Goal: Information Seeking & Learning: Learn about a topic

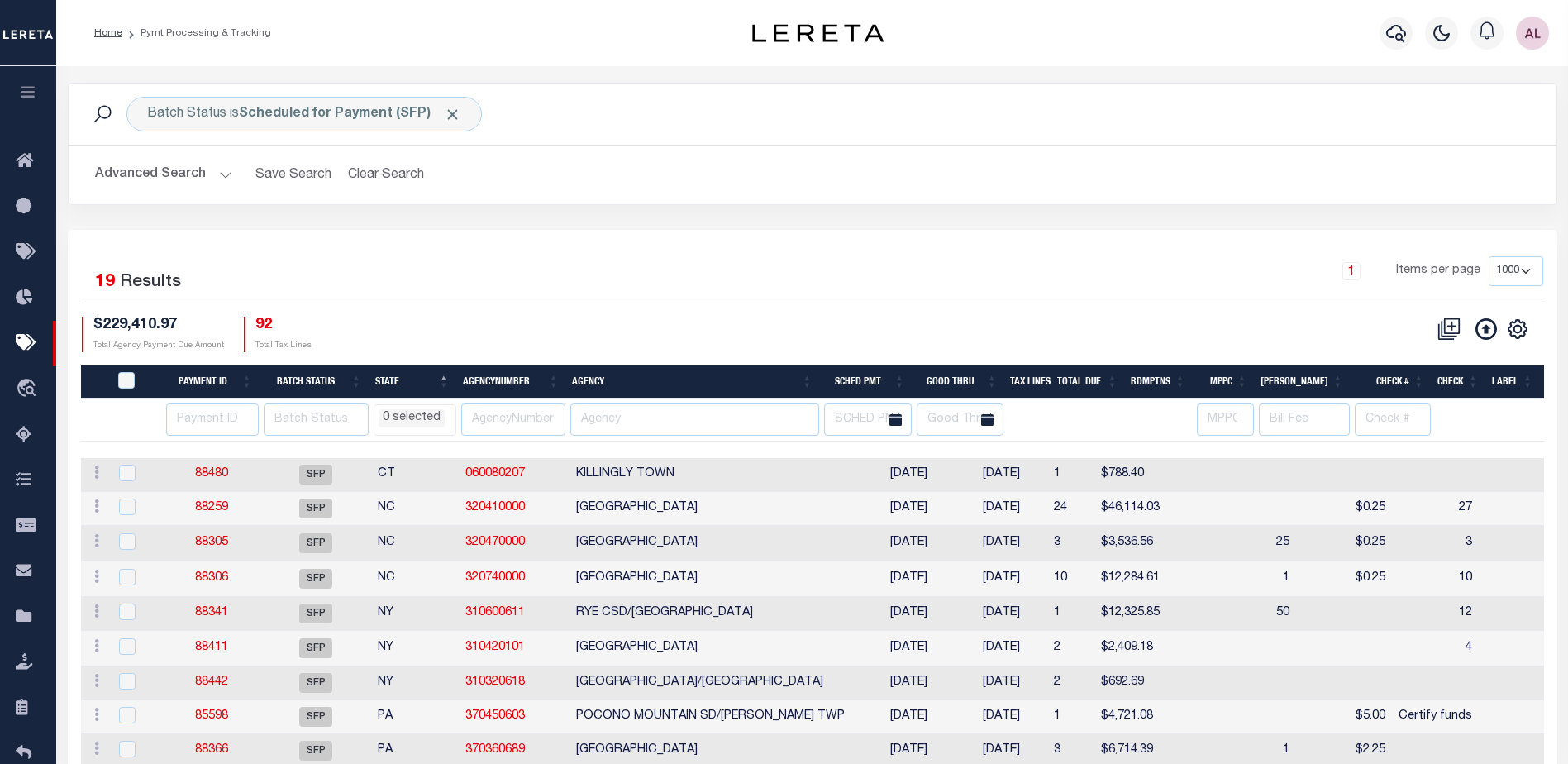
select select "1000"
select select
click at [217, 471] on link "88480" at bounding box center [211, 473] width 33 height 12
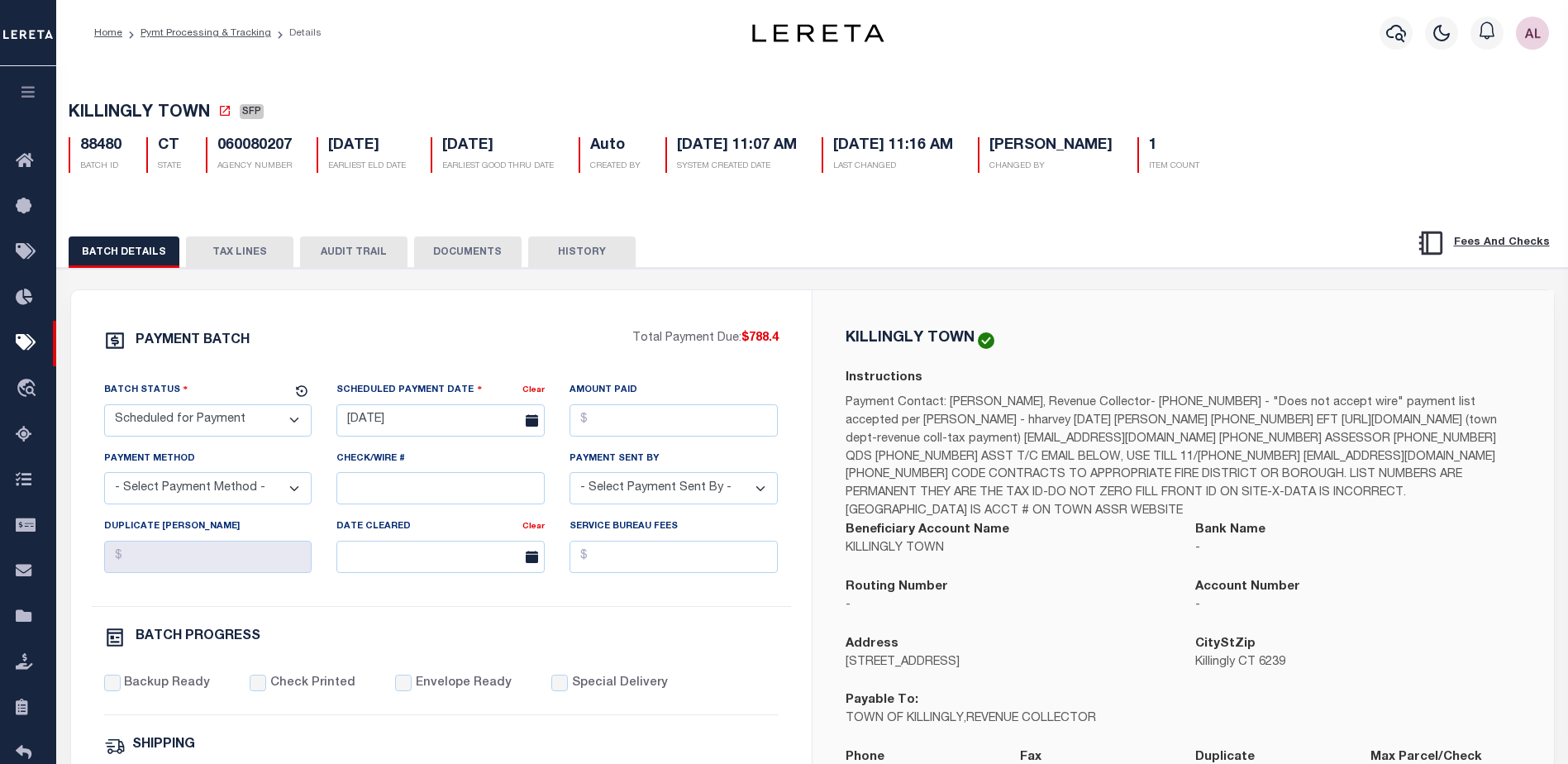
click at [238, 251] on button "TAX LINES" at bounding box center [240, 251] width 107 height 32
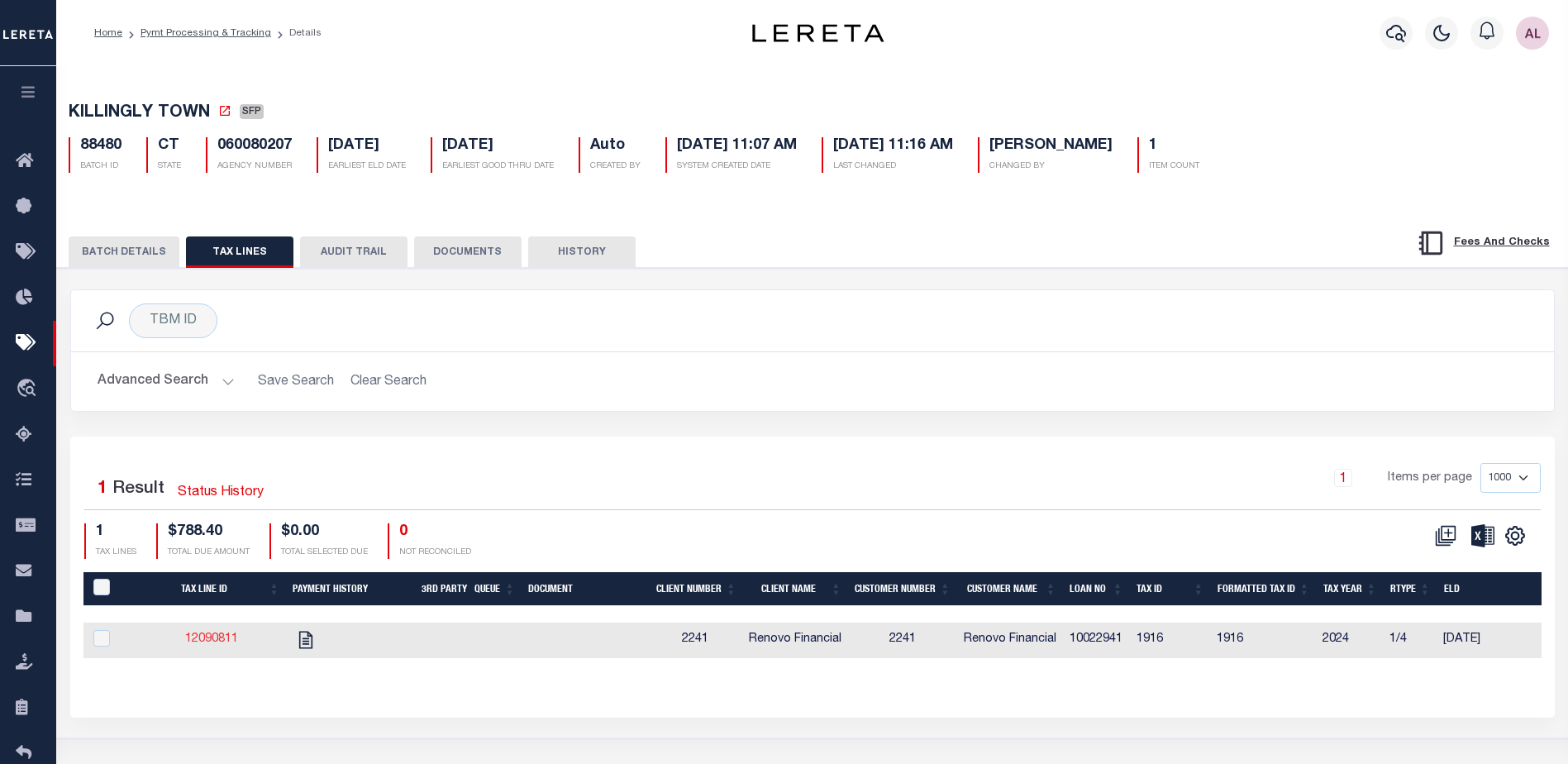
click at [209, 639] on link "12090811" at bounding box center [211, 639] width 53 height 12
checkbox input "true"
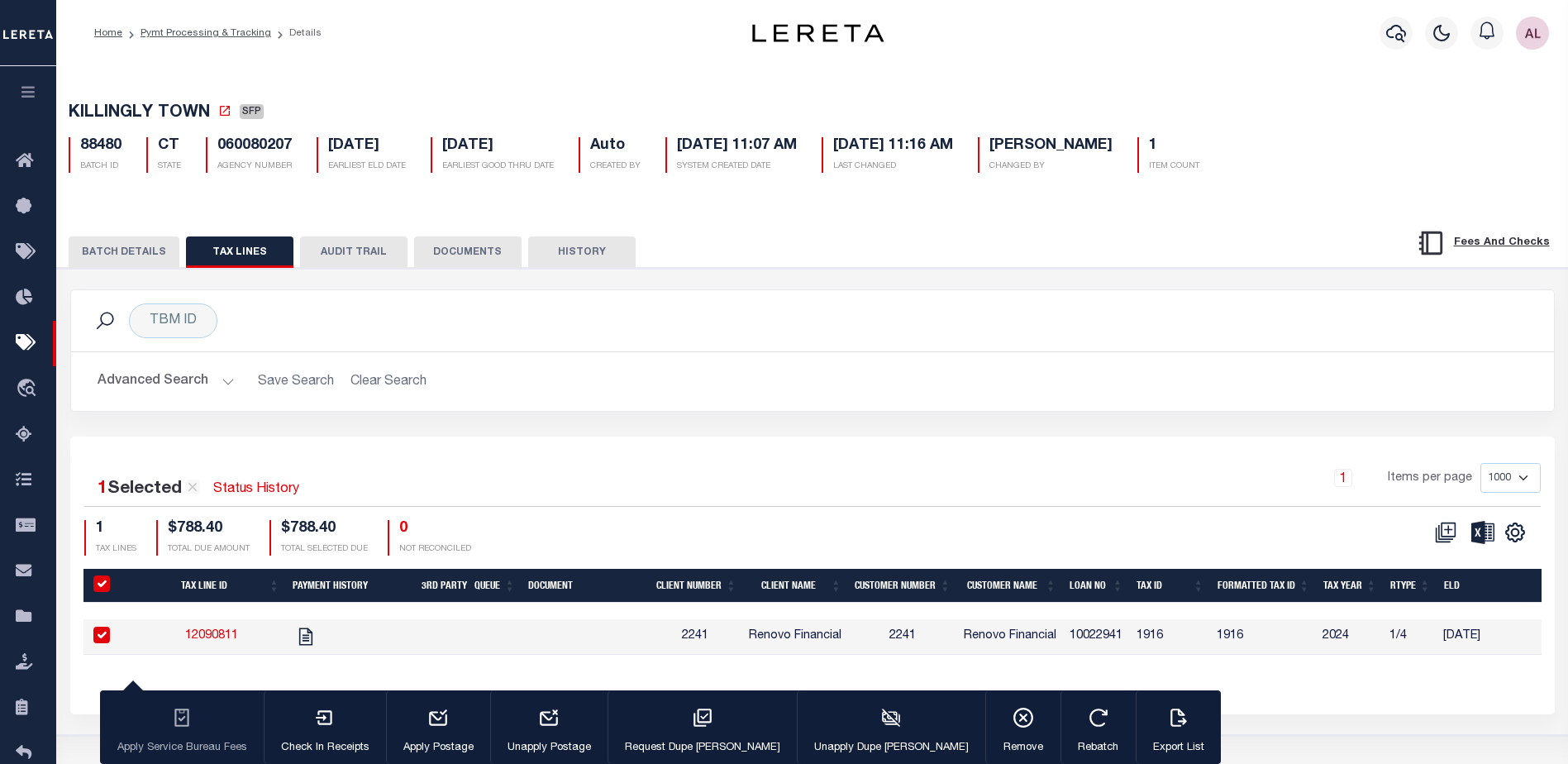
click at [108, 252] on button "BATCH DETAILS" at bounding box center [123, 251] width 110 height 32
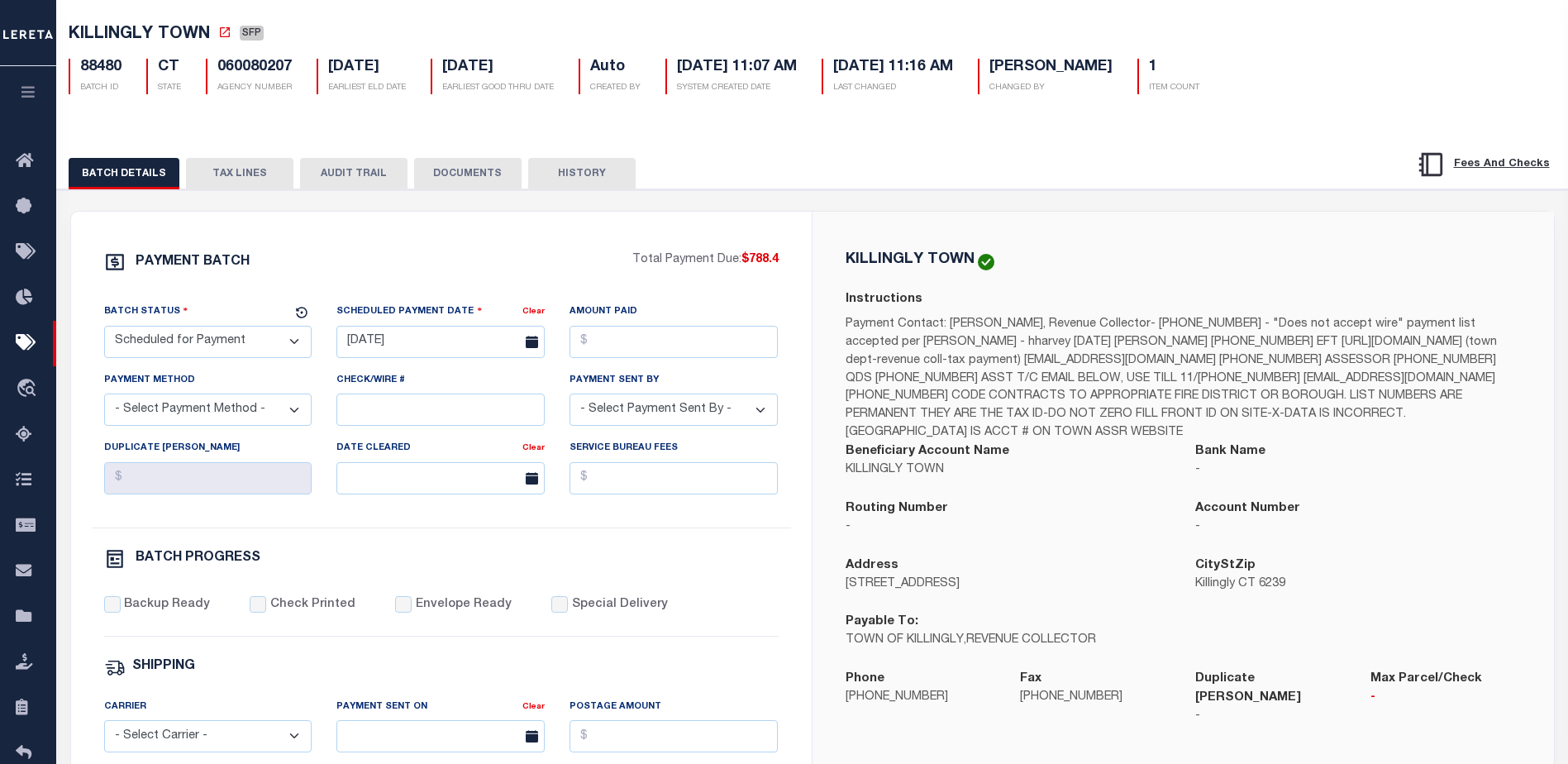
scroll to position [83, 0]
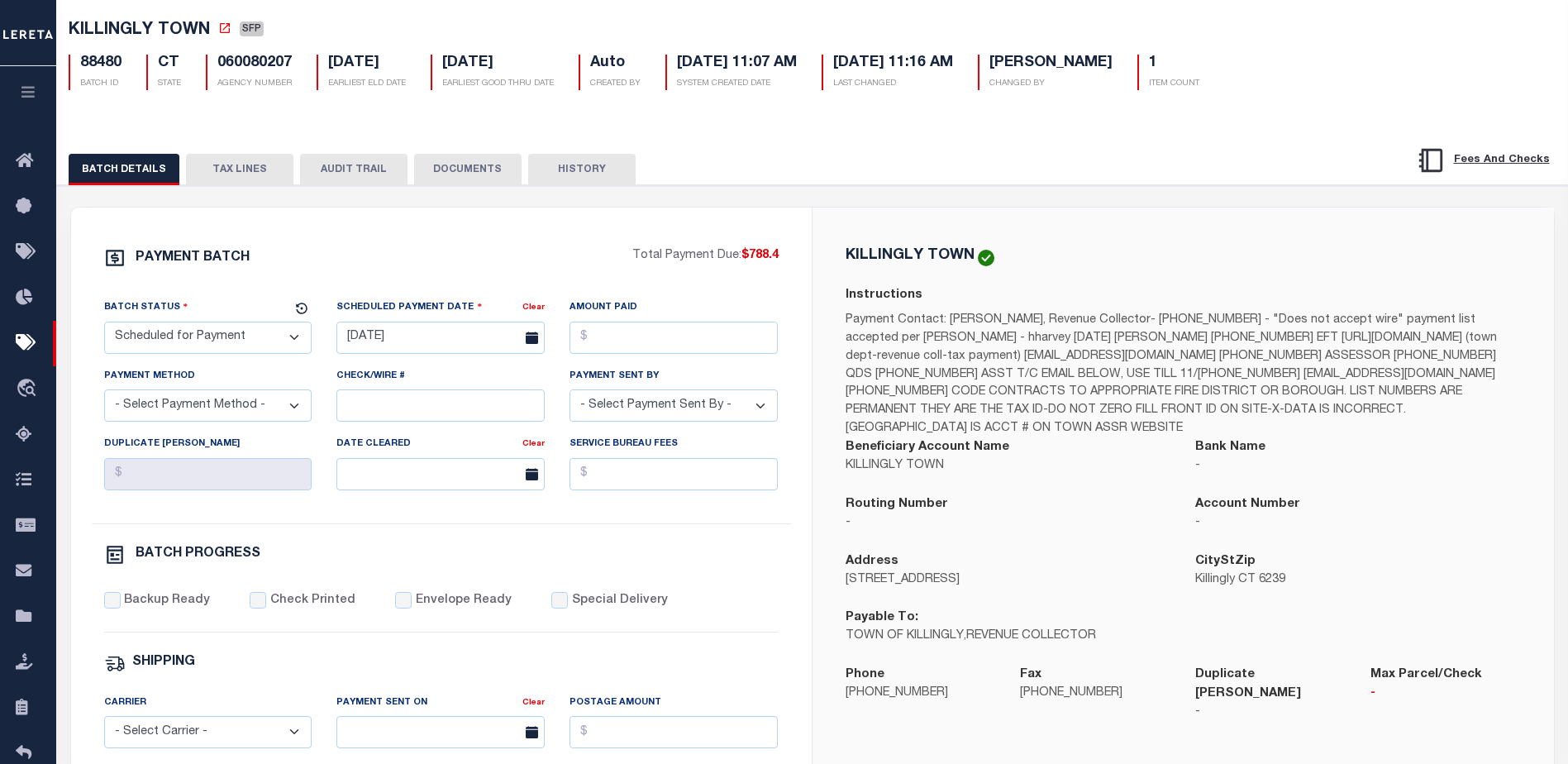
click at [200, 343] on select "- Select Status - Scheduled for Payment Ready For Payment Payment Sent Cleared …" at bounding box center [208, 338] width 208 height 33
select select "RFP"
click at [105, 324] on select "- Select Status - Scheduled for Payment Ready For Payment Payment Sent Cleared …" at bounding box center [208, 338] width 208 height 33
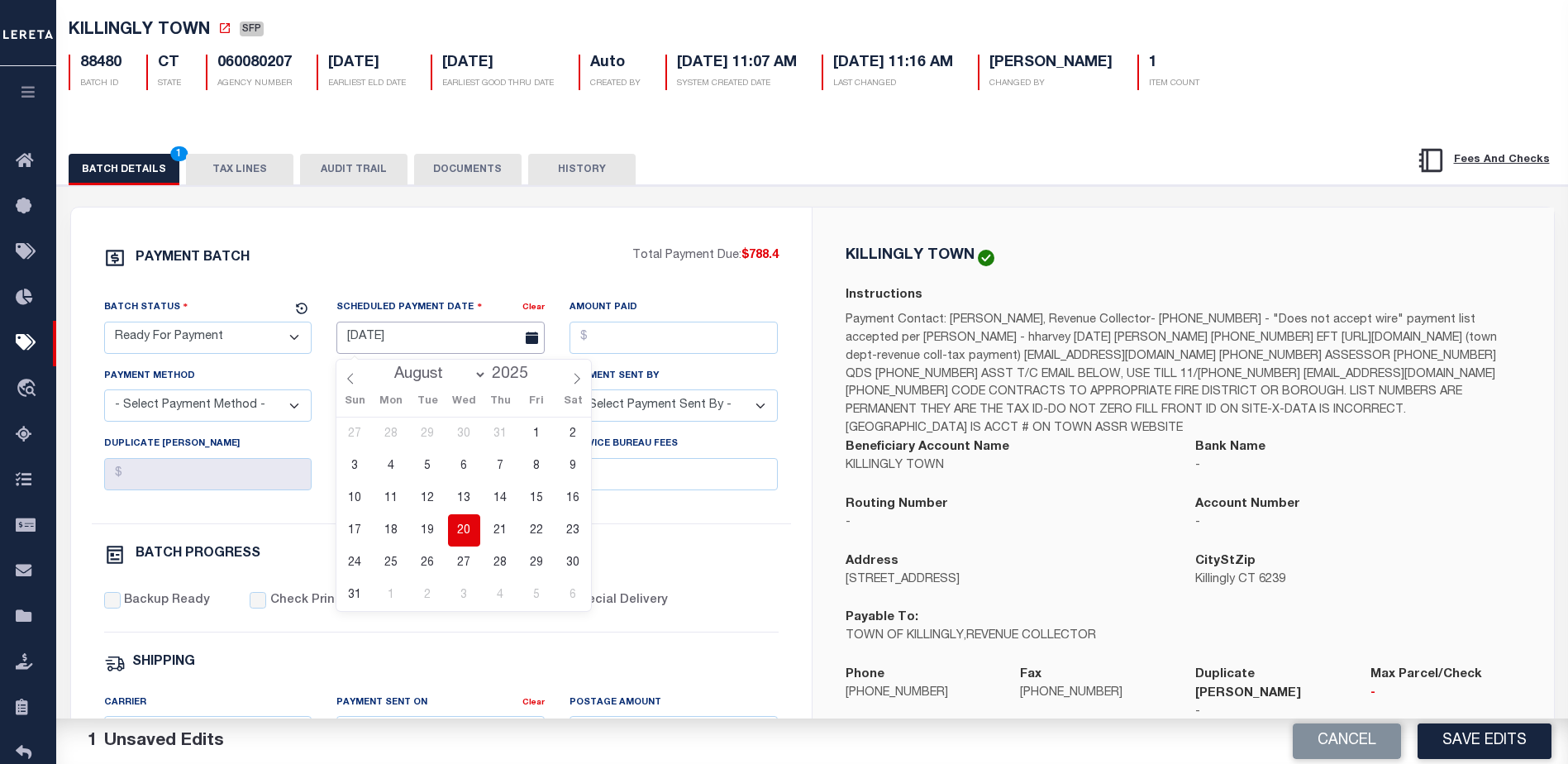
drag, startPoint x: 394, startPoint y: 340, endPoint x: 396, endPoint y: 348, distance: 8.2
click at [393, 340] on input "08/21/2025" at bounding box center [440, 338] width 208 height 33
drag, startPoint x: 465, startPoint y: 535, endPoint x: 616, endPoint y: 373, distance: 221.5
click at [465, 532] on span "20" at bounding box center [464, 531] width 33 height 33
type input "08/20/2025"
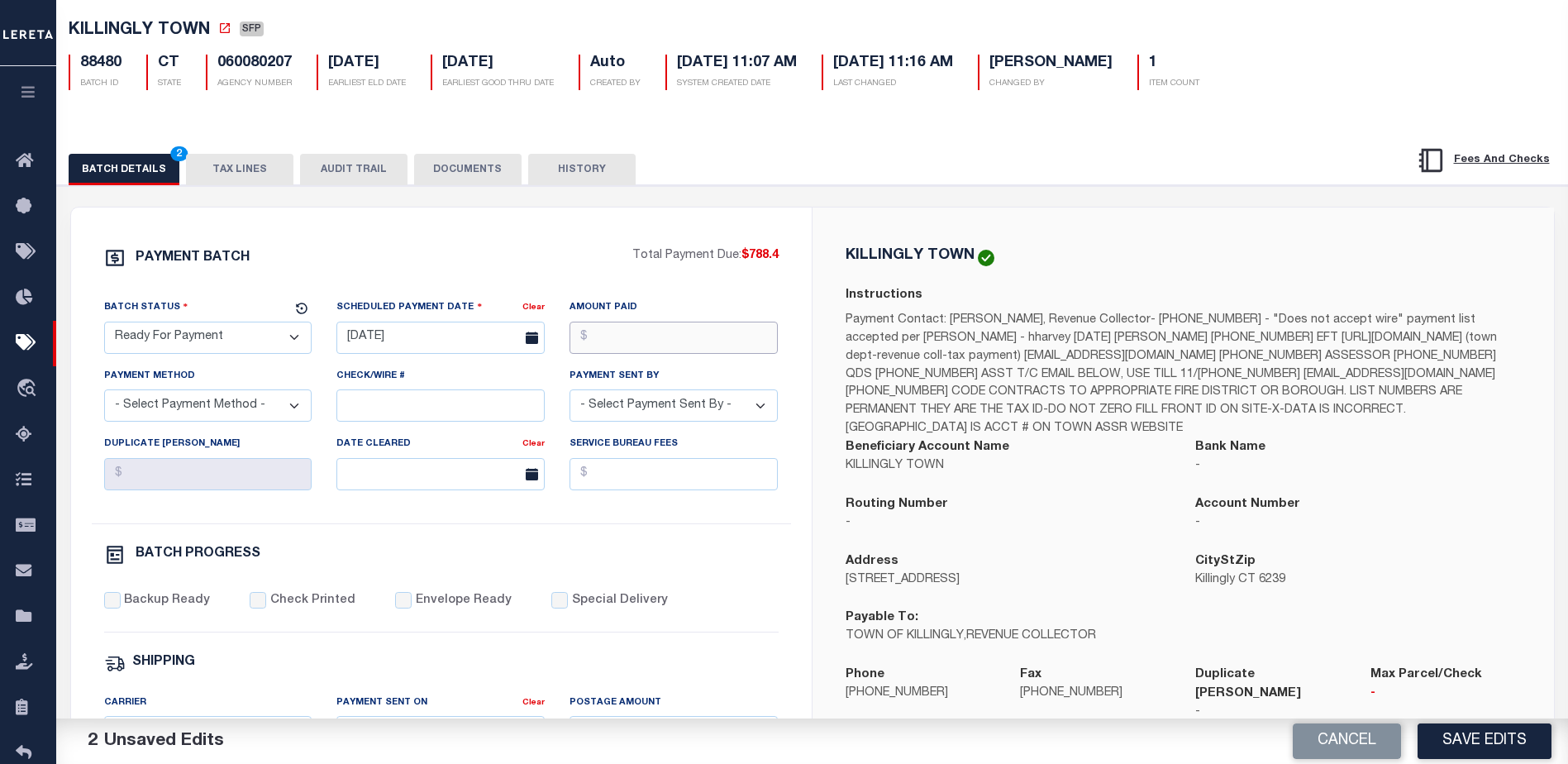
click at [616, 339] on input "Amount Paid" at bounding box center [673, 338] width 208 height 33
type input "$788.40"
drag, startPoint x: 170, startPoint y: 403, endPoint x: 158, endPoint y: 427, distance: 26.8
click at [170, 403] on select "- Select Payment Method - ACH Certified Check Check Direct Deposit Wire Transfer" at bounding box center [208, 406] width 208 height 33
select select "CHK"
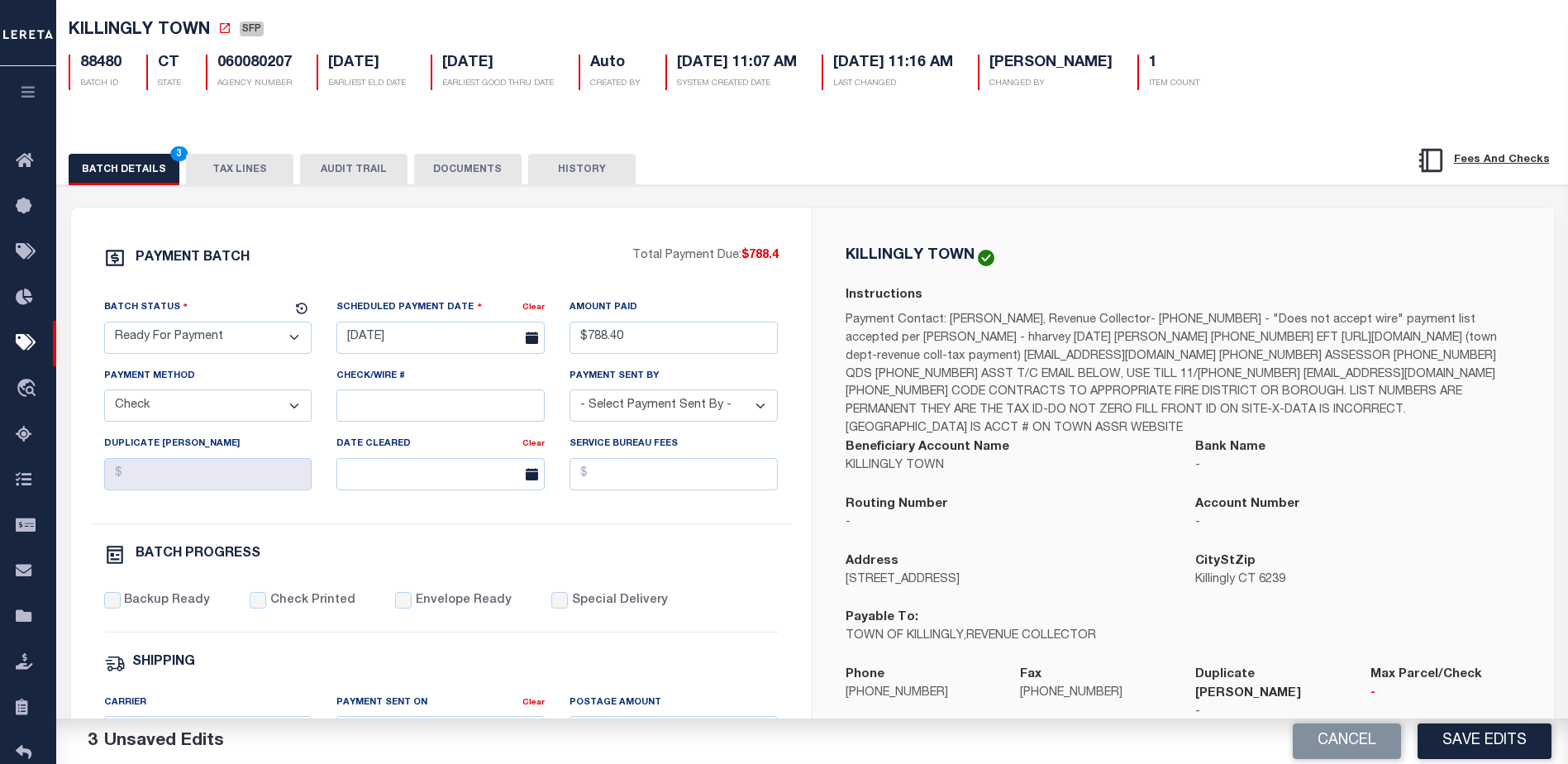
click at [105, 394] on select "- Select Payment Method - ACH Certified Check Check Direct Deposit Wire Transfer" at bounding box center [208, 406] width 208 height 33
click at [620, 415] on select "- Select Payment Sent By - Aakash Patel Abdul Muzain Adams, Pamela S Adhikary R…" at bounding box center [673, 406] width 208 height 33
select select "[PERSON_NAME]"
click at [111, 605] on input "Backup Ready" at bounding box center [112, 600] width 16 height 16
checkbox input "true"
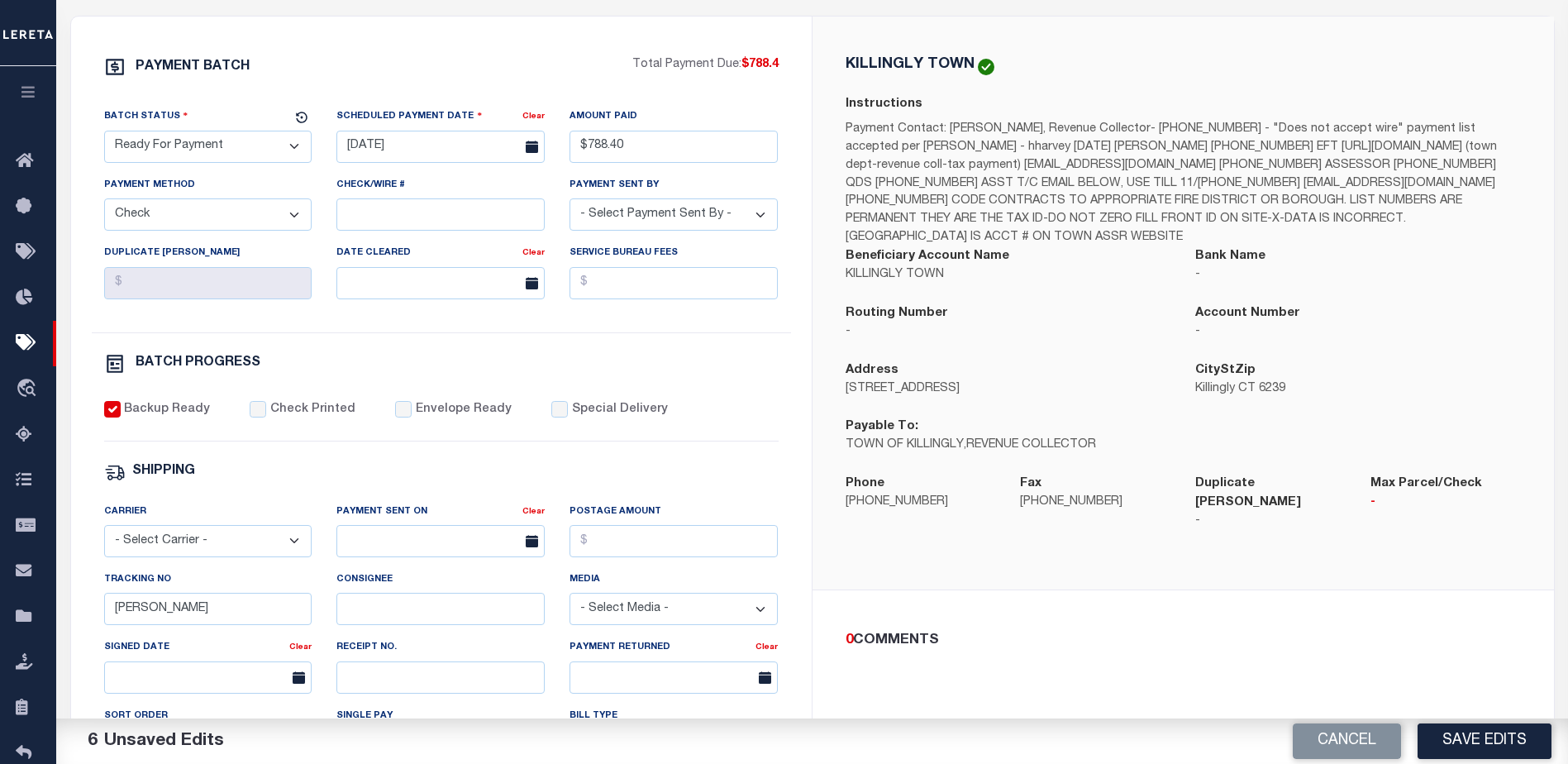
scroll to position [330, 0]
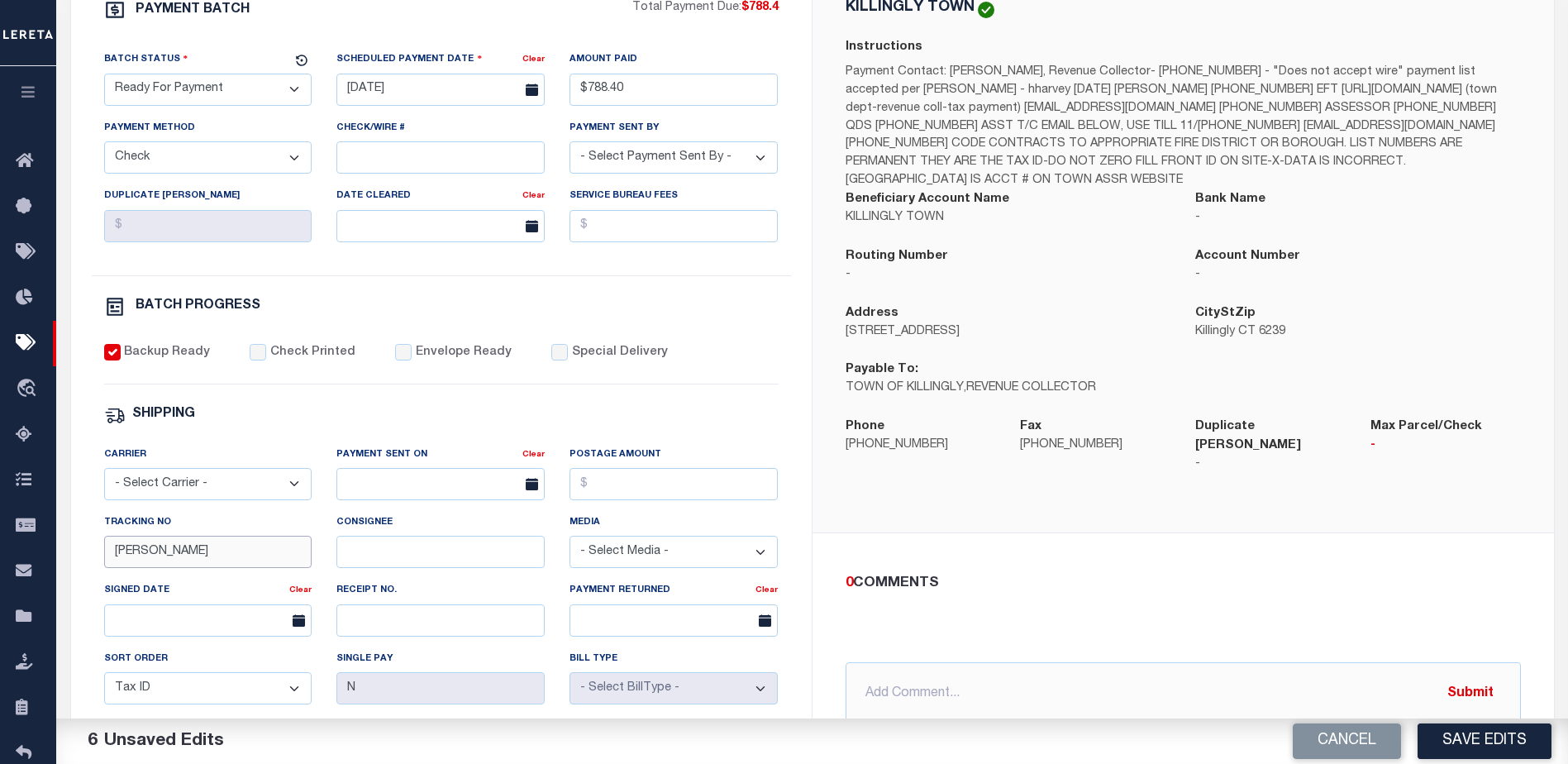
drag, startPoint x: 142, startPoint y: 567, endPoint x: 85, endPoint y: 560, distance: 57.4
click at [85, 560] on div "PAYMENT BATCH Total Payment Due: $788.4 Batch Status" at bounding box center [441, 443] width 741 height 967
click at [1485, 735] on button "Save Edits" at bounding box center [1485, 741] width 134 height 36
select select
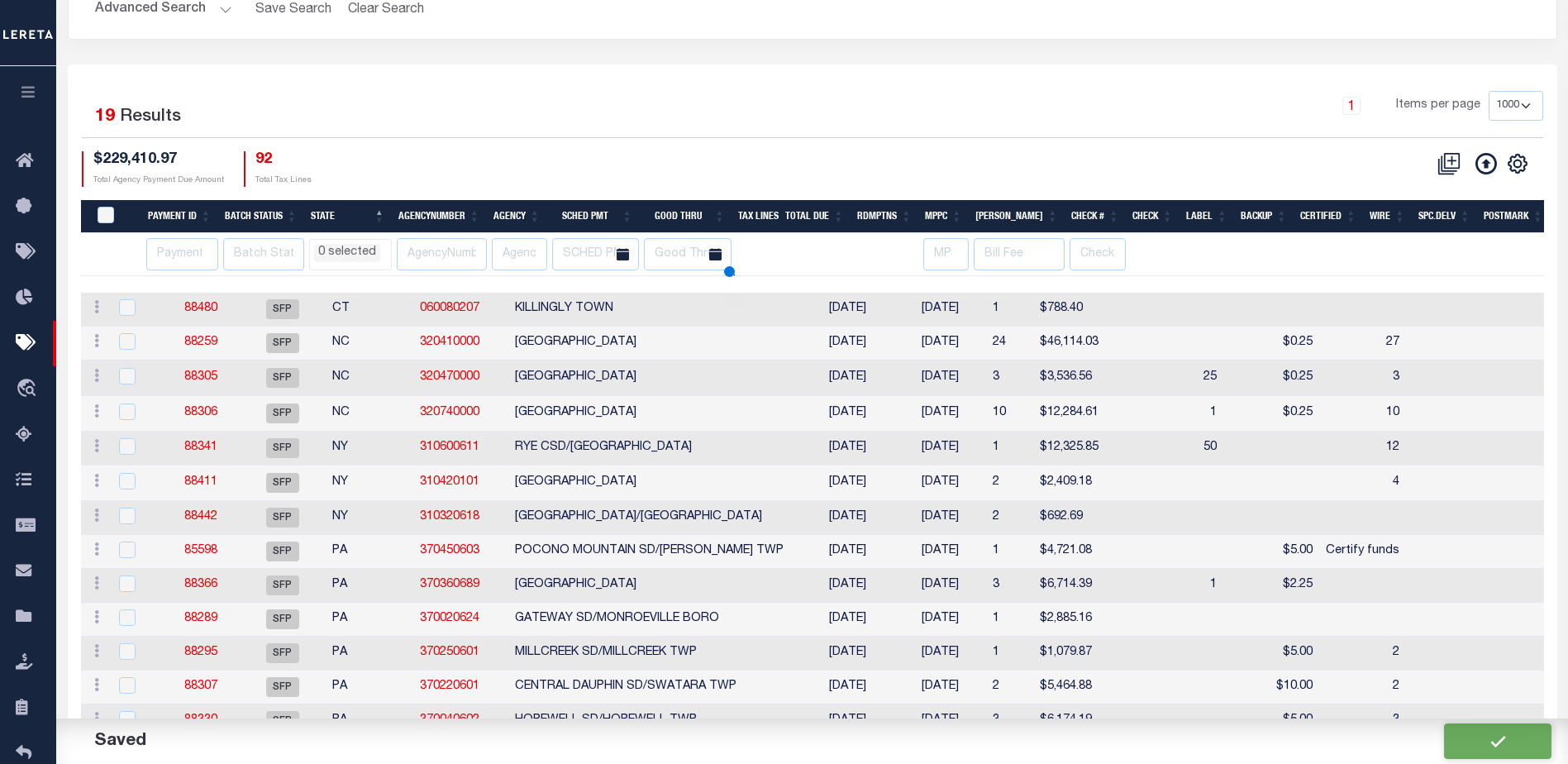
select select
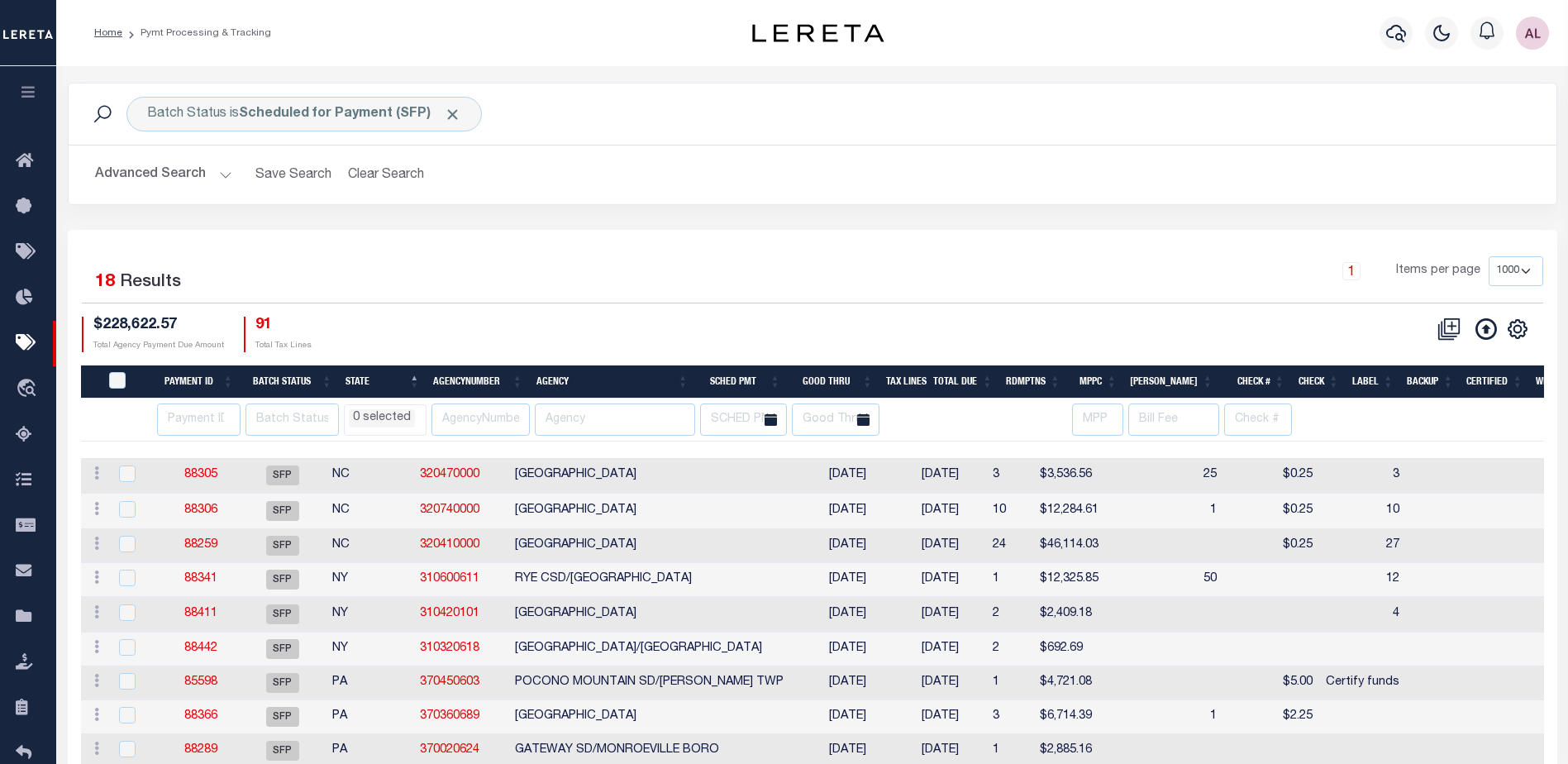
click at [921, 379] on th "Tax Lines" at bounding box center [902, 382] width 47 height 34
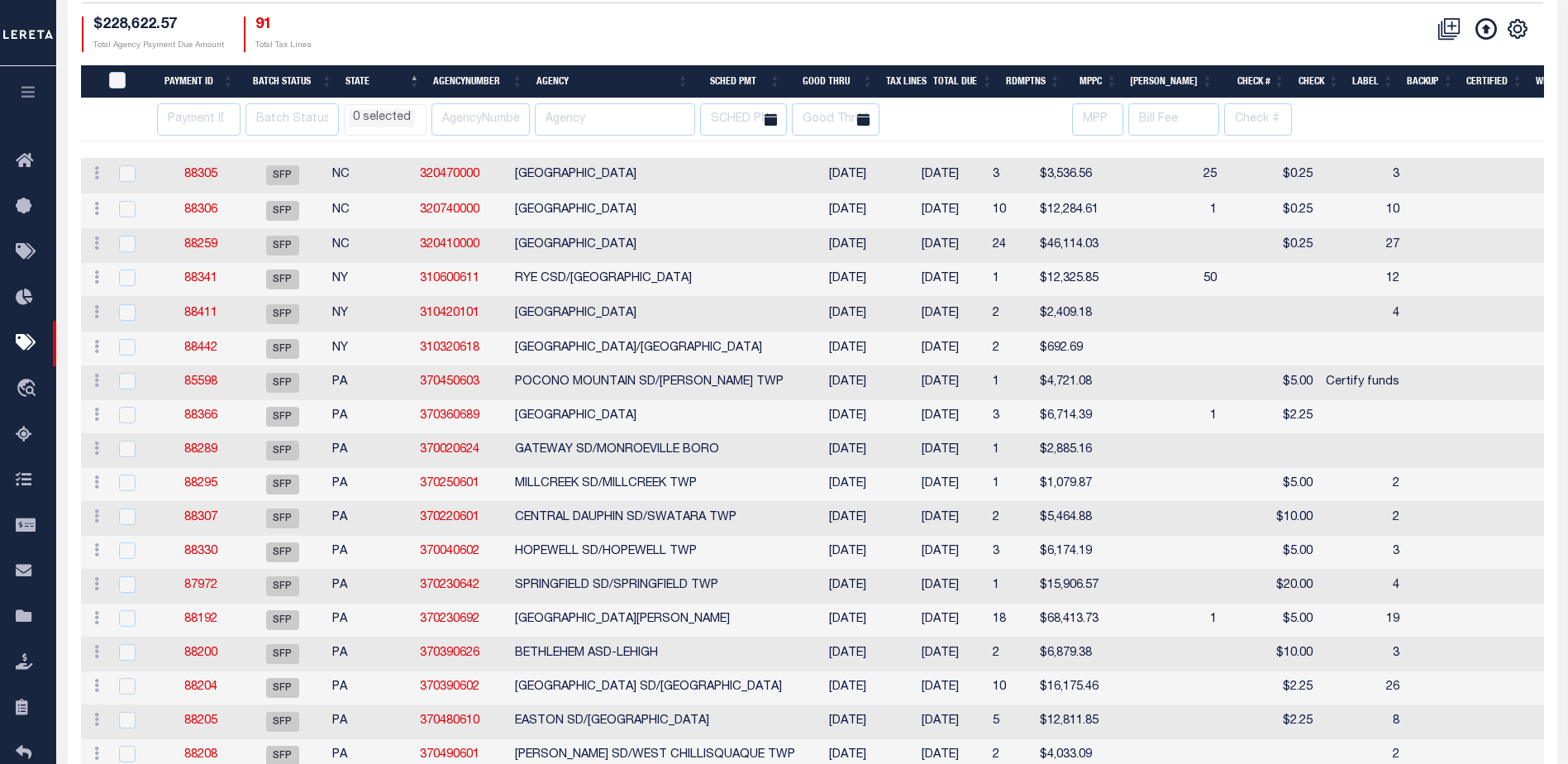
scroll to position [388, 0]
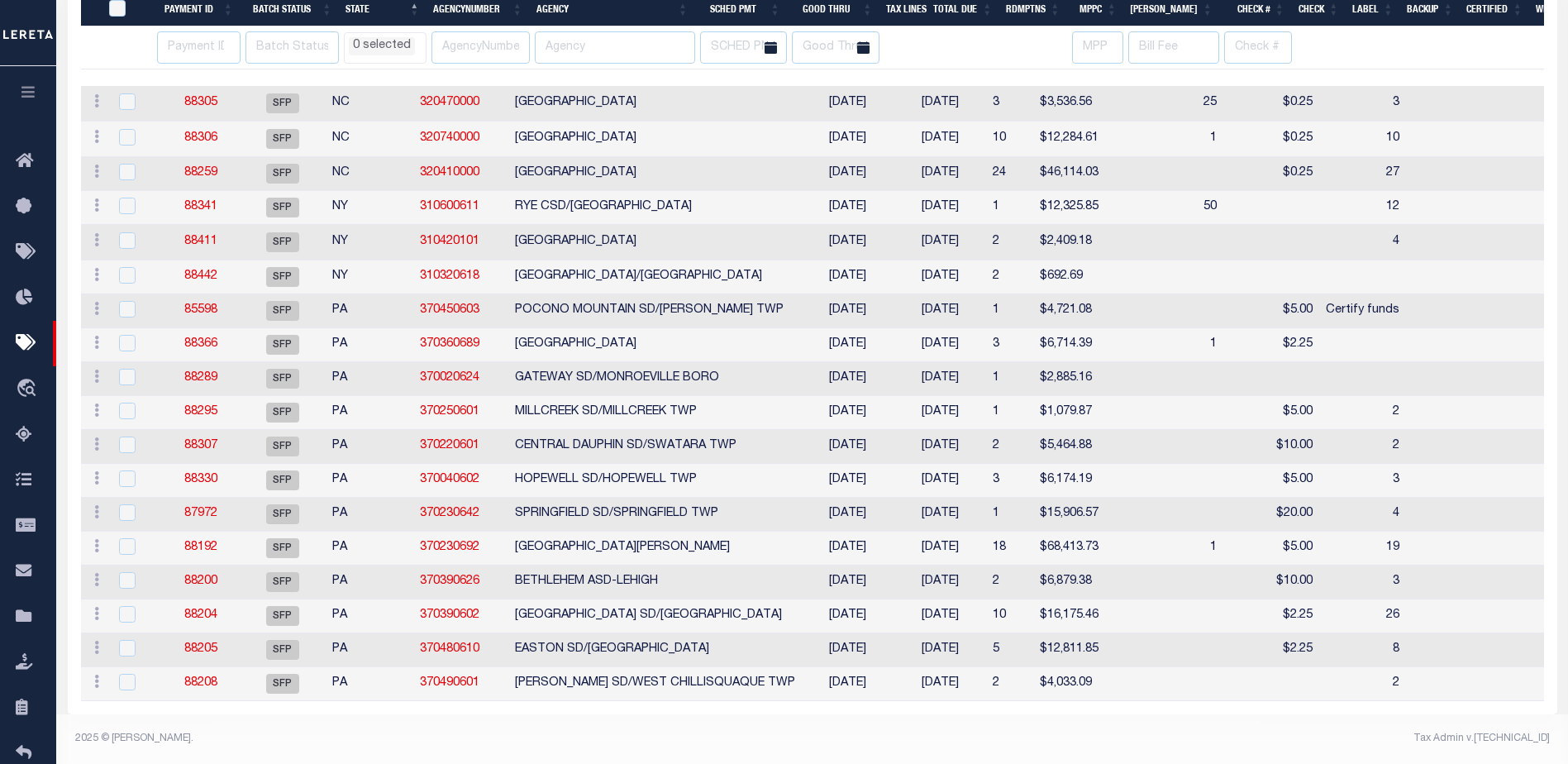
select select
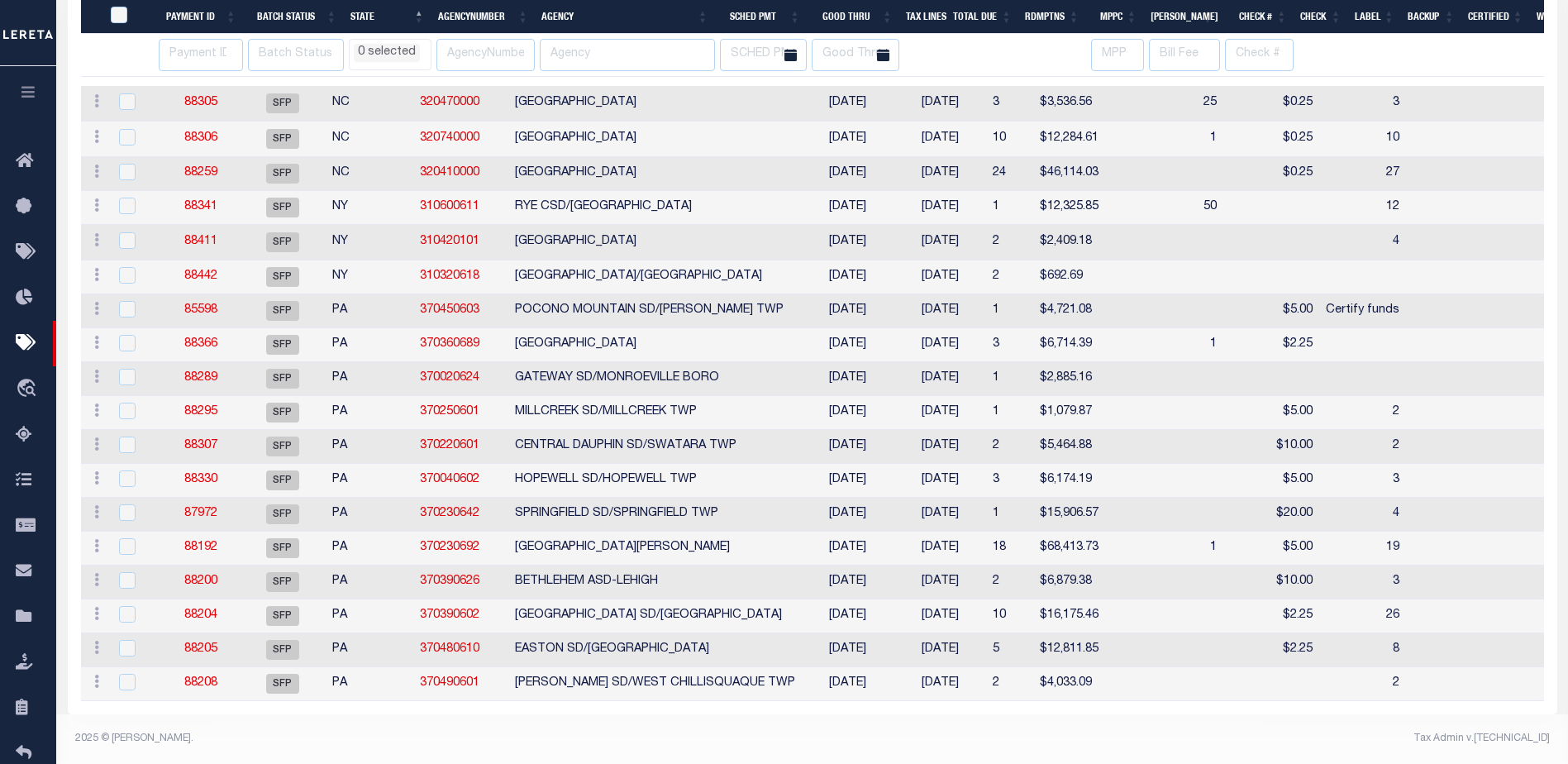
select select
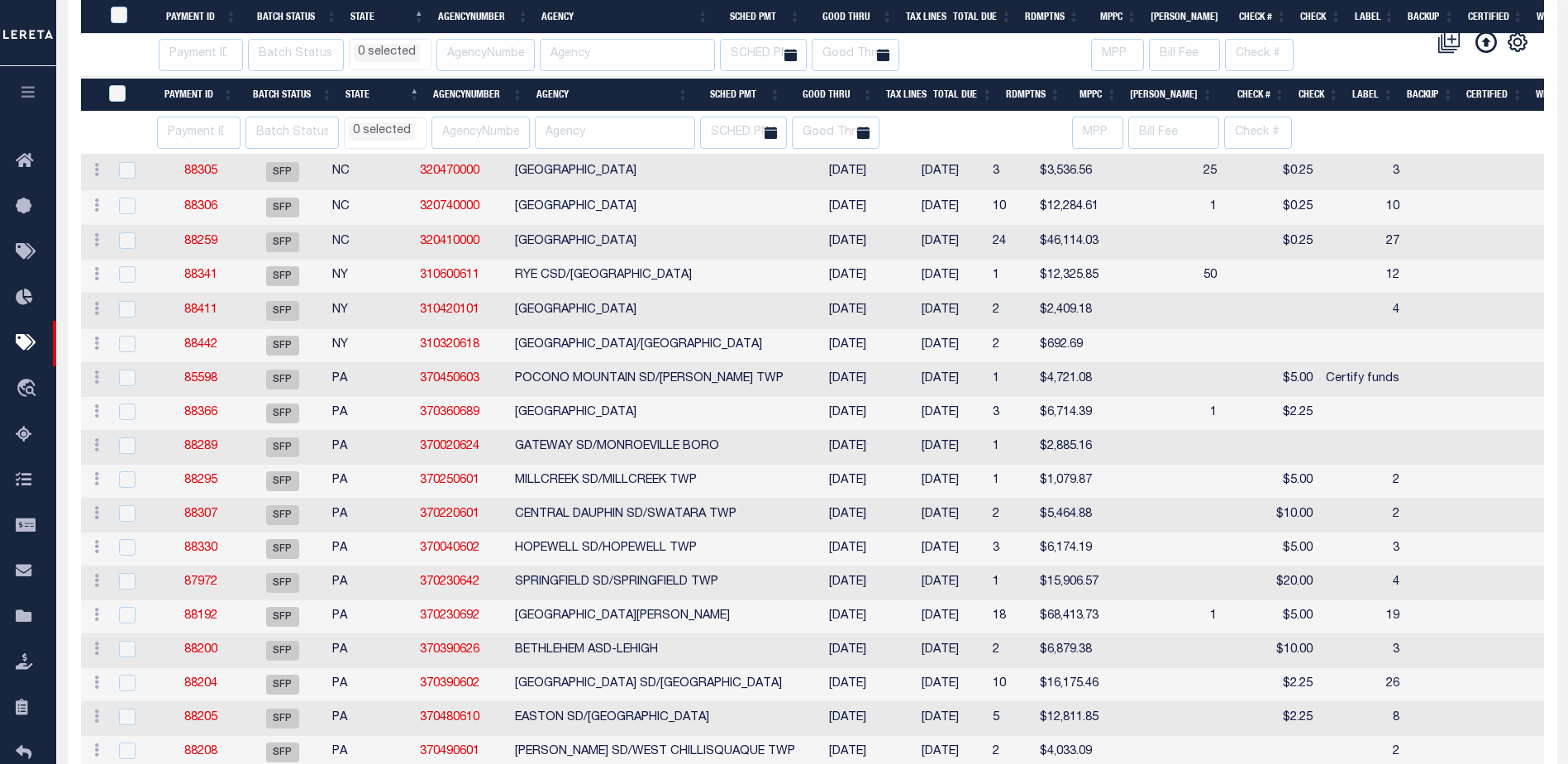
select select
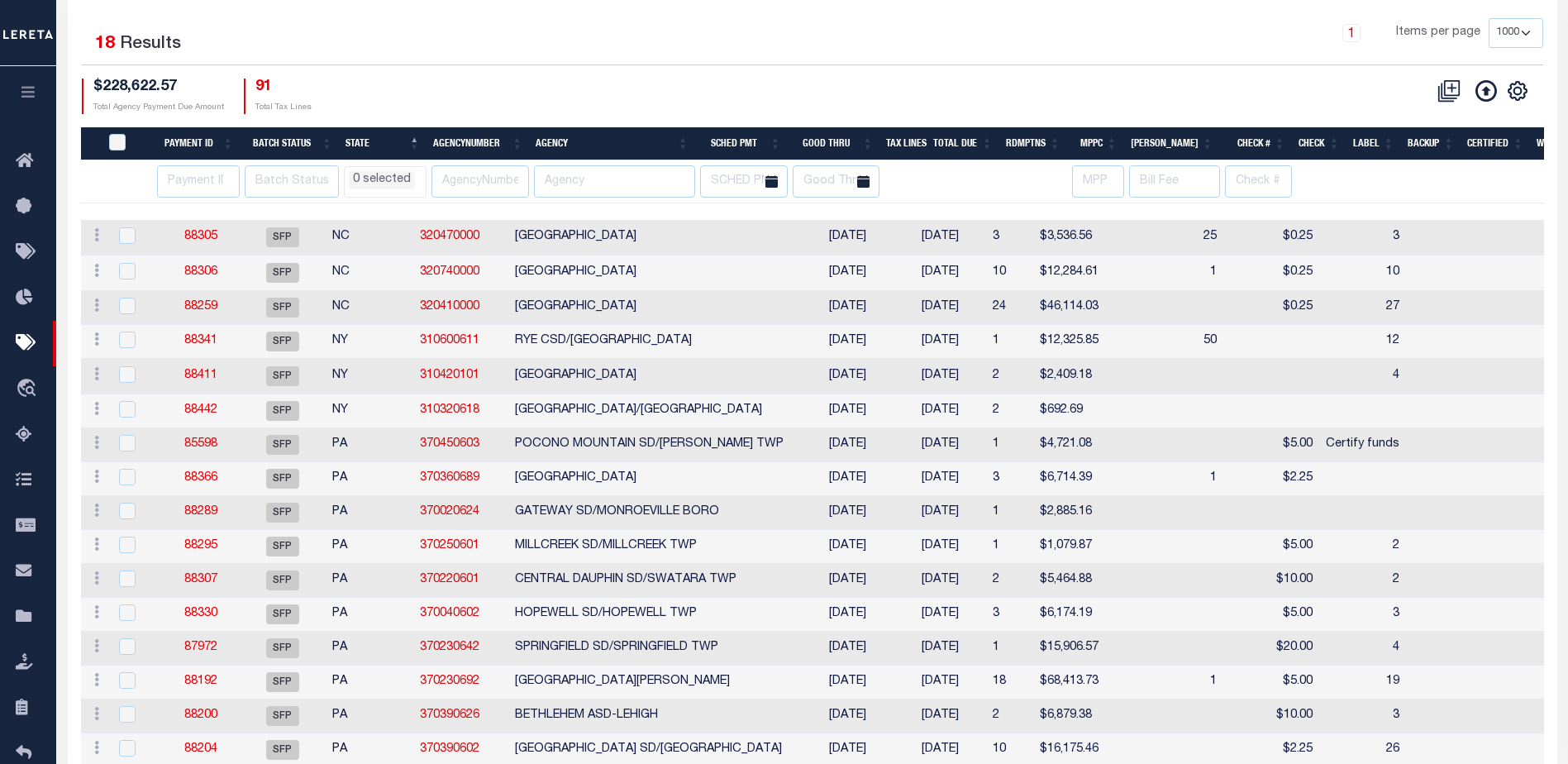
scroll to position [205, 0]
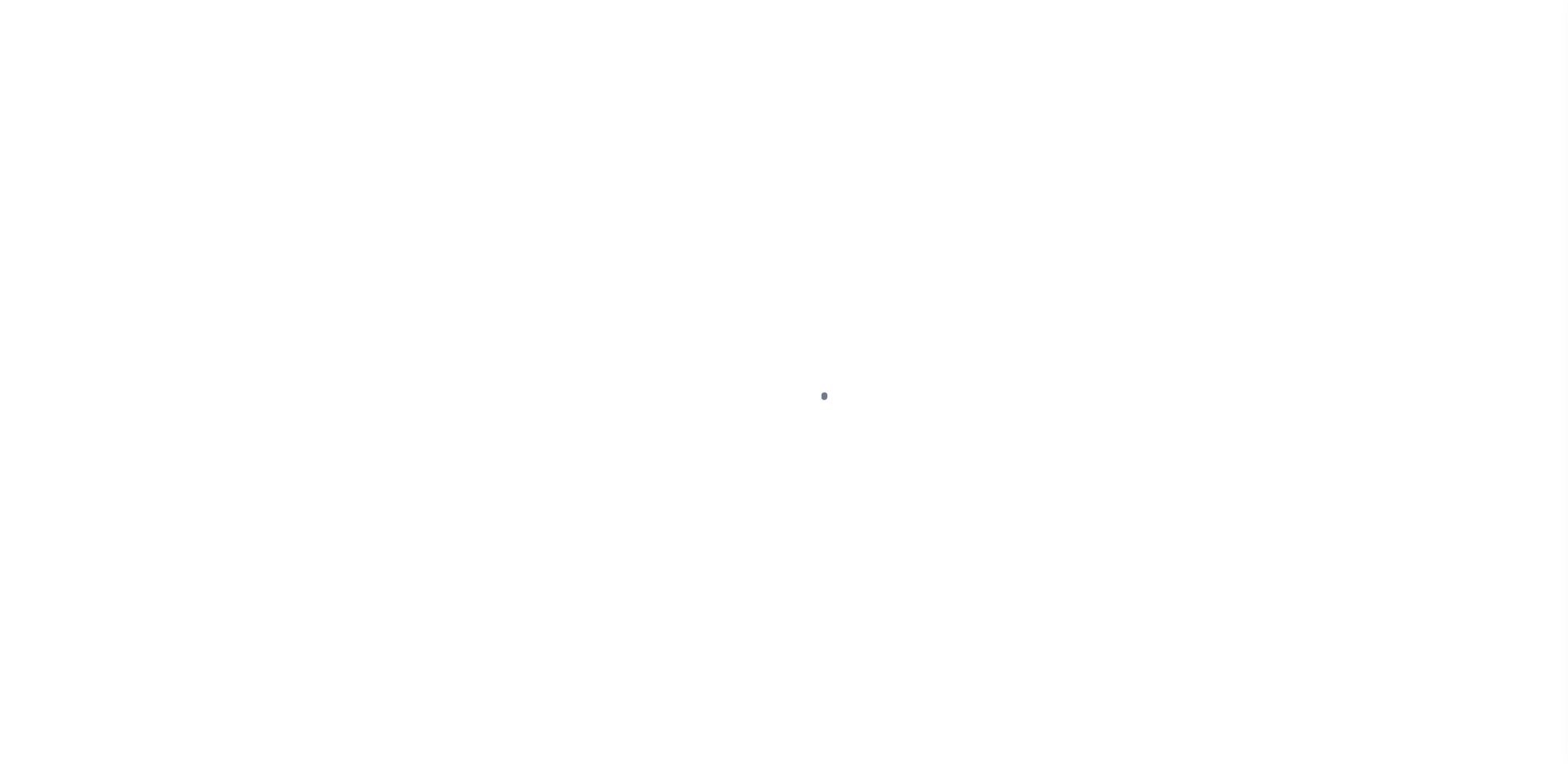
select select "DUE"
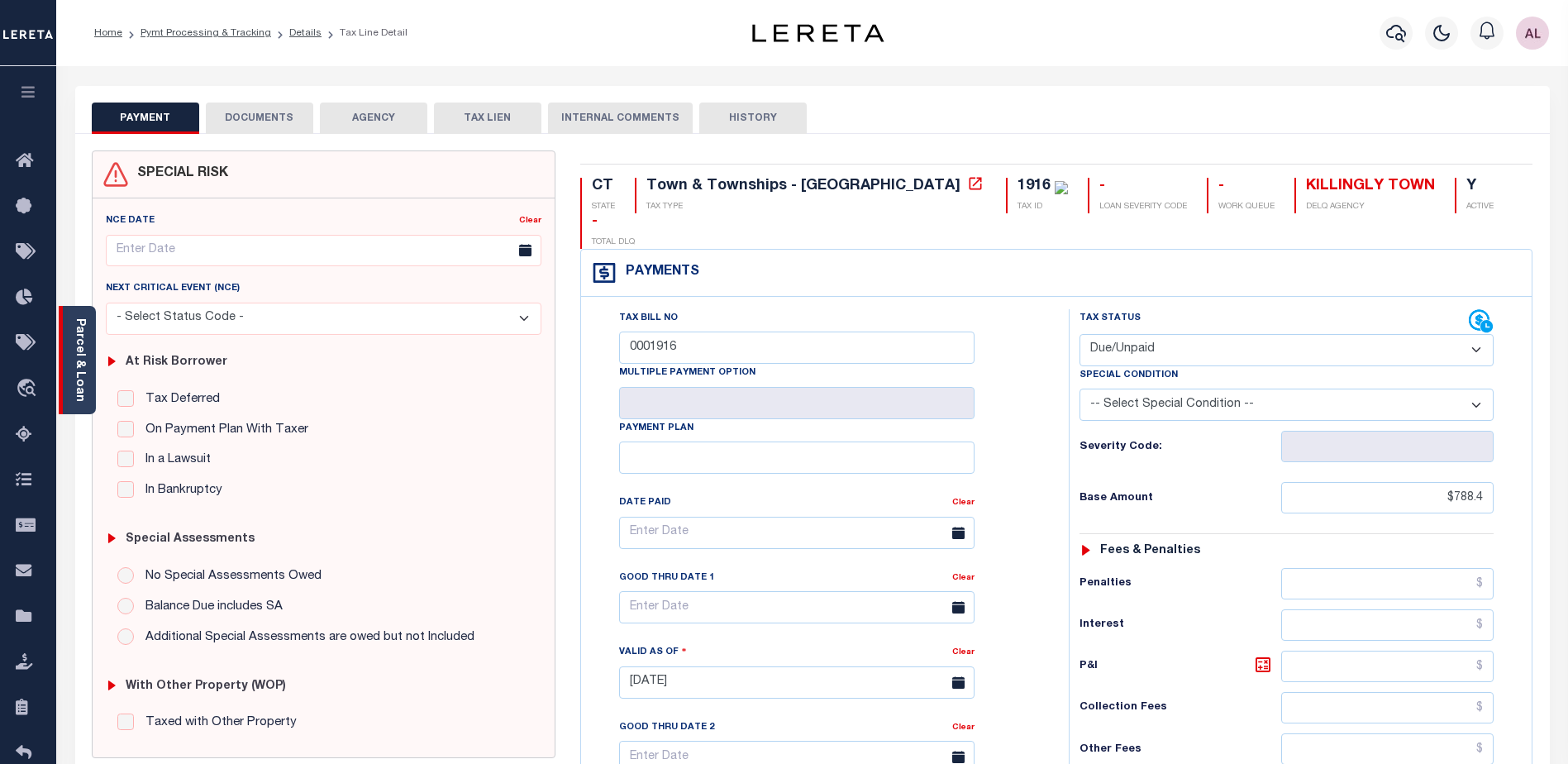
click at [74, 383] on link "Parcel & Loan" at bounding box center [80, 360] width 12 height 84
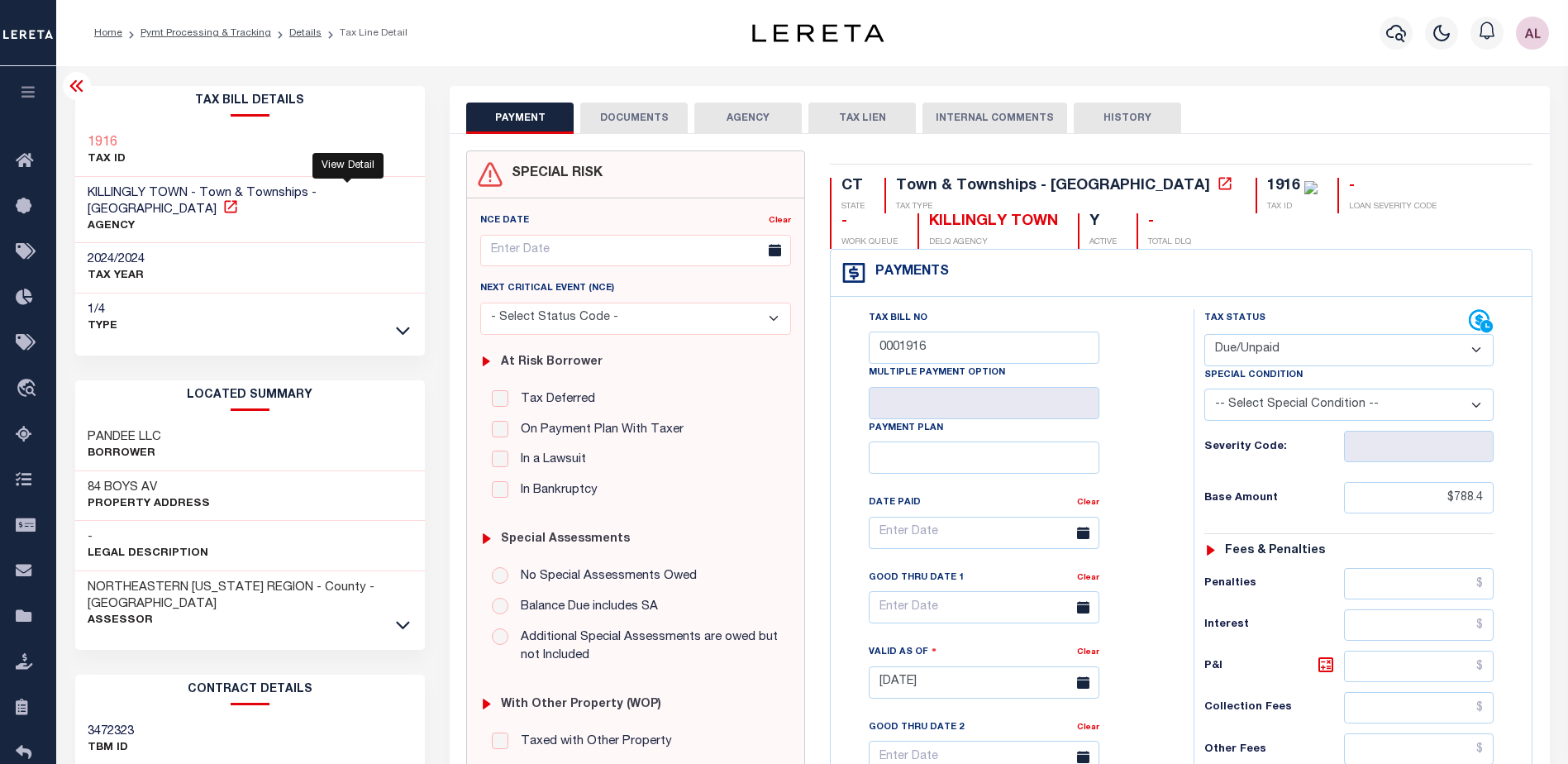
click at [239, 199] on icon at bounding box center [230, 206] width 16 height 16
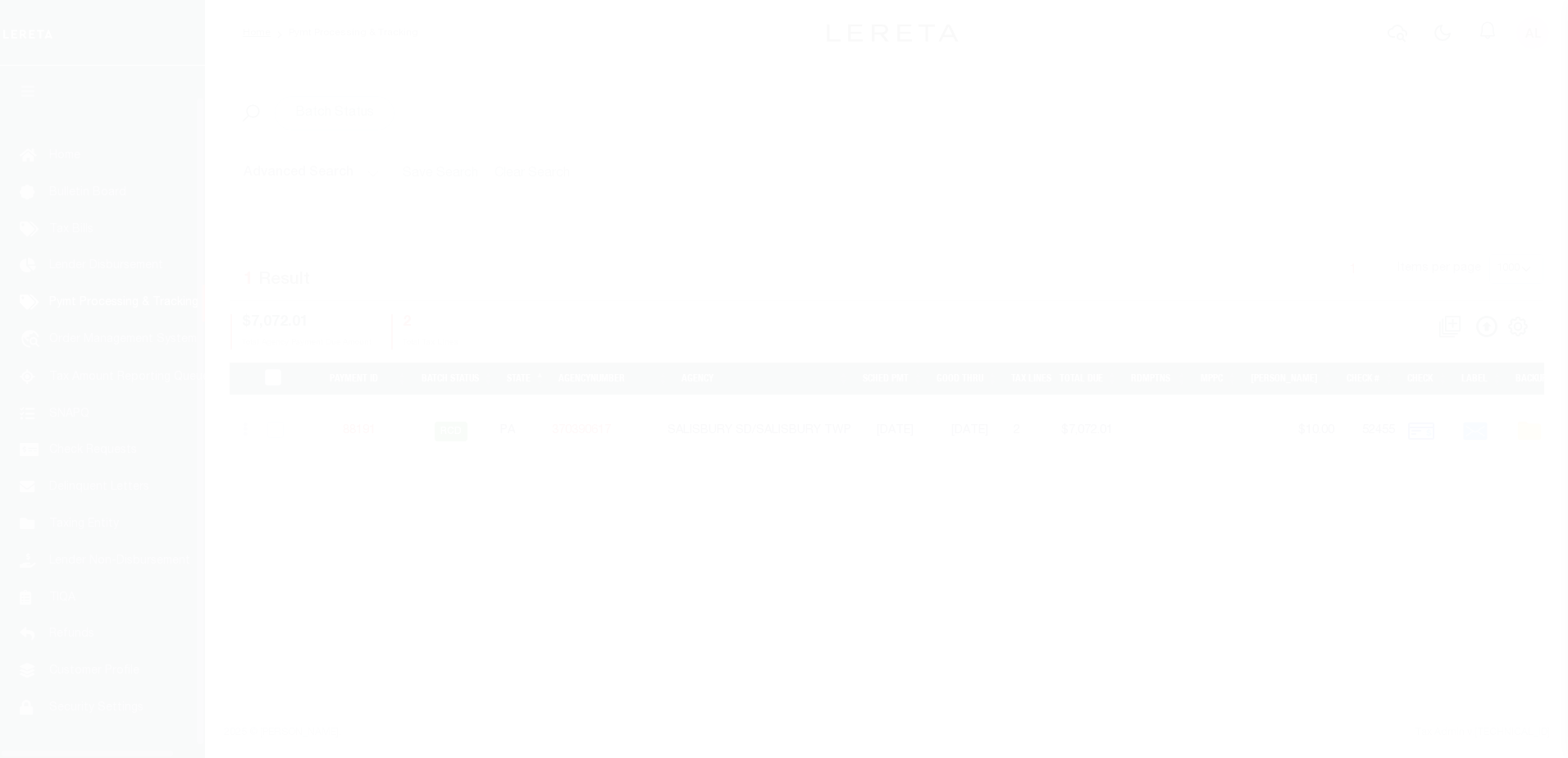
select select "1000"
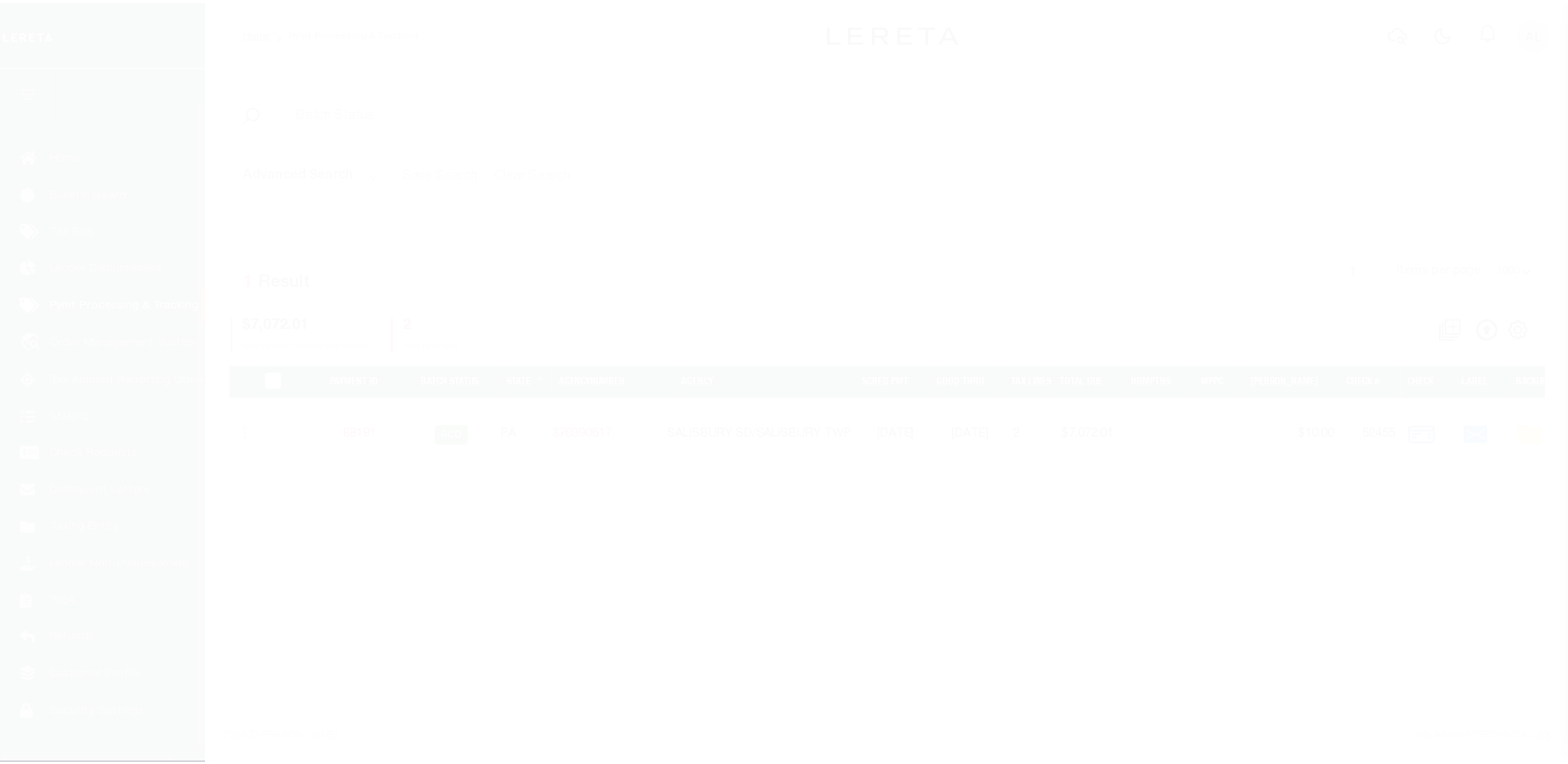
scroll to position [41, 0]
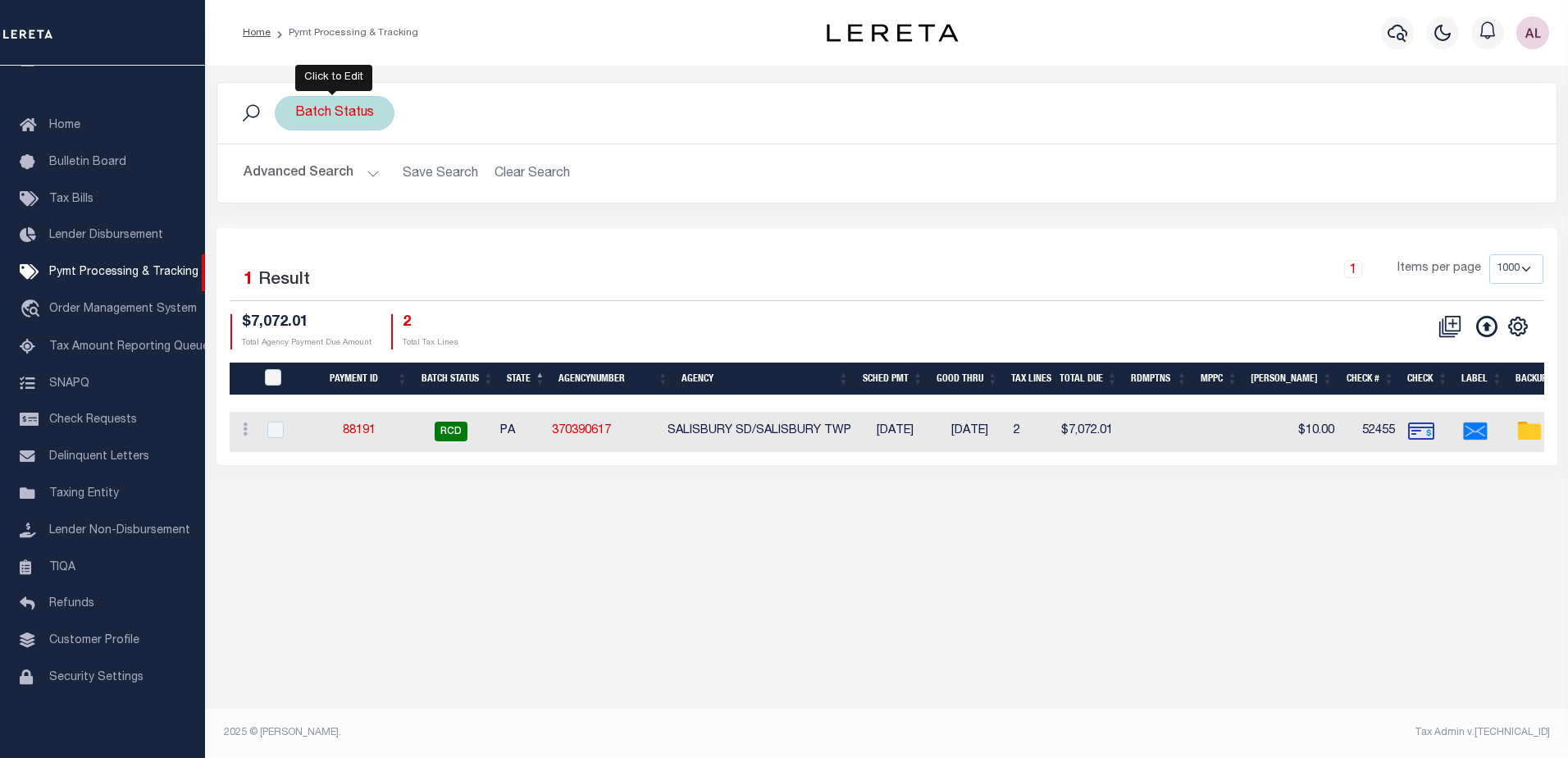
click at [338, 113] on div "Batch Status" at bounding box center [335, 113] width 120 height 34
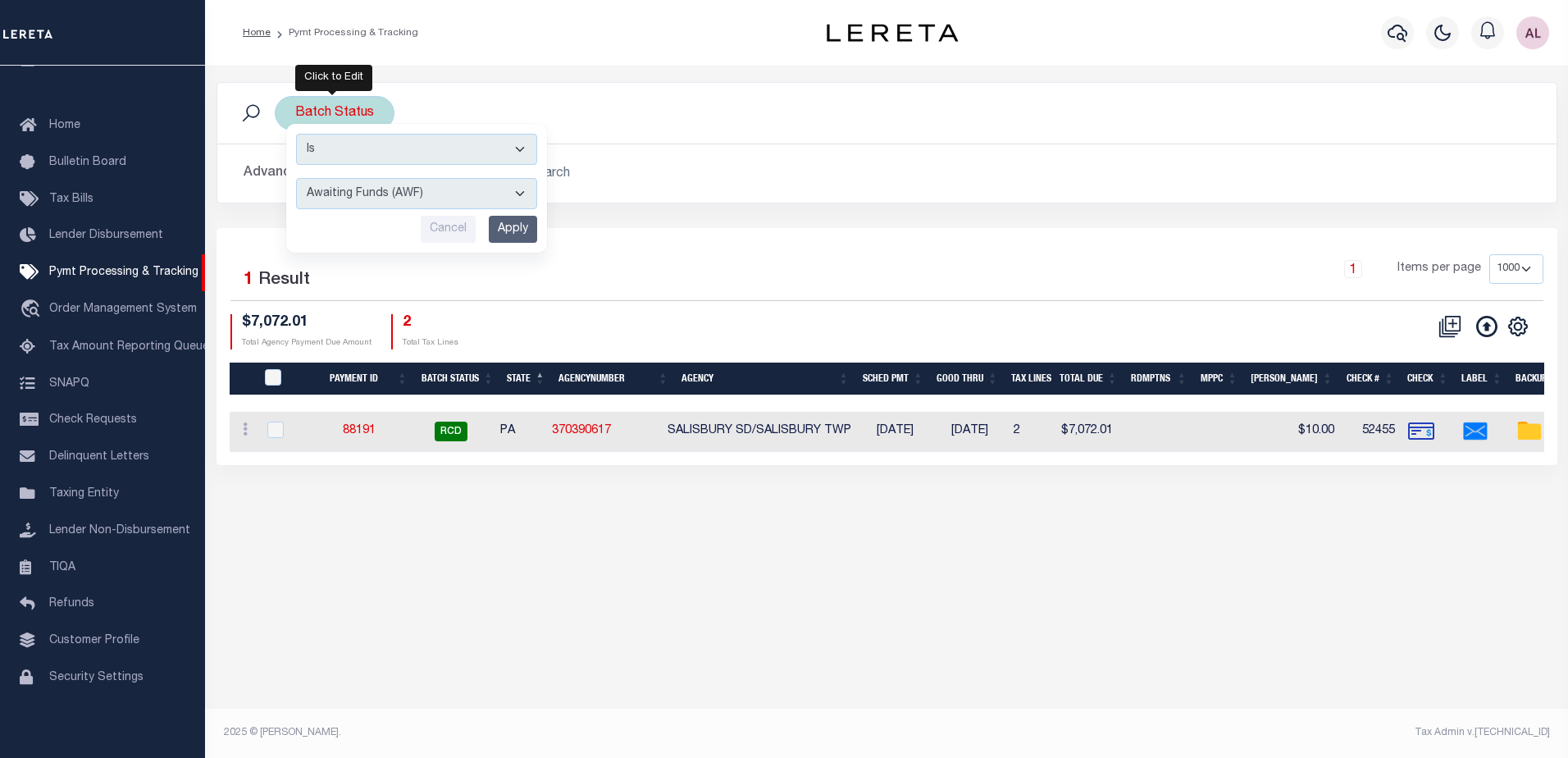
click at [363, 196] on select "Awaiting Funds (AWF) Cleared and Complete (CAC) New Check Needed (NCN) Payment …" at bounding box center [416, 193] width 241 height 31
select select "SFP"
click at [296, 178] on select "Awaiting Funds (AWF) Cleared and Complete (CAC) New Check Needed (NCN) Payment …" at bounding box center [416, 193] width 241 height 31
click at [508, 233] on input "Apply" at bounding box center [512, 229] width 49 height 27
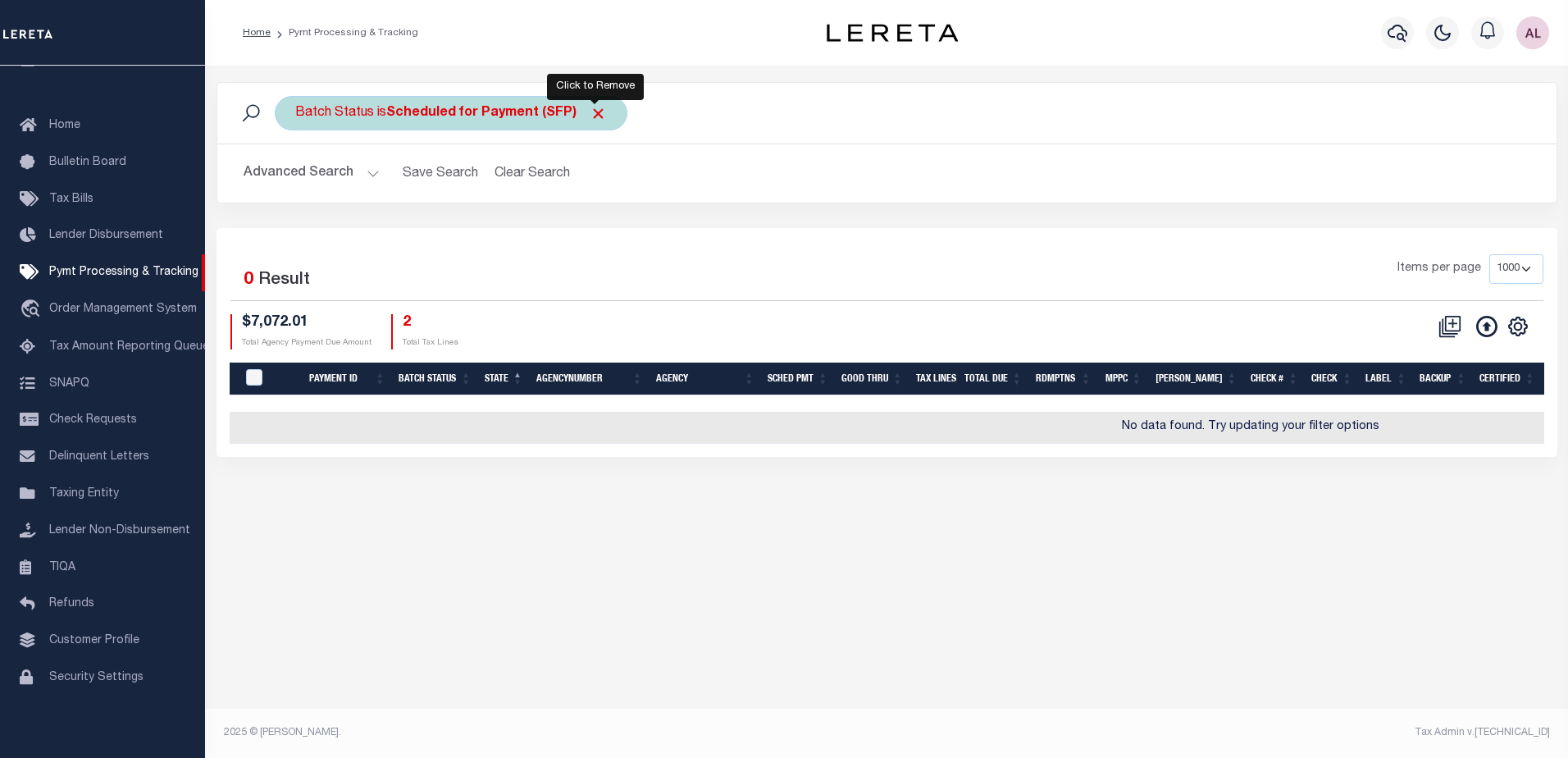
click at [595, 119] on span "Click to Remove" at bounding box center [598, 113] width 17 height 17
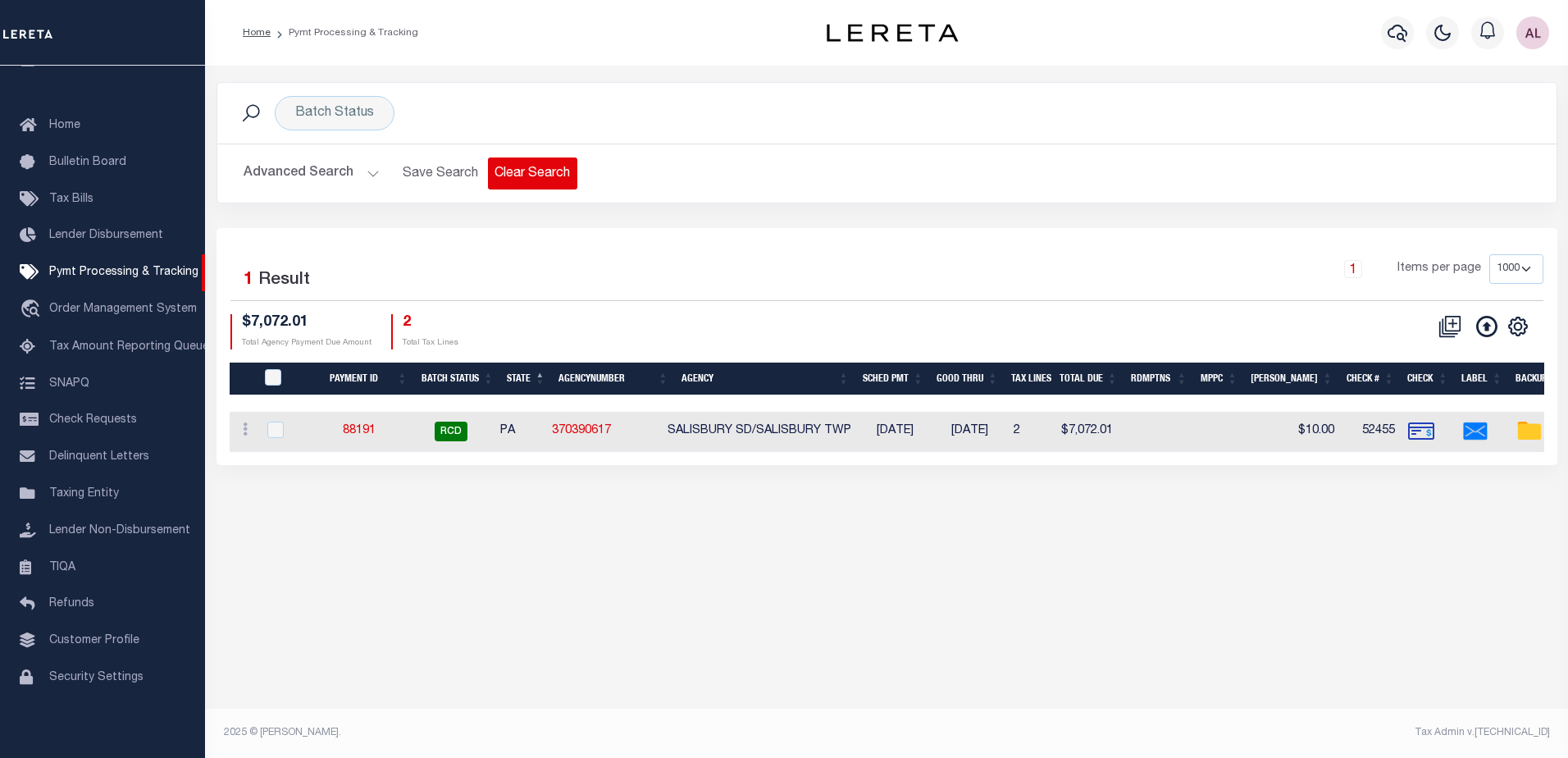
click at [523, 176] on button "Clear Search" at bounding box center [532, 173] width 89 height 32
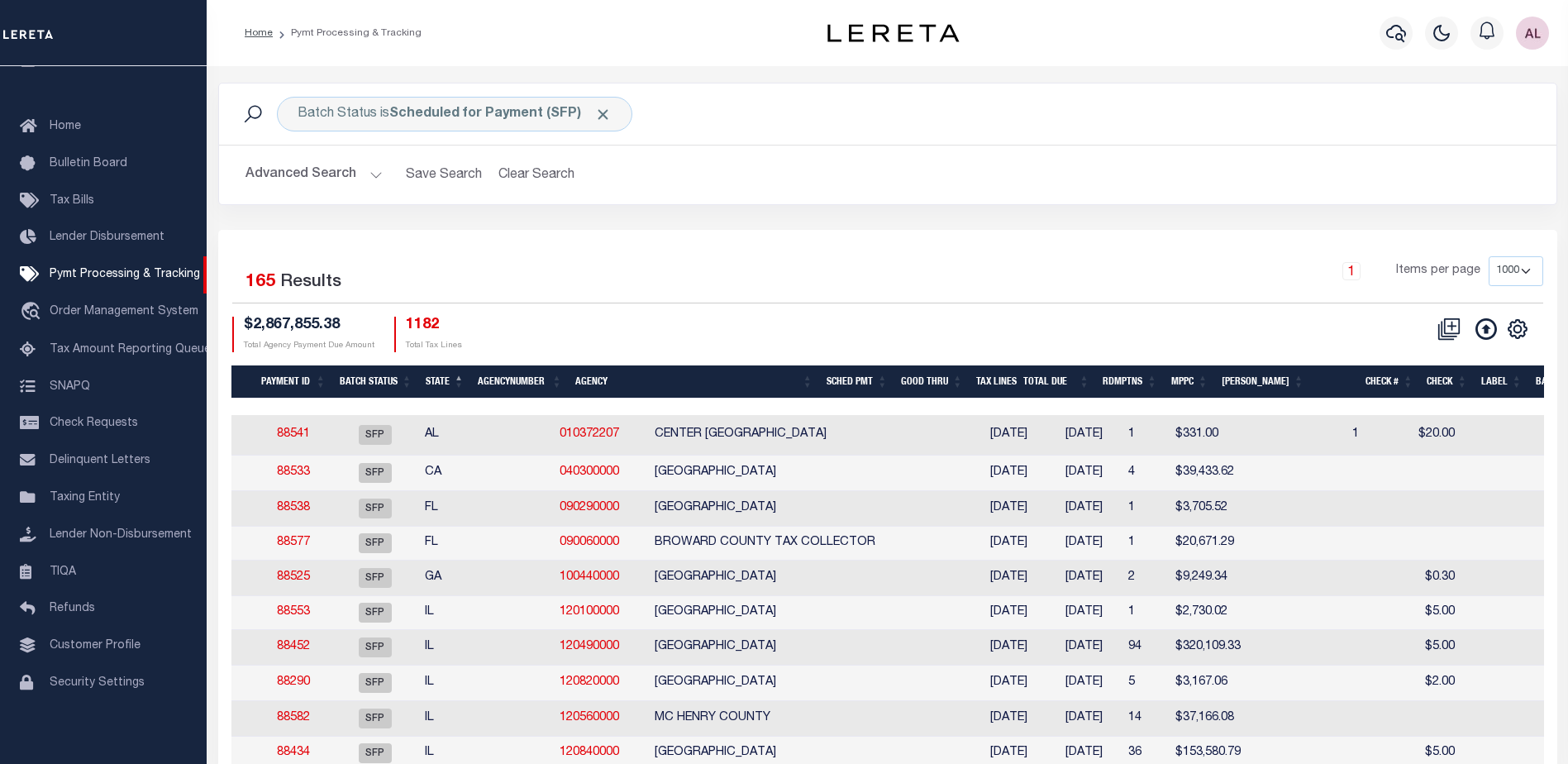
scroll to position [0, 38]
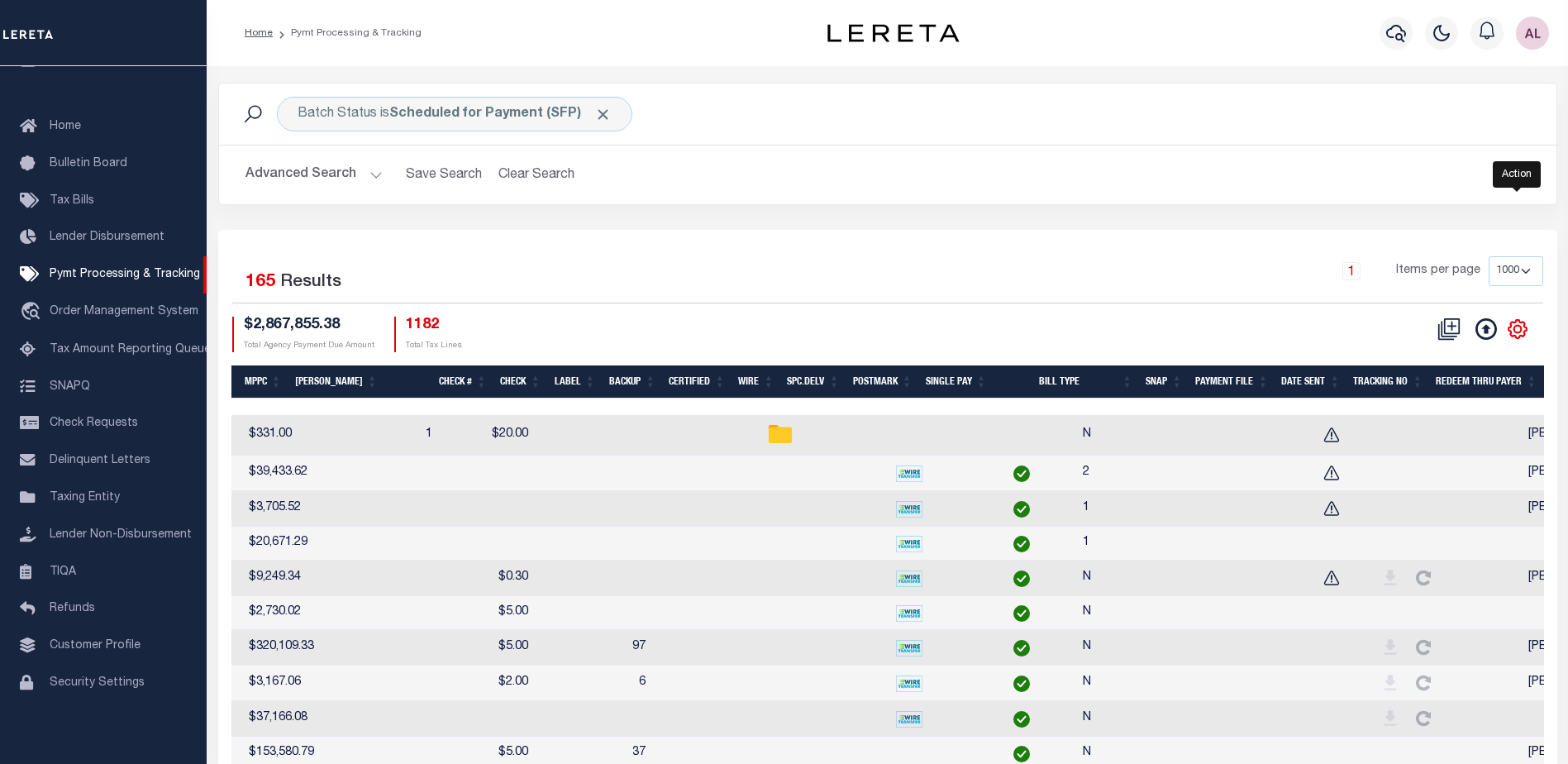
click at [1522, 327] on icon "" at bounding box center [1517, 329] width 21 height 21
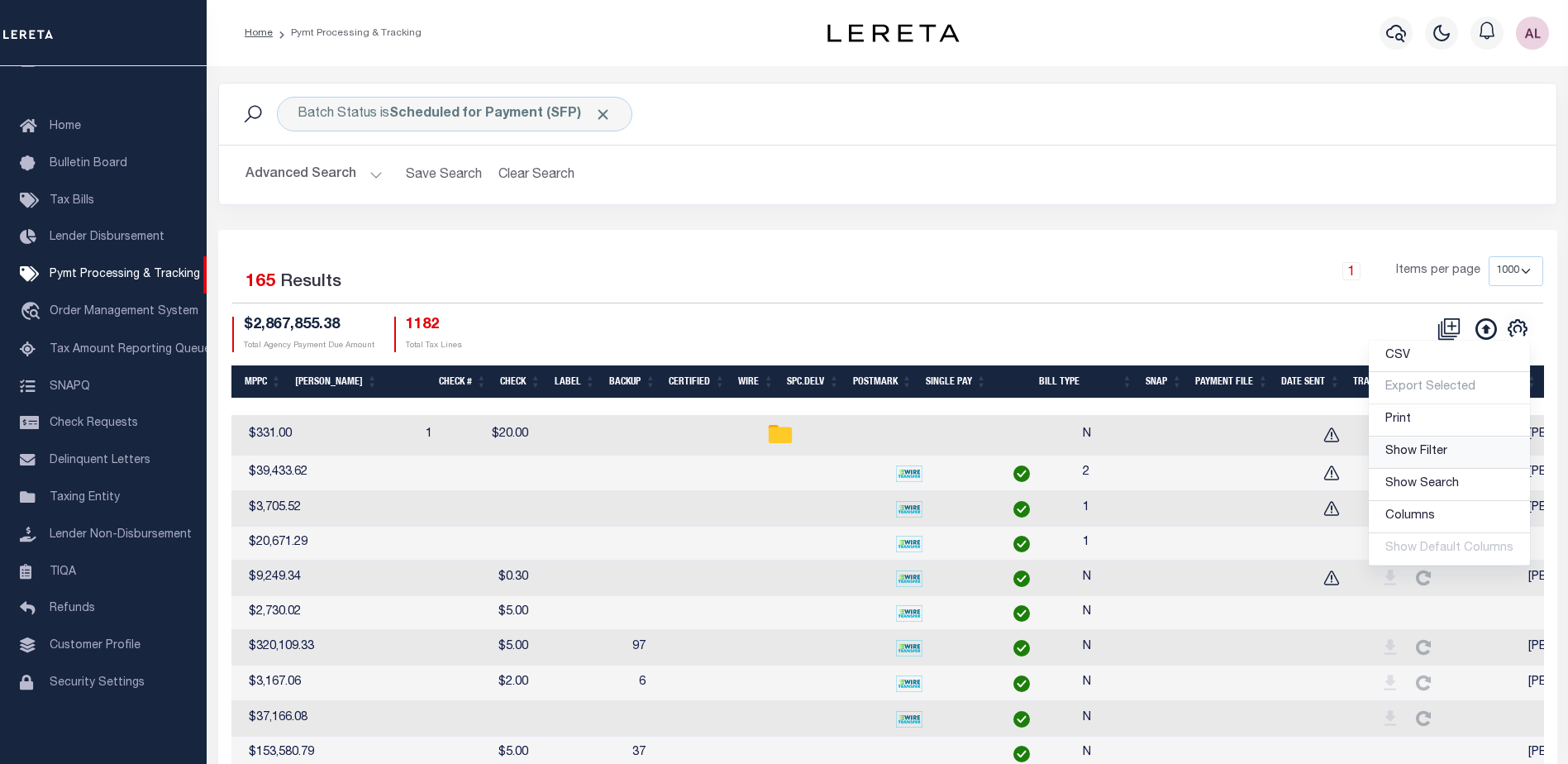
click at [1420, 456] on span "Show Filter" at bounding box center [1415, 451] width 62 height 12
select select
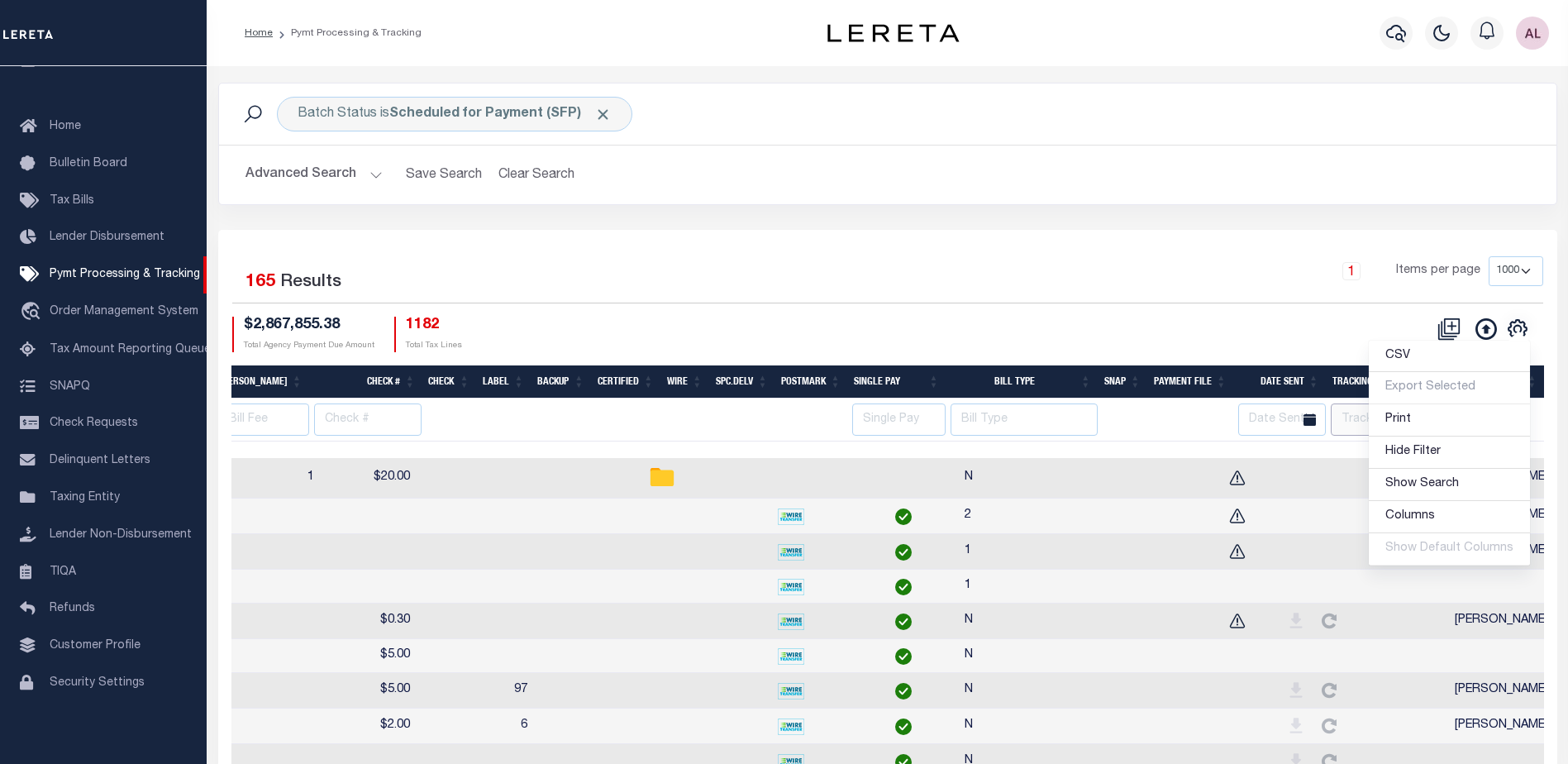
click at [1349, 421] on input "text" at bounding box center [1380, 419] width 99 height 33
click at [1355, 502] on td at bounding box center [1401, 515] width 92 height 36
checkbox input "true"
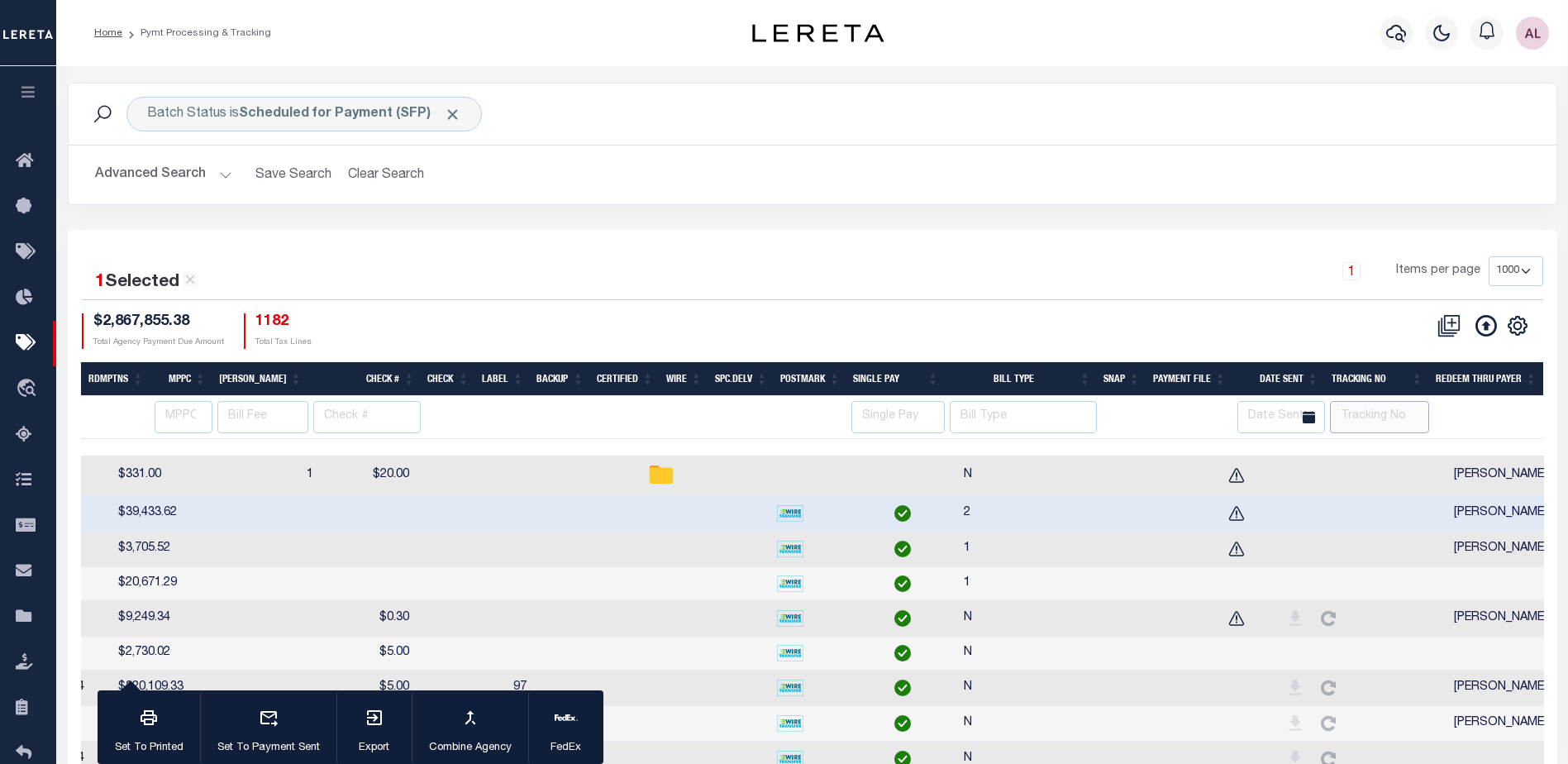
click at [1361, 419] on input "text" at bounding box center [1379, 418] width 99 height 33
type input "Audria"
select select
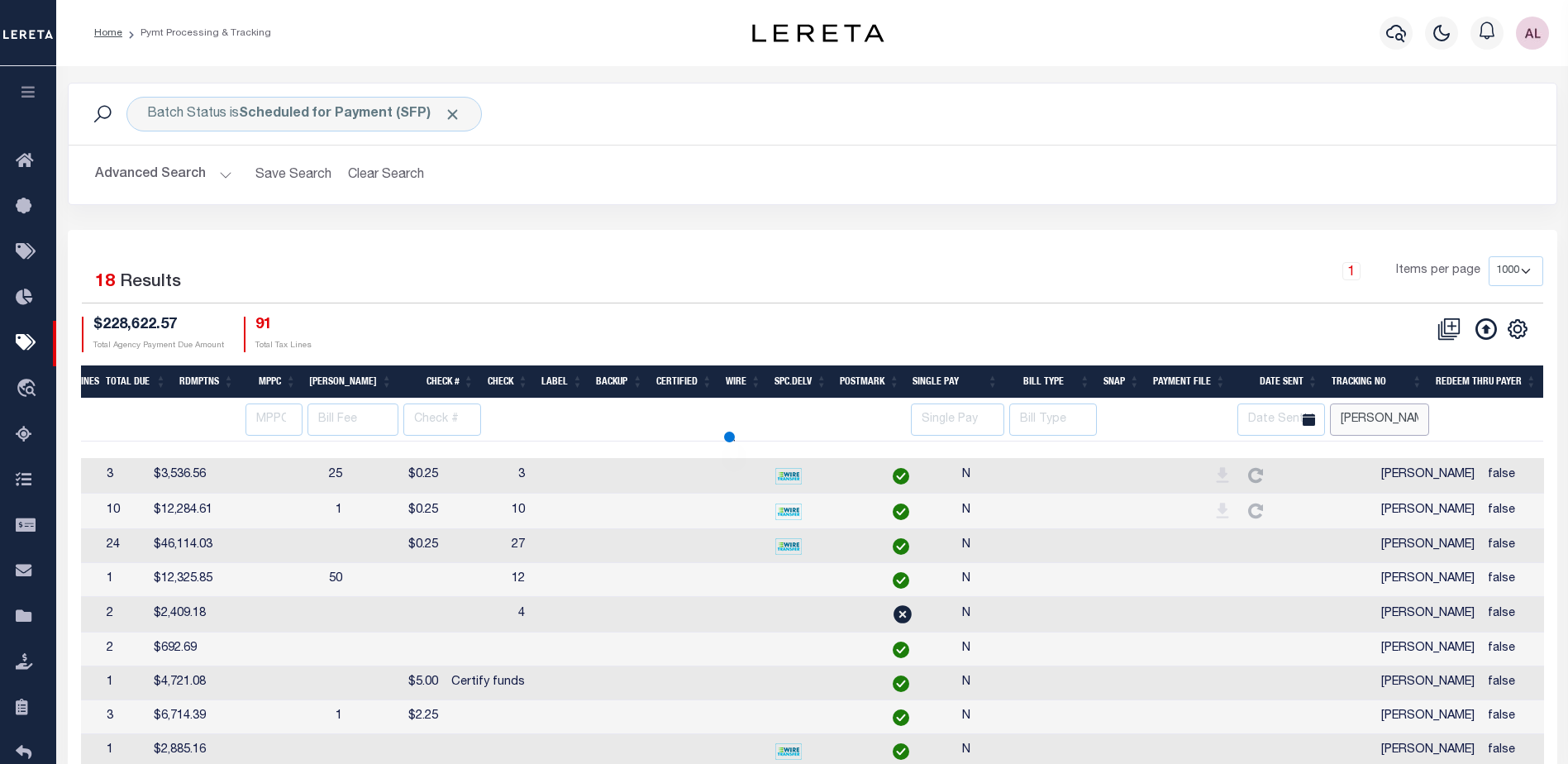
select select
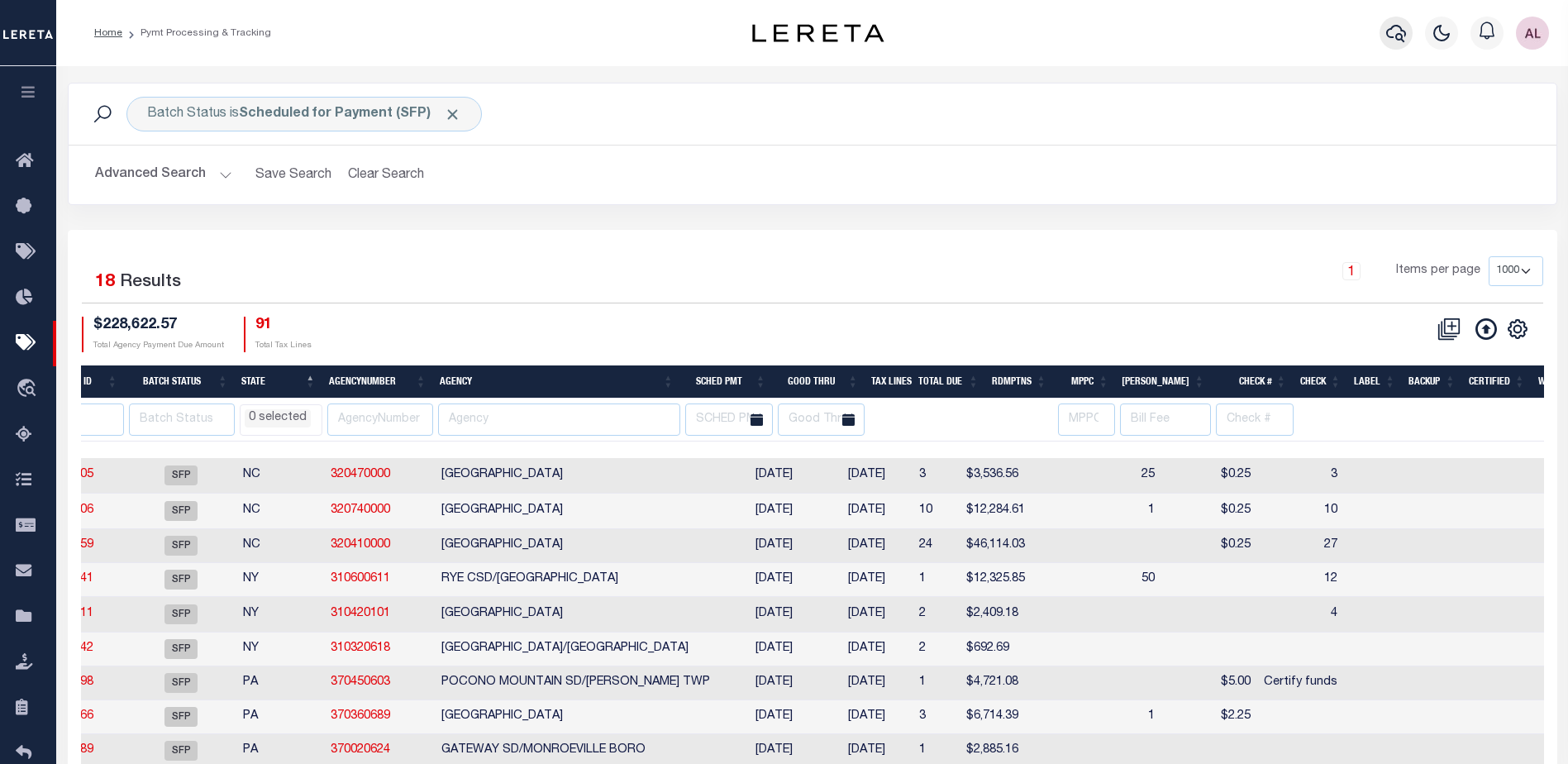
click at [1392, 42] on icon "button" at bounding box center [1395, 33] width 20 height 20
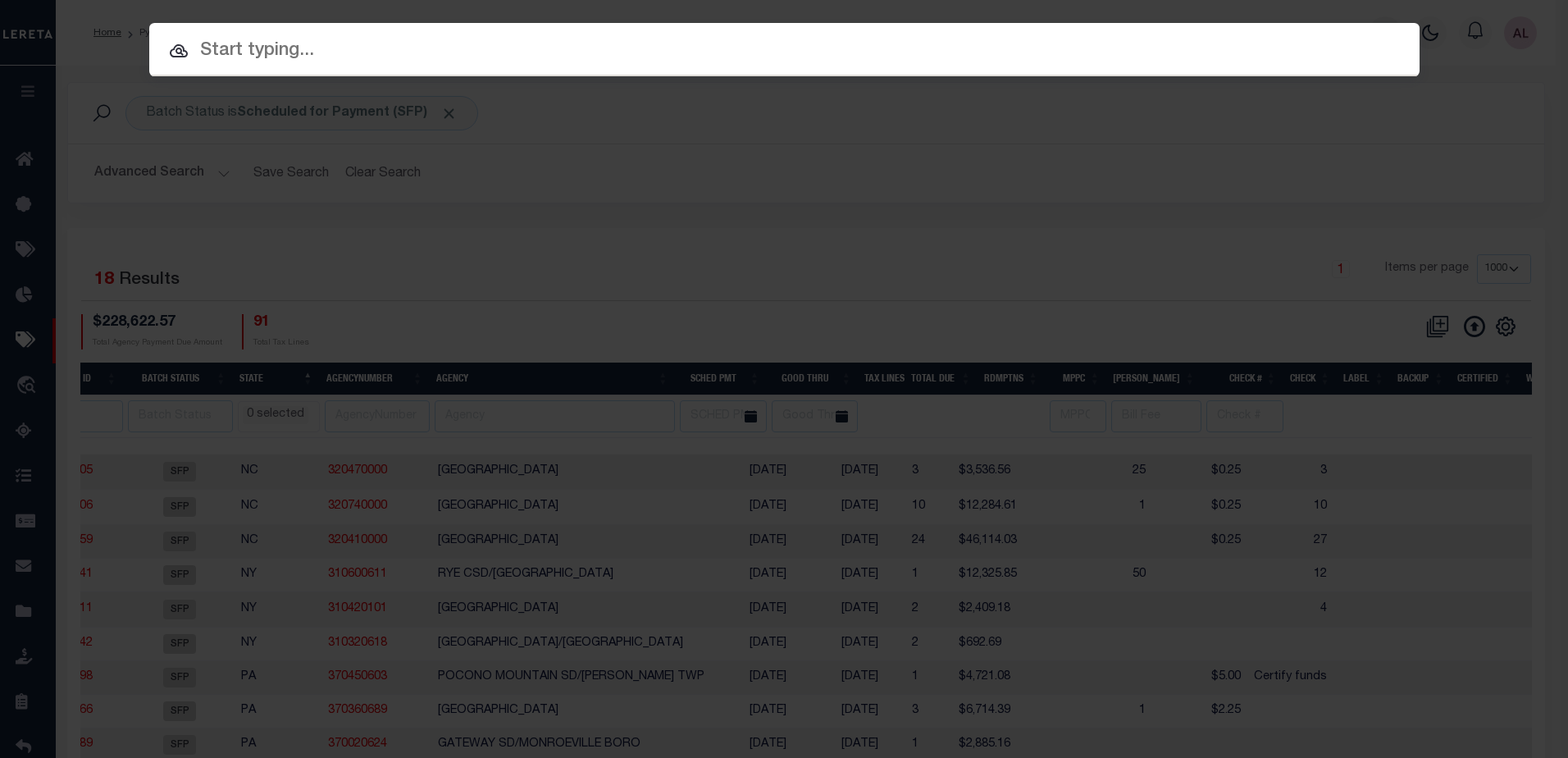
click at [198, 46] on input "text" at bounding box center [784, 51] width 1270 height 29
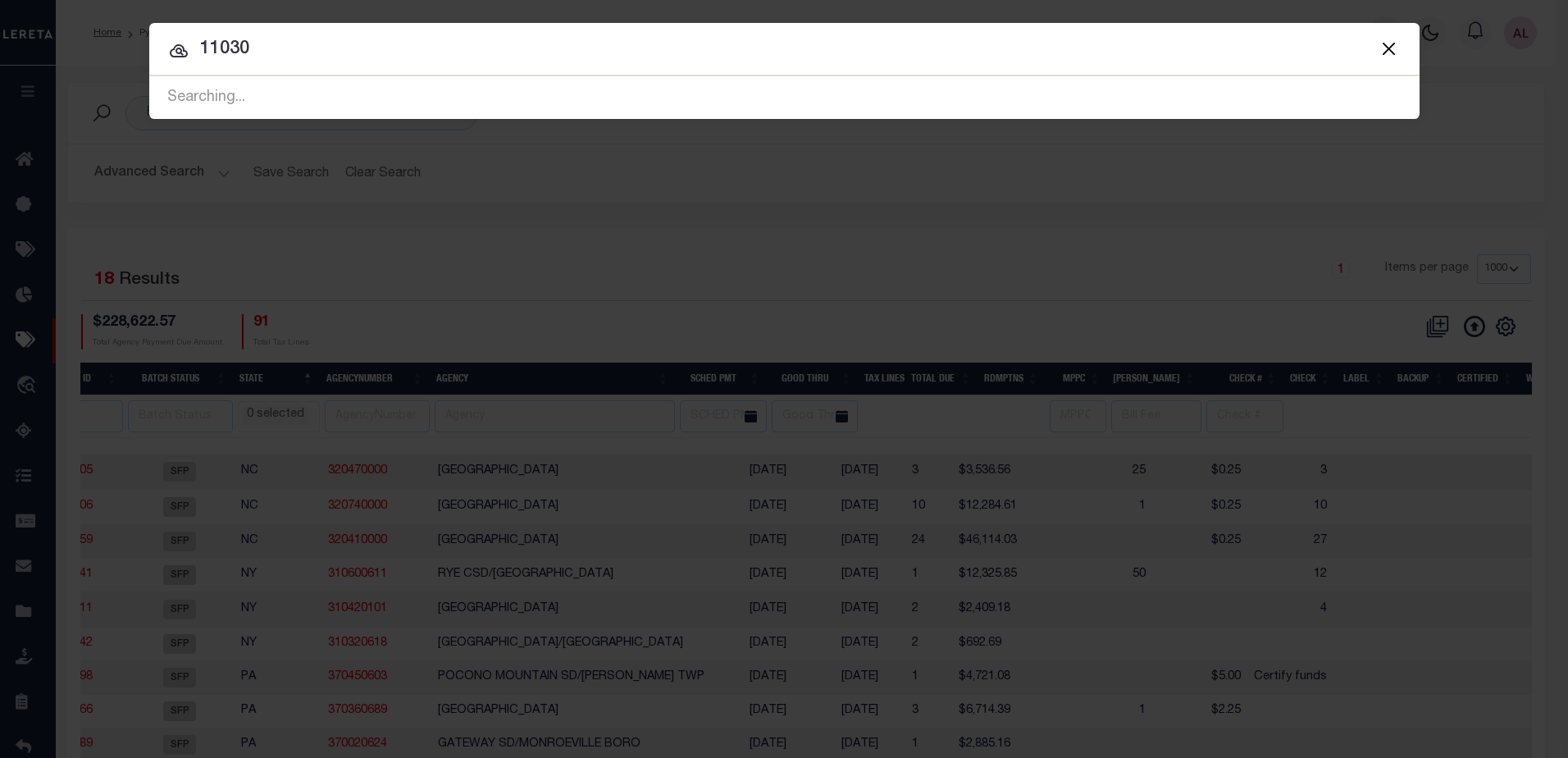
type input "11030"
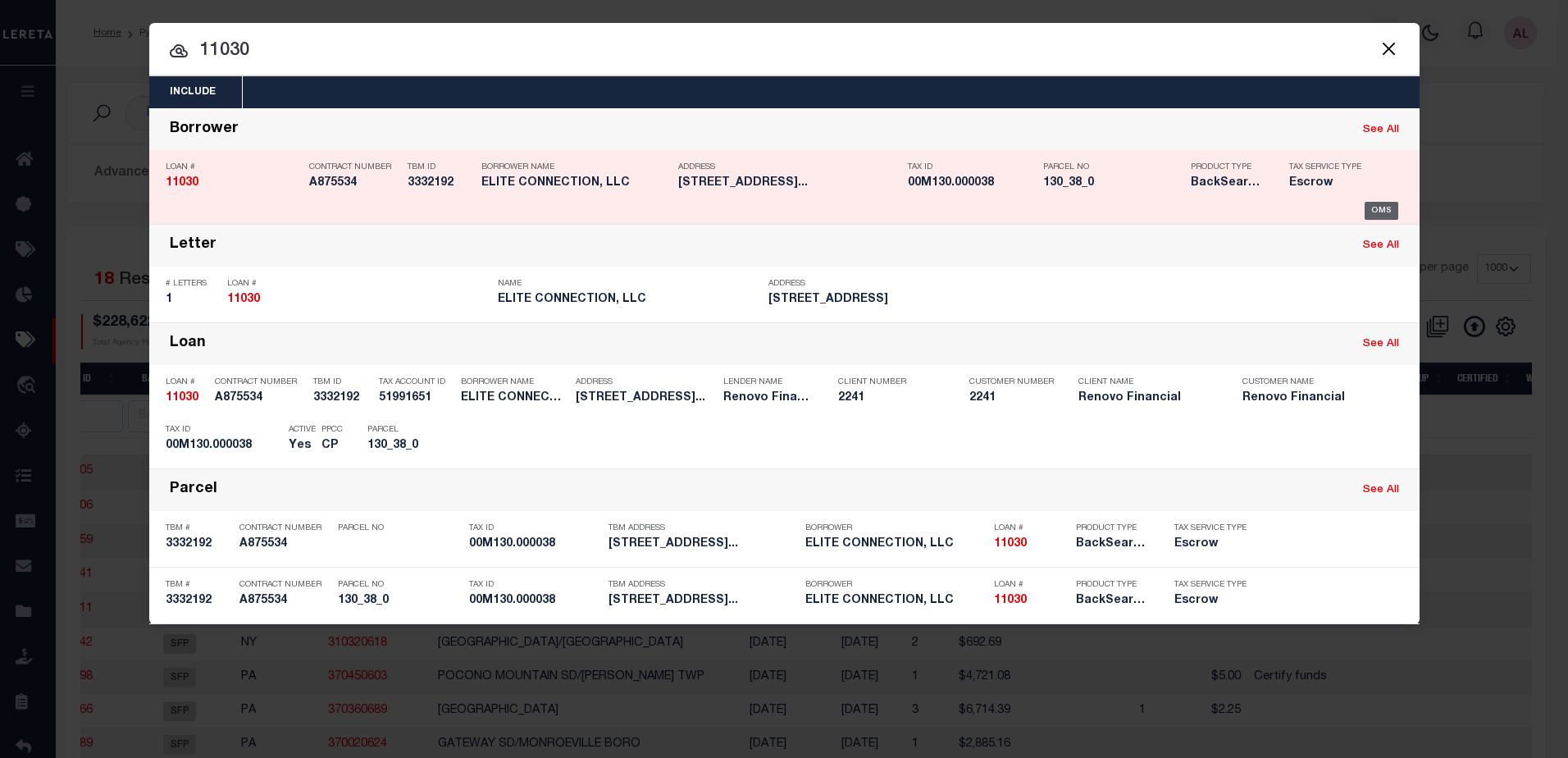
click at [1381, 215] on div "OMS" at bounding box center [1380, 210] width 33 height 18
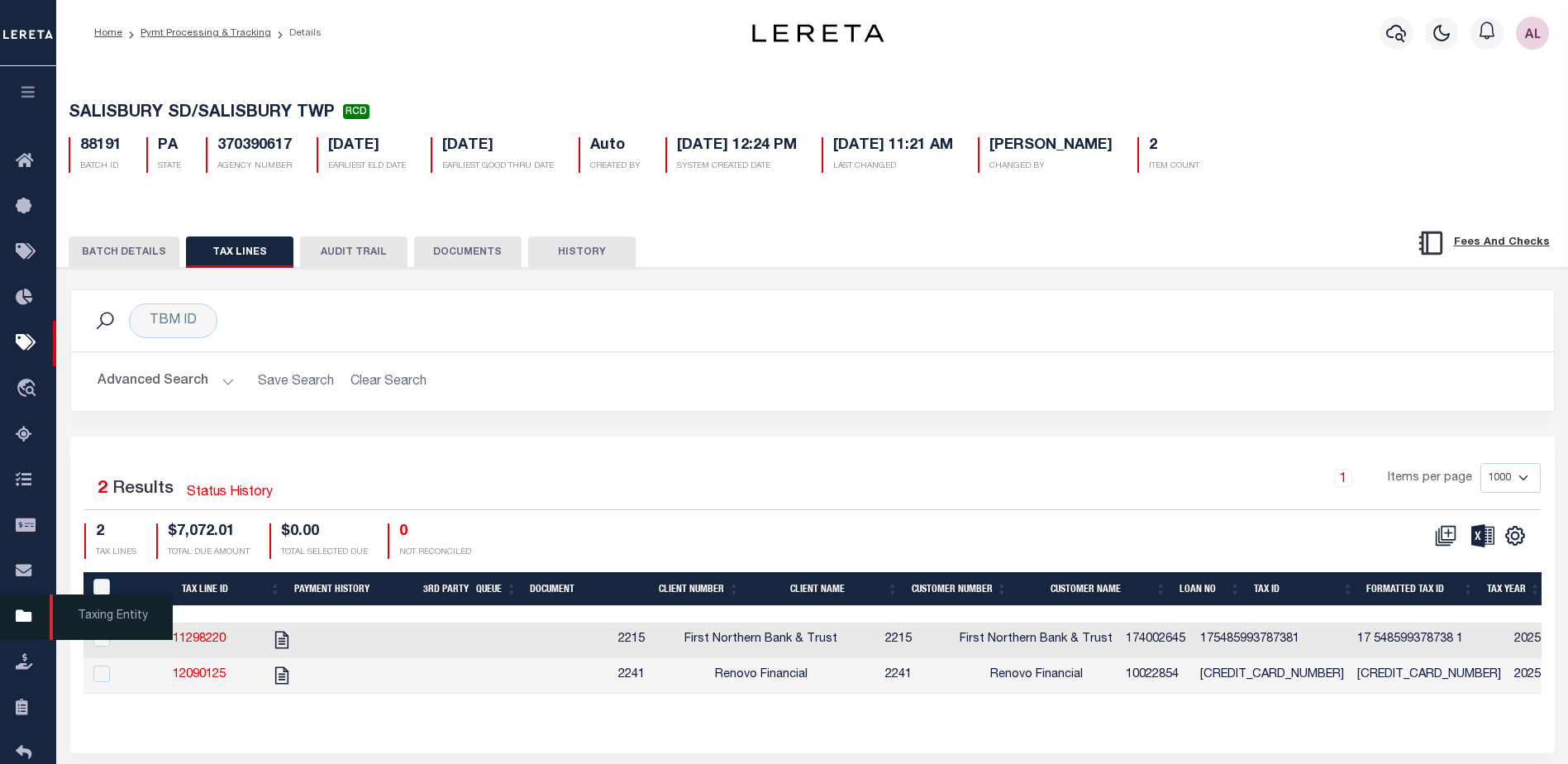
click at [124, 616] on span "Taxing Entity" at bounding box center [111, 616] width 123 height 45
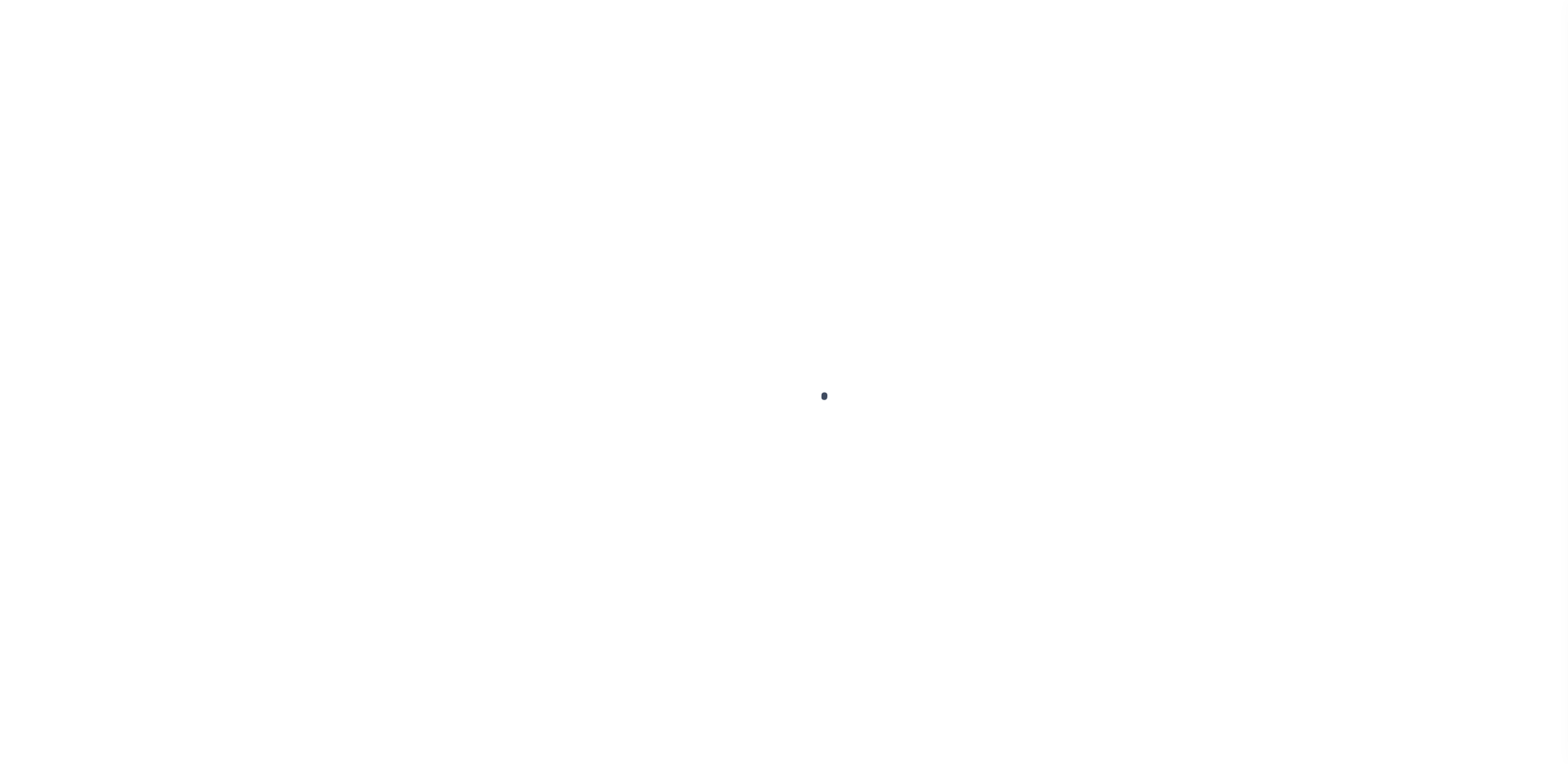
scroll to position [41, 0]
select select "10"
select select "Escrow"
type input "[STREET_ADDRESS]"
select select
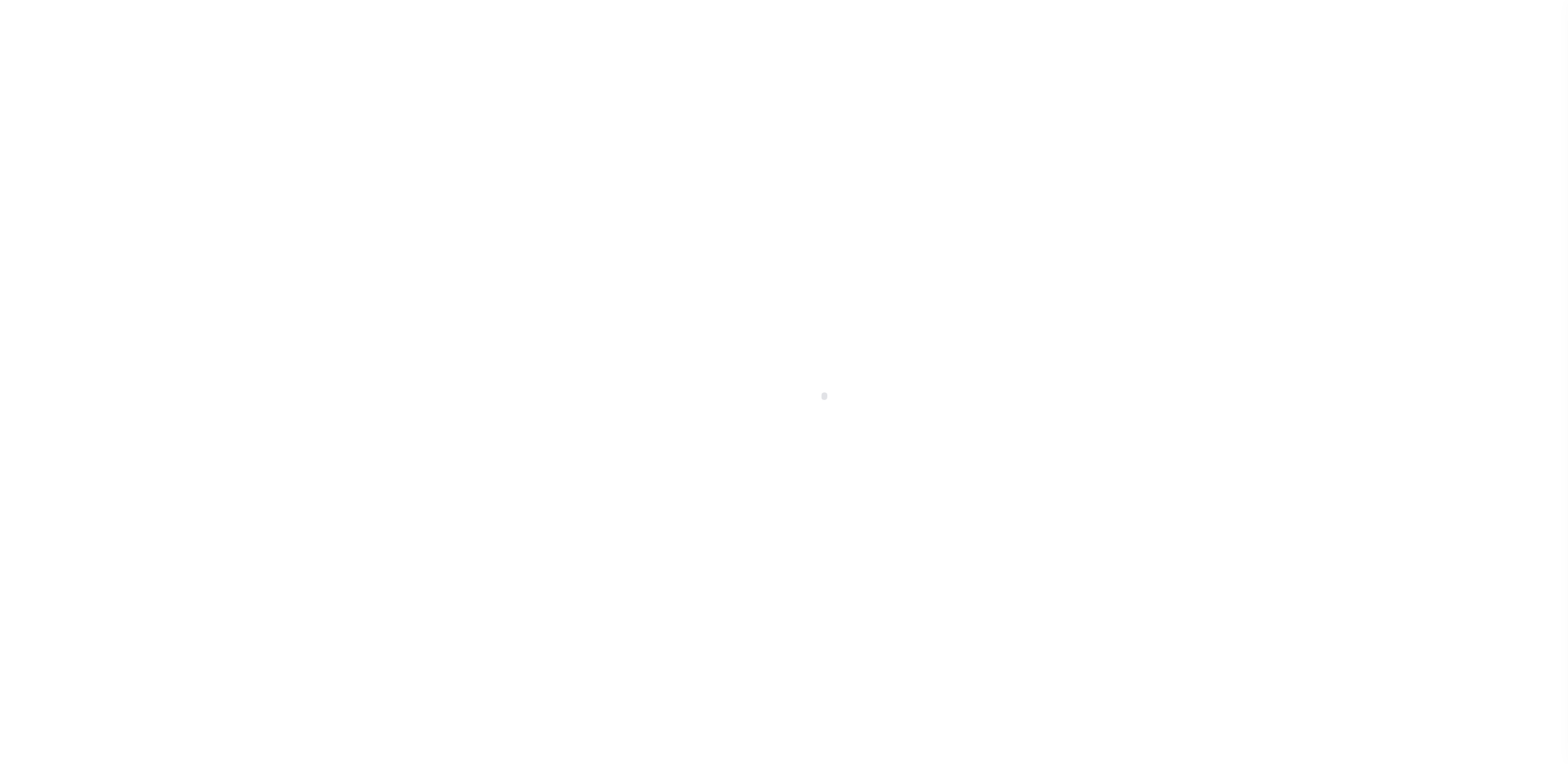
type input "[GEOGRAPHIC_DATA][PERSON_NAME]"
type input "a0k8Y00000jcnRY"
select select
type textarea "LEGAL REQUIRED"
type textarea "REO"
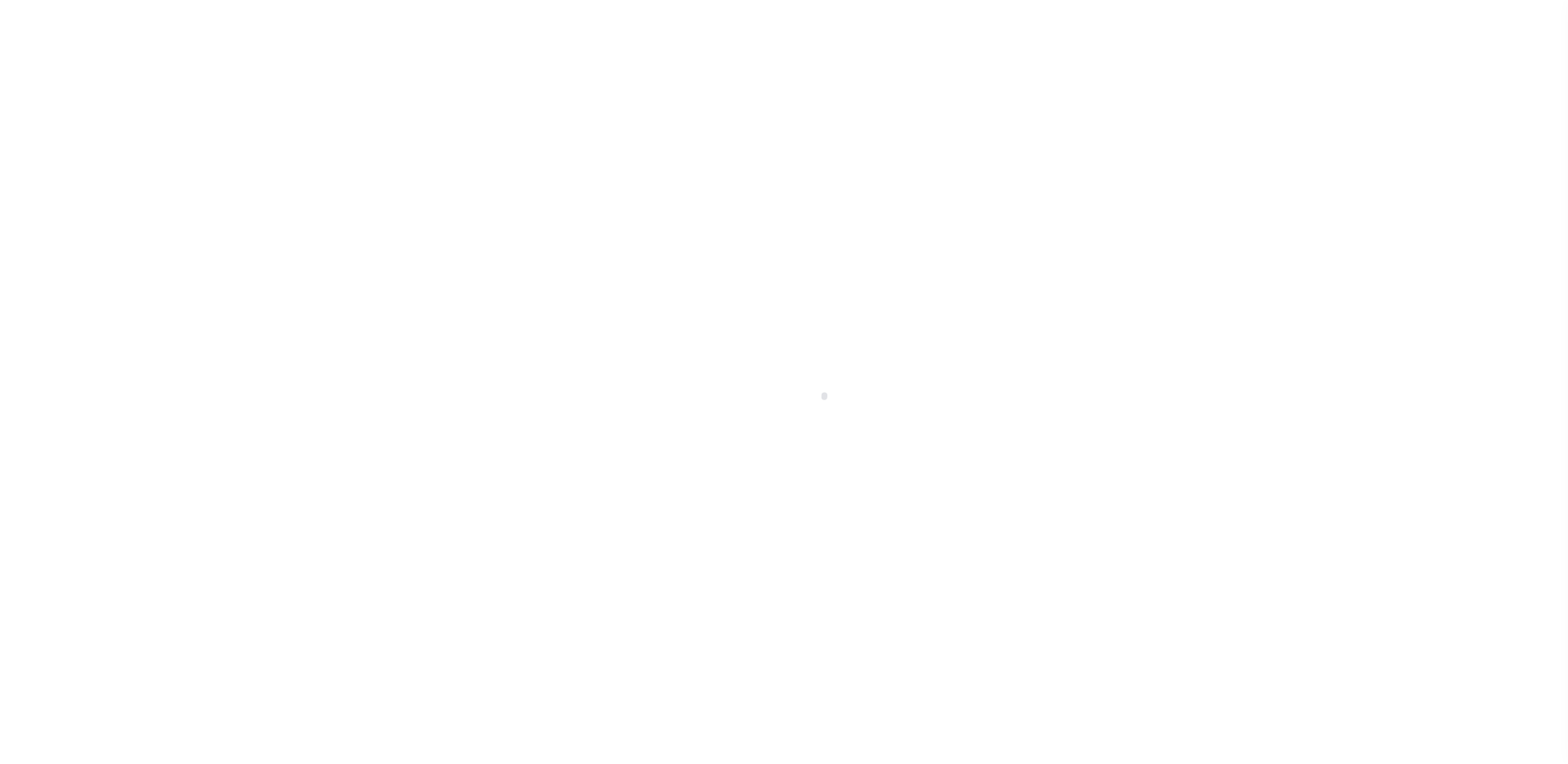
select select "14701"
select select "25066"
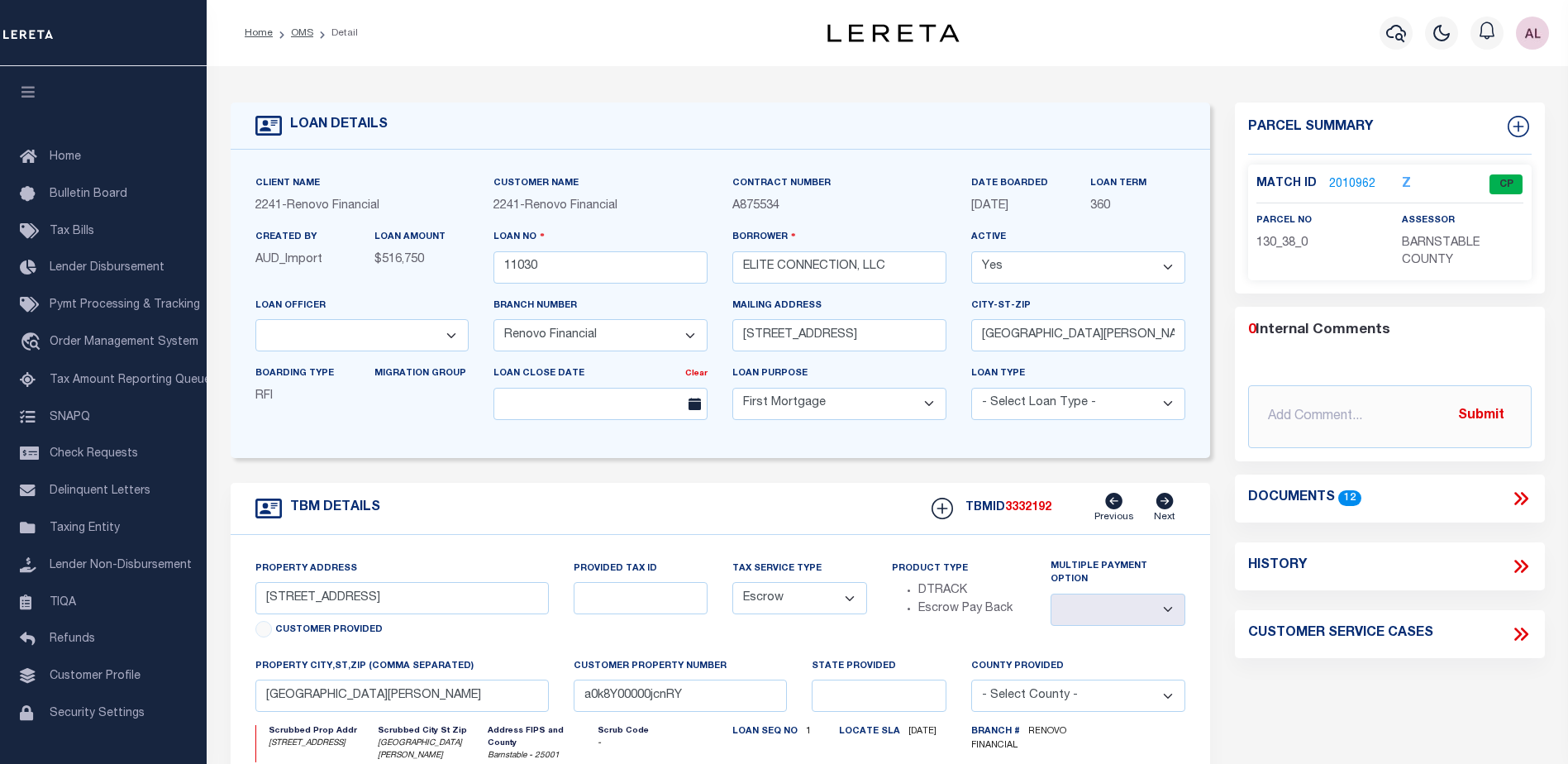
click at [1339, 178] on link "2010962" at bounding box center [1352, 184] width 46 height 17
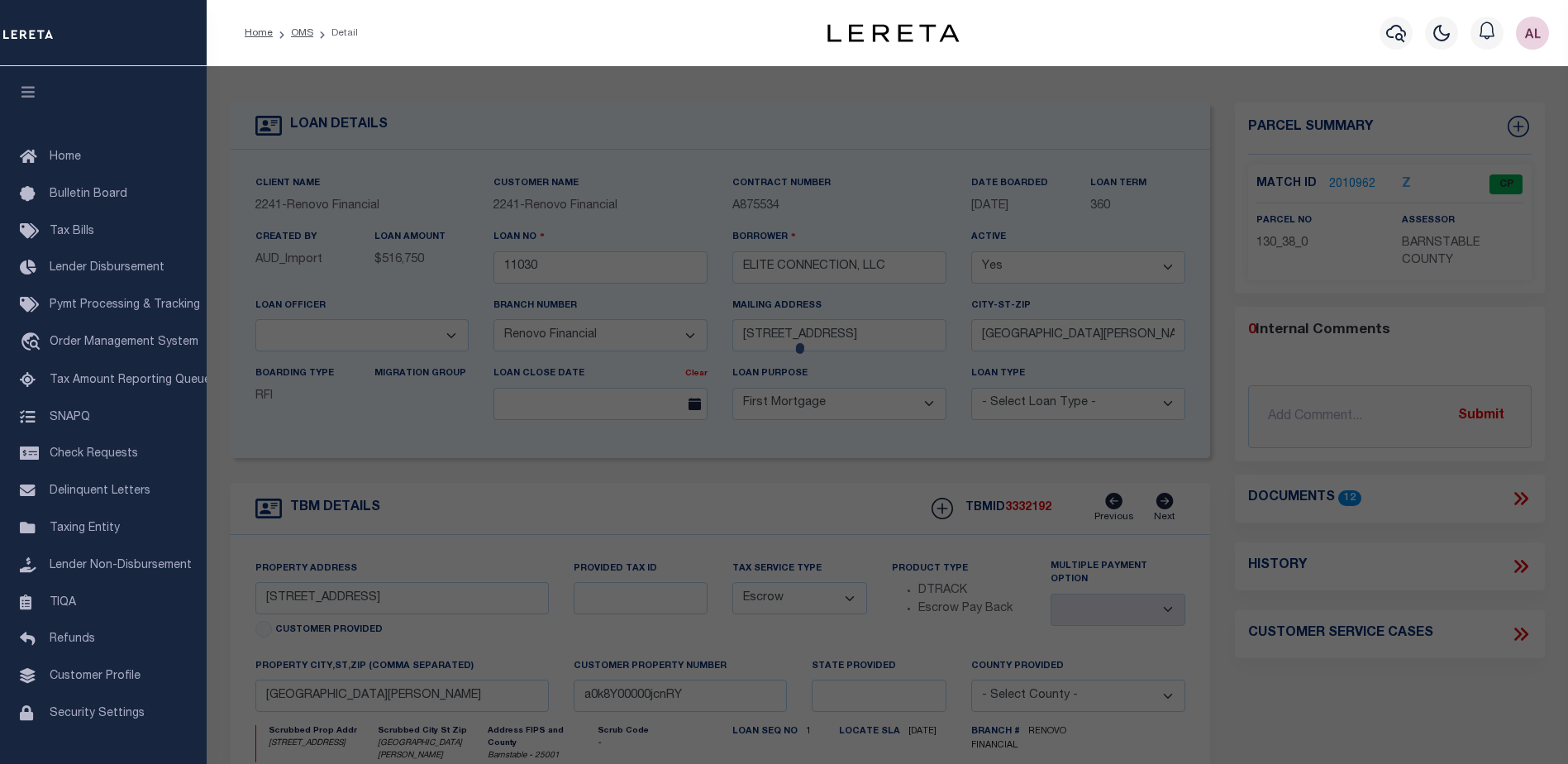
checkbox input "false"
select select "CP"
type input "CC CAPITAL INVESTMENTS, LLC"
select select "AGW"
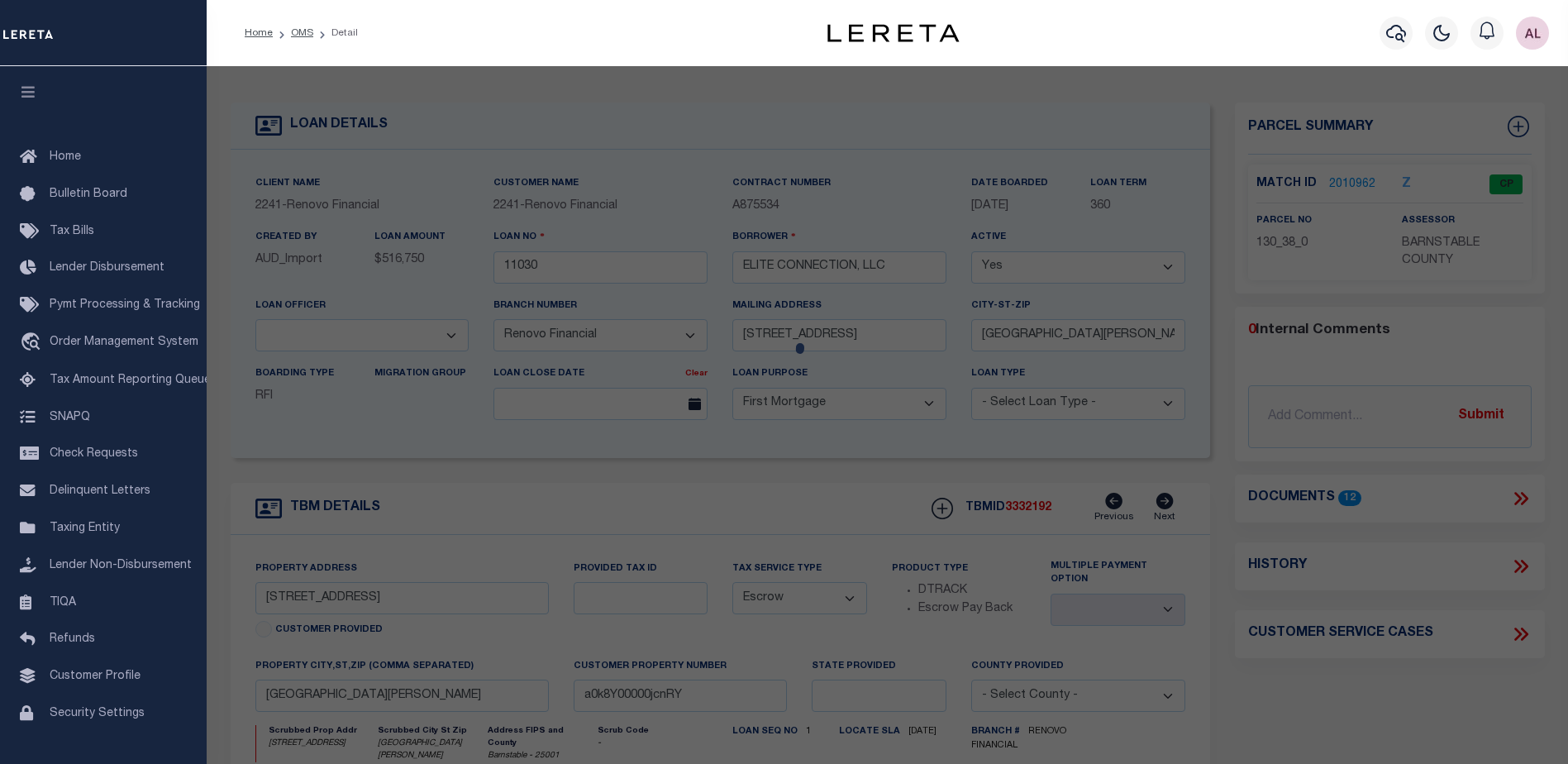
select select
type input "97 GREAT WESTERN ROAD SD"
checkbox input "false"
type input "South Dennis, MA 02660"
type textarea "12,197 SF PLAN 134/69"
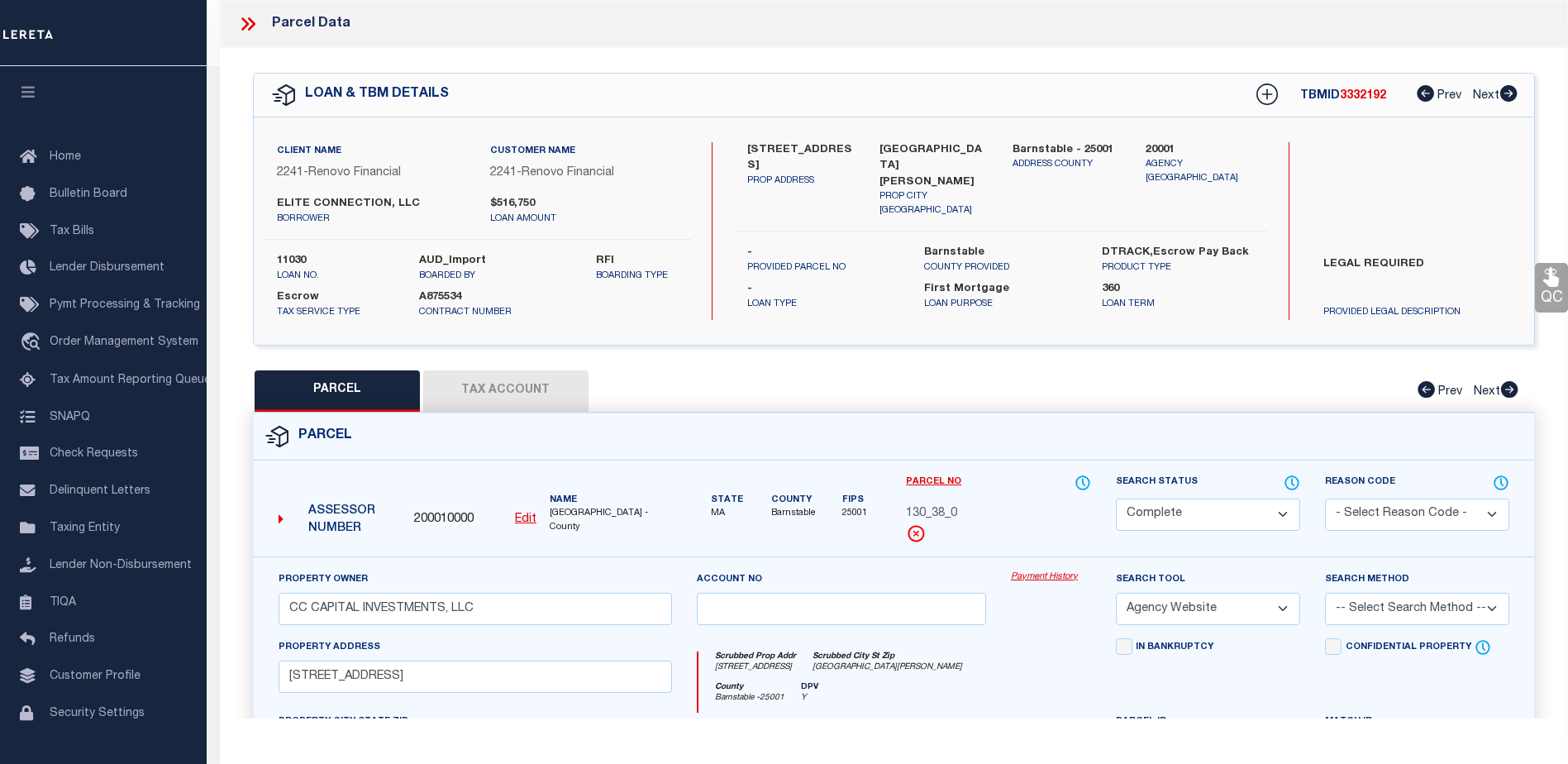
click at [1044, 582] on link "Payment History" at bounding box center [1051, 577] width 81 height 14
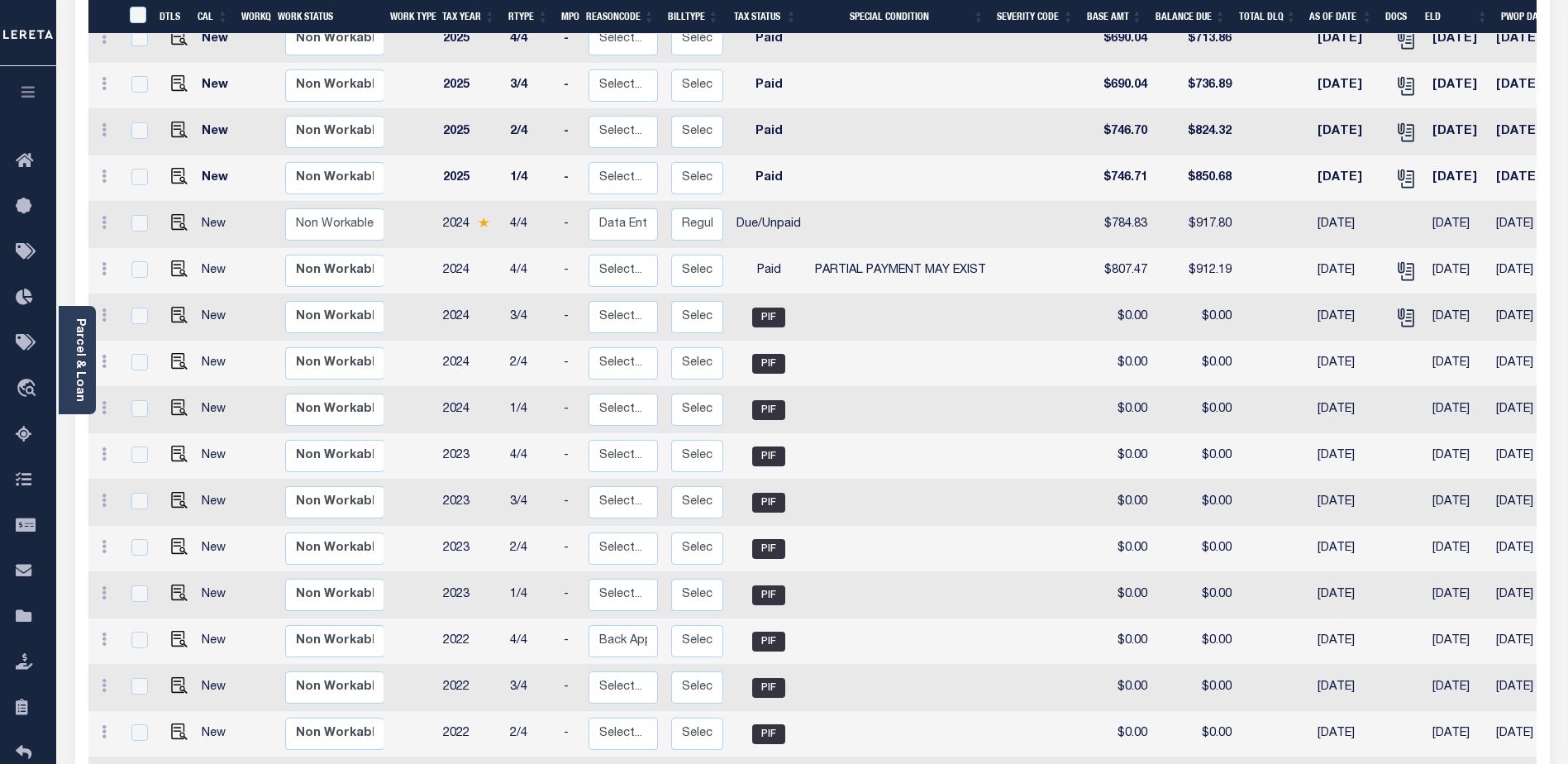
scroll to position [748, 0]
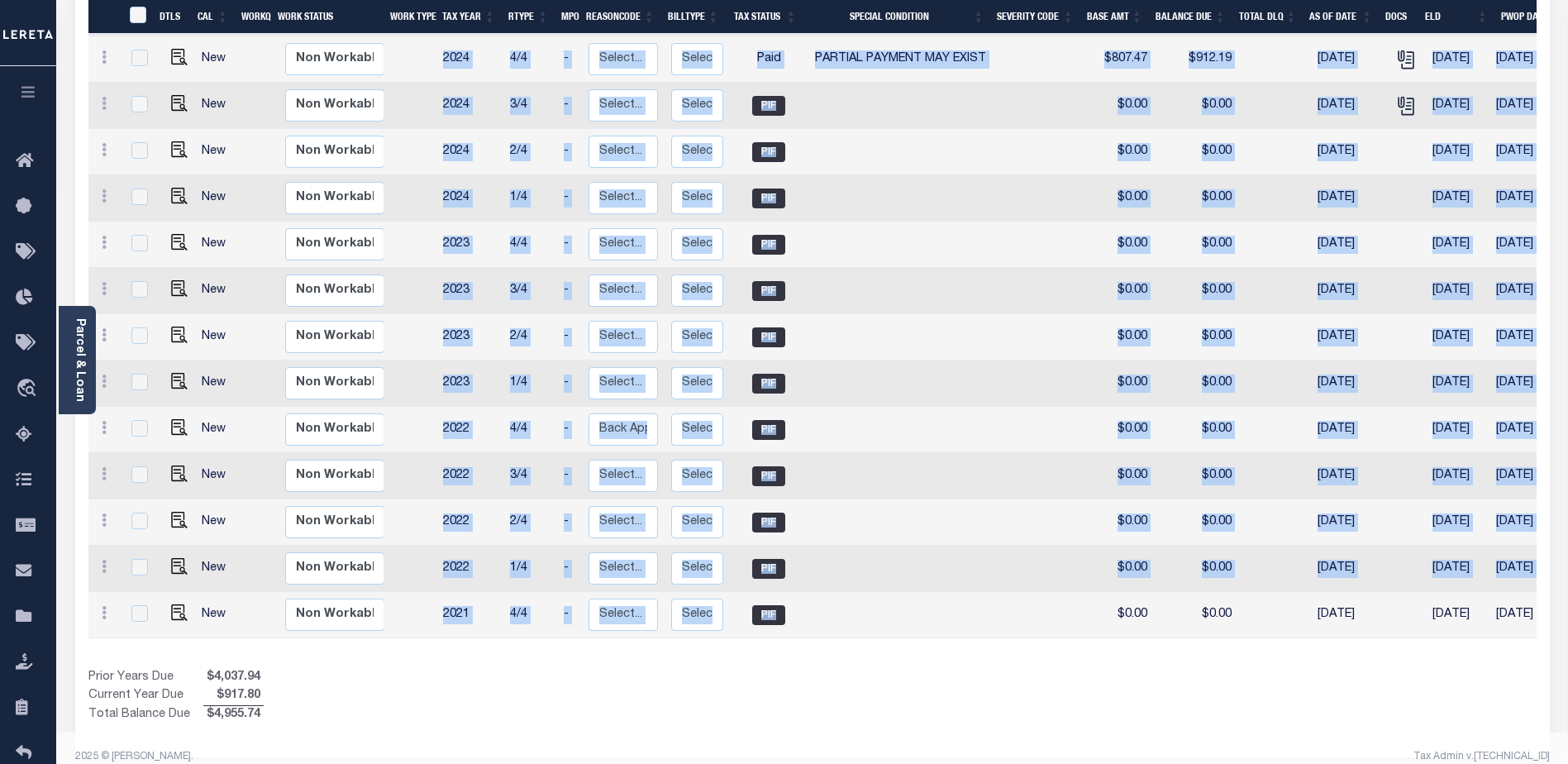
drag, startPoint x: 993, startPoint y: 616, endPoint x: 1147, endPoint y: 626, distance: 154.3
click at [1147, 626] on div "DTLS CAL WorkQ Work Status Work Type Tax Year RType MPO ReasonCode BillType Tax…" at bounding box center [812, 129] width 1448 height 1018
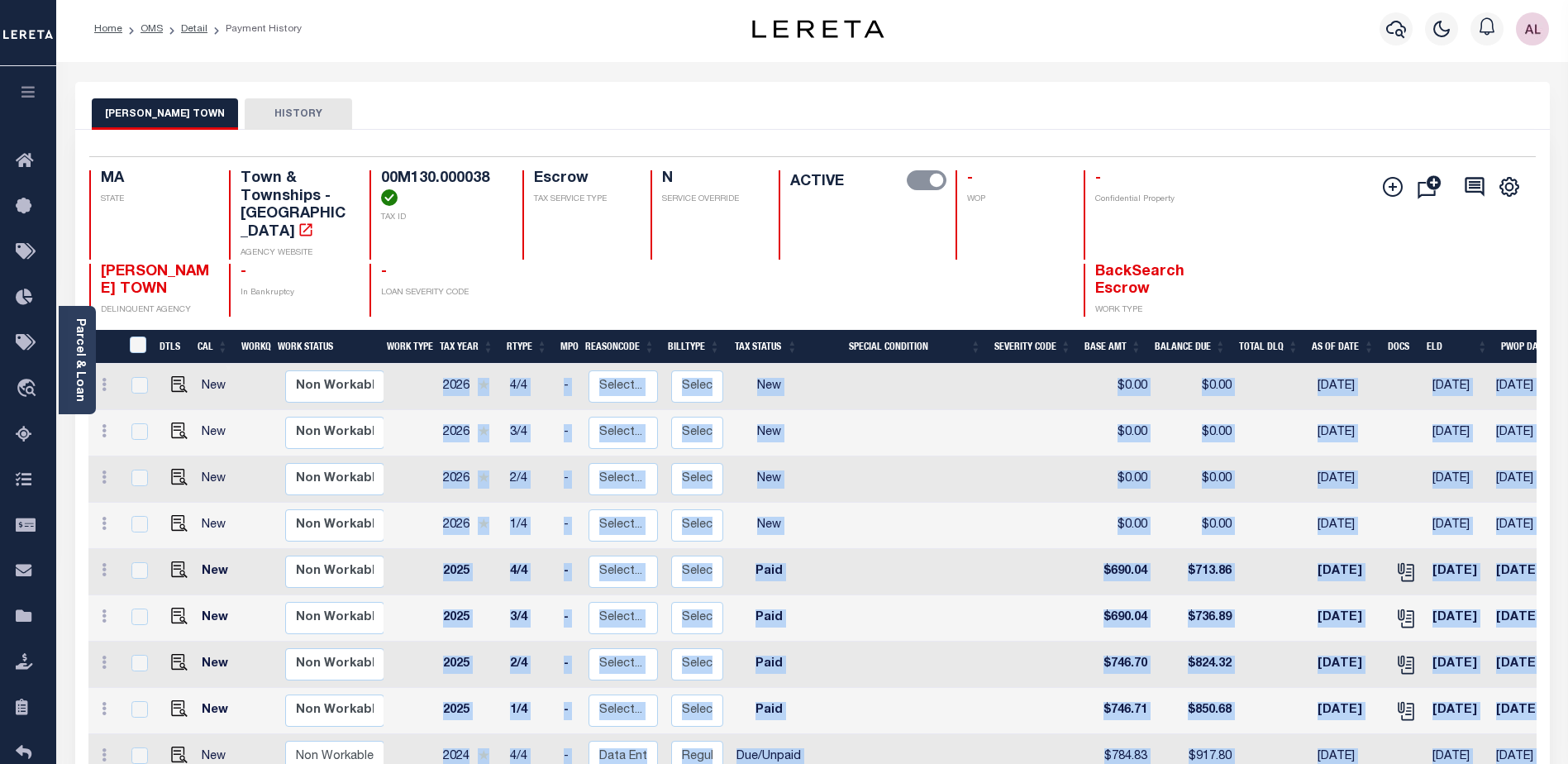
scroll to position [0, 0]
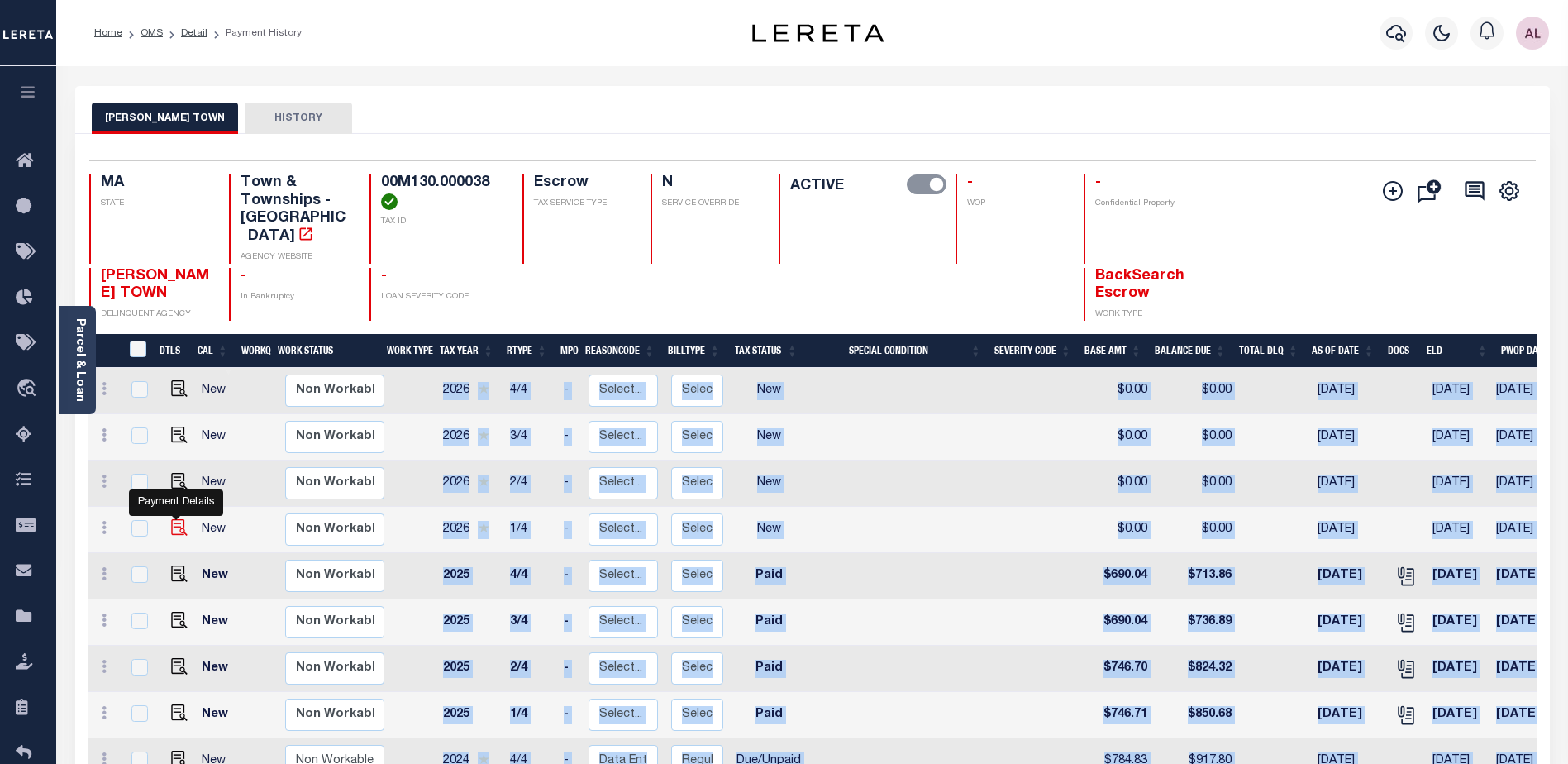
click at [176, 519] on img "" at bounding box center [178, 527] width 16 height 16
checkbox input "true"
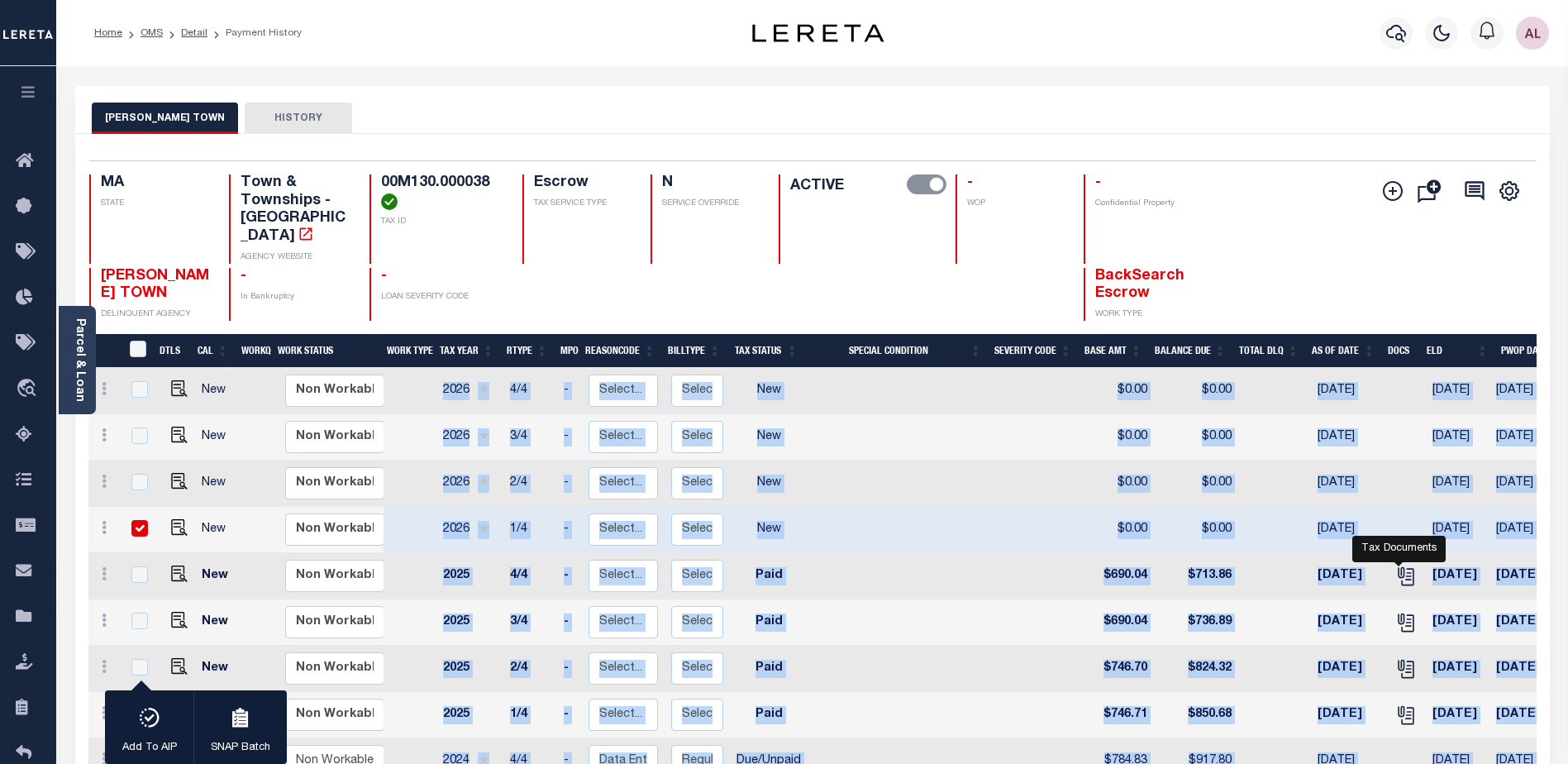
click at [1404, 565] on icon "" at bounding box center [1406, 576] width 21 height 21
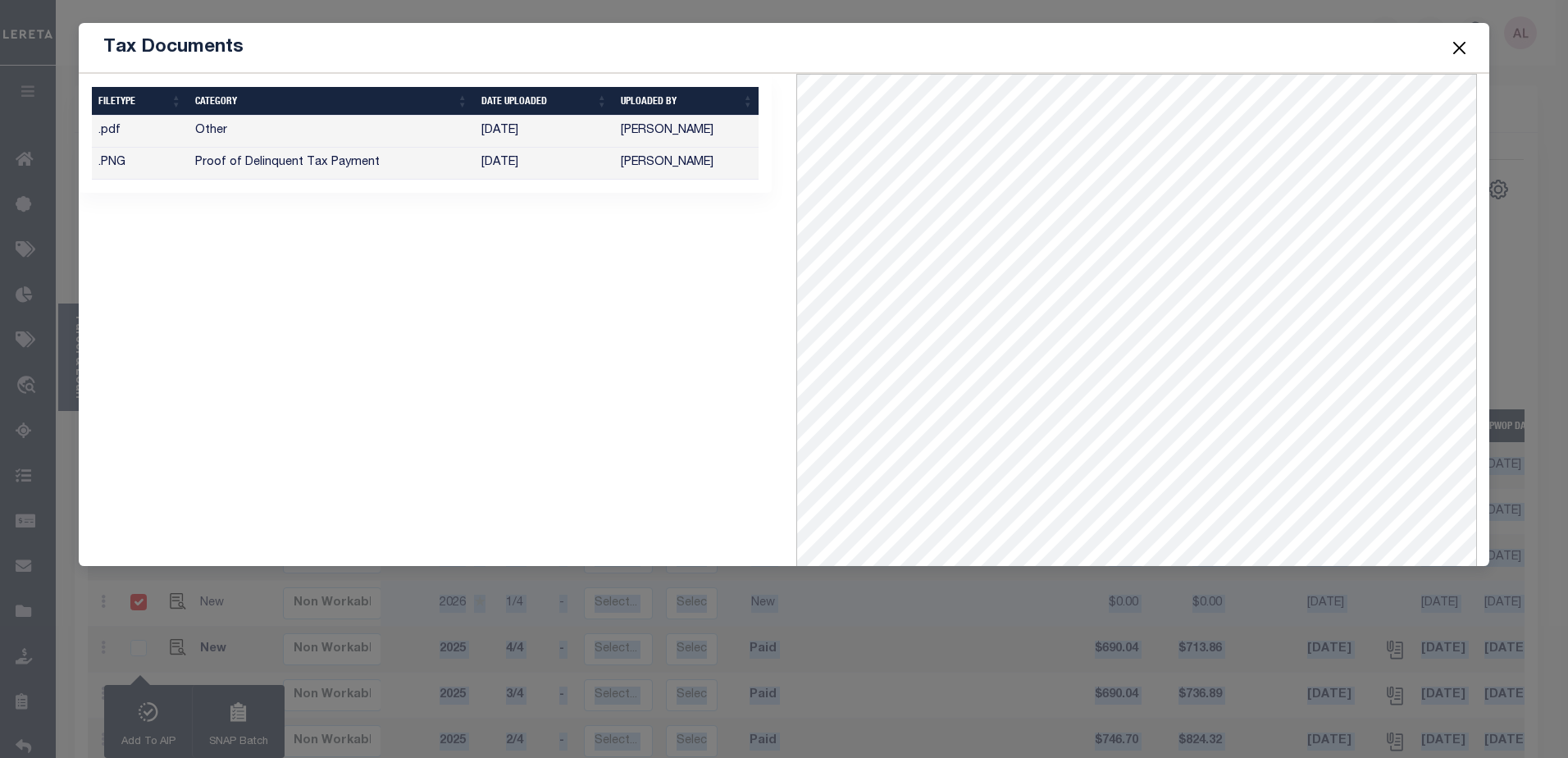
click at [1458, 46] on button "Close" at bounding box center [1459, 48] width 21 height 21
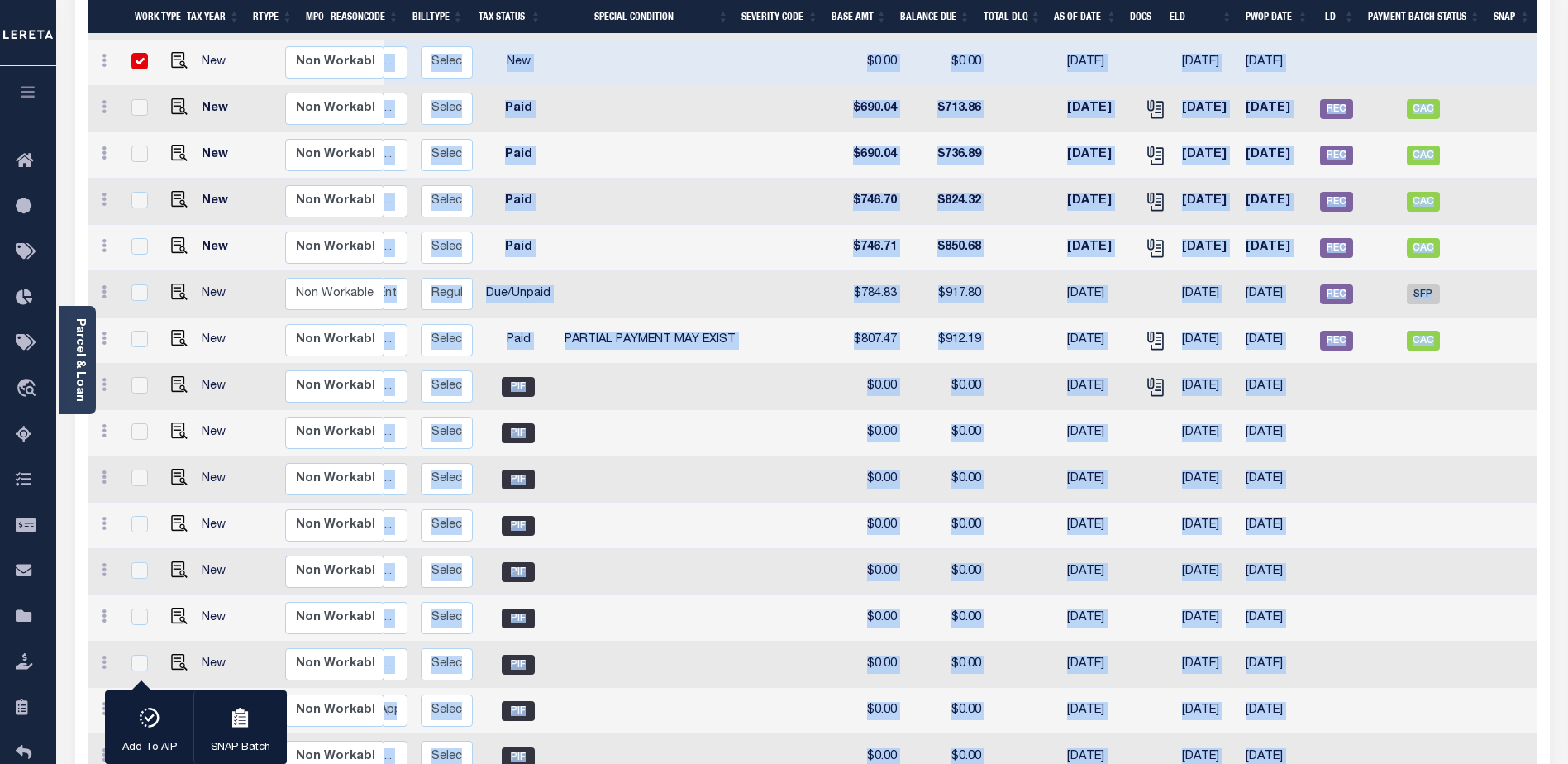
scroll to position [496, 0]
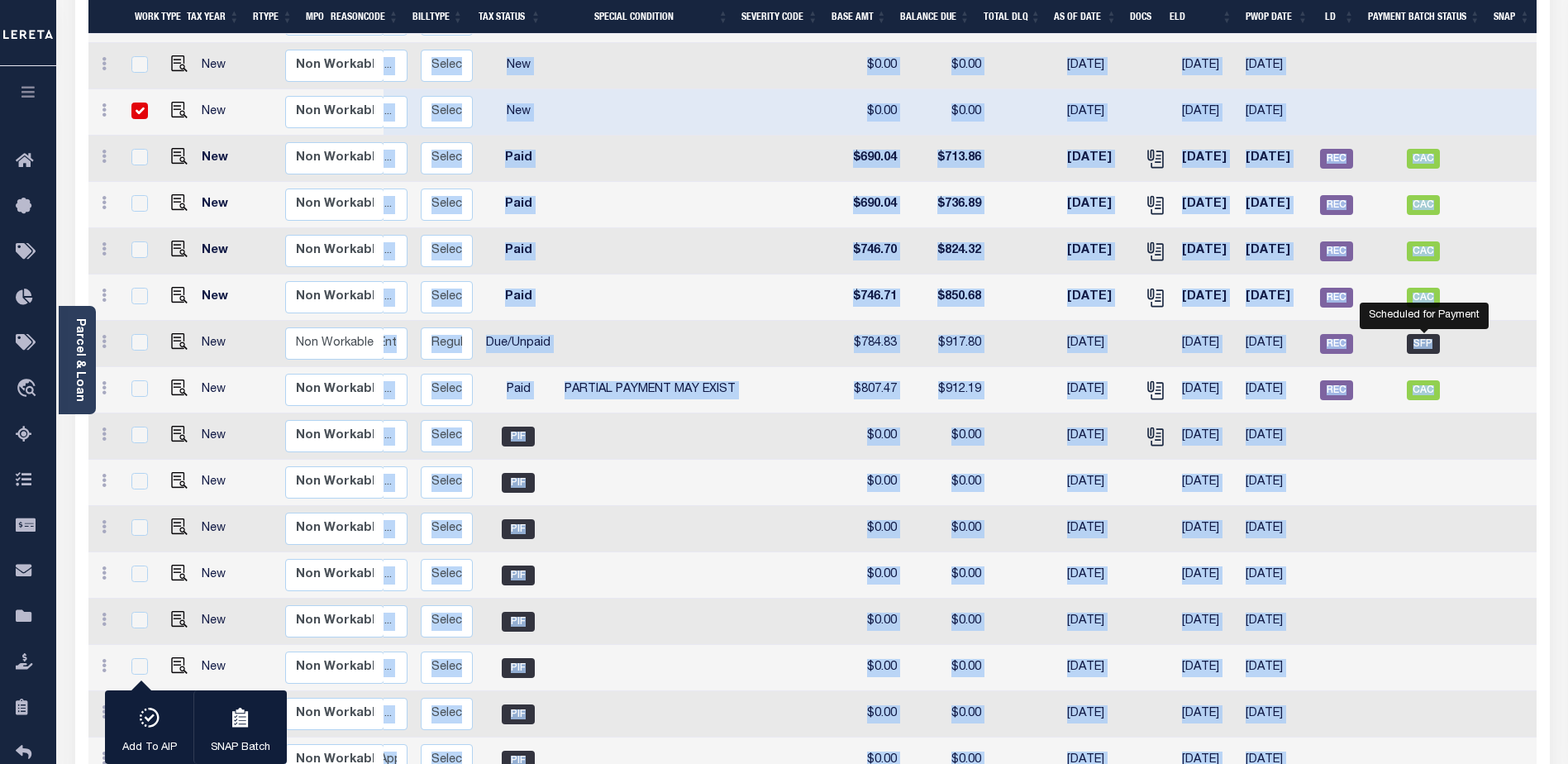
click at [1423, 334] on span "SFP" at bounding box center [1423, 344] width 33 height 20
checkbox input "true"
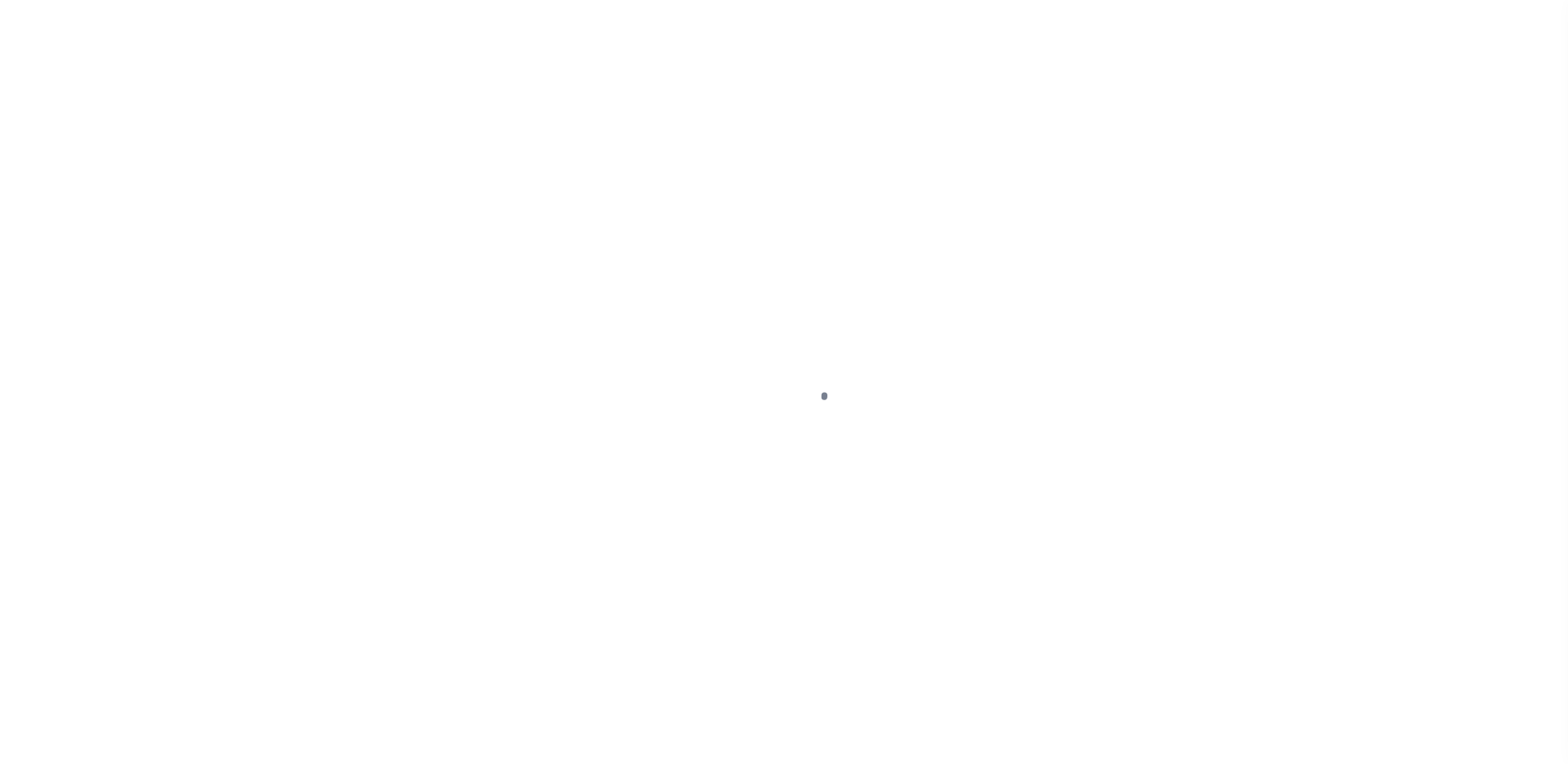
select select "NW2"
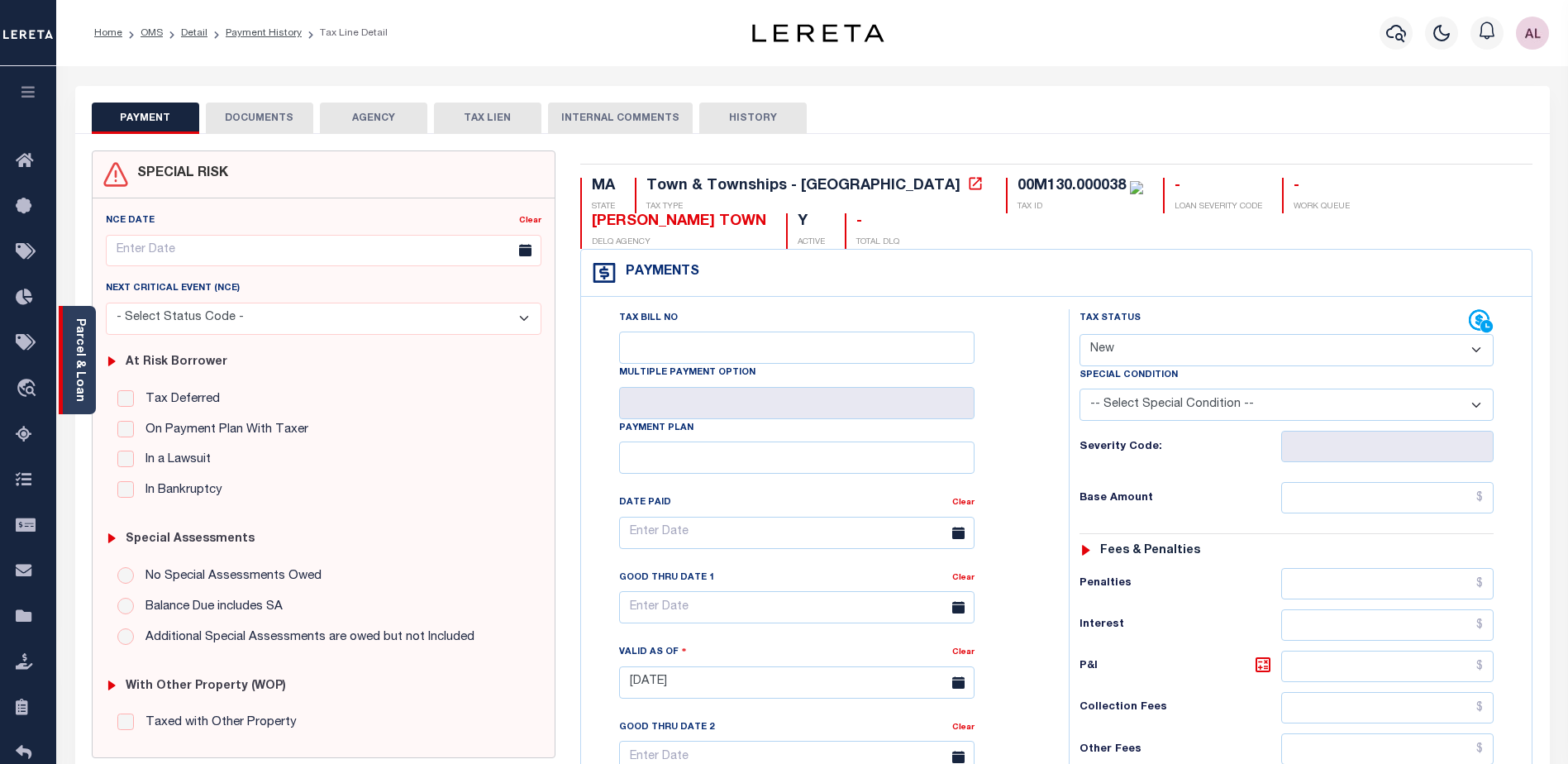
click at [77, 382] on link "Parcel & Loan" at bounding box center [80, 360] width 12 height 84
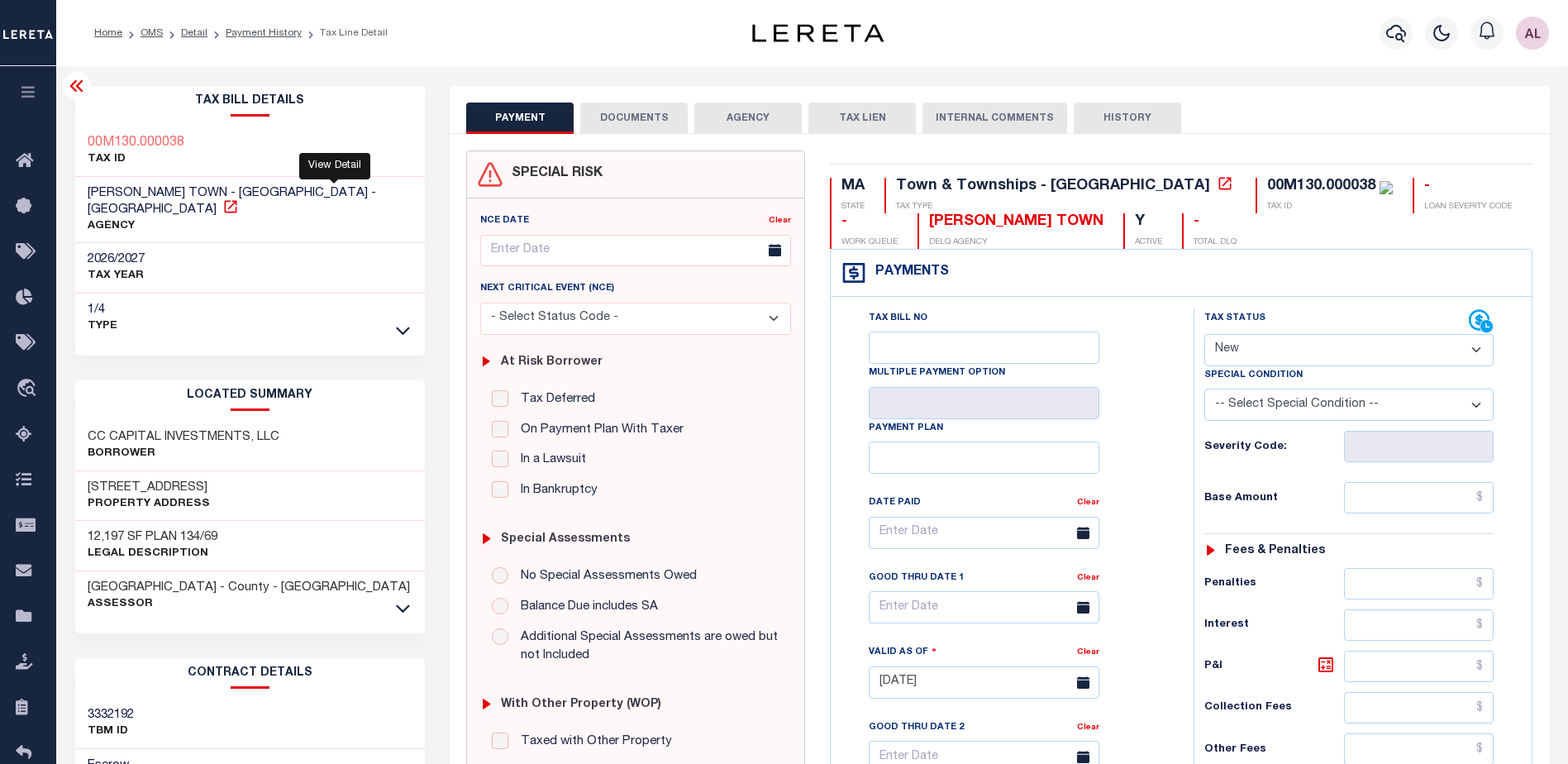
click at [239, 199] on icon at bounding box center [230, 206] width 16 height 16
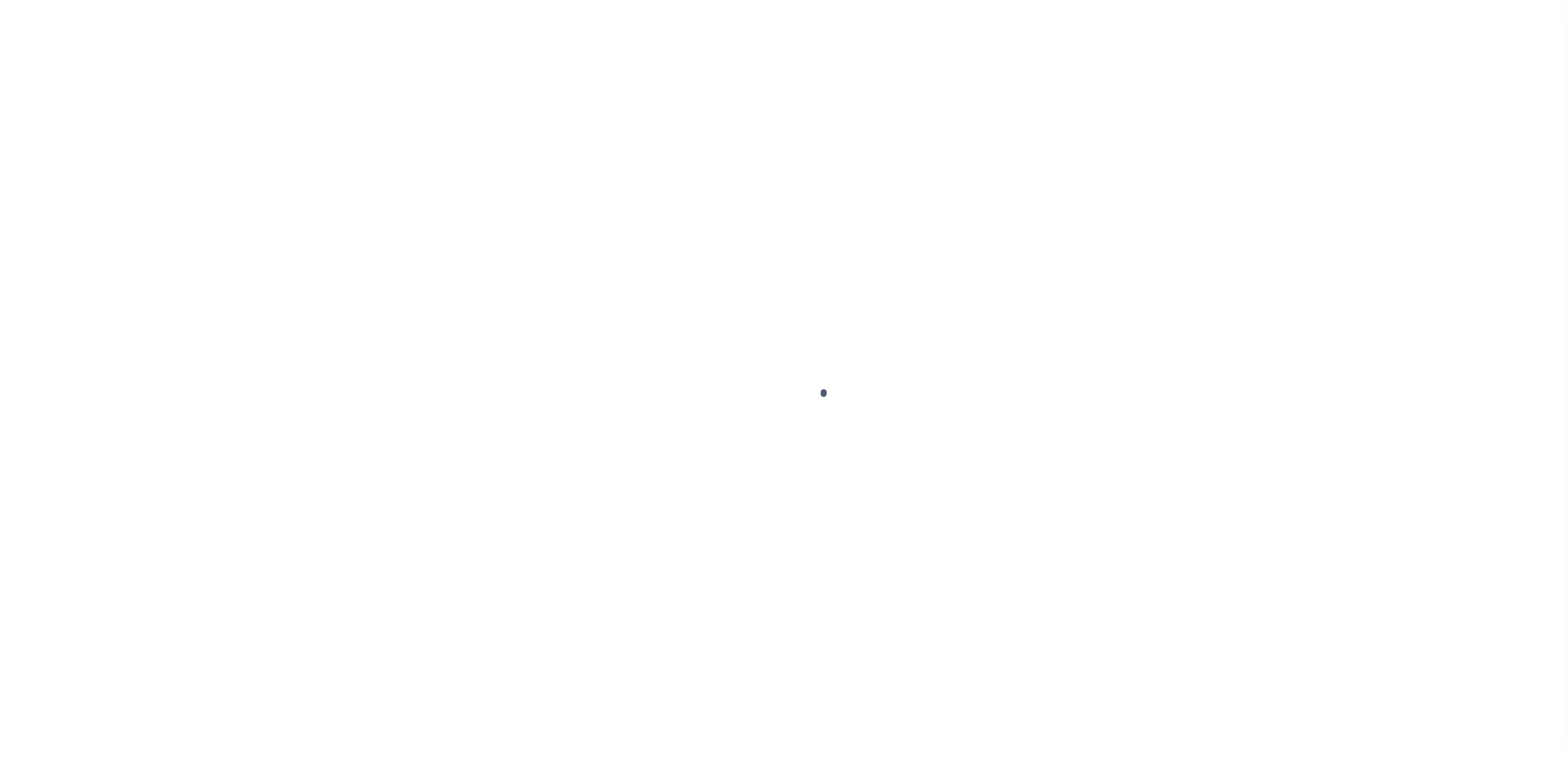
select select "SFP"
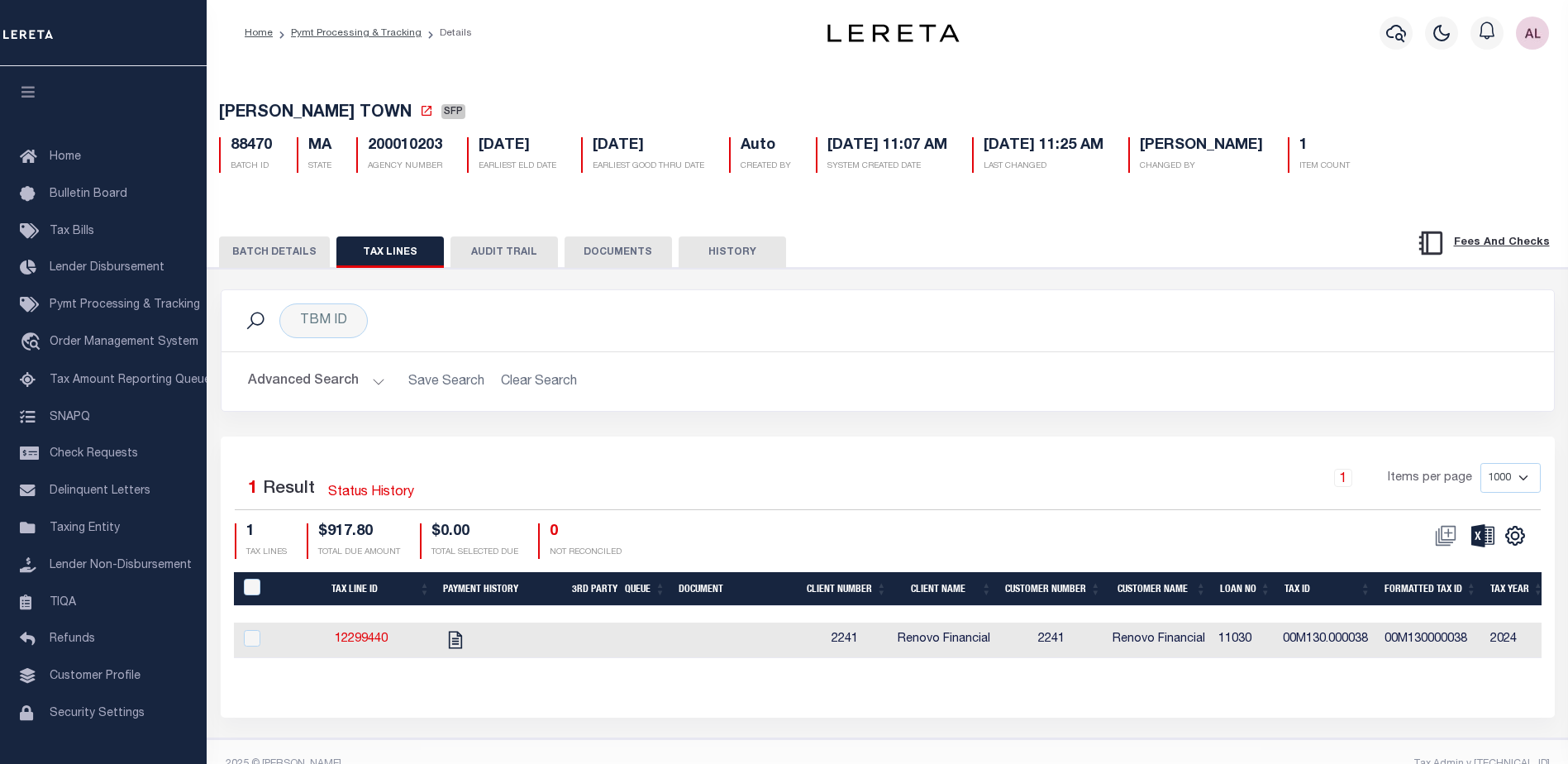
click at [305, 252] on button "BATCH DETAILS" at bounding box center [273, 251] width 110 height 32
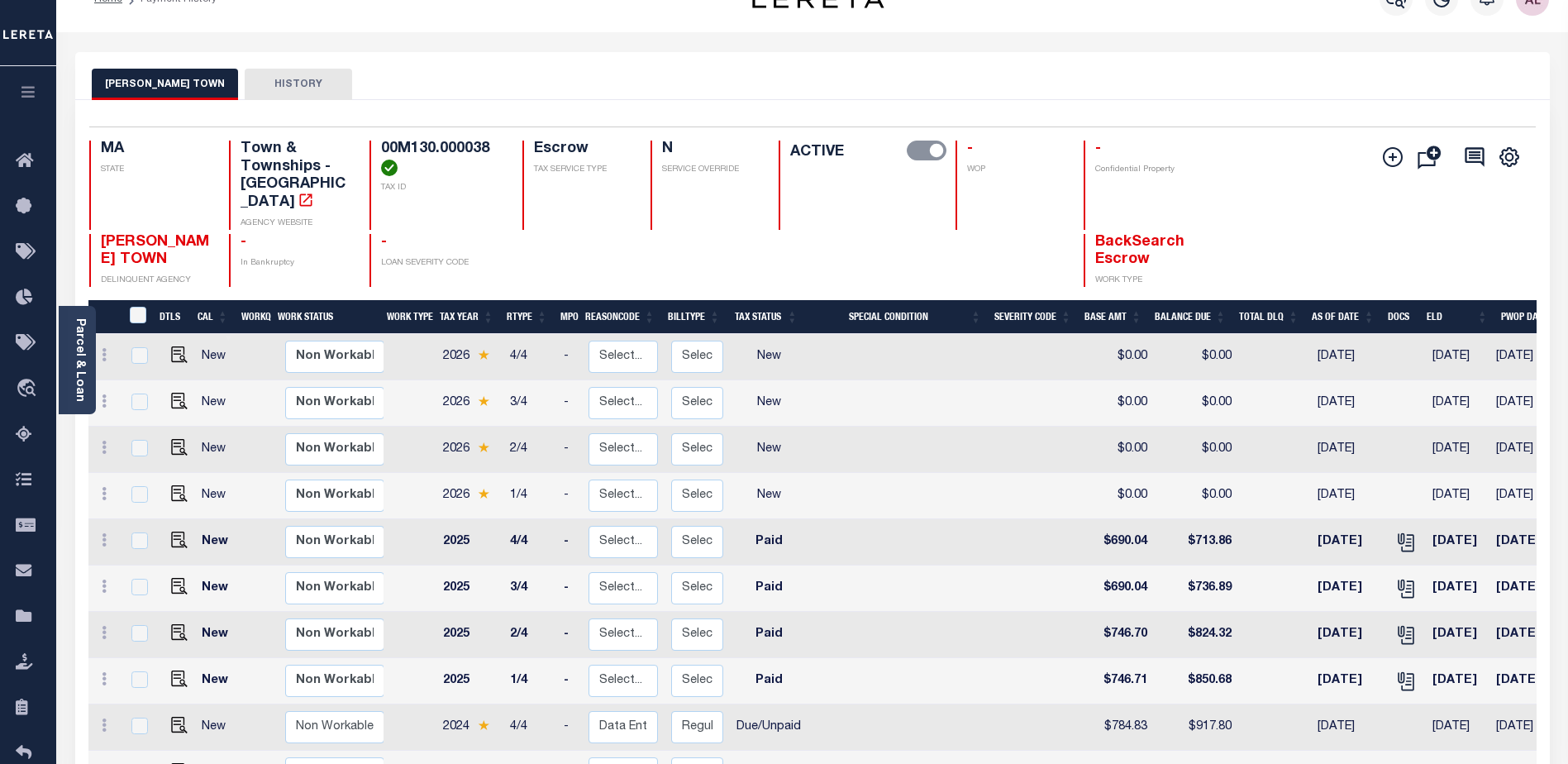
scroll to position [10, 0]
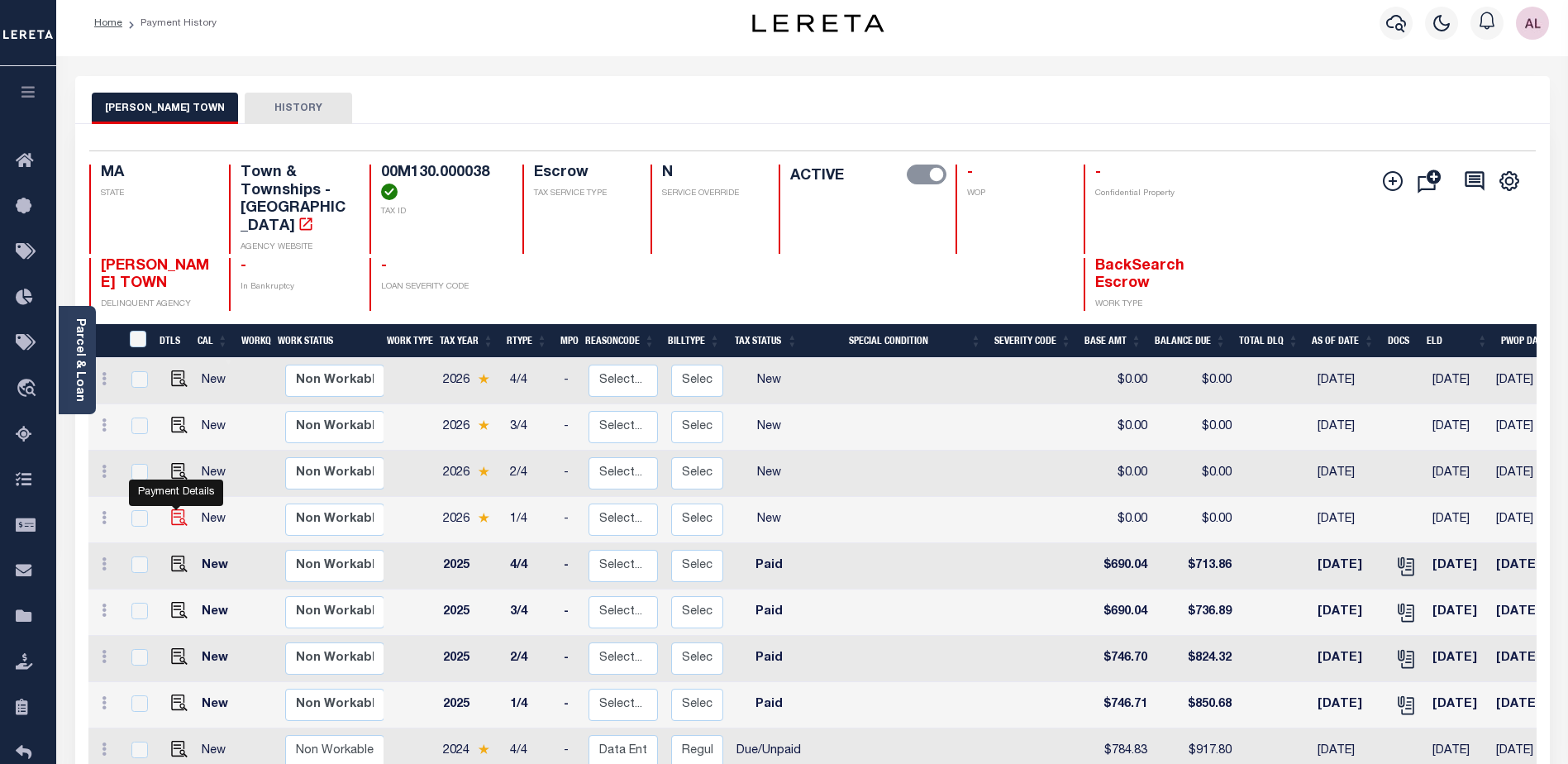
click at [178, 510] on img "" at bounding box center [178, 517] width 16 height 16
checkbox input "true"
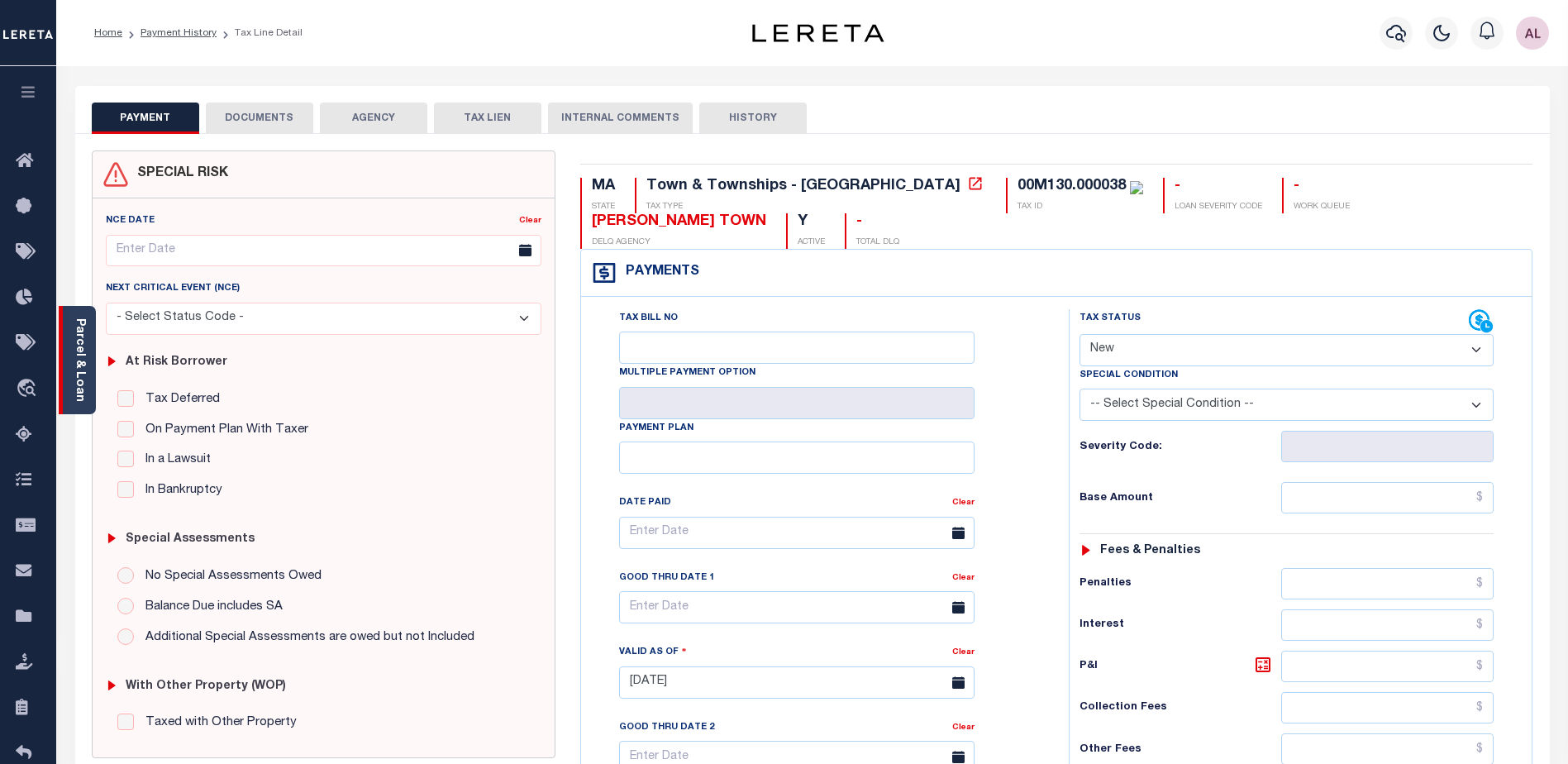
click at [81, 364] on link "Parcel & Loan" at bounding box center [80, 360] width 12 height 84
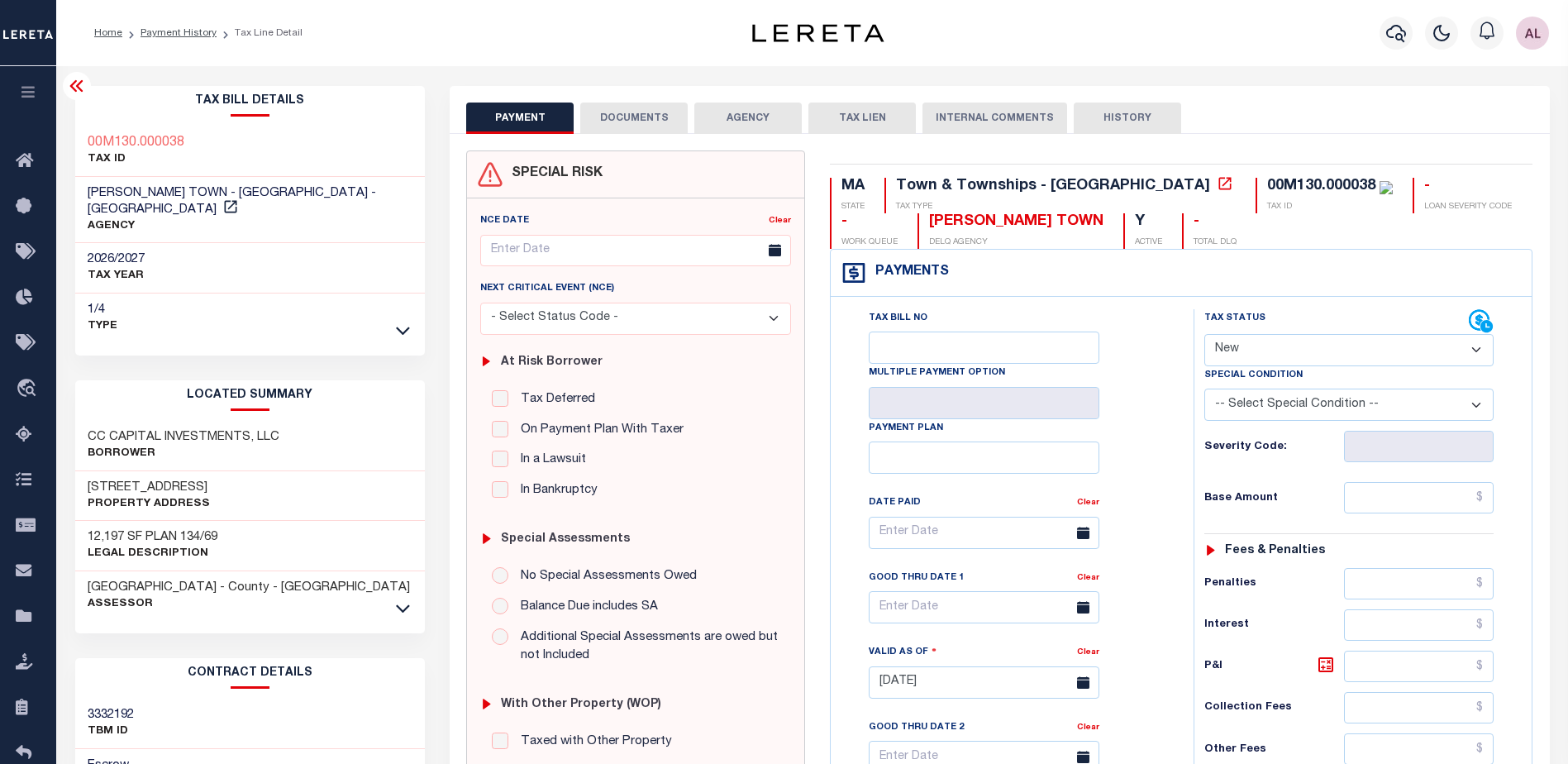
drag, startPoint x: 25, startPoint y: 0, endPoint x: 1155, endPoint y: 550, distance: 1256.7
click at [1155, 550] on div "Tax Bill No Multiple Payment Option Payment Plan Clear" at bounding box center [1008, 540] width 321 height 464
click at [1236, 342] on select "- Select Status Code - Open Due/Unpaid Paid Incomplete No Tax Due Internal Refu…" at bounding box center [1348, 350] width 289 height 33
select select "PYD"
click at [1204, 335] on select "- Select Status Code - Open Due/Unpaid Paid Incomplete No Tax Due Internal Refu…" at bounding box center [1348, 350] width 289 height 33
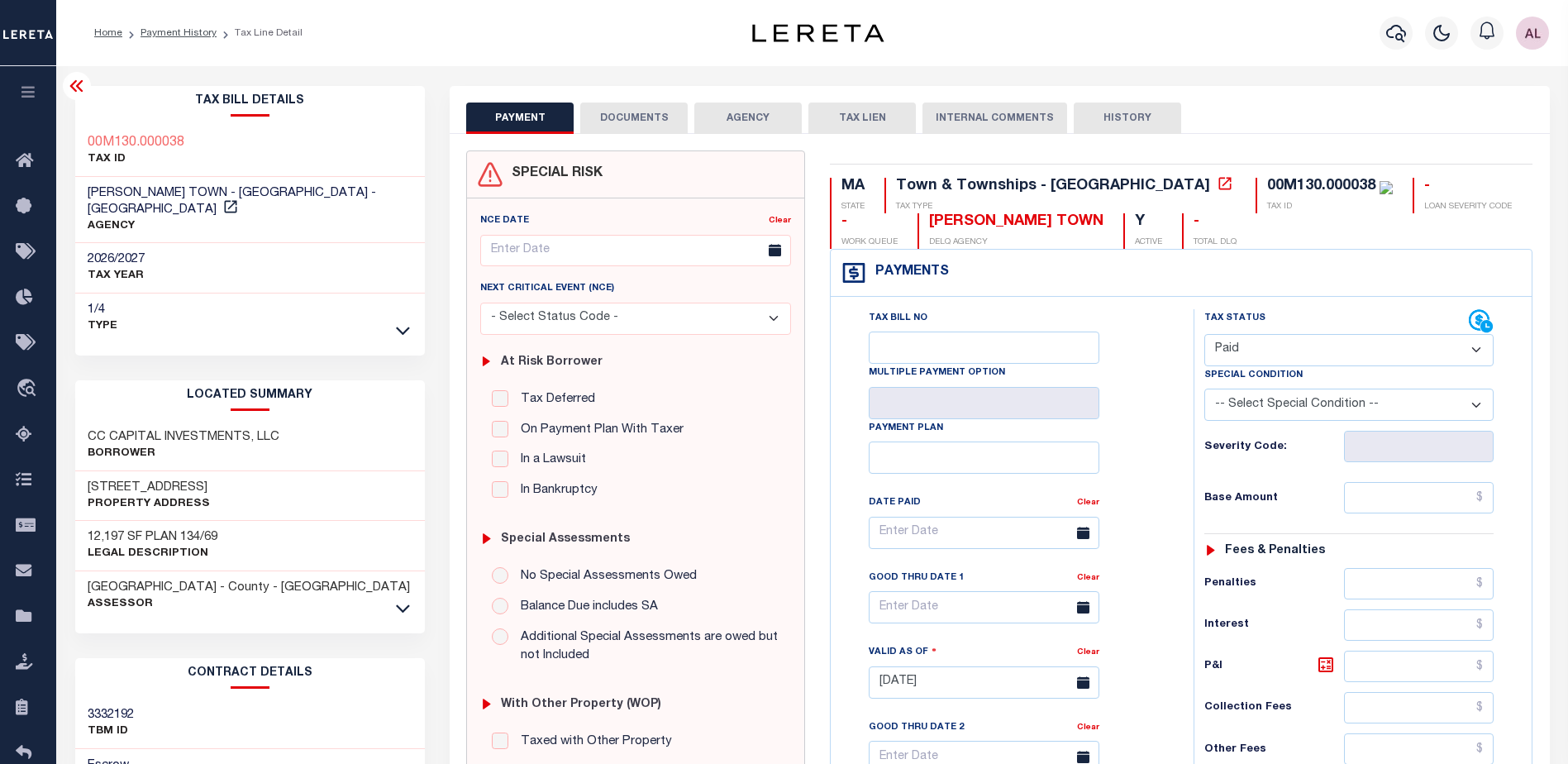
type input "[DATE]"
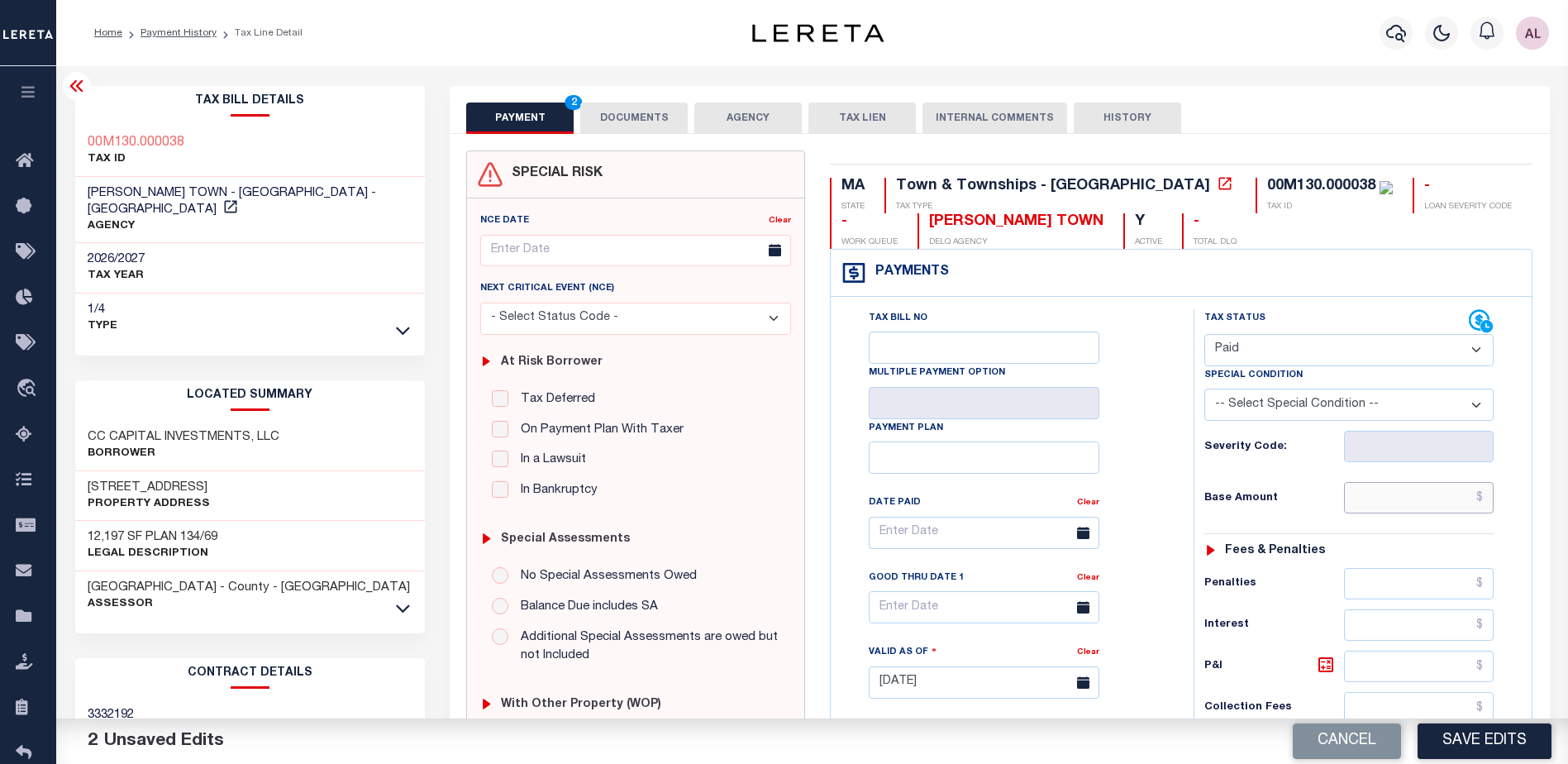
click at [1427, 491] on input "text" at bounding box center [1418, 497] width 151 height 32
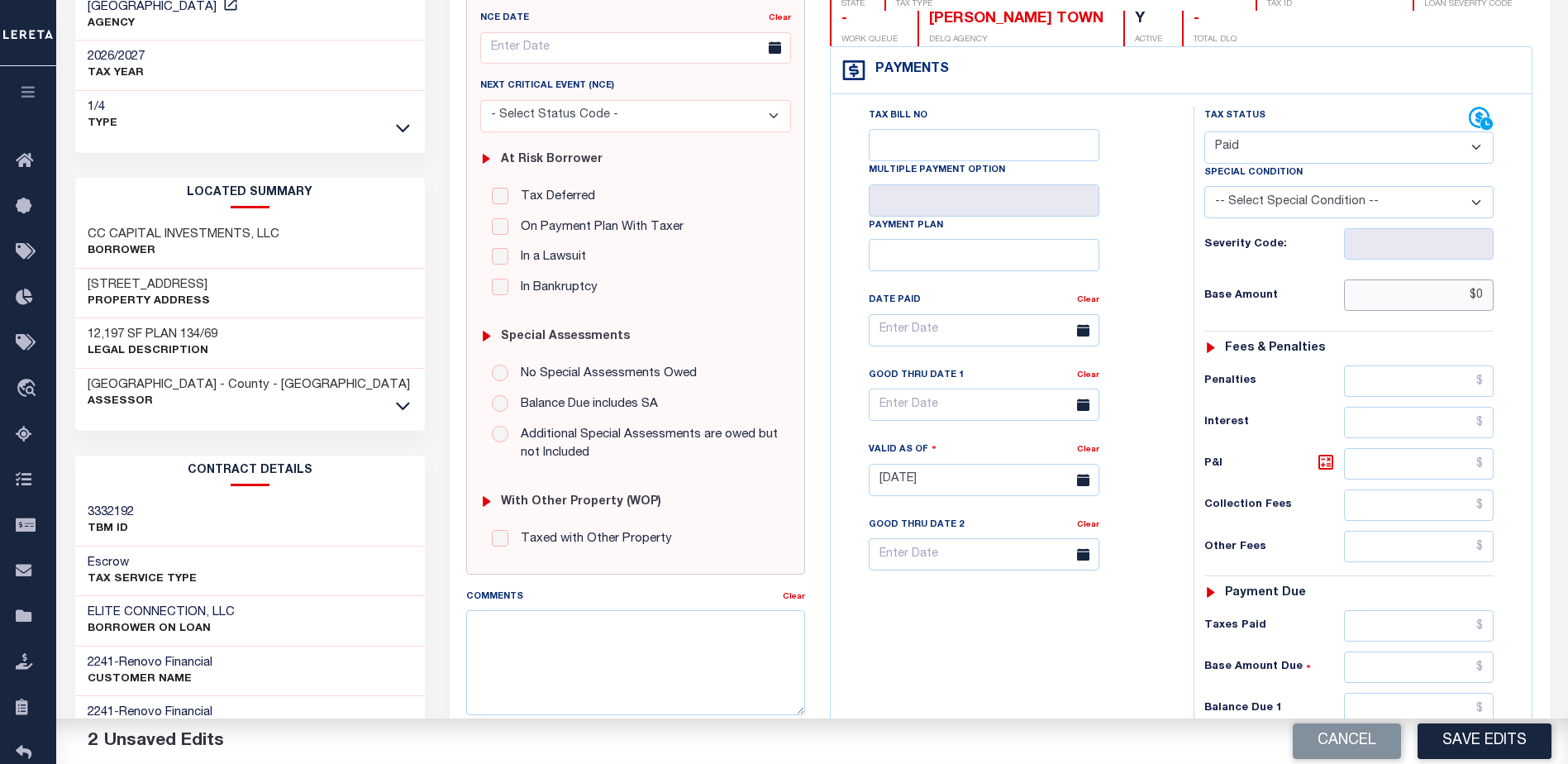
scroll to position [330, 0]
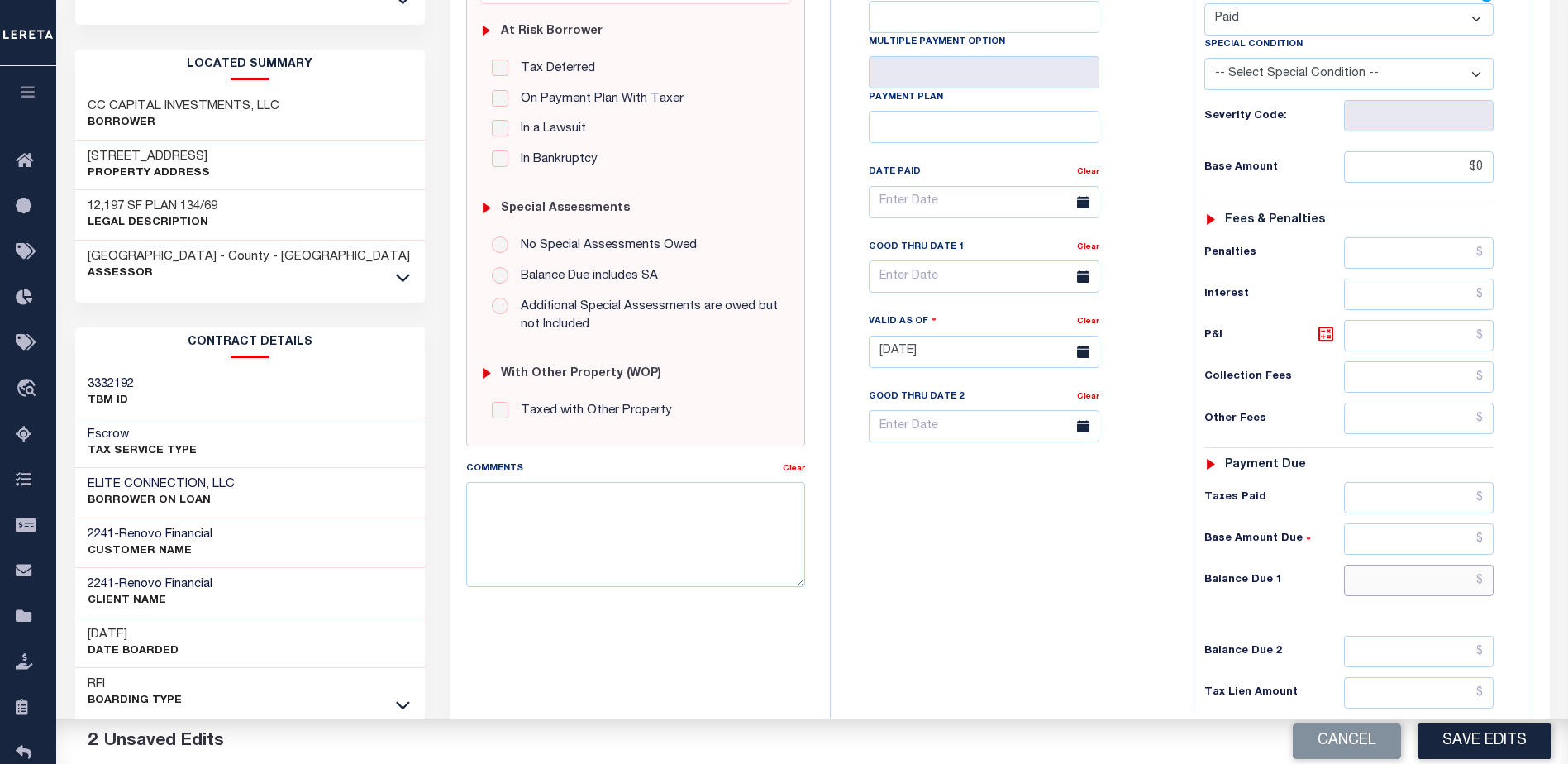
type input "$0.00"
click at [1420, 572] on input "text" at bounding box center [1418, 580] width 151 height 32
type input "$0.00"
click at [1460, 740] on button "Save Edits" at bounding box center [1485, 741] width 134 height 36
checkbox input "false"
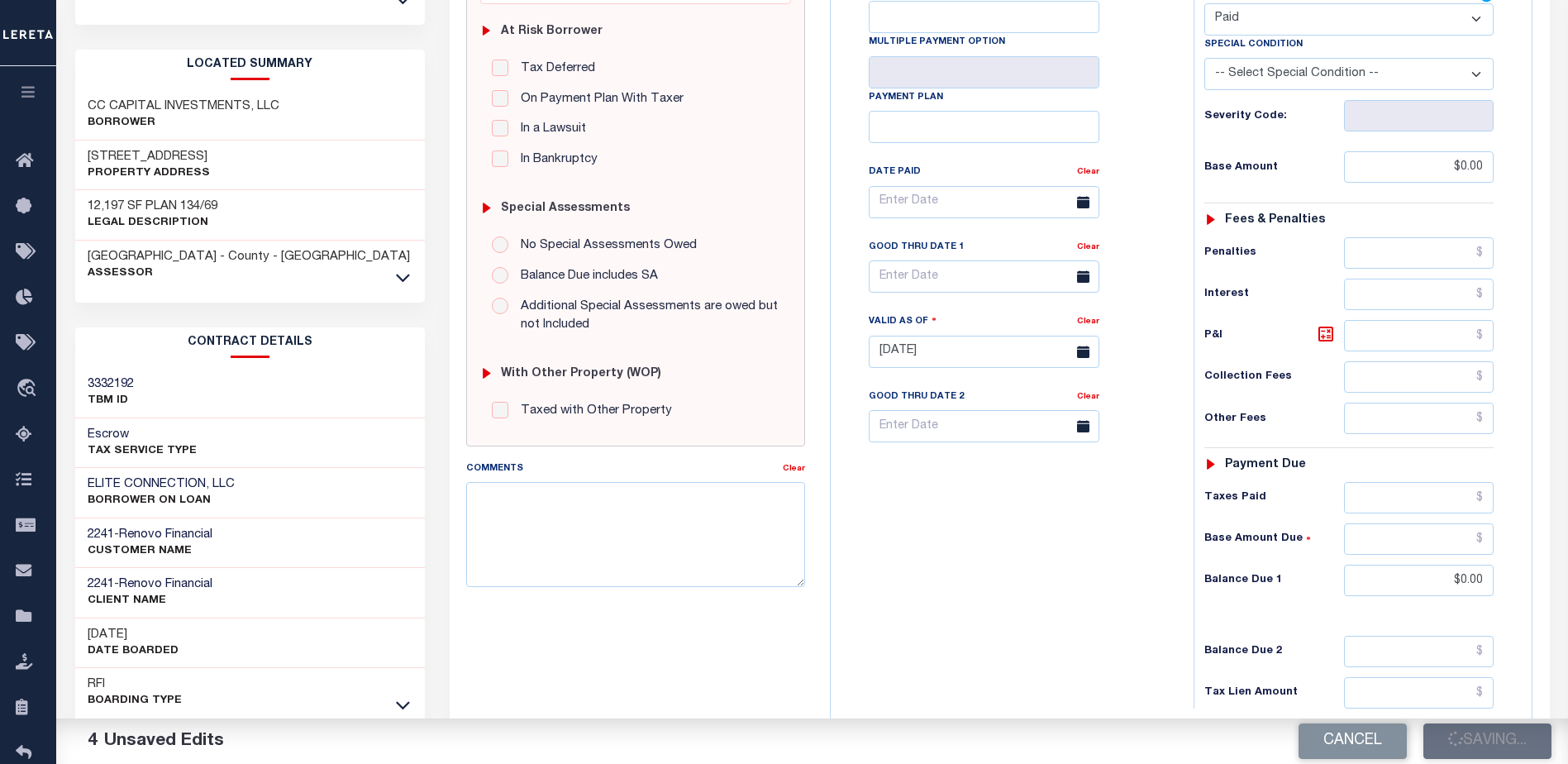
checkbox input "false"
type input "$0"
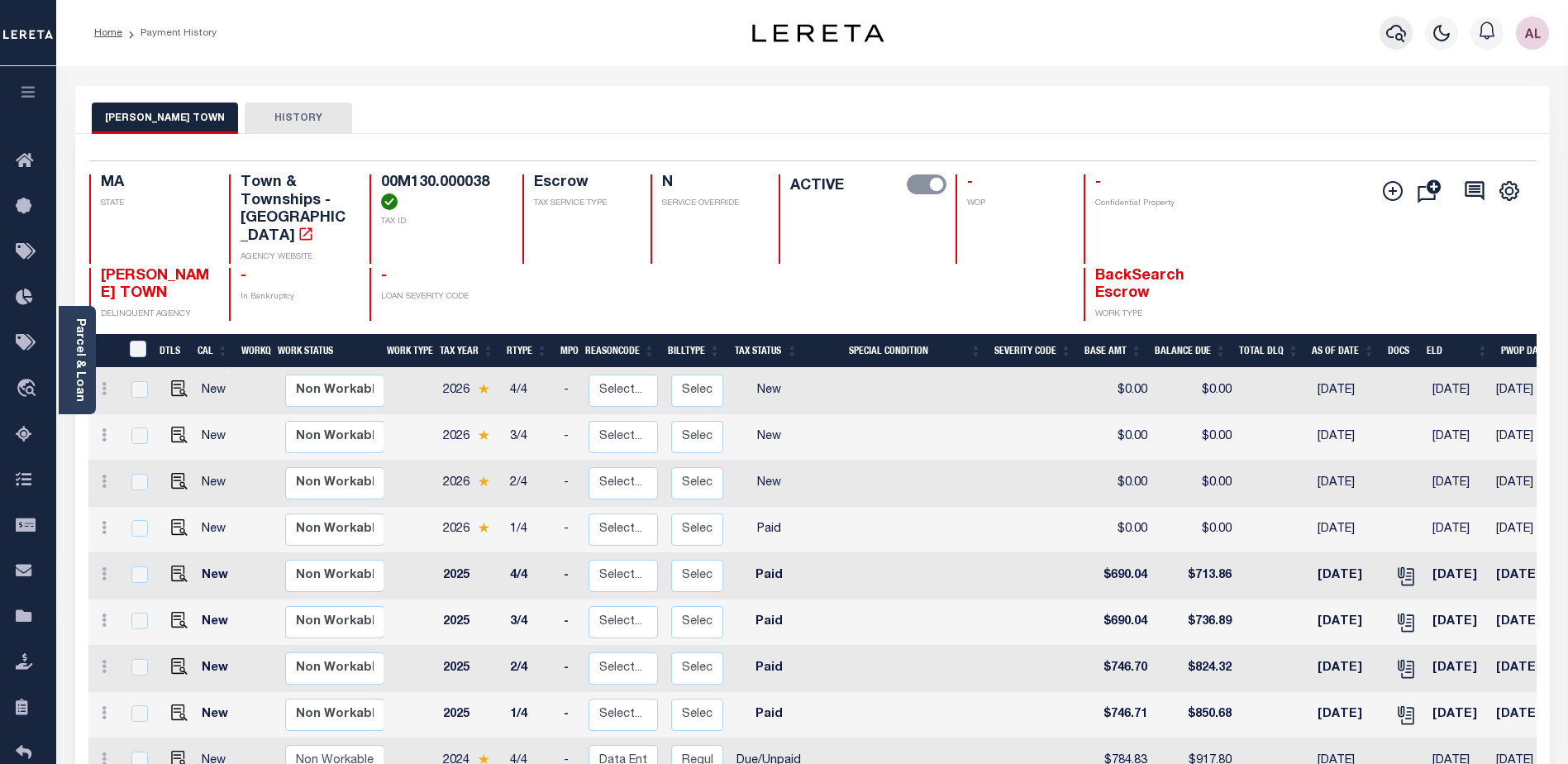
click at [1396, 39] on icon "button" at bounding box center [1395, 33] width 20 height 20
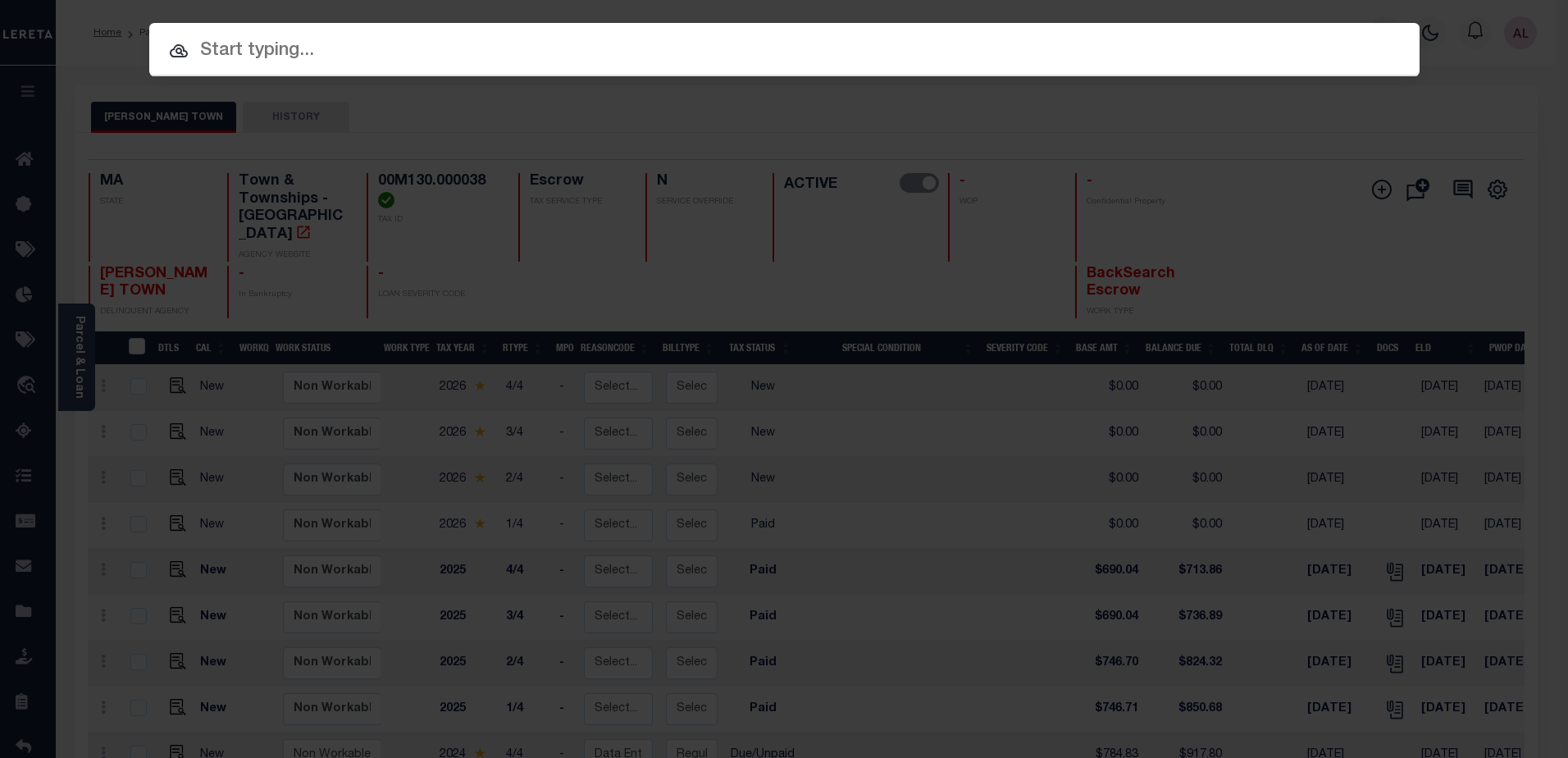
click at [254, 49] on input "text" at bounding box center [784, 51] width 1270 height 29
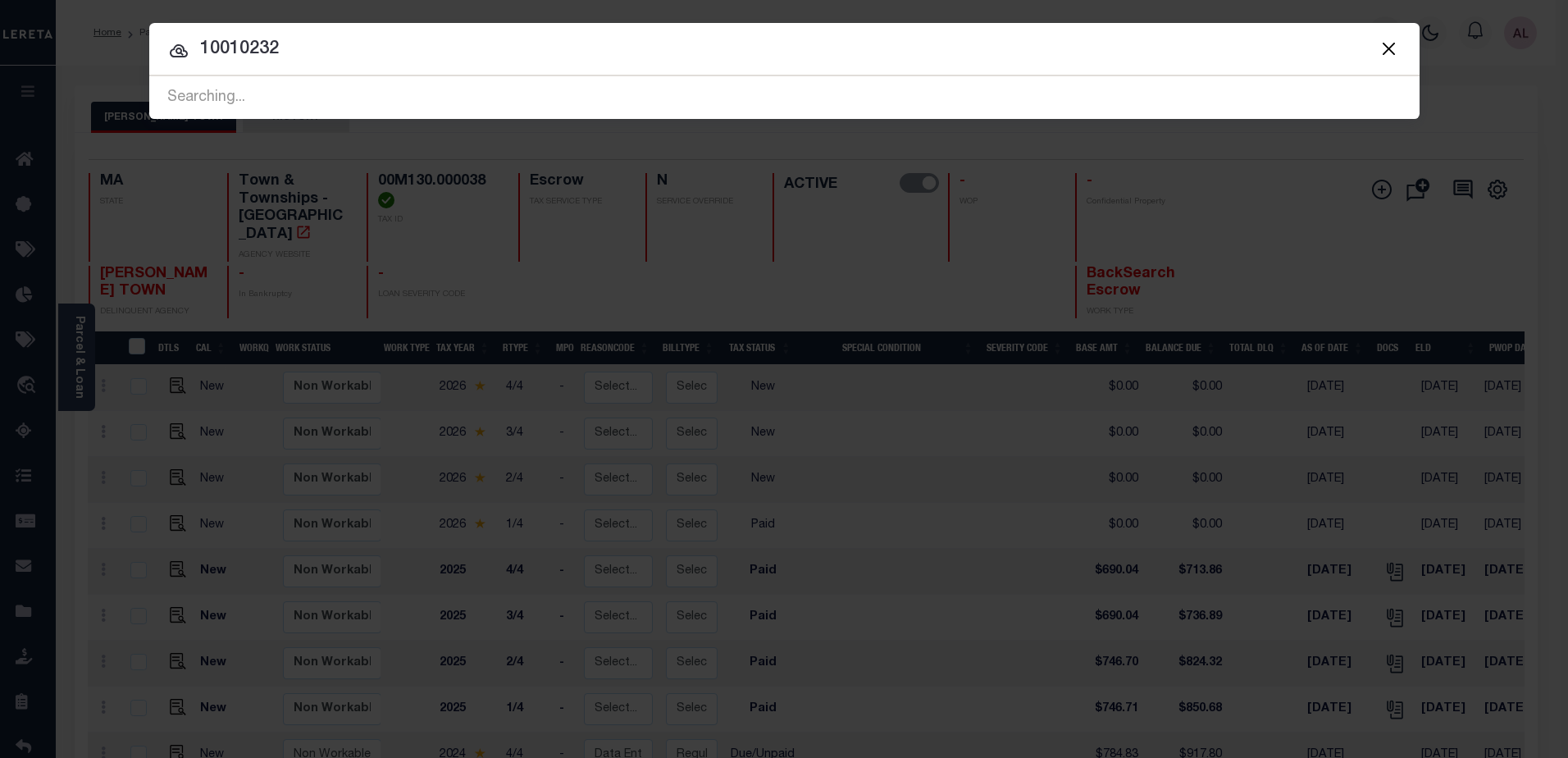
type input "10010232"
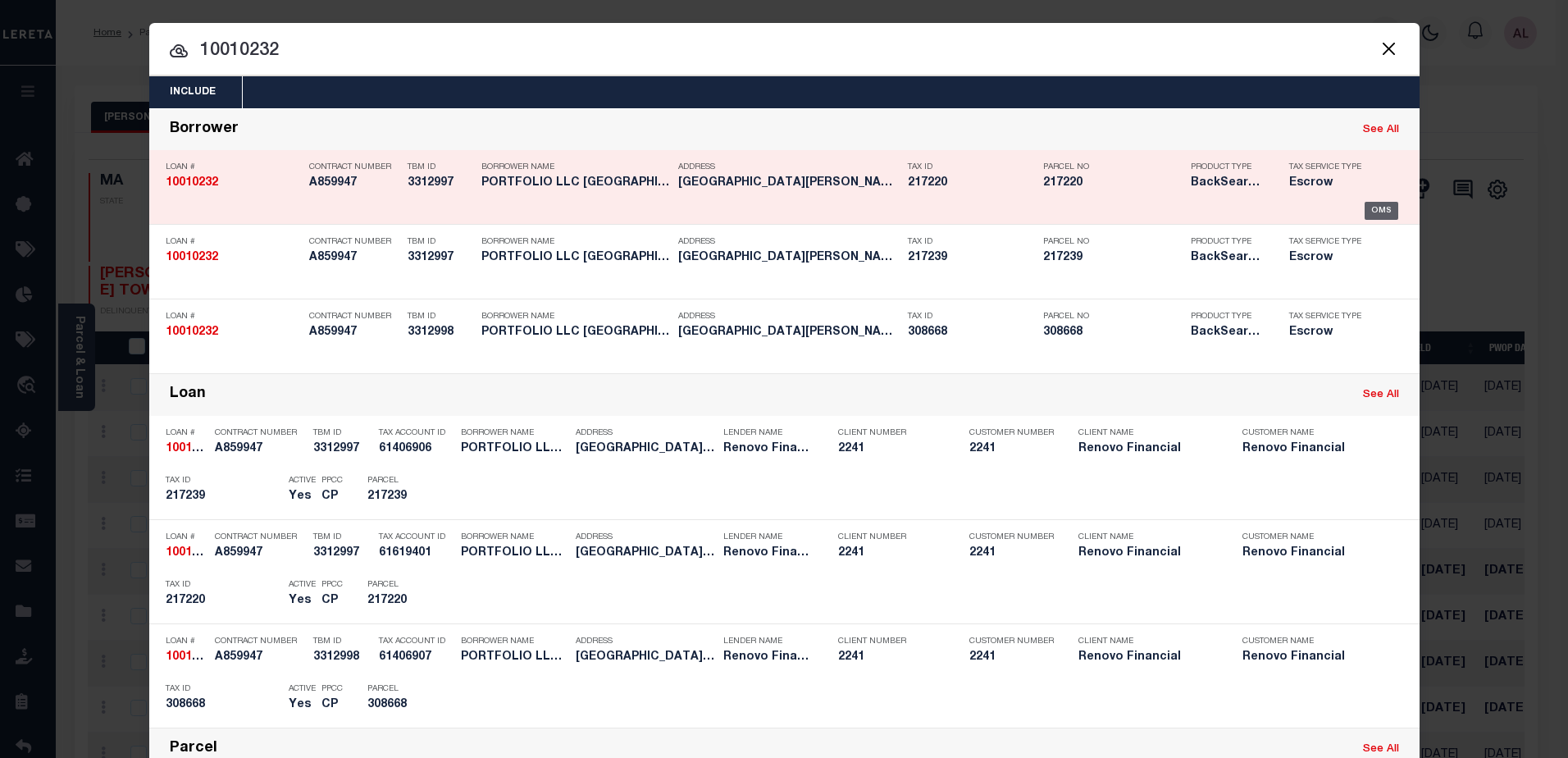
drag, startPoint x: 1377, startPoint y: 211, endPoint x: 1326, endPoint y: 197, distance: 52.9
click at [1376, 210] on div "OMS" at bounding box center [1380, 210] width 33 height 18
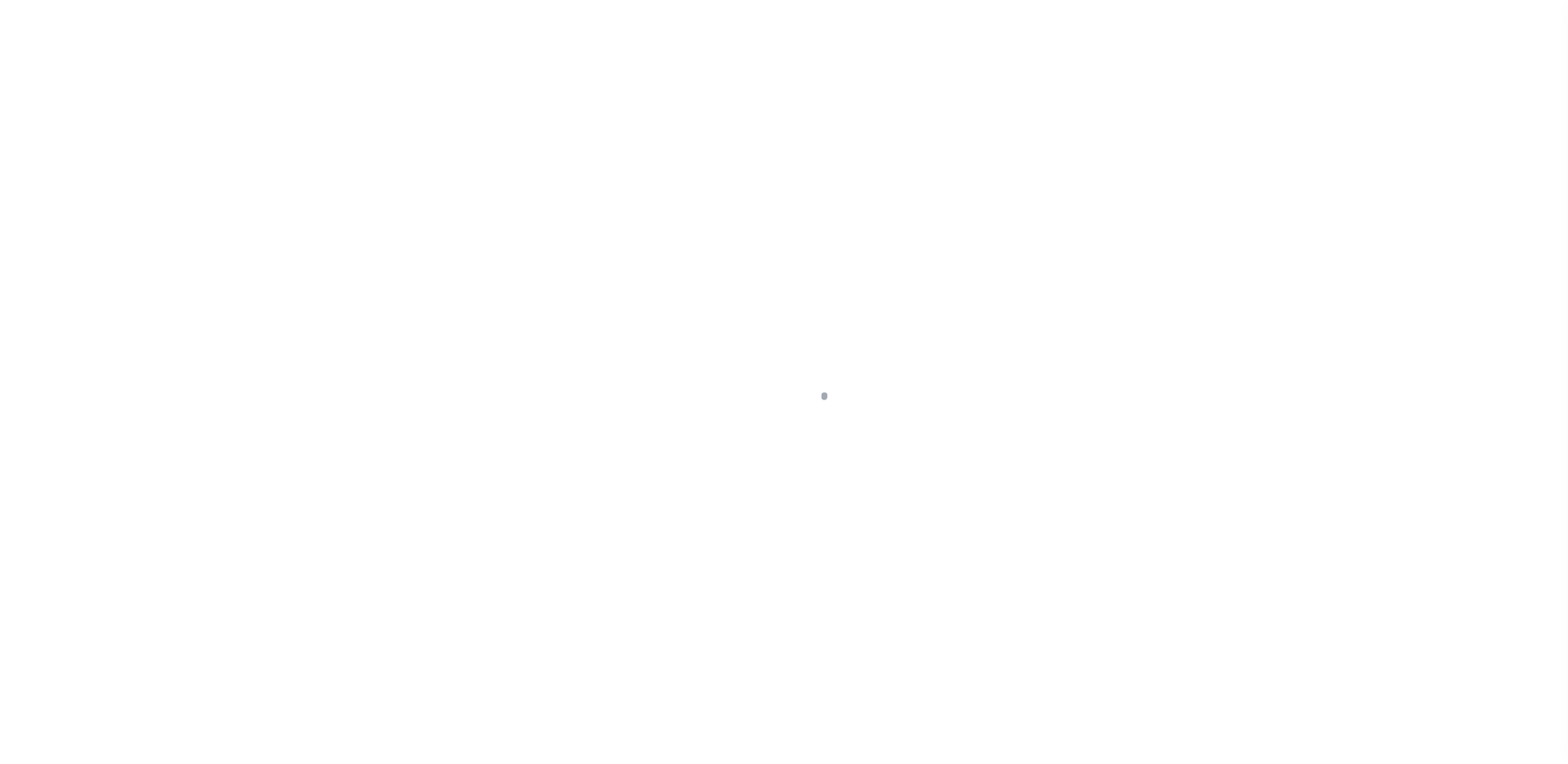
select select "Escrow"
type input "[STREET_ADDRESS][PERSON_NAME]"
type input "217239"
select select
type input "[GEOGRAPHIC_DATA] LA 708056018"
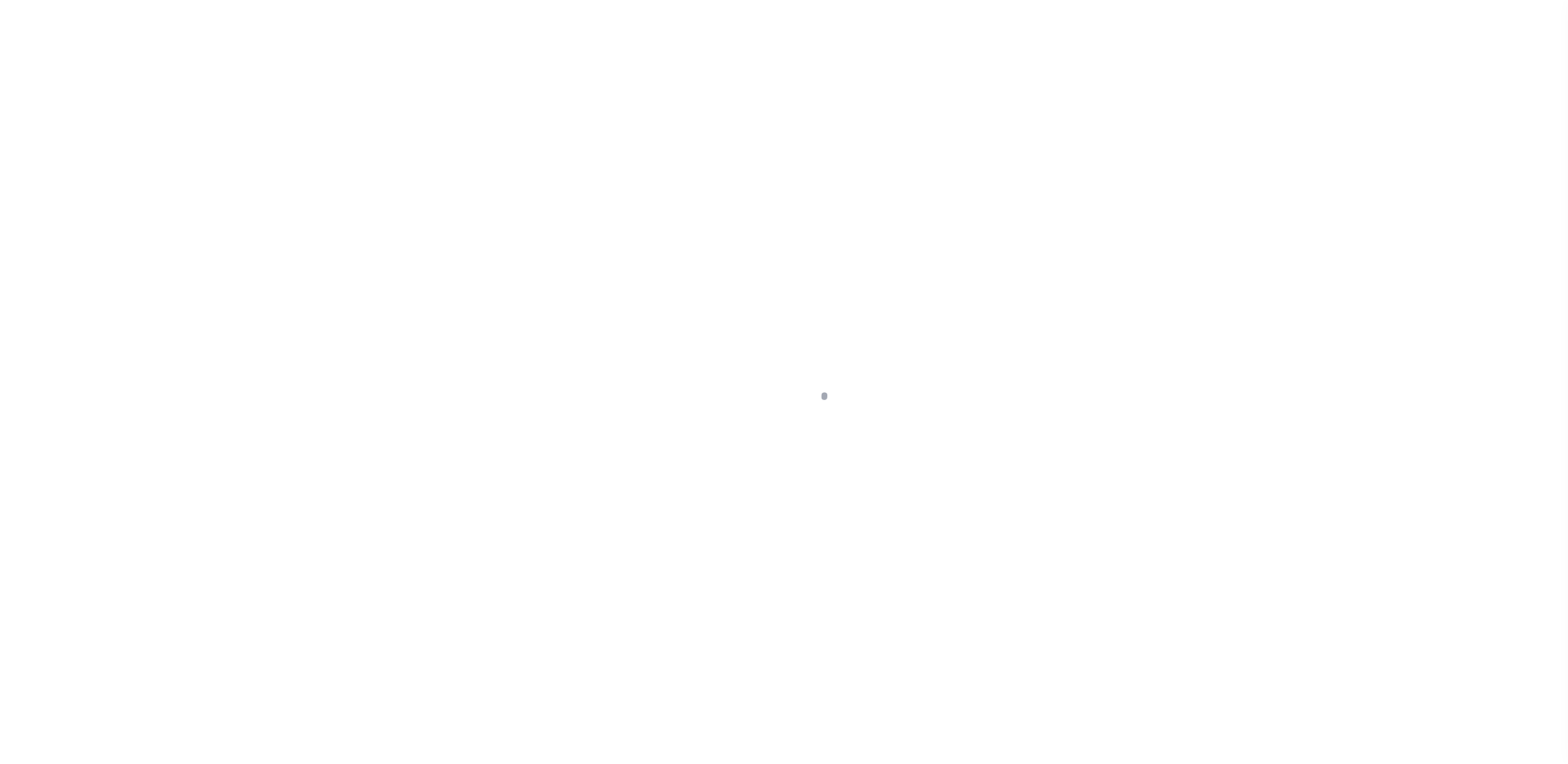
type input "a0k8Y00000jIKrY"
type input "LA"
select select
select select "25067"
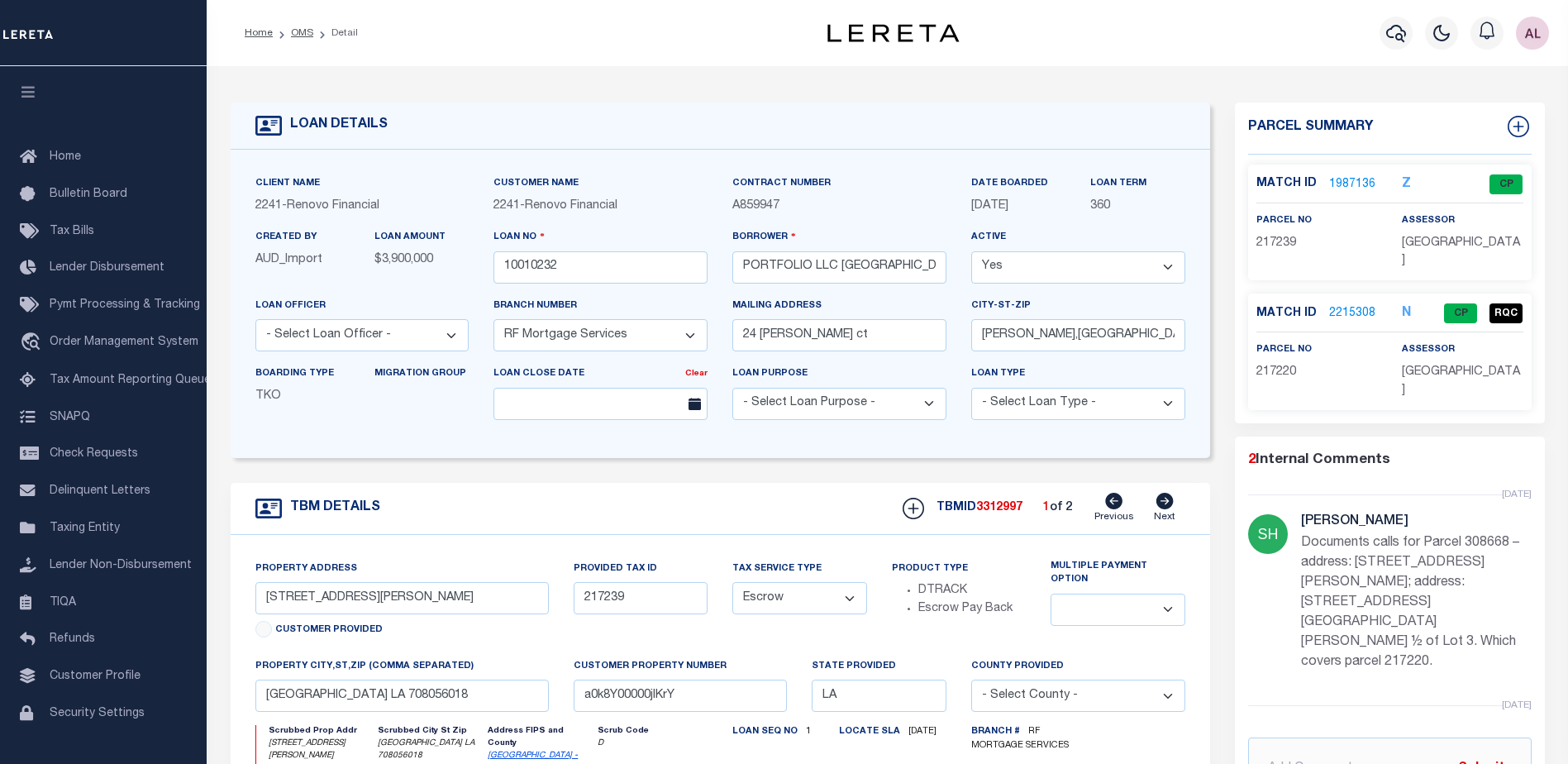
click at [1346, 307] on link "2215308" at bounding box center [1352, 314] width 46 height 17
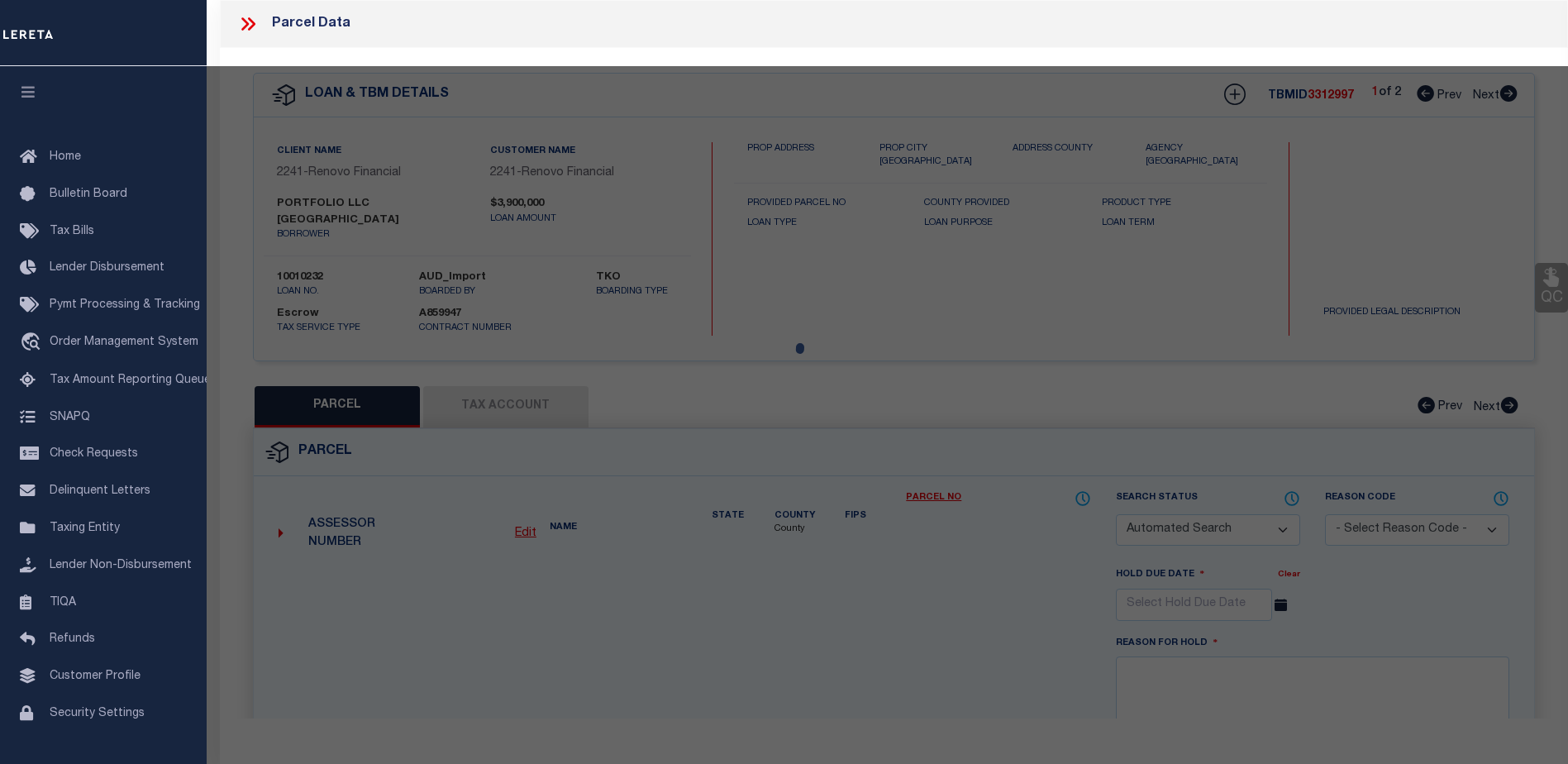
checkbox input "false"
select select "CP"
type input "BATON ROUGE PORTFOLIO, LLC"
select select "AGW"
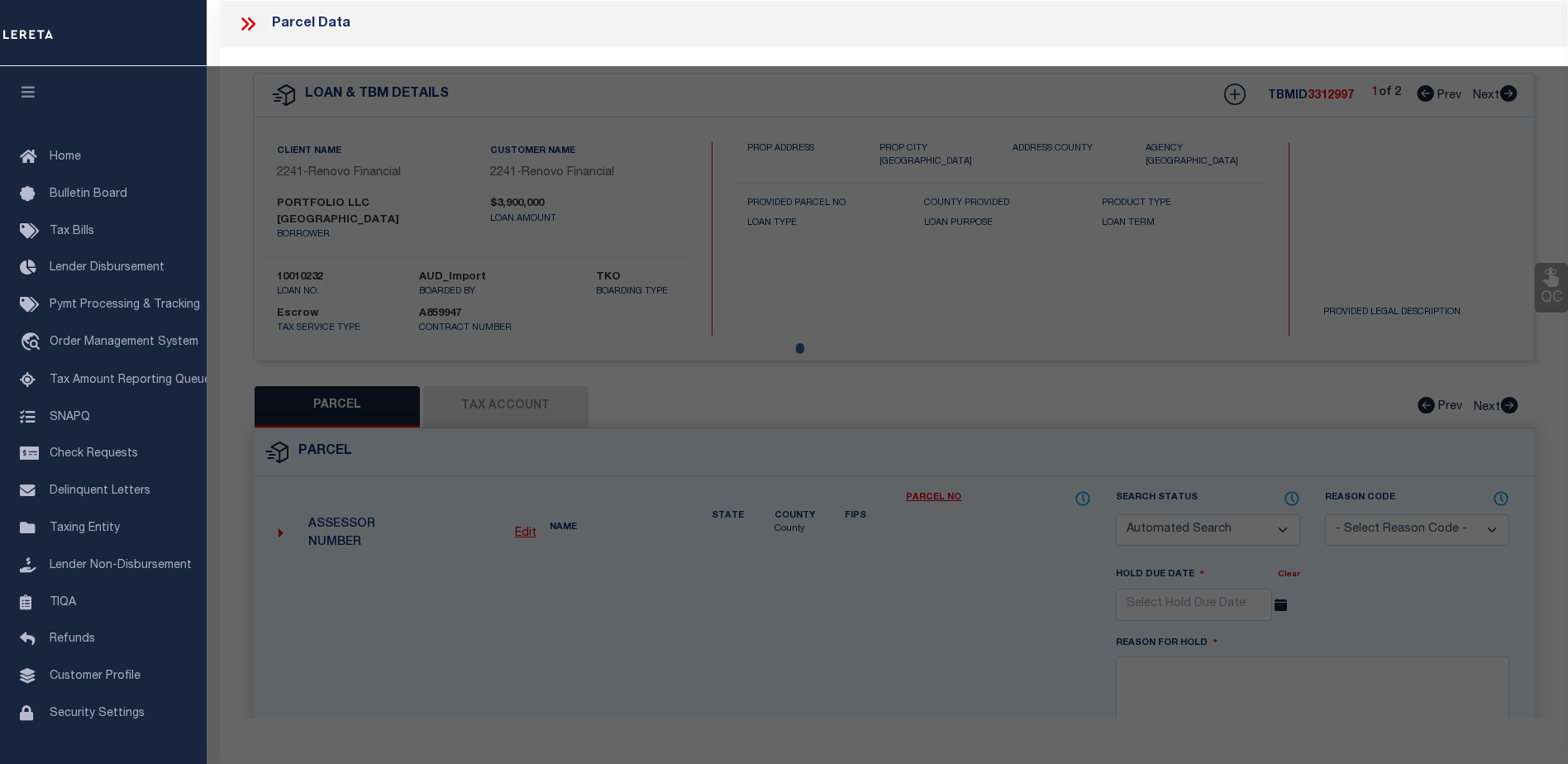
select select
type input "[STREET_ADDRESS][PERSON_NAME]"
checkbox input "false"
type textarea "TRACT B-1, CONT. 1.04 ACRES, RESUB. OF THE NORTHERN PORT. OF 5.895 ACRES TRACT …"
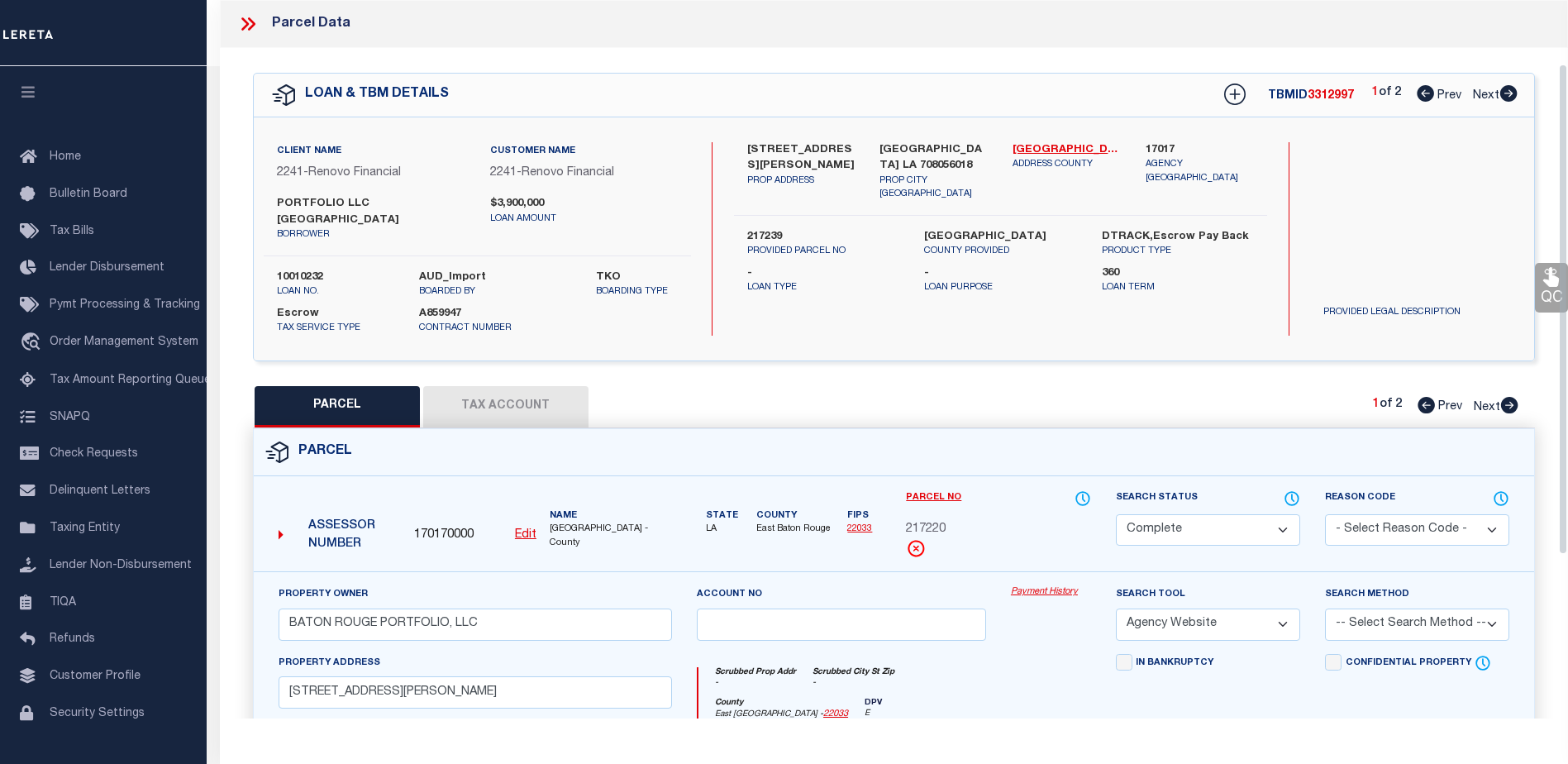
scroll to position [248, 0]
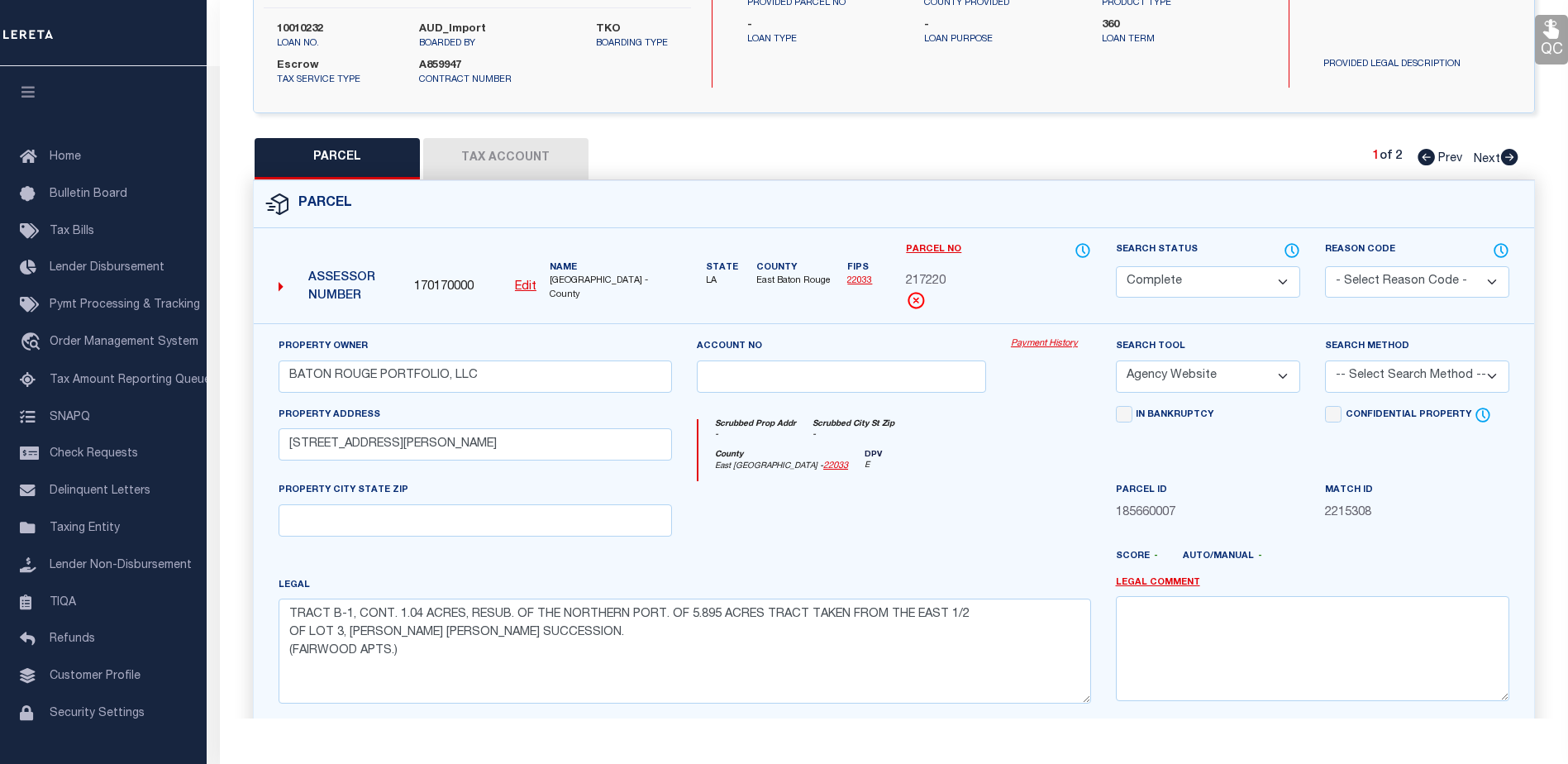
click at [1051, 337] on link "Payment History" at bounding box center [1051, 344] width 81 height 14
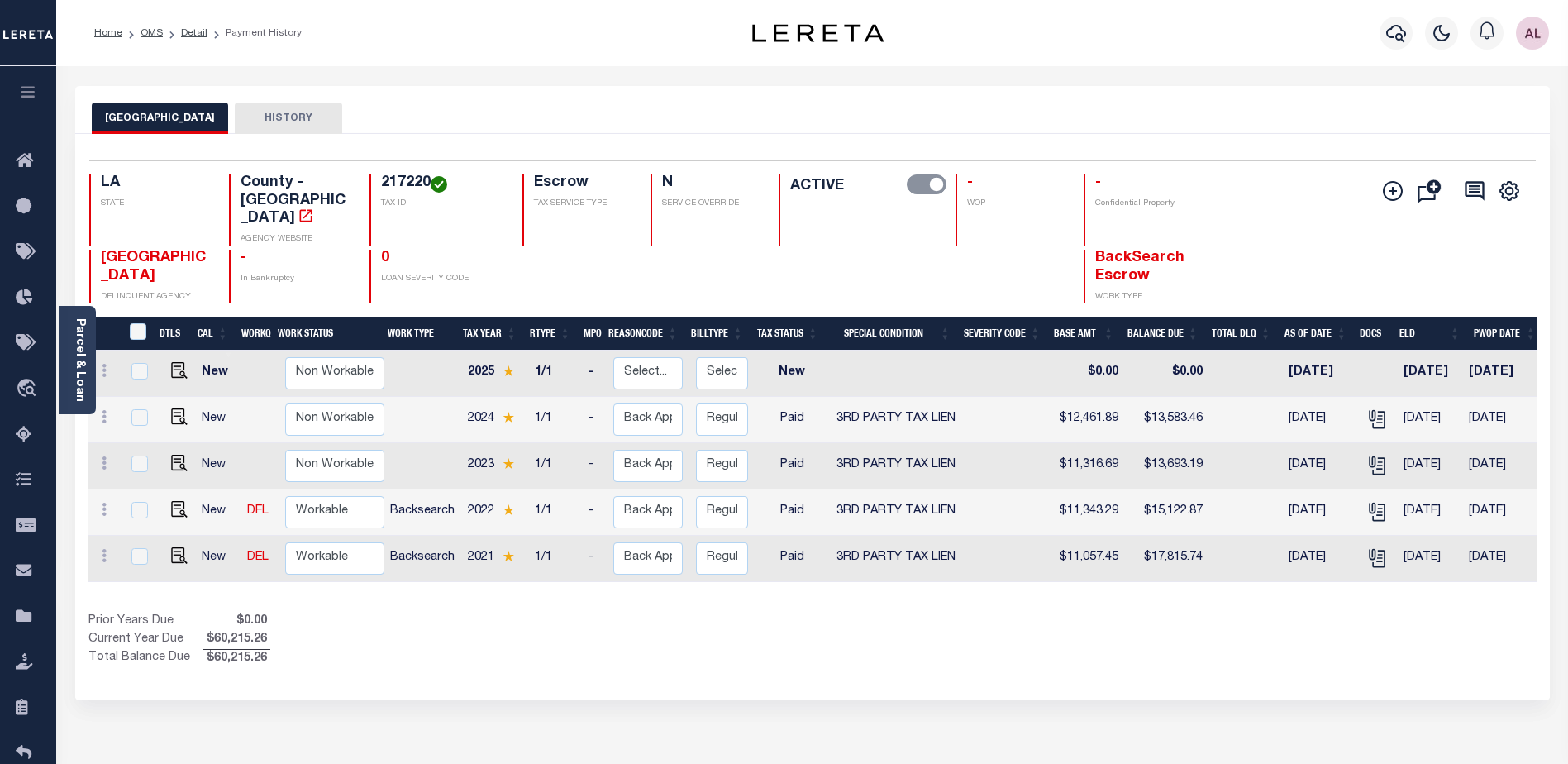
click at [1367, 210] on div "Add Installment Line [GEOGRAPHIC_DATA]" at bounding box center [1414, 239] width 241 height 129
click at [17, 440] on icon at bounding box center [29, 436] width 27 height 21
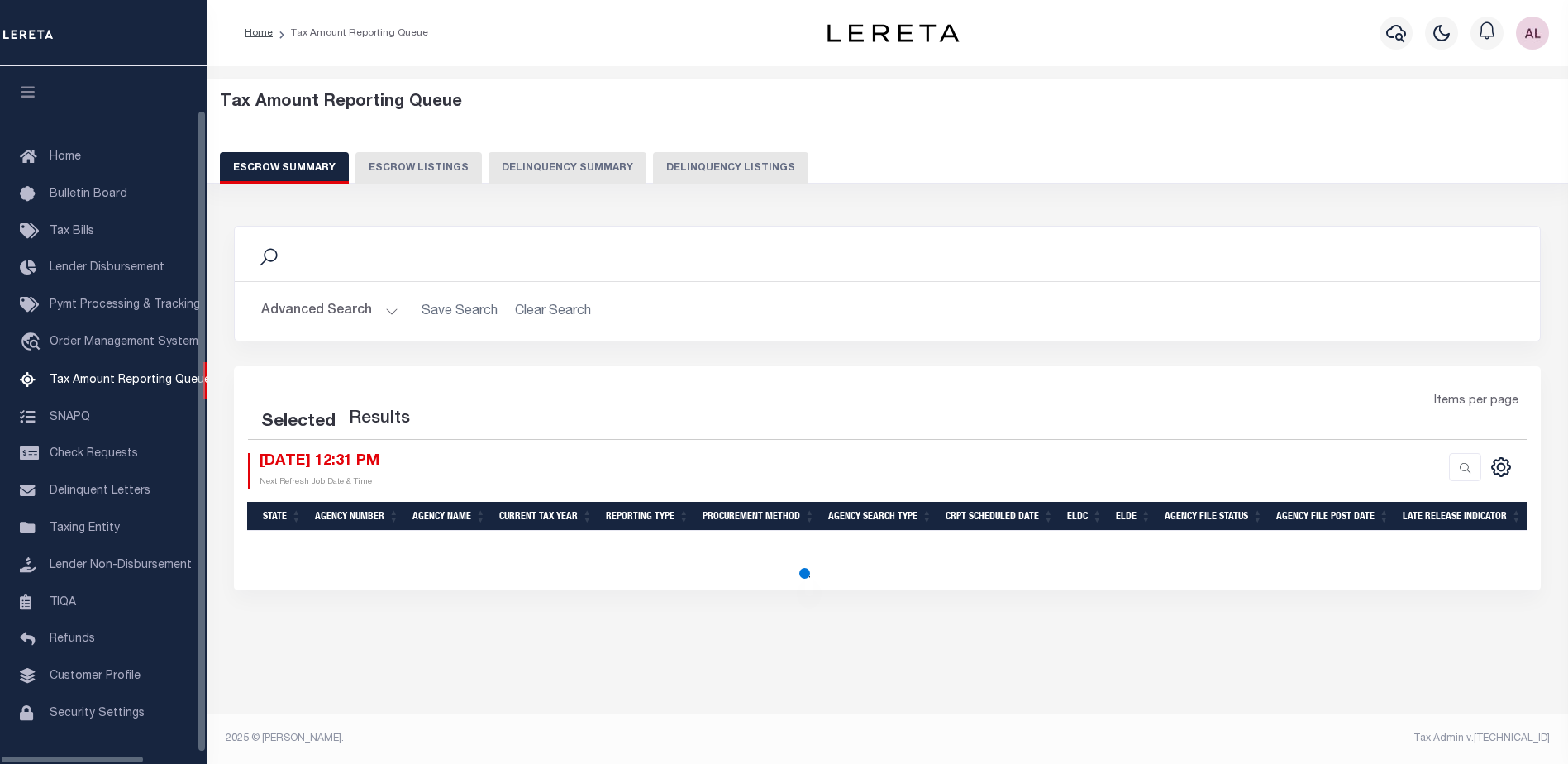
select select "100"
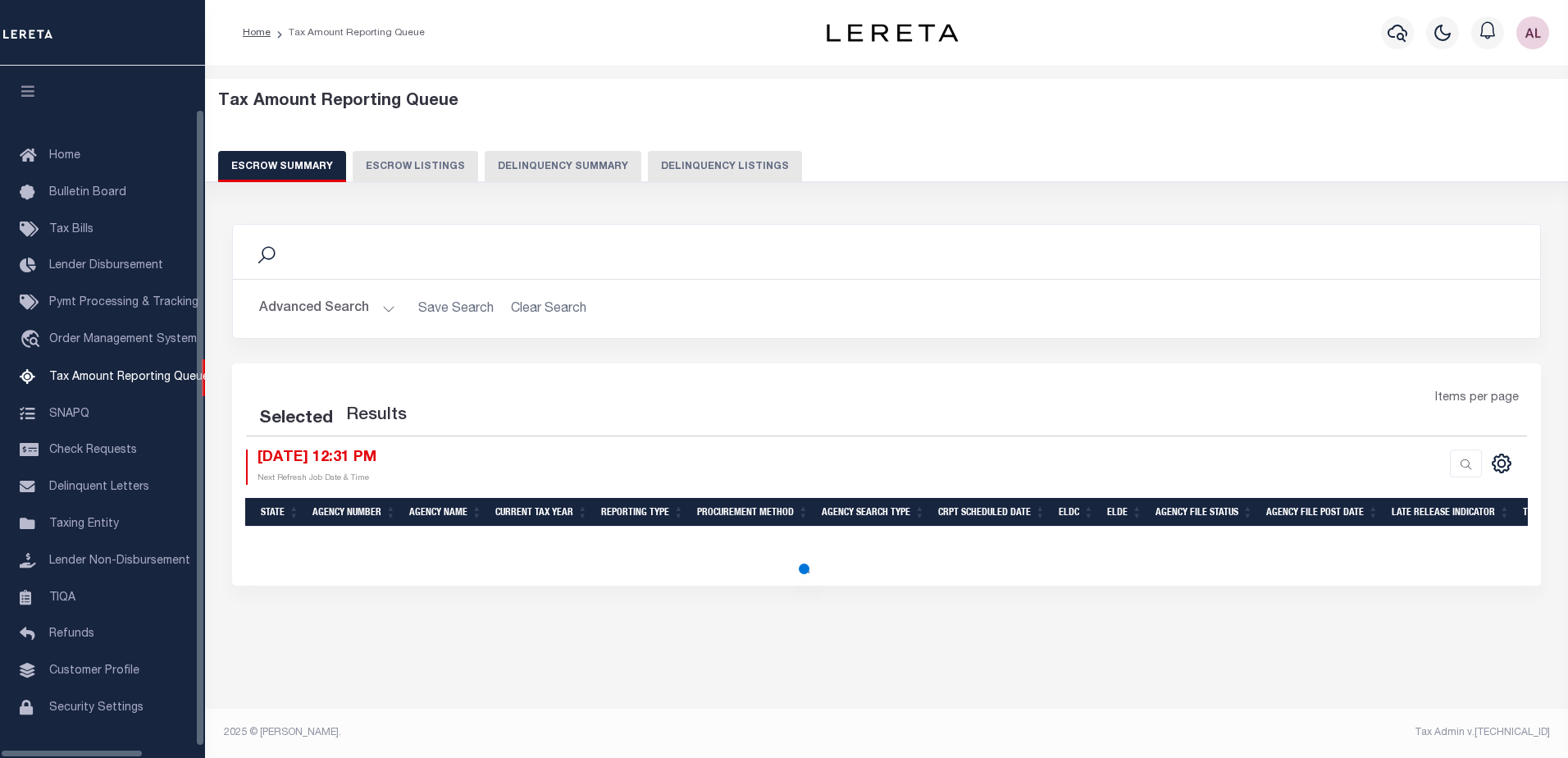
scroll to position [41, 0]
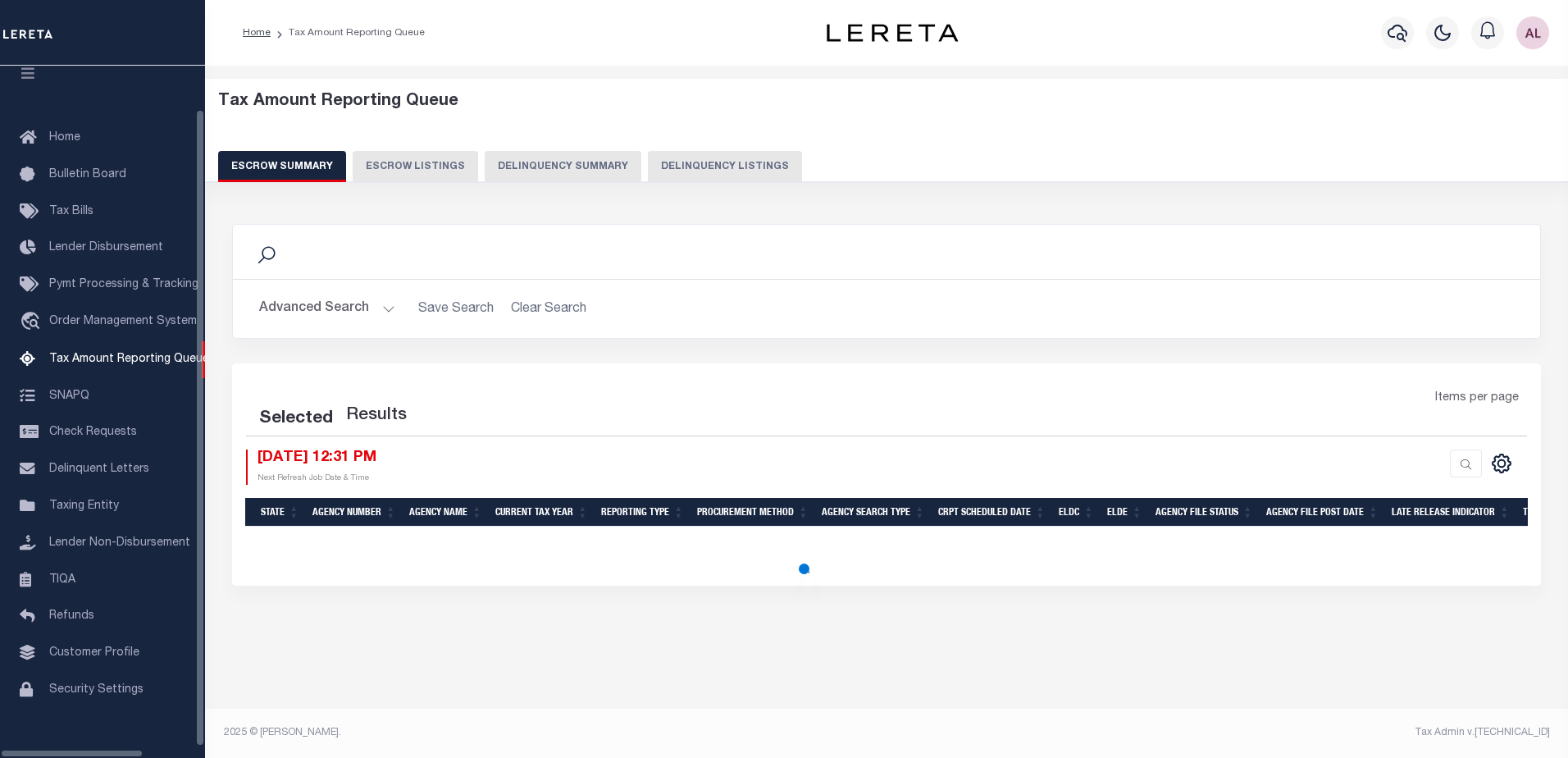
select select "100"
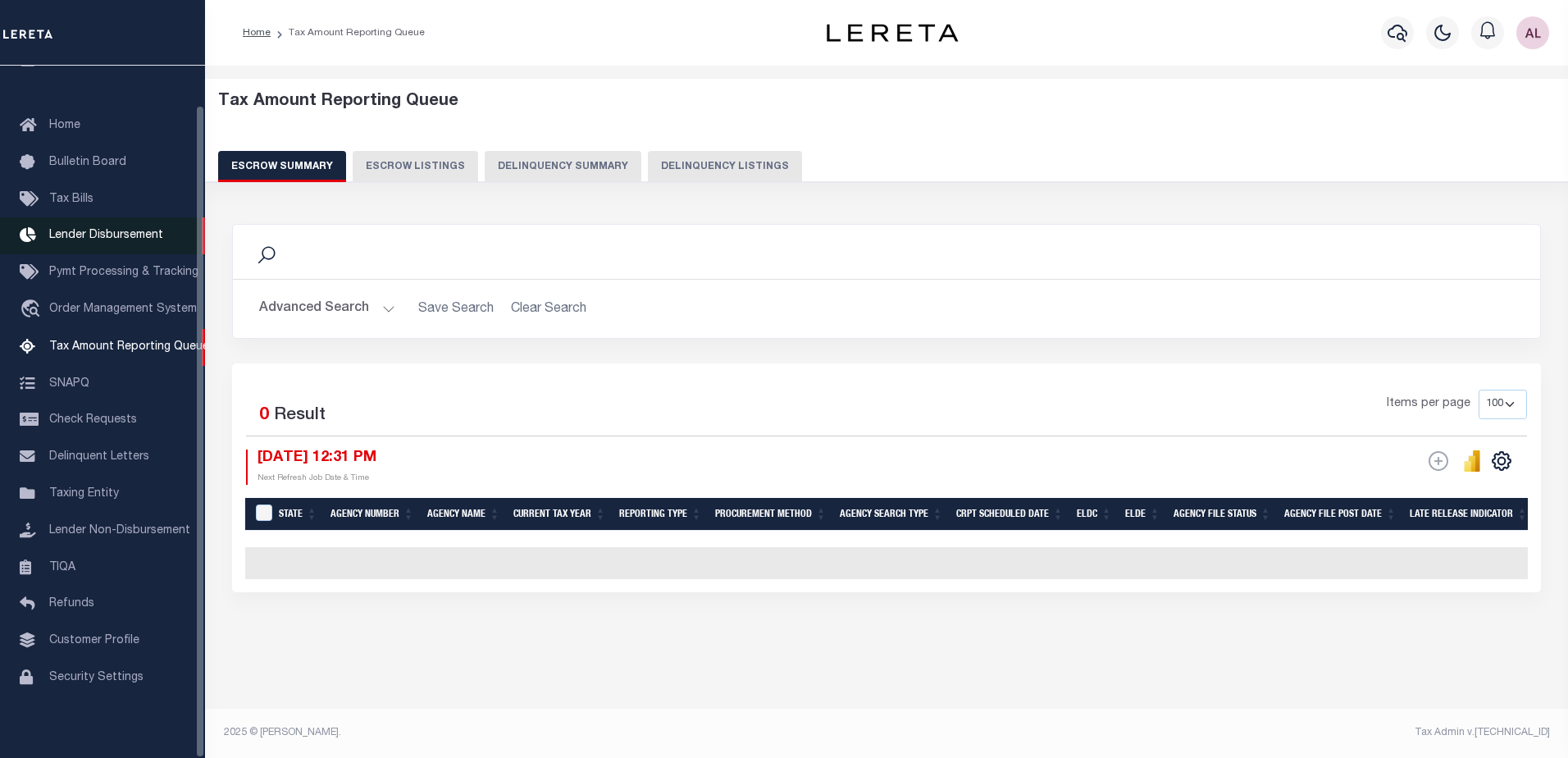
click at [100, 229] on span "Lender Disbursement" at bounding box center [107, 235] width 114 height 11
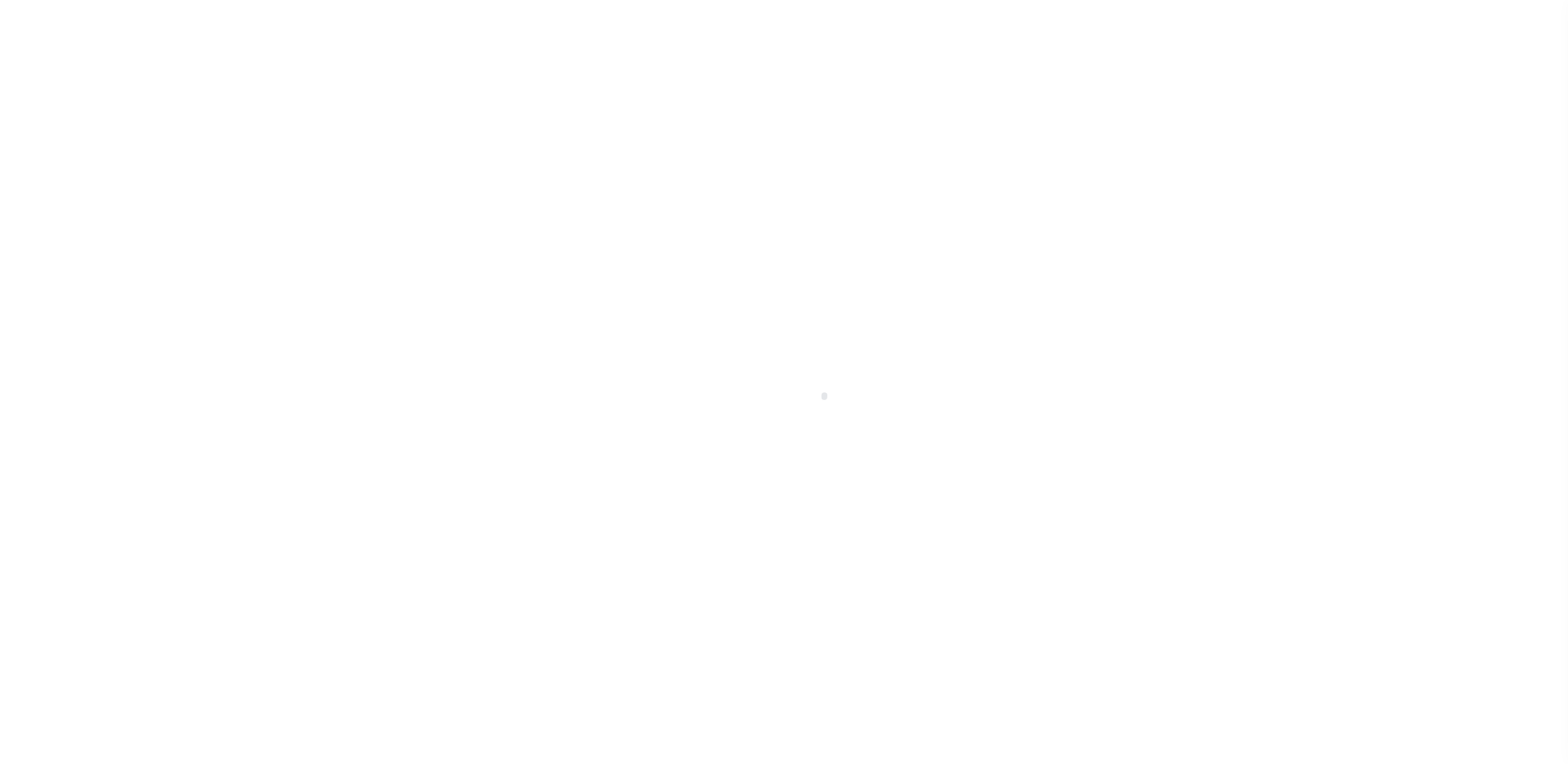
scroll to position [29, 0]
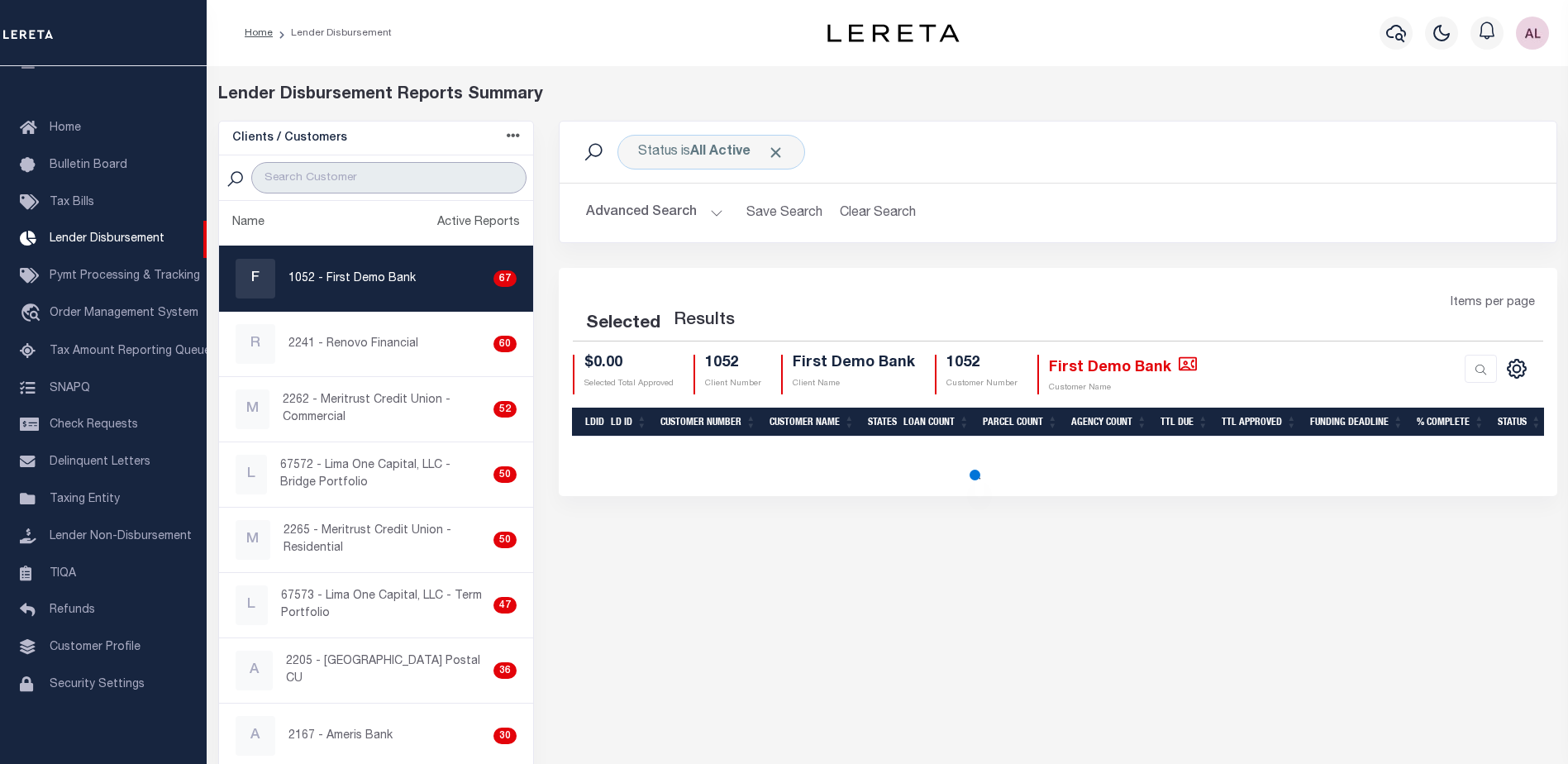
click at [344, 179] on input "search" at bounding box center [389, 178] width 275 height 32
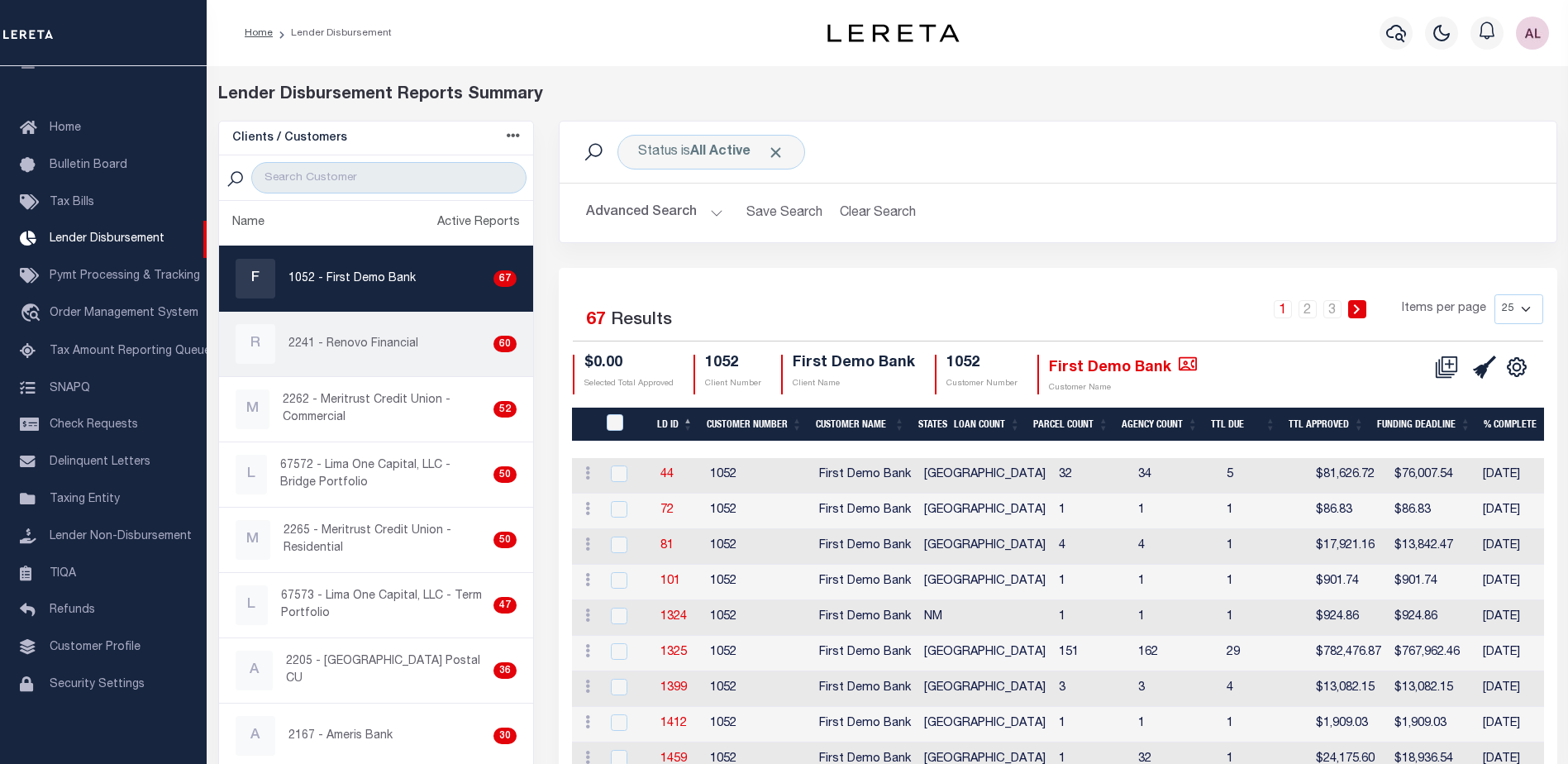
click at [384, 333] on div "R 2241 - Renovo Financial 60" at bounding box center [376, 344] width 282 height 39
checkbox input "true"
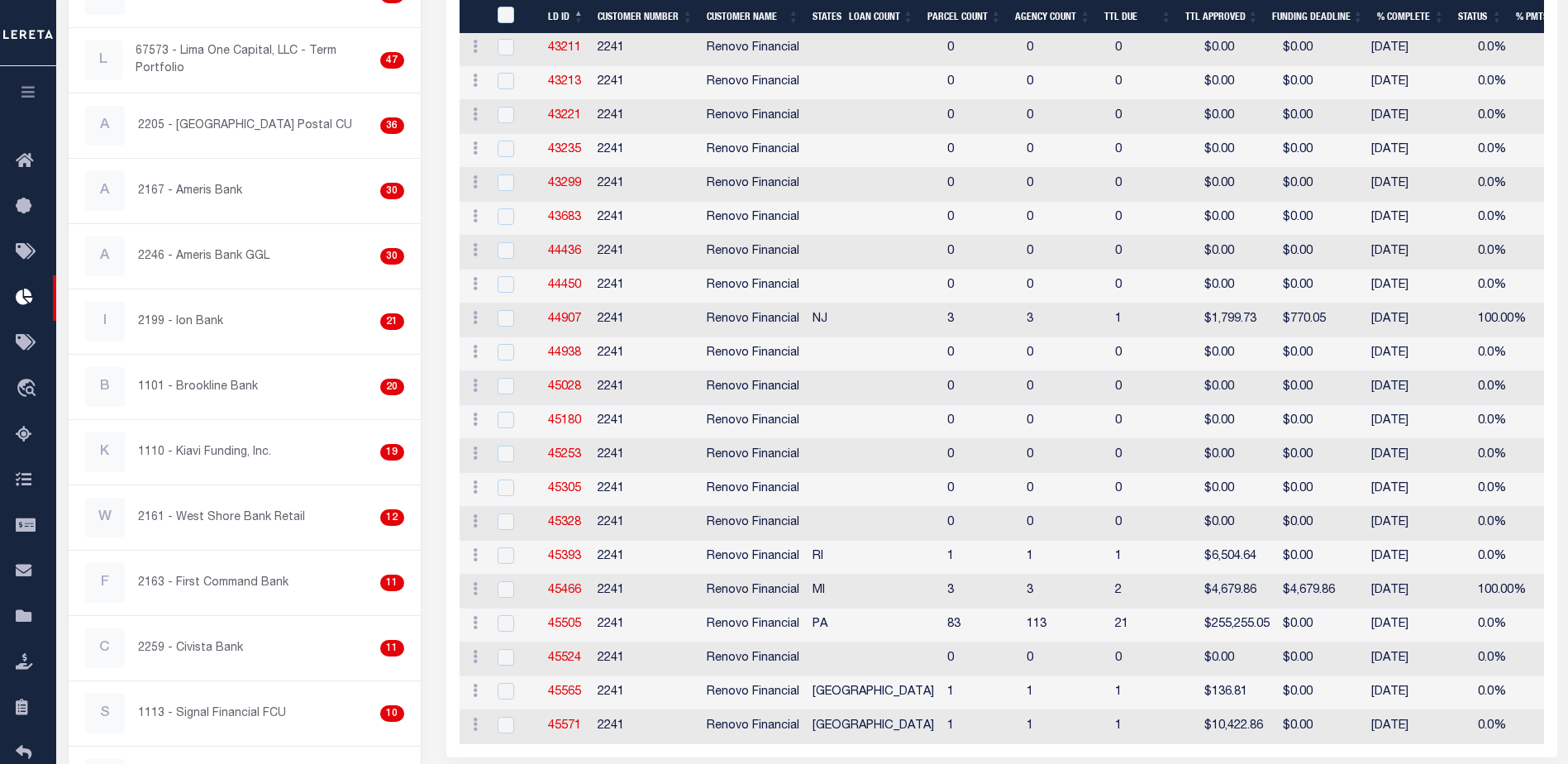
scroll to position [629, 0]
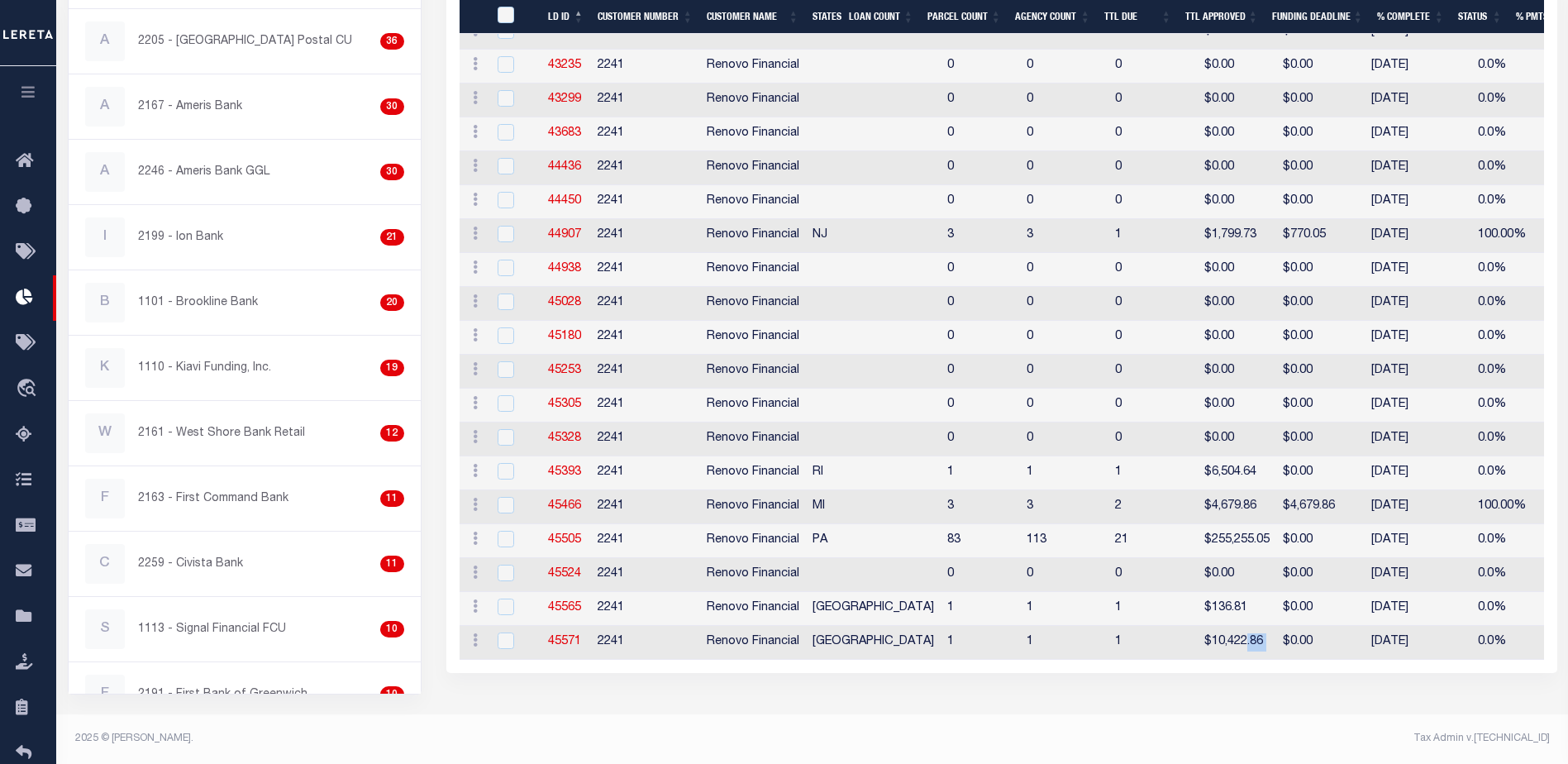
drag, startPoint x: 1147, startPoint y: 648, endPoint x: 1188, endPoint y: 646, distance: 41.0
click at [1188, 646] on tr "ACTIONS Delete Batch 45571 2241 Renovo Financial TX 1 1 1 $10,422.86 $0.00 08/1…" at bounding box center [1429, 642] width 1938 height 34
drag, startPoint x: 1121, startPoint y: 669, endPoint x: 1191, endPoint y: 675, distance: 70.3
click at [1191, 673] on div "Selected 60 Results 1 2 3 Items per page 25 50 100 200 $0.00 2241" at bounding box center [1001, 155] width 1110 height 1034
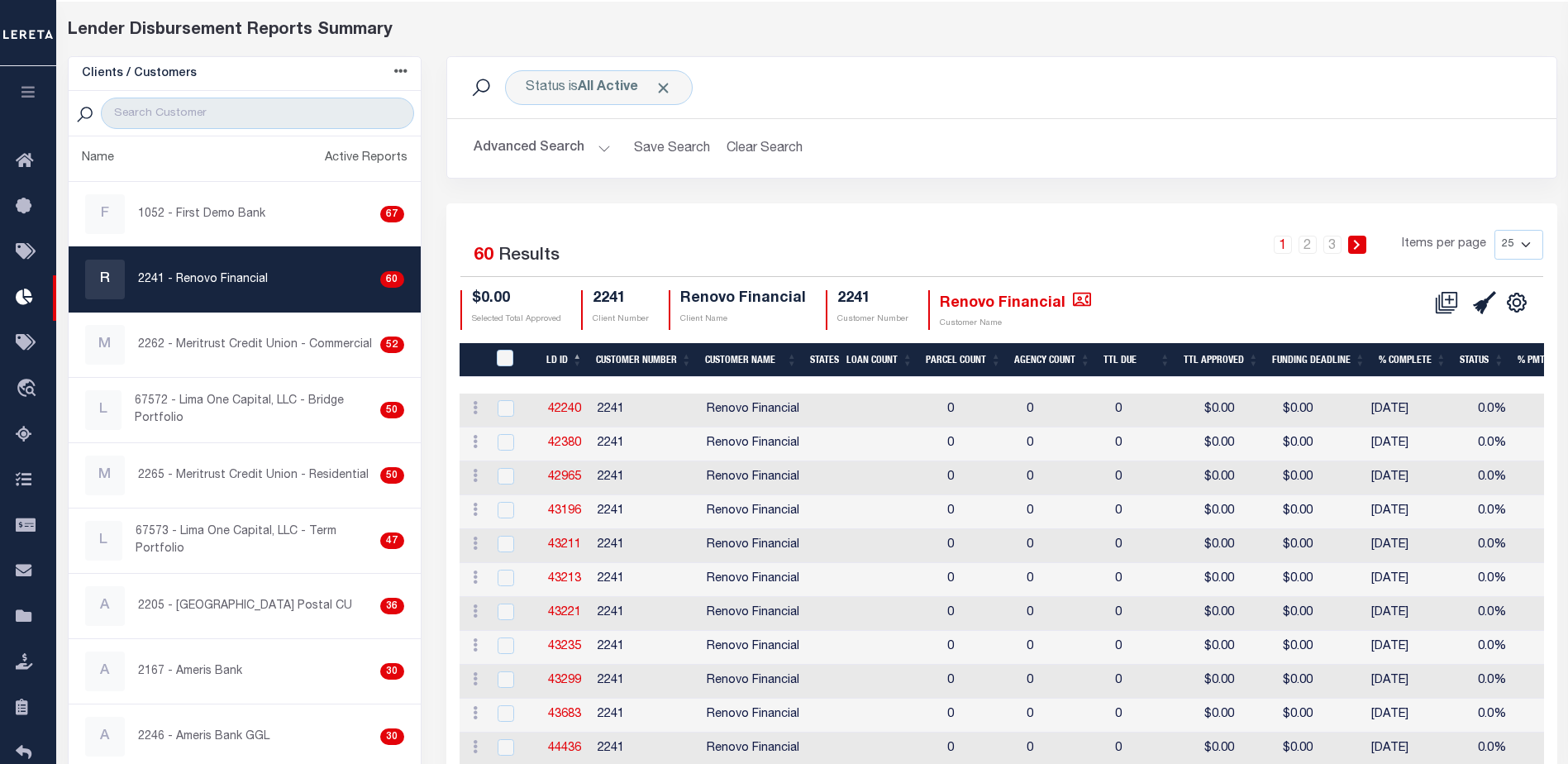
scroll to position [51, 0]
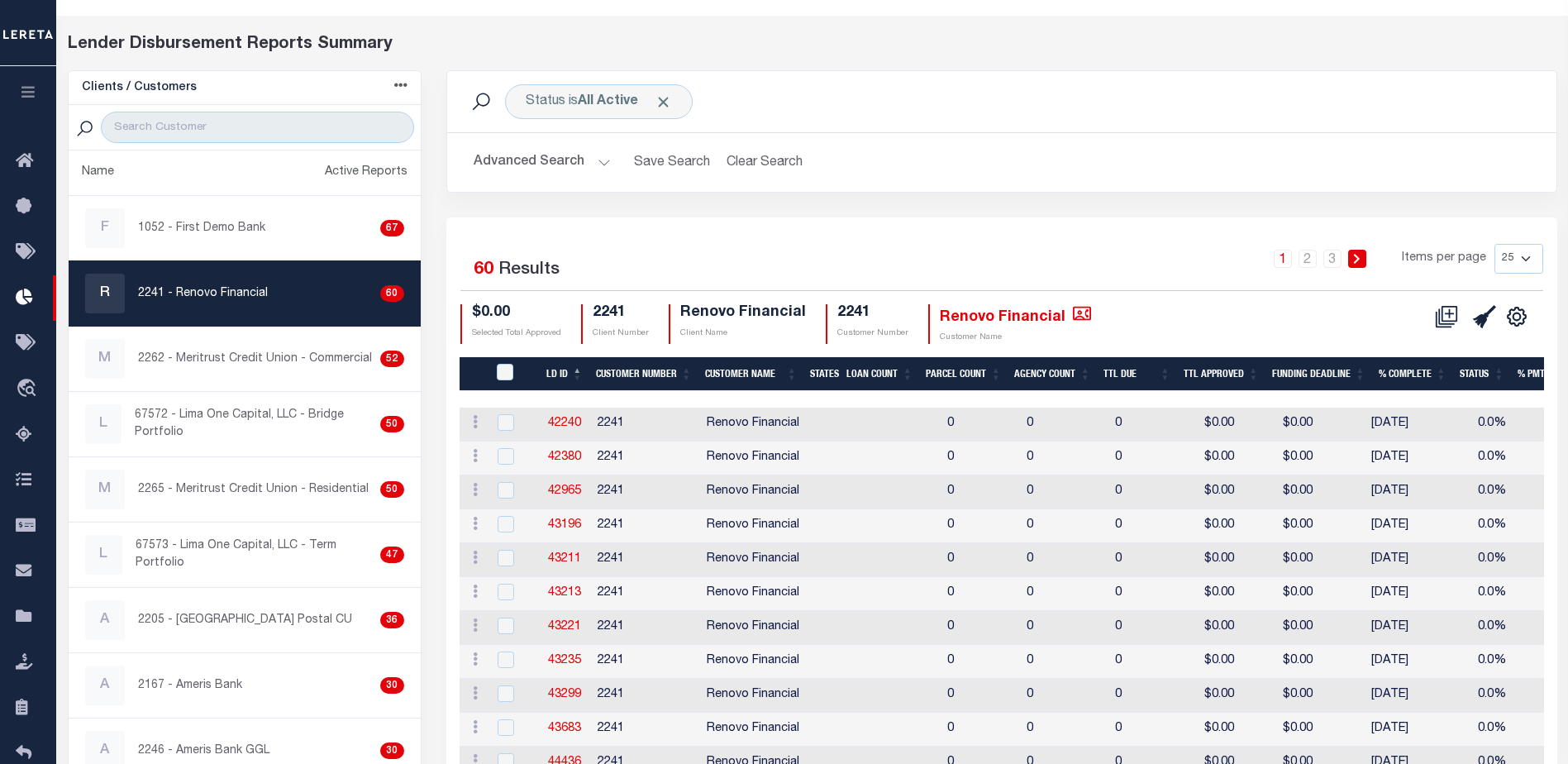
click at [1524, 265] on select "25 50 100 200" at bounding box center [1518, 258] width 49 height 30
select select "200"
click at [1494, 244] on select "25 50 100 200" at bounding box center [1518, 258] width 49 height 30
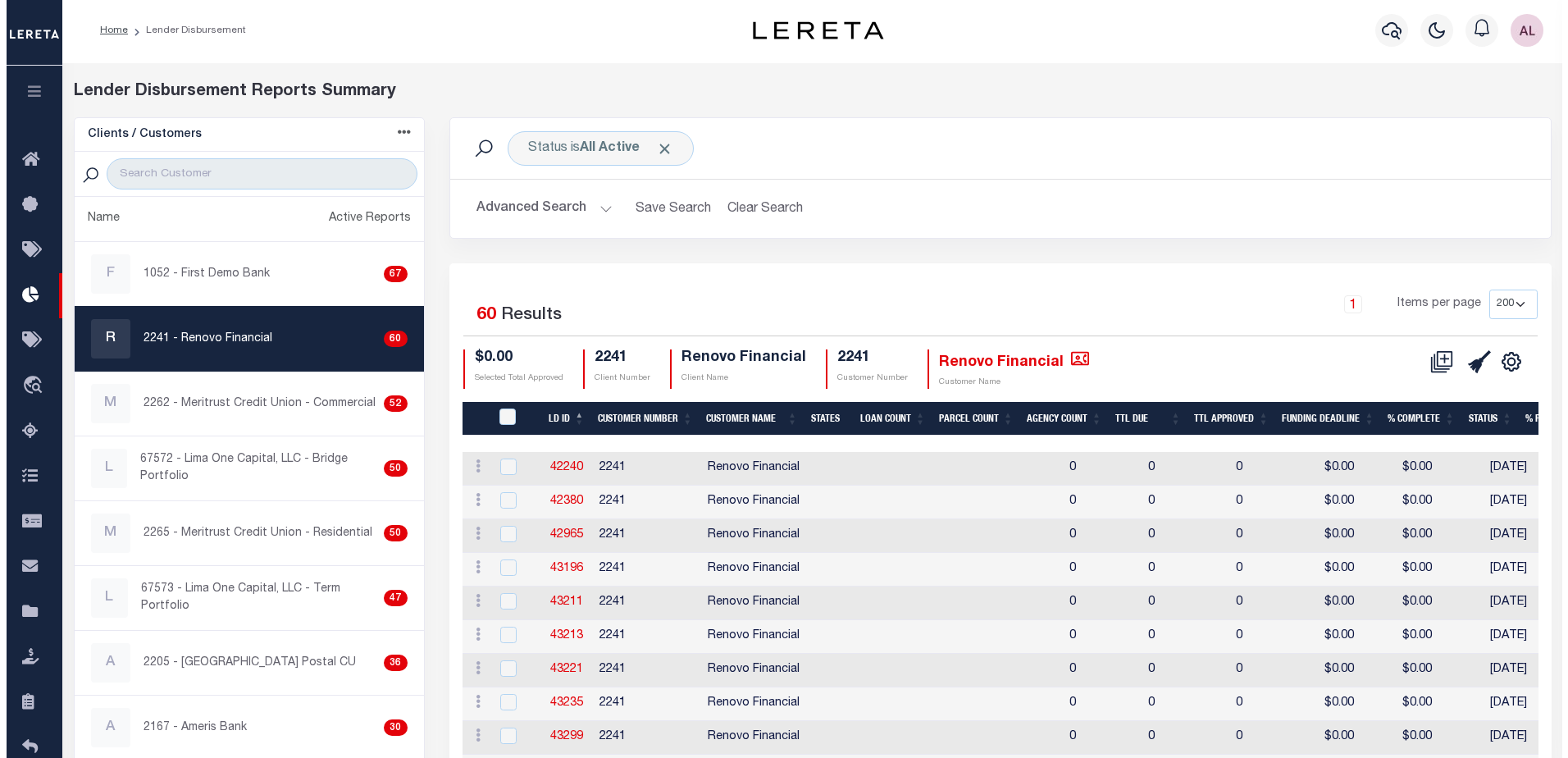
scroll to position [0, 0]
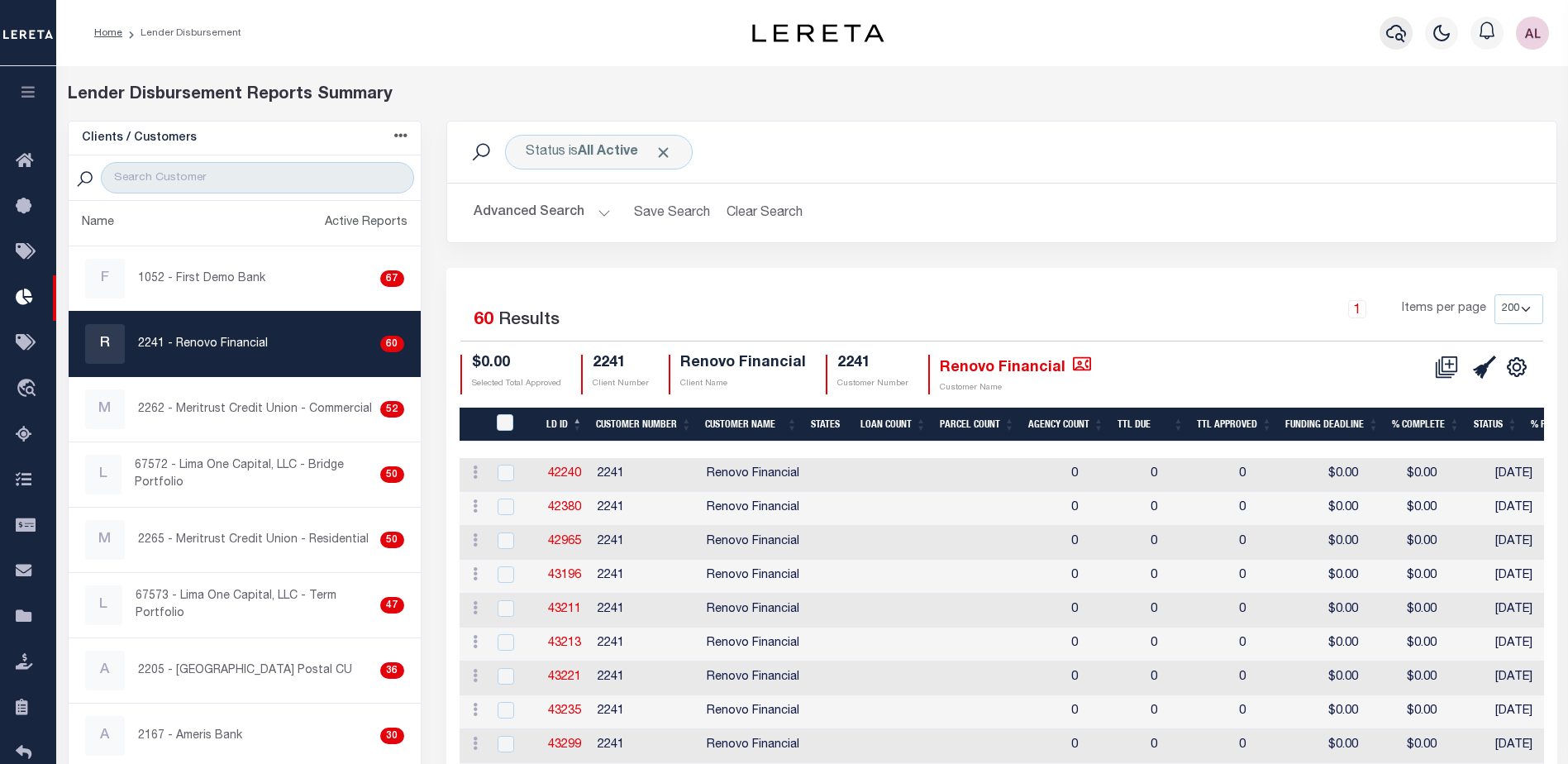
click at [1396, 32] on icon "button" at bounding box center [1395, 33] width 20 height 20
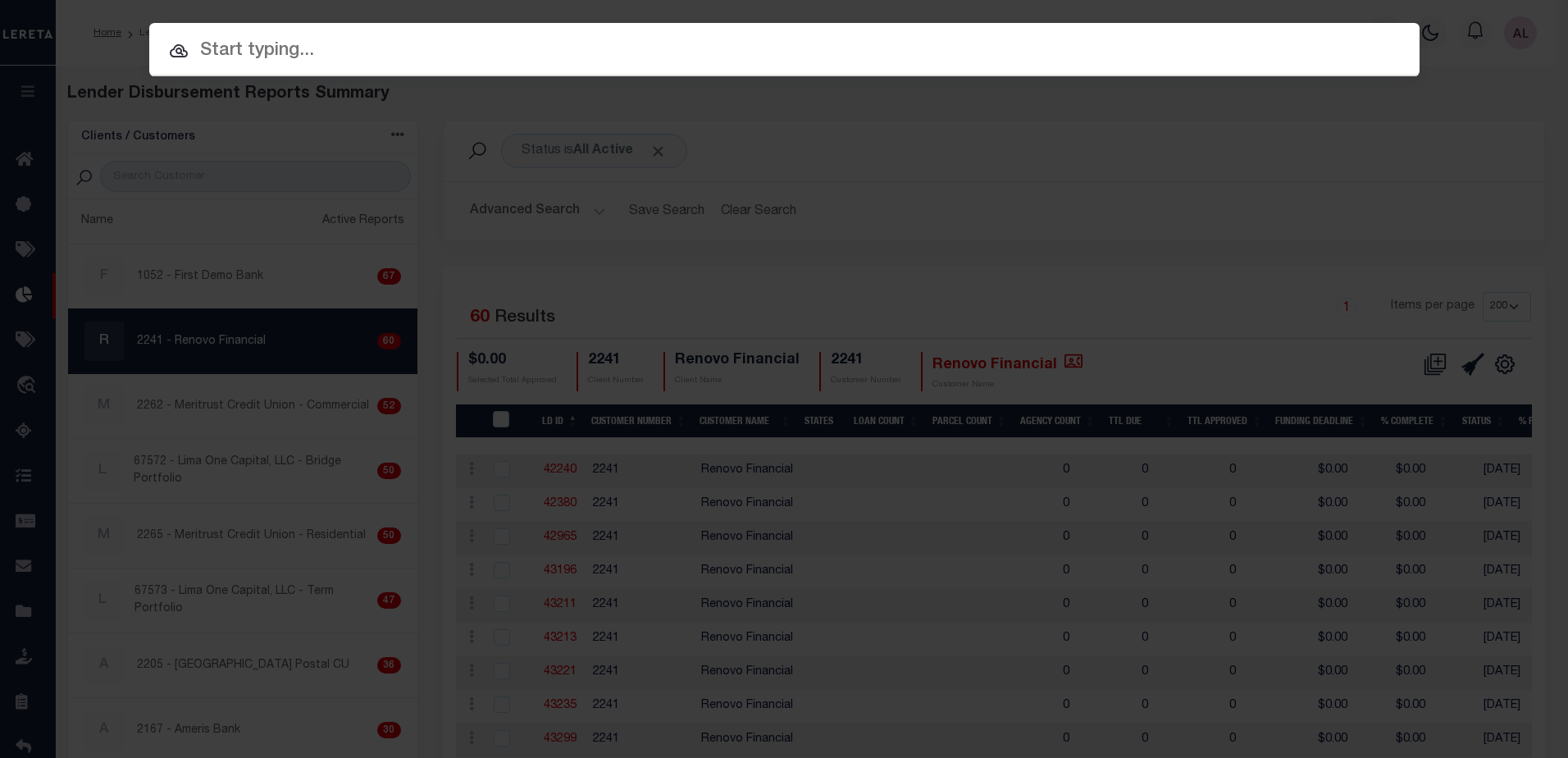
click at [309, 41] on input "text" at bounding box center [784, 51] width 1270 height 29
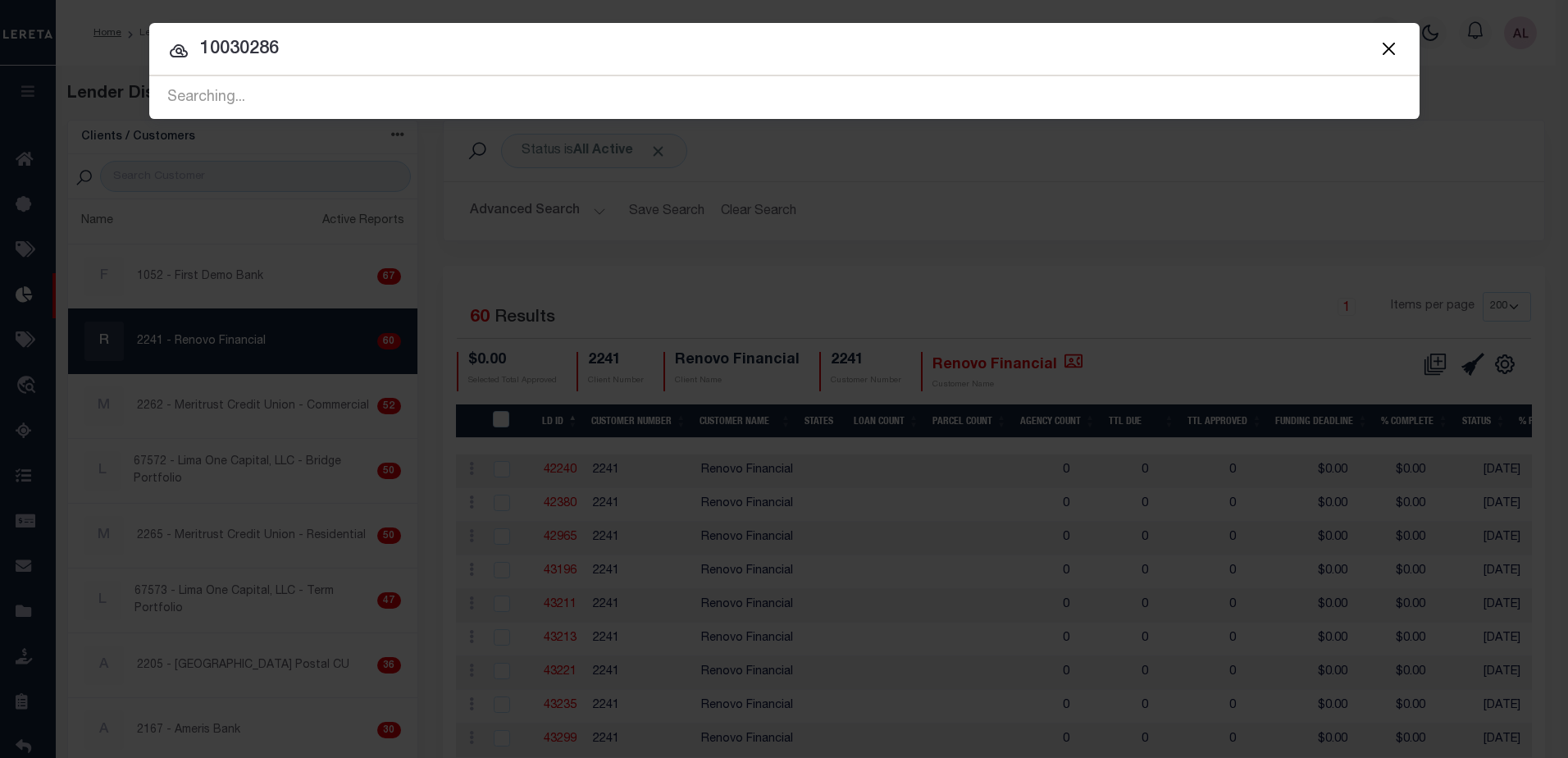
type input "10030286"
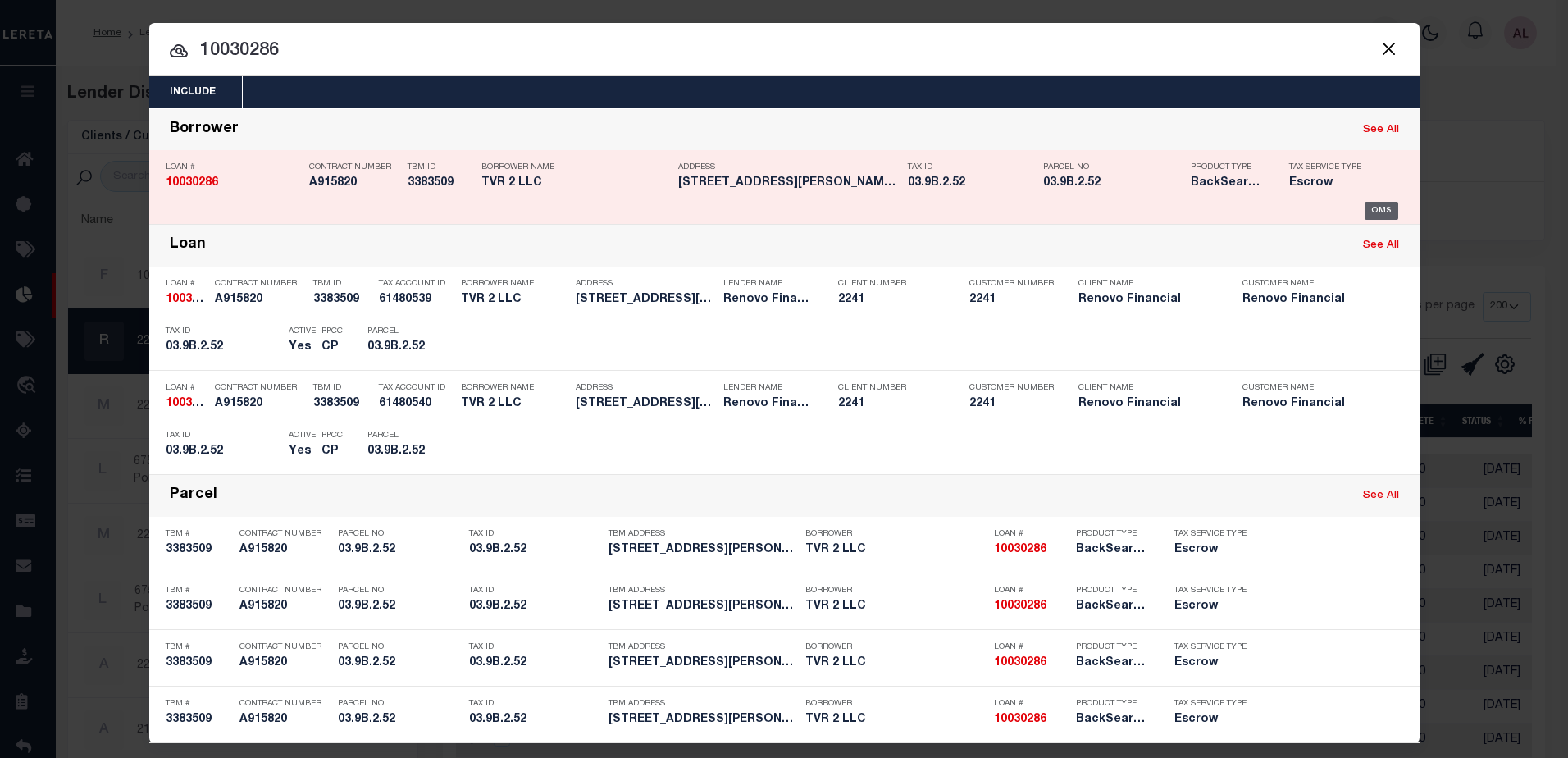
click at [1370, 211] on div "OMS" at bounding box center [1380, 210] width 33 height 18
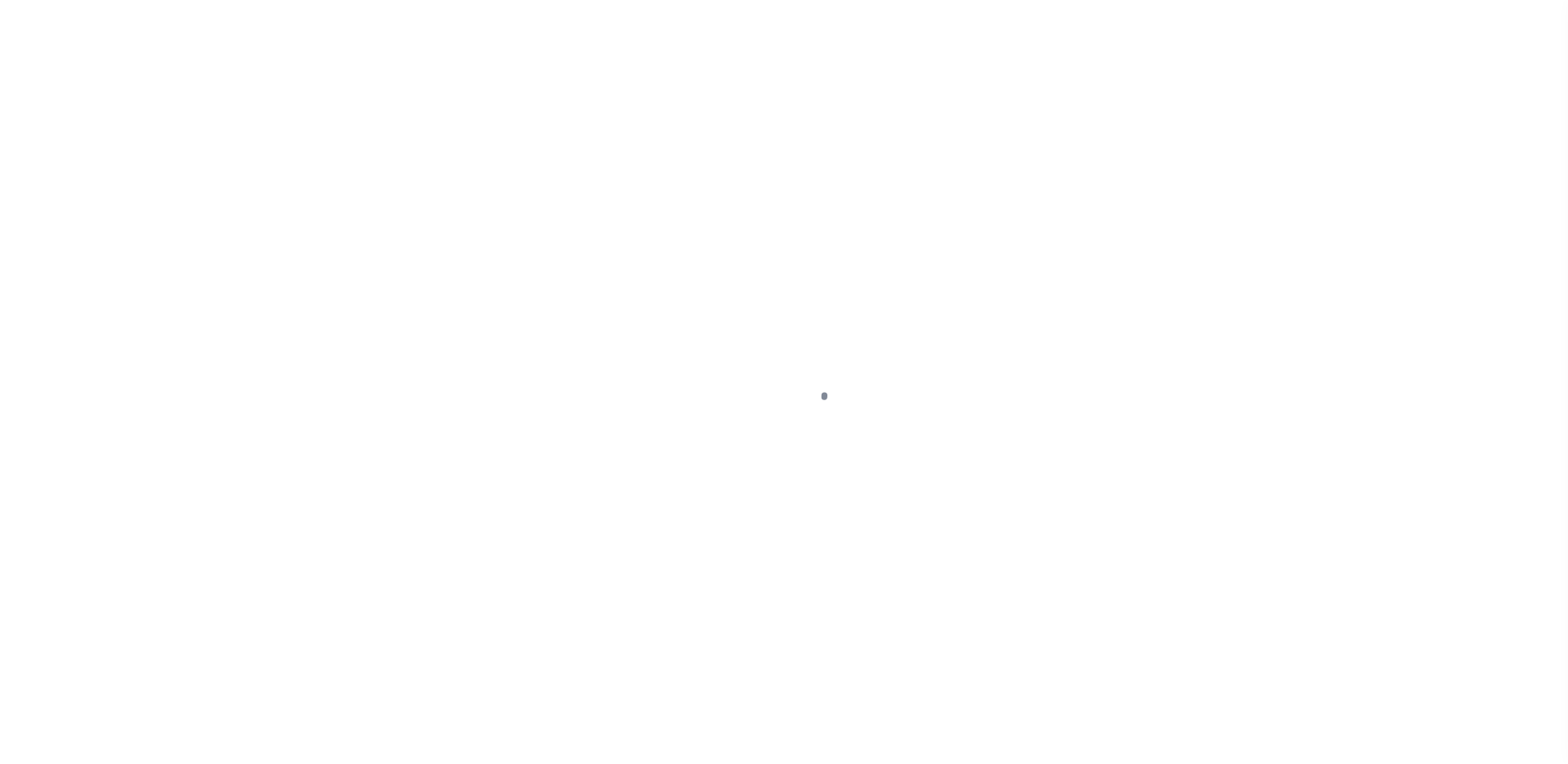
type input "10030286"
type input "TVR 2 LLC"
select select
select select "10"
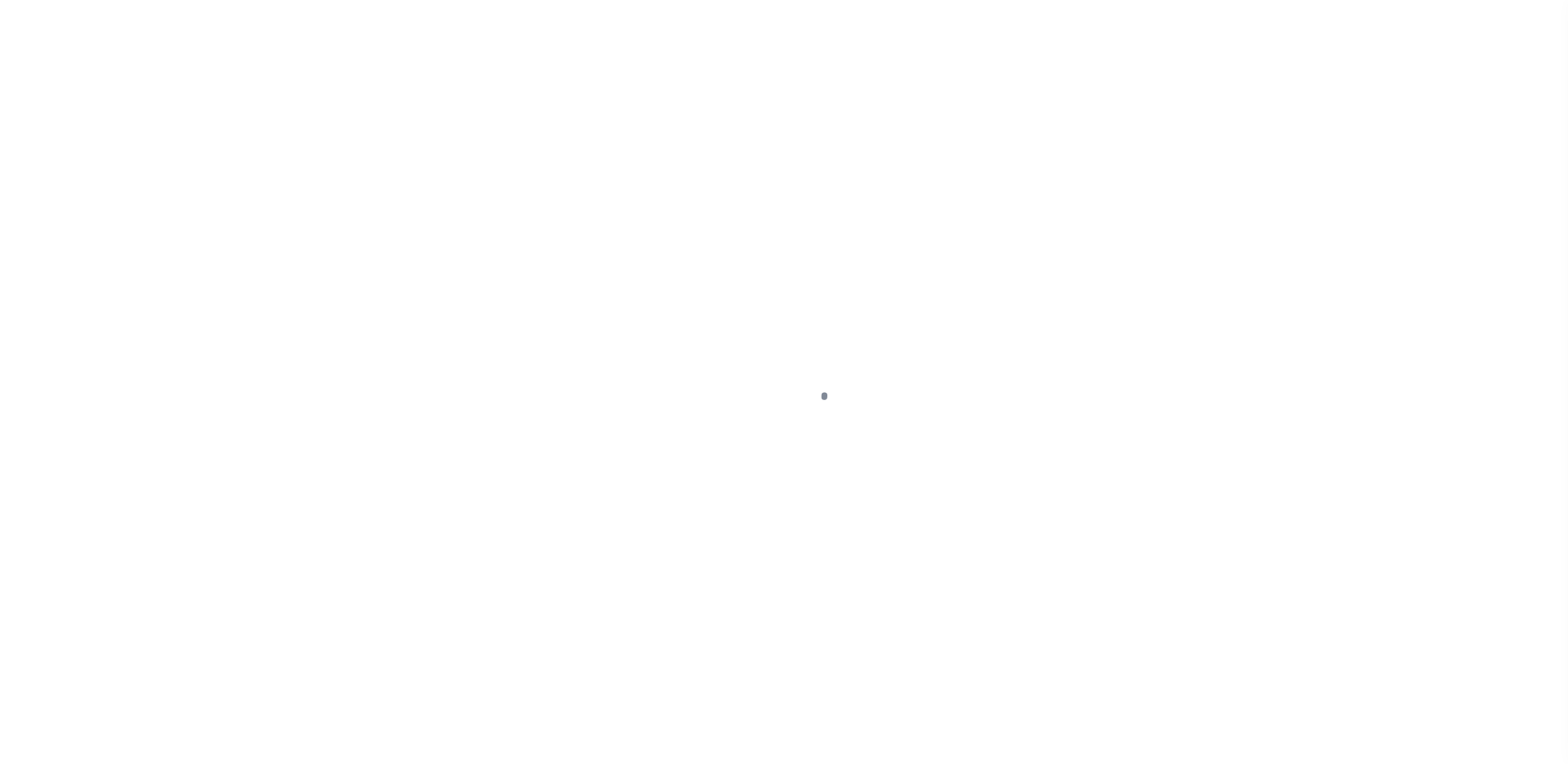
select select "Escrow"
type input "[STREET_ADDRESS]"
type input "03.9B.2.52"
select select
type input "TOBYHANNA PA 18466"
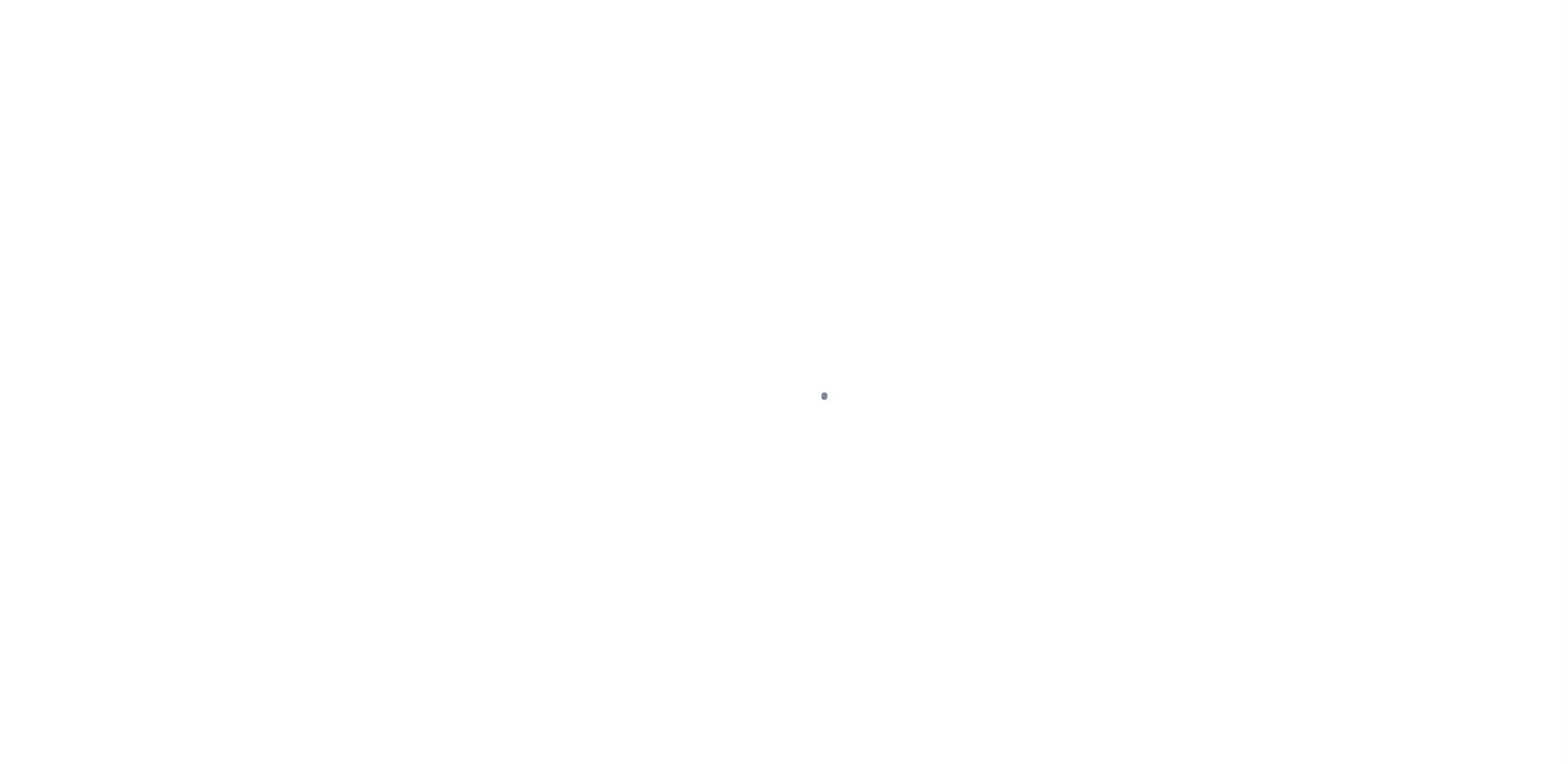
type input "a0kUS000005UZVj"
type input "PA"
select select
select select "25067"
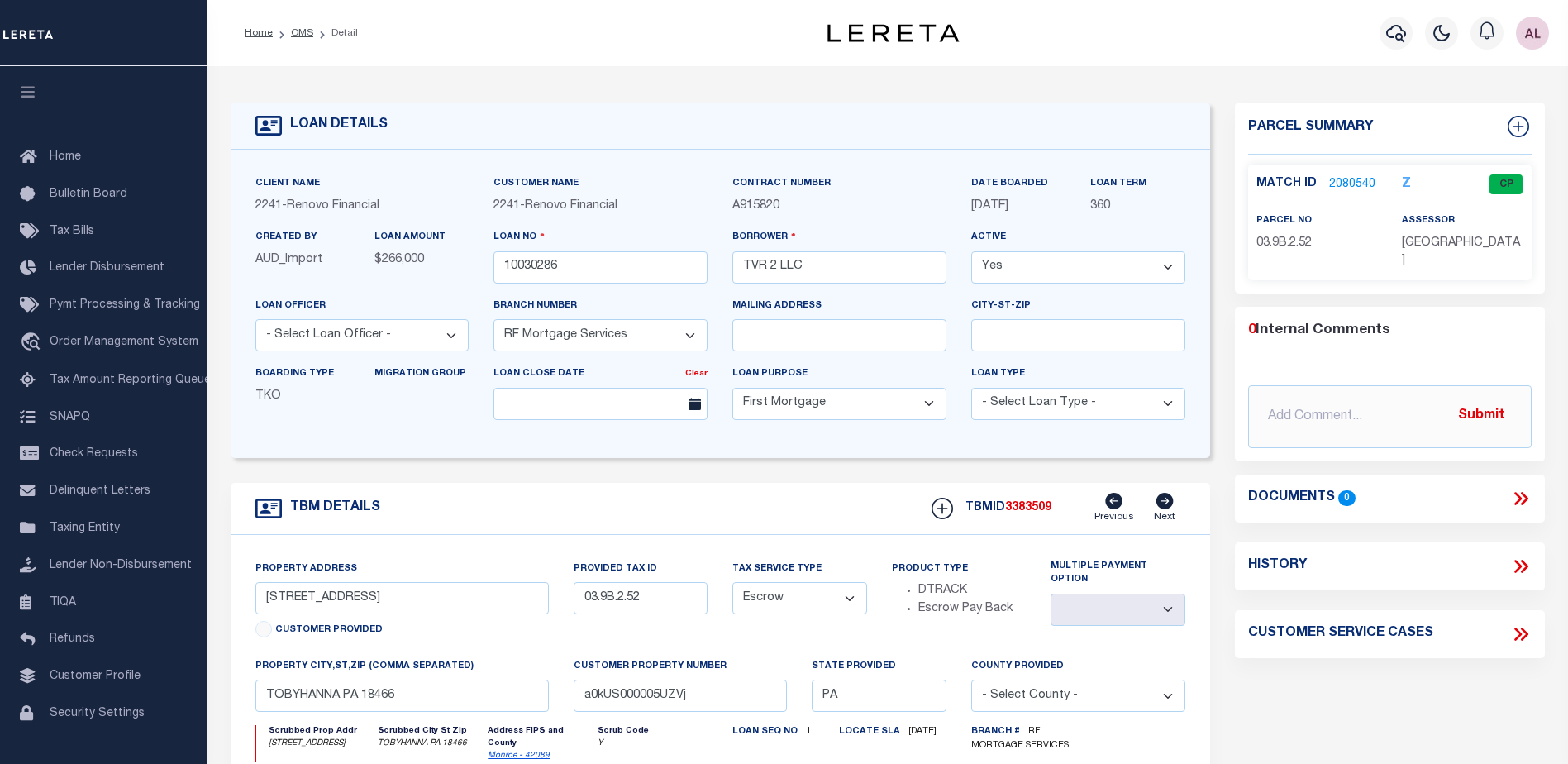
click at [1338, 182] on link "2080540" at bounding box center [1352, 184] width 46 height 17
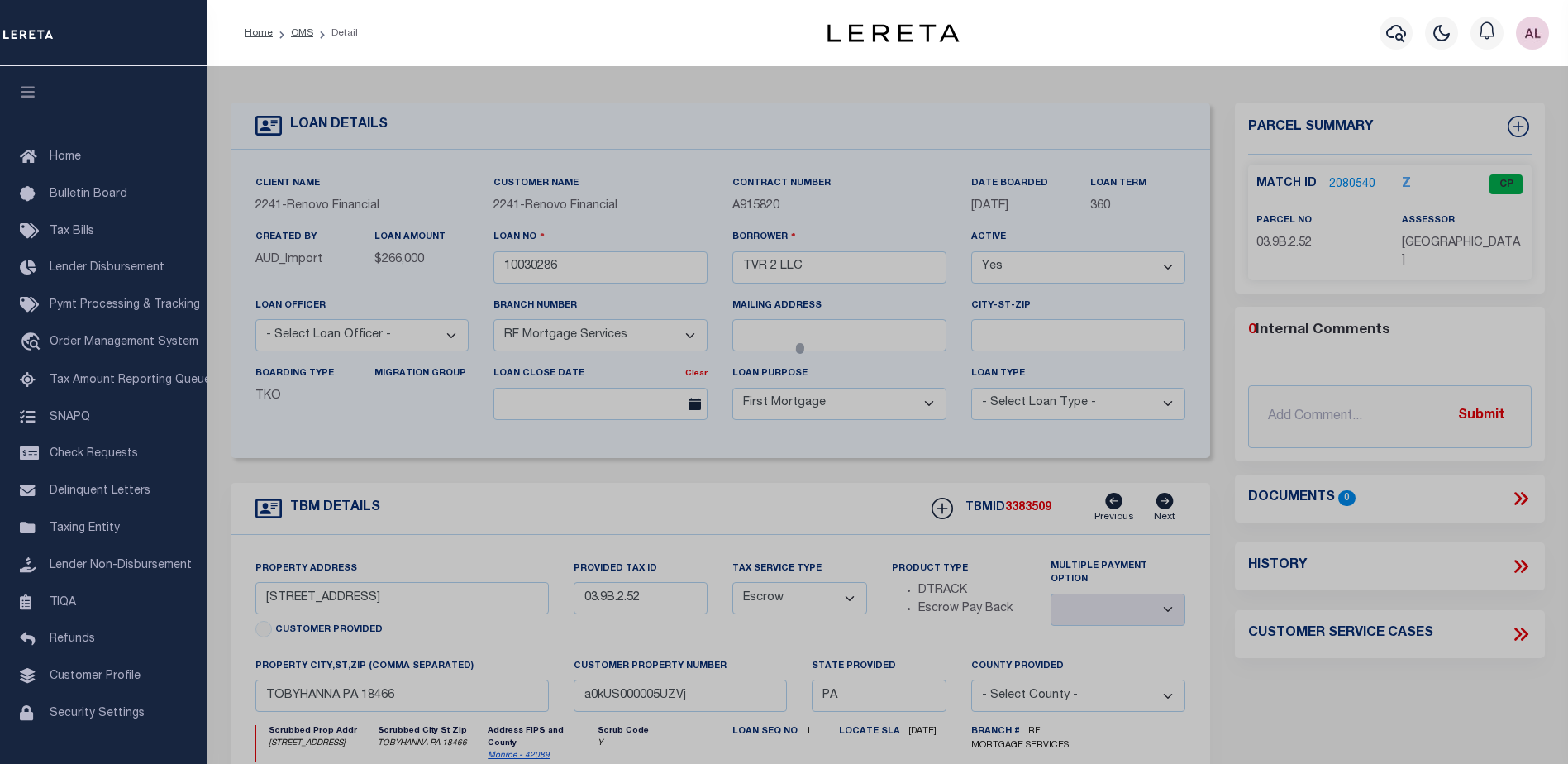
checkbox input "false"
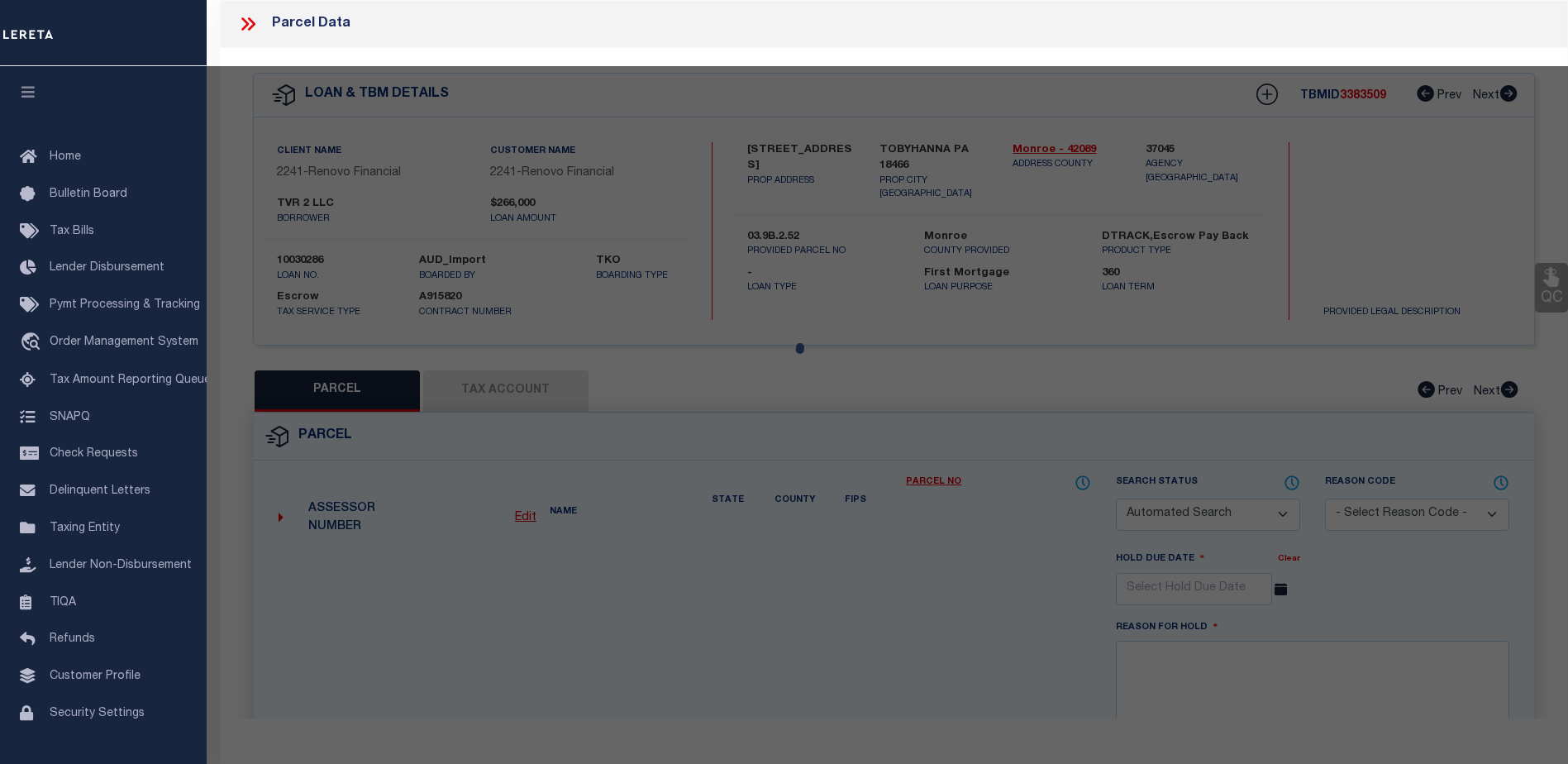
select select "CP"
type input "TVR 2 LLC"
select select
type input "2595 WATERFRONT DR"
checkbox input "false"
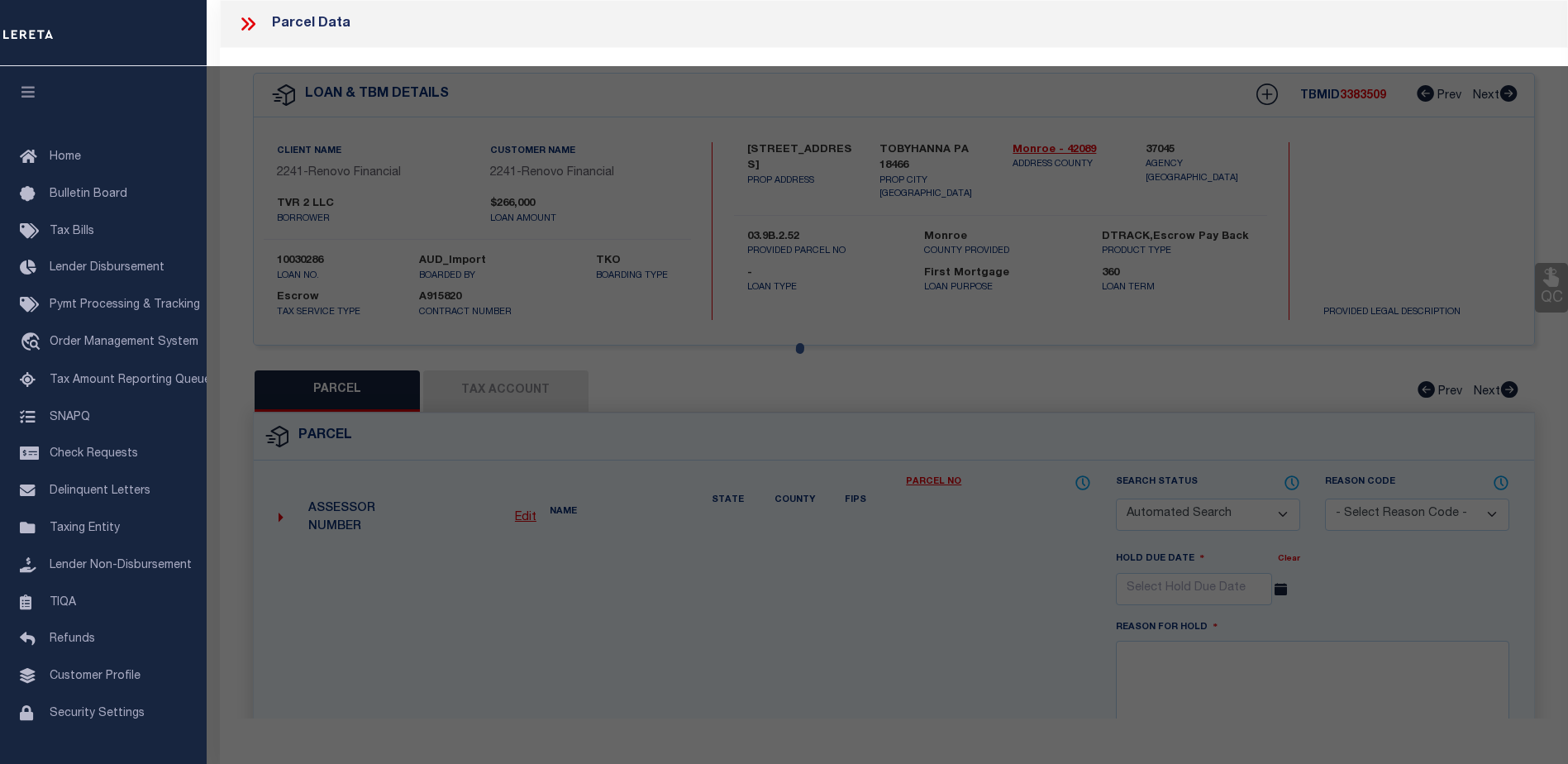
type input "TOBYHANNA PA 18466"
type textarea "LOT 81 SEC L"
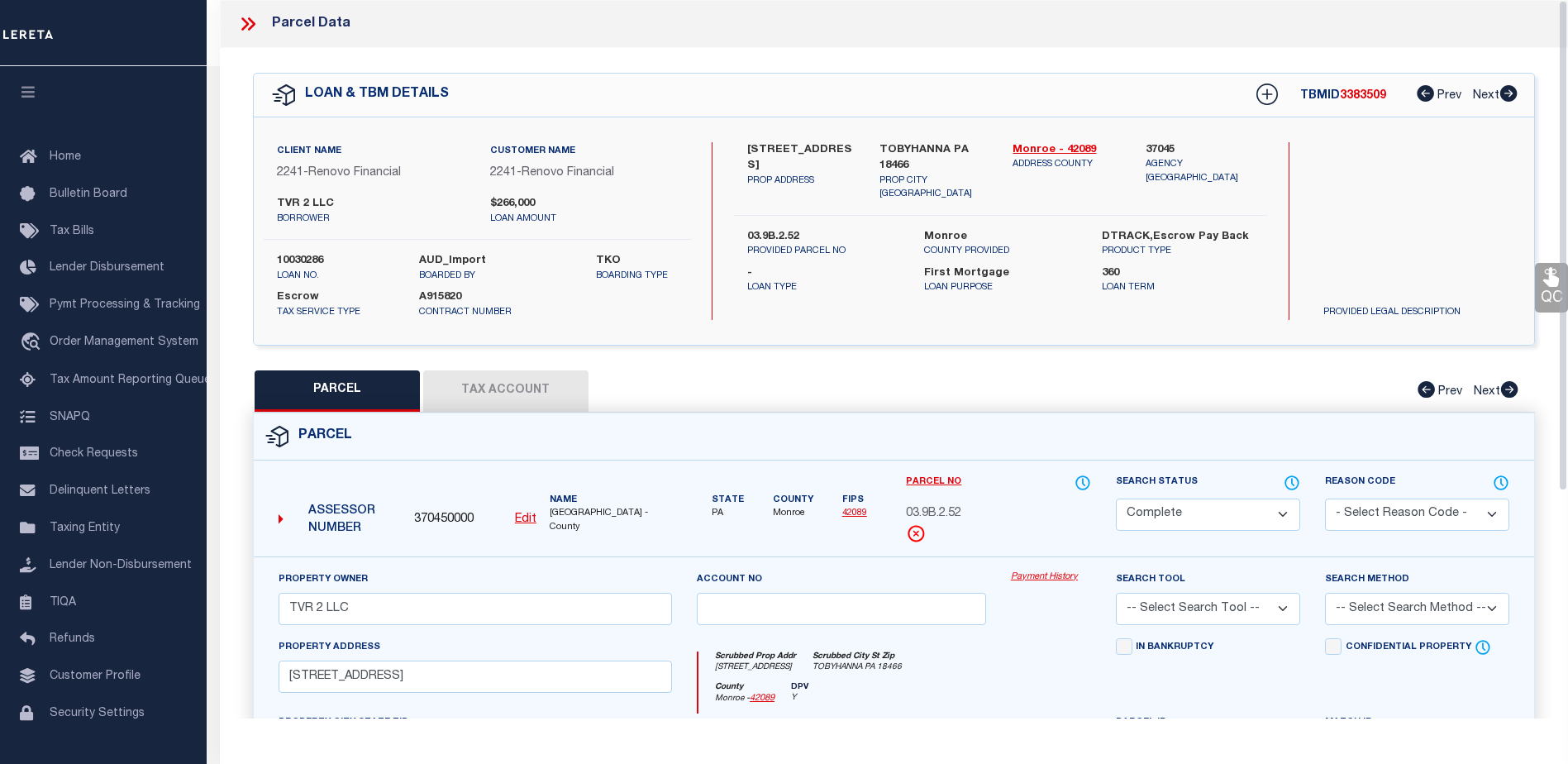
click at [1045, 573] on link "Payment History" at bounding box center [1051, 577] width 81 height 14
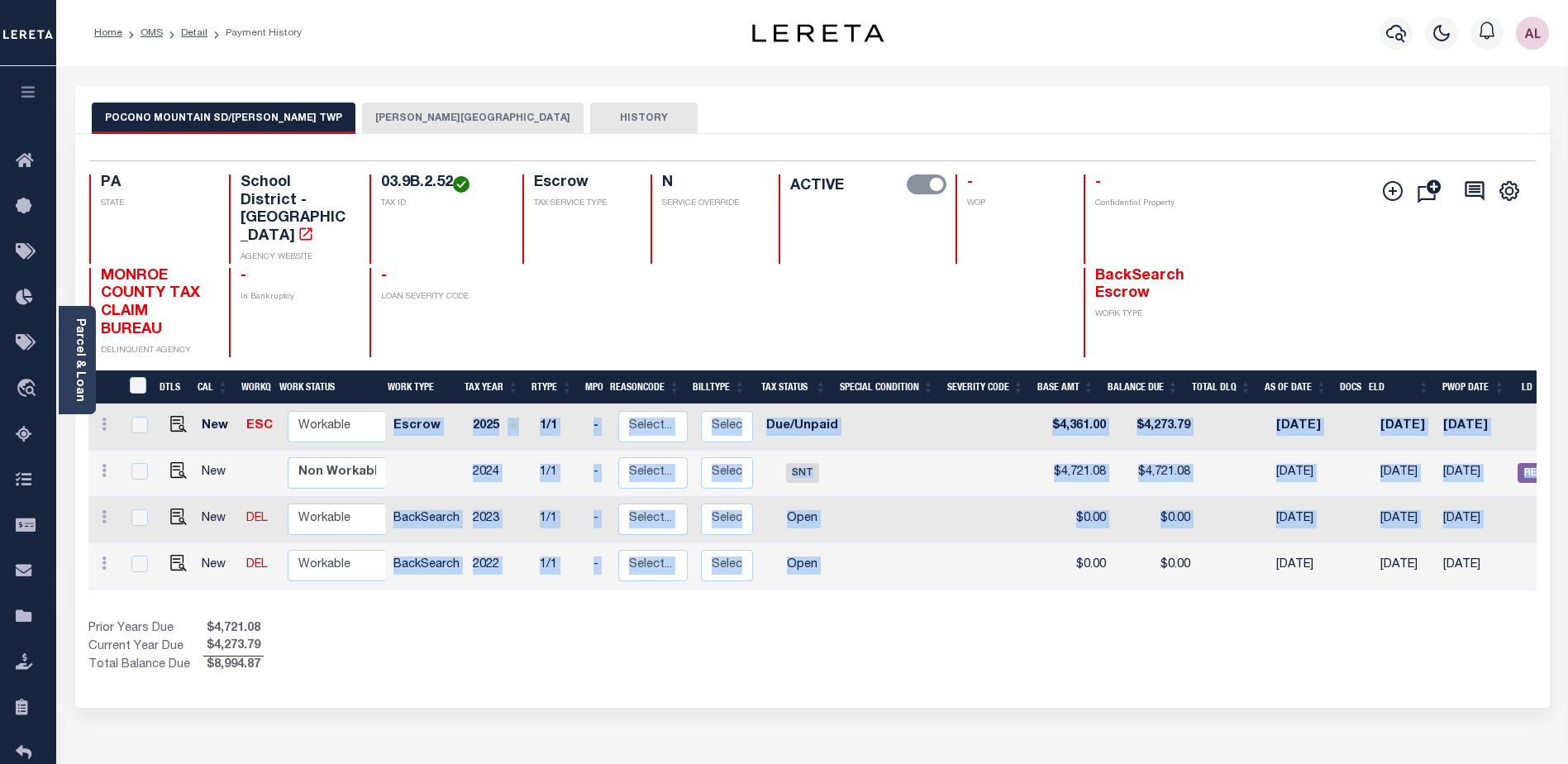
drag, startPoint x: 1067, startPoint y: 552, endPoint x: 1242, endPoint y: 557, distance: 175.1
click at [1242, 557] on div "DTLS CAL WorkQ Work Status Work Type Tax Year RType MPO ReasonCode BillType Tax…" at bounding box center [812, 496] width 1448 height 185
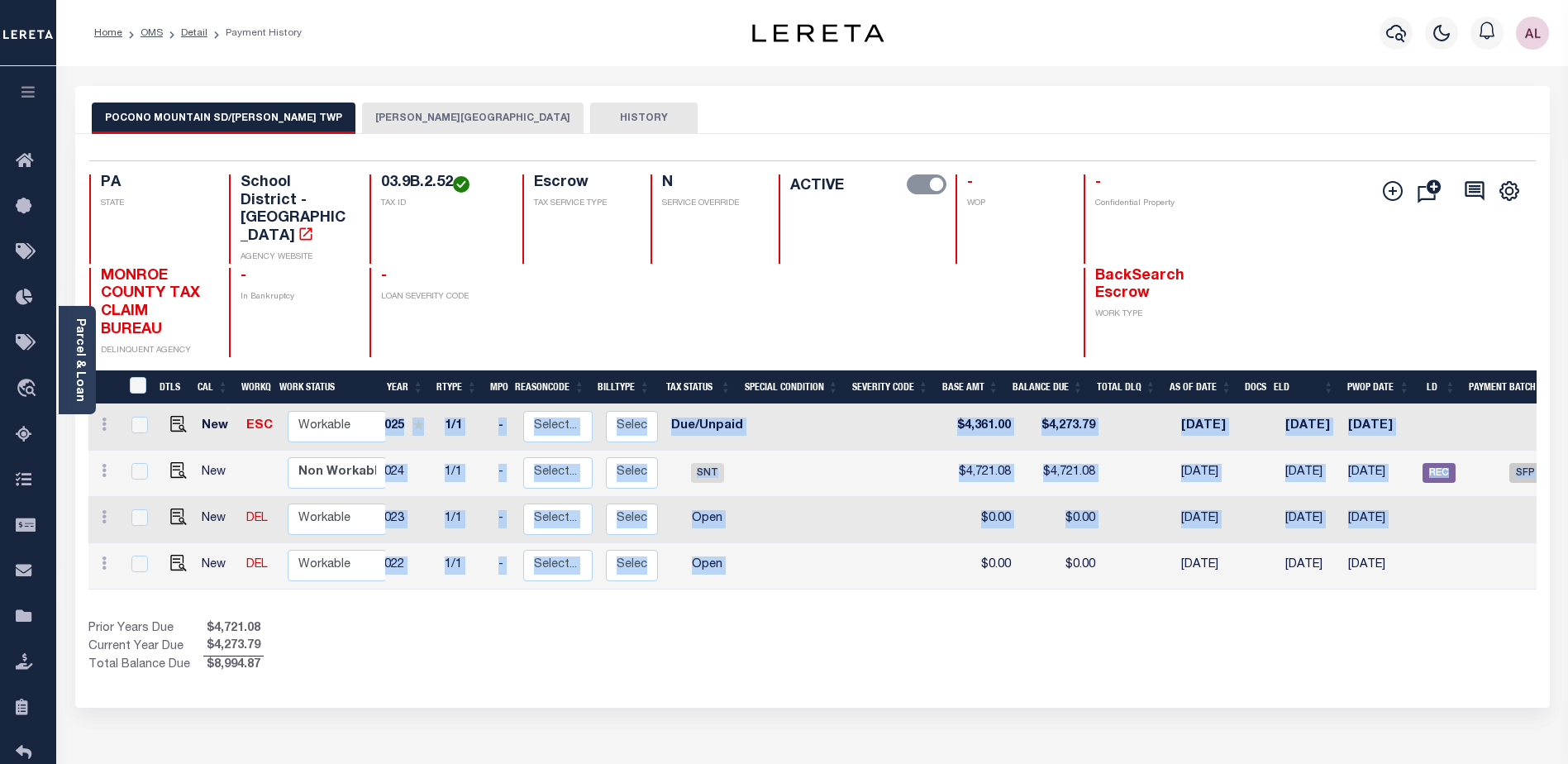
scroll to position [0, 134]
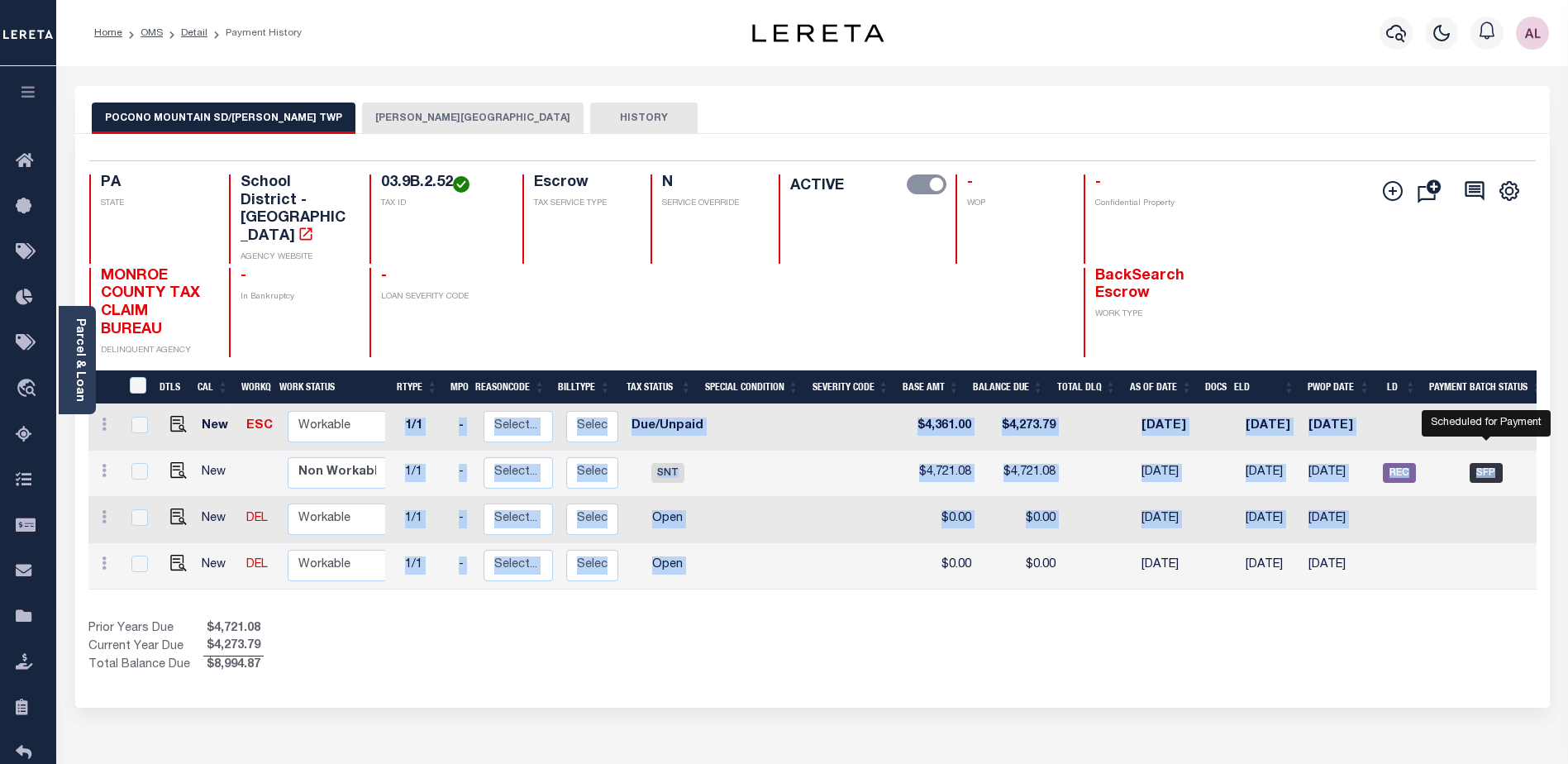
click at [1486, 463] on span "SFP" at bounding box center [1485, 472] width 33 height 20
checkbox input "true"
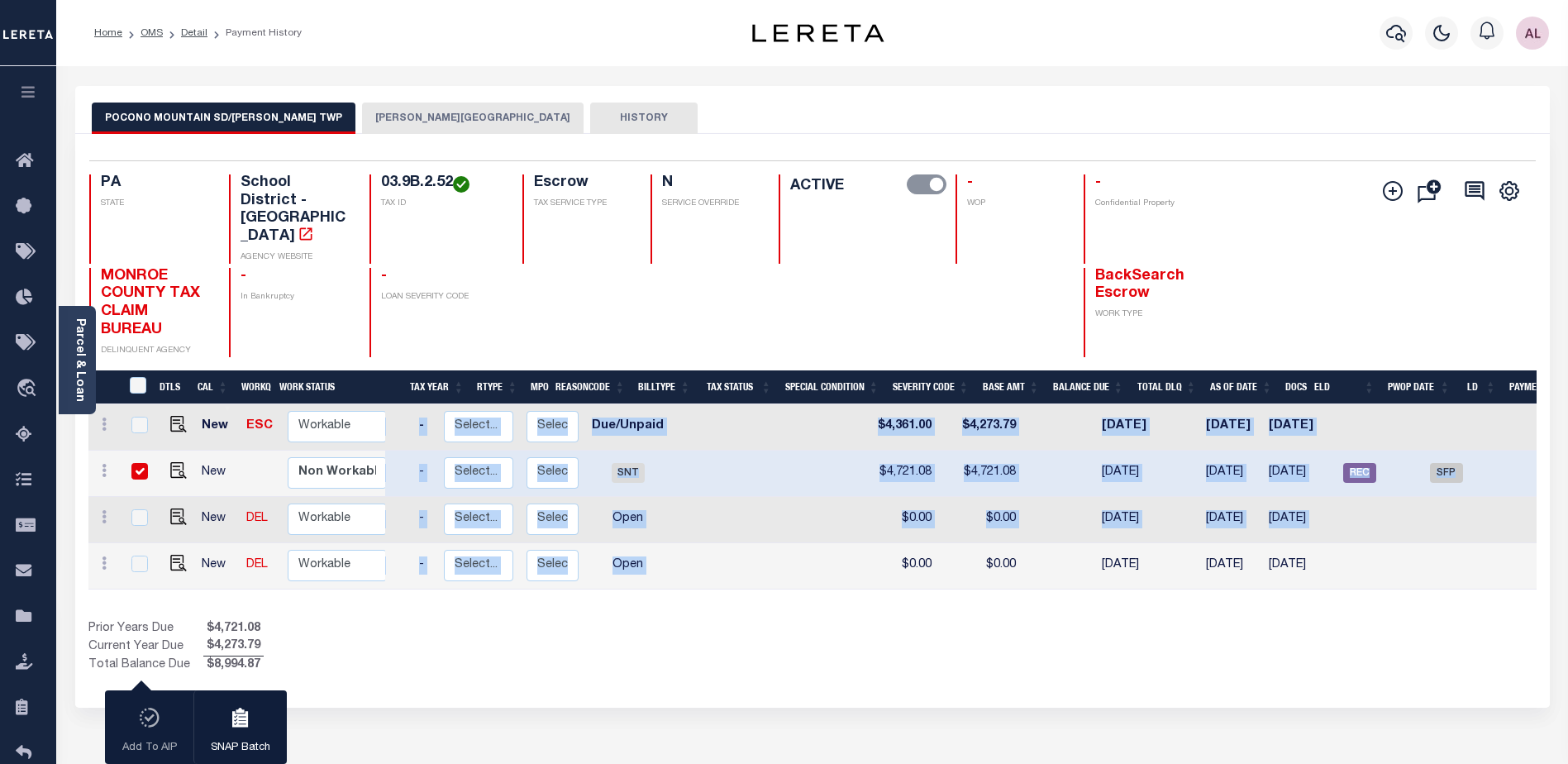
scroll to position [0, 0]
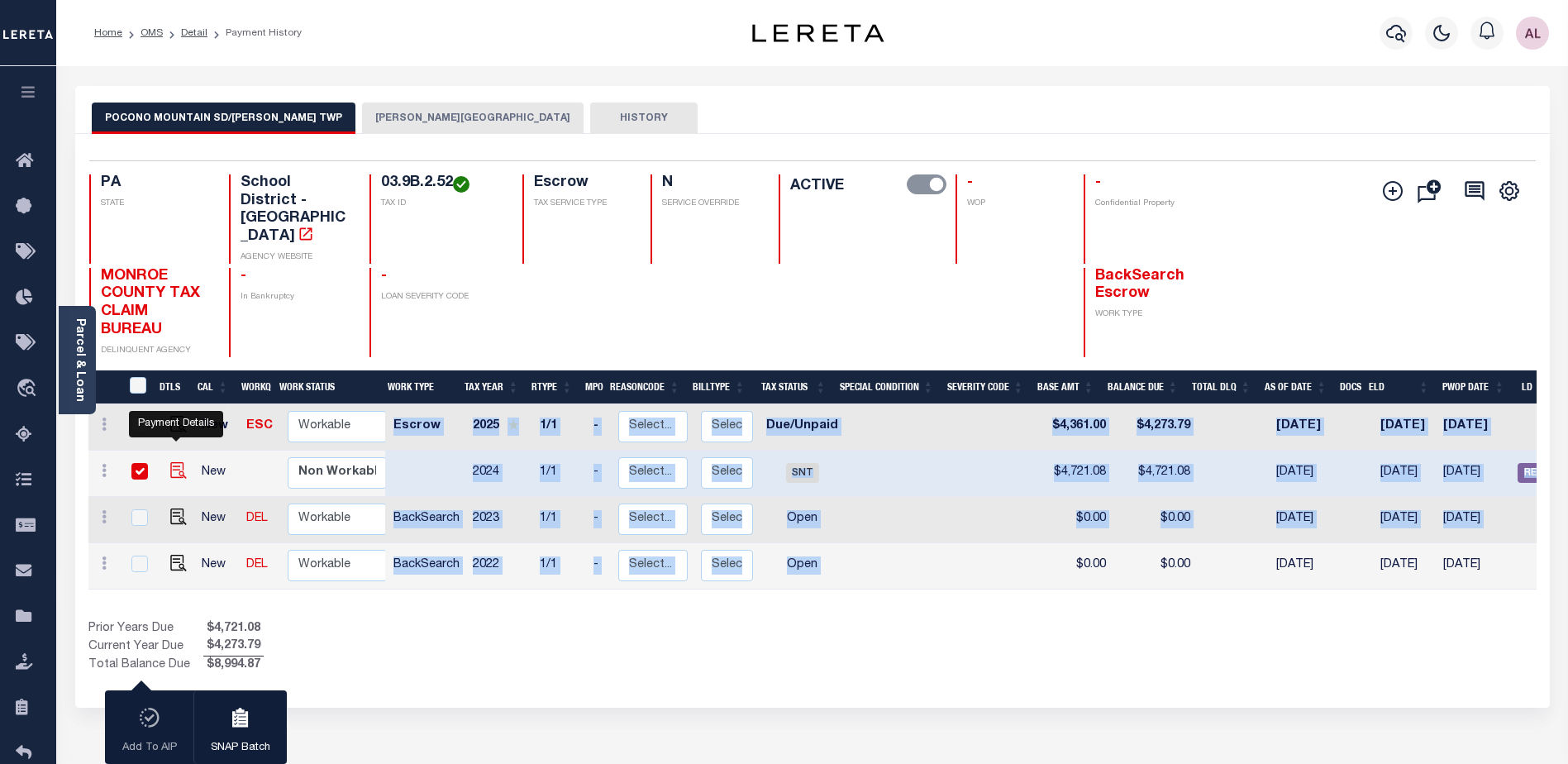
click at [173, 462] on img "" at bounding box center [178, 469] width 16 height 16
checkbox input "false"
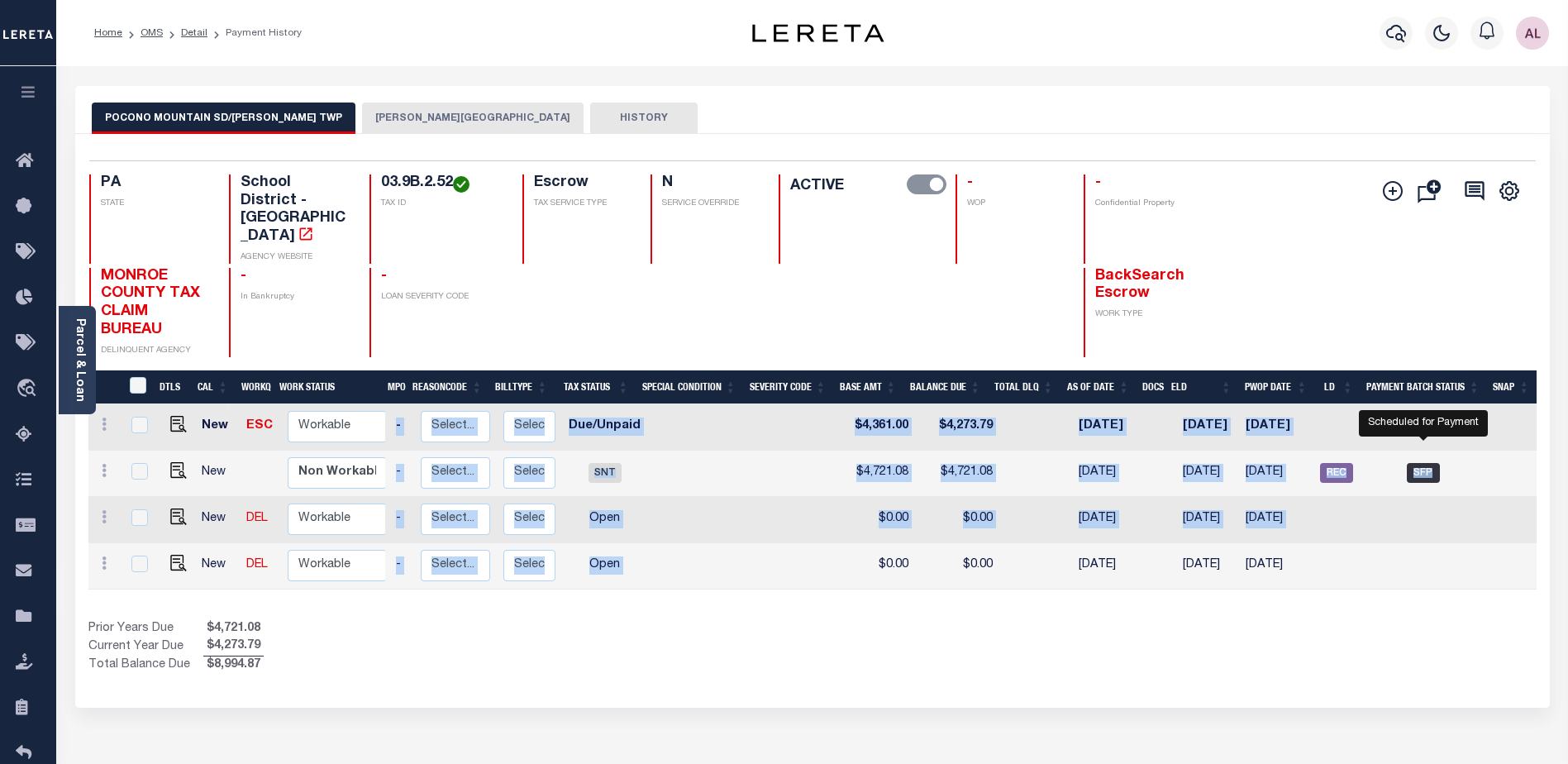
click at [1427, 463] on span "SFP" at bounding box center [1423, 472] width 33 height 20
checkbox input "true"
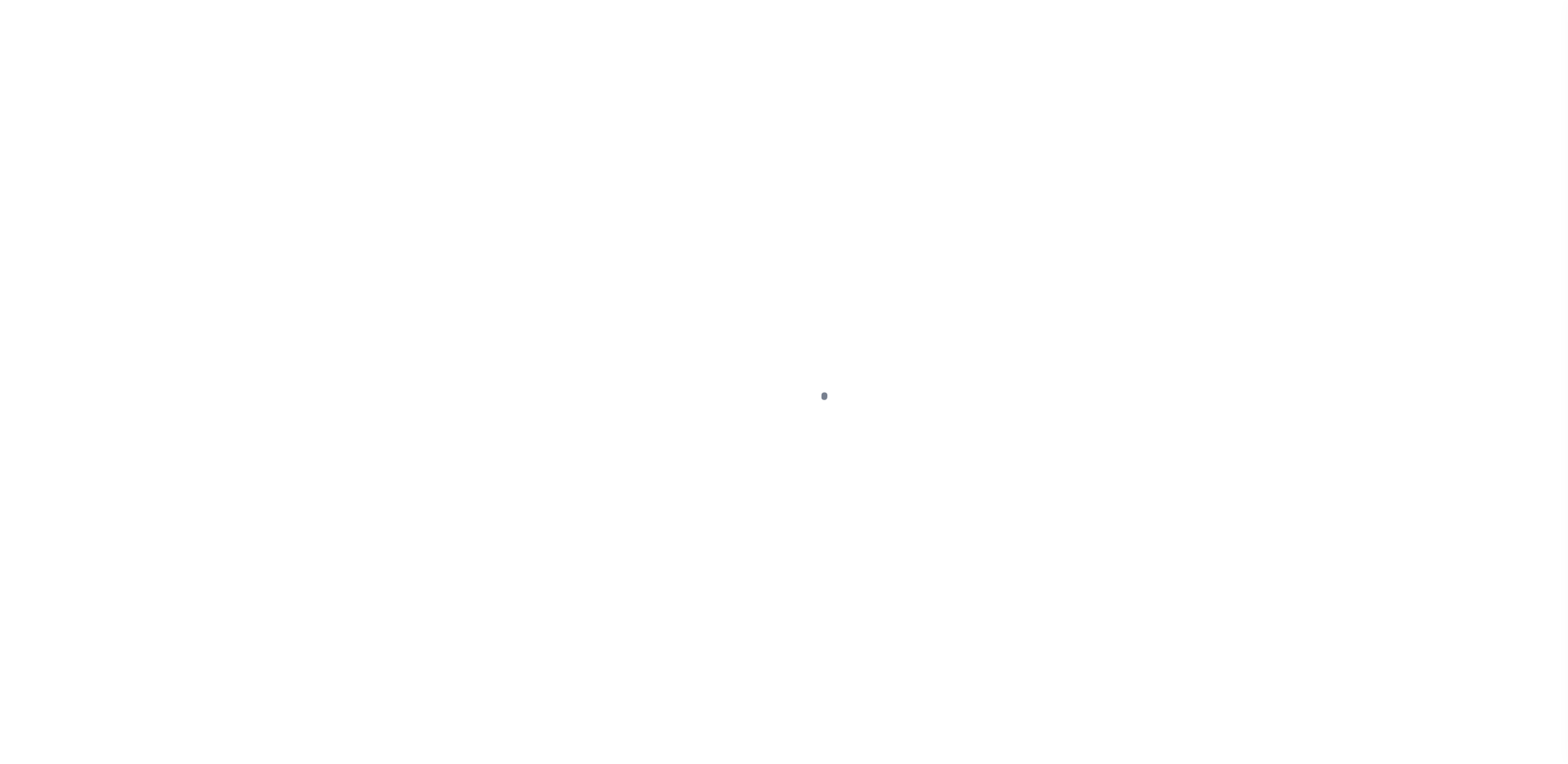
select select "SNT"
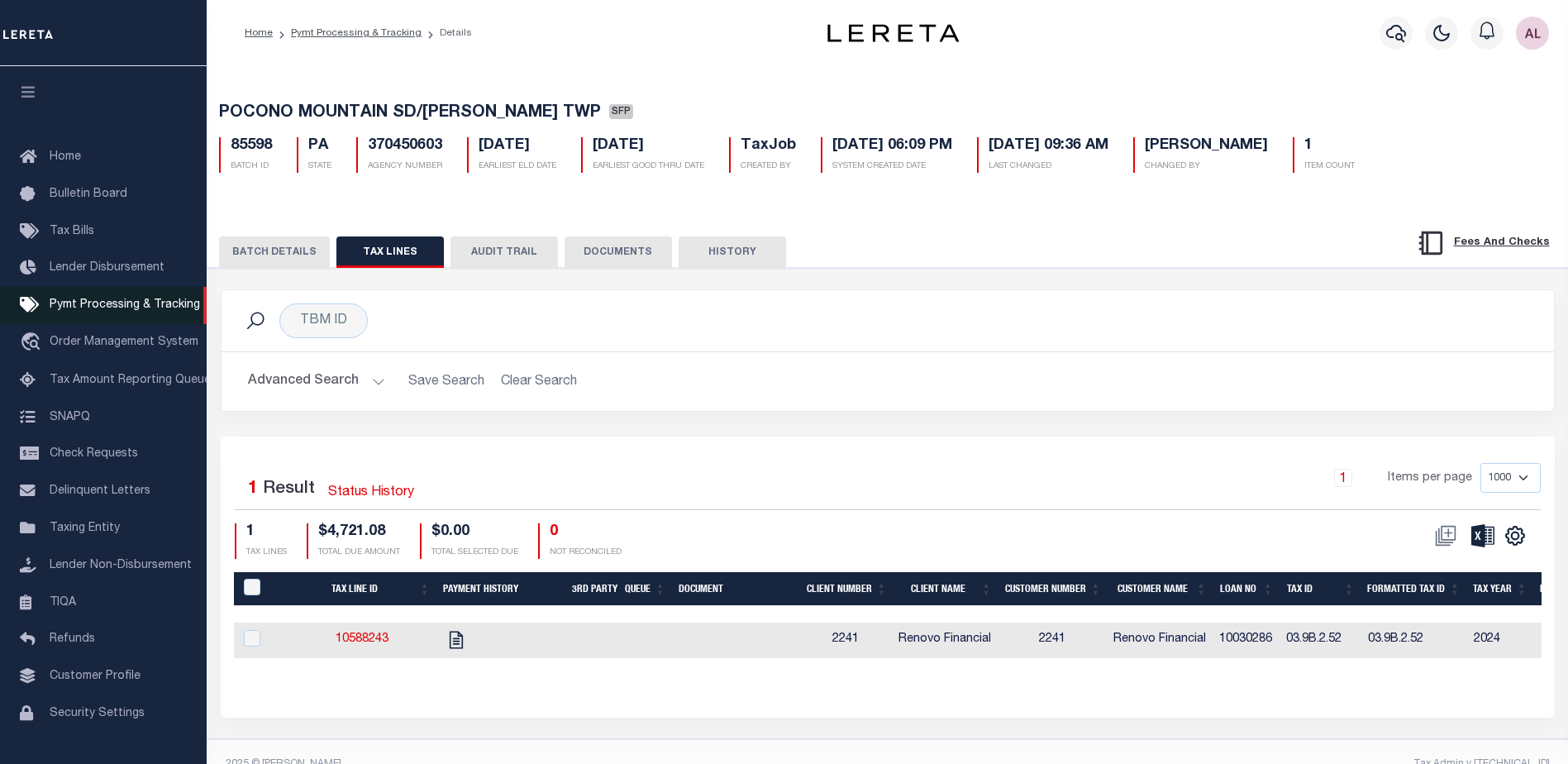
click at [88, 307] on span "Pymt Processing & Tracking" at bounding box center [125, 305] width 151 height 12
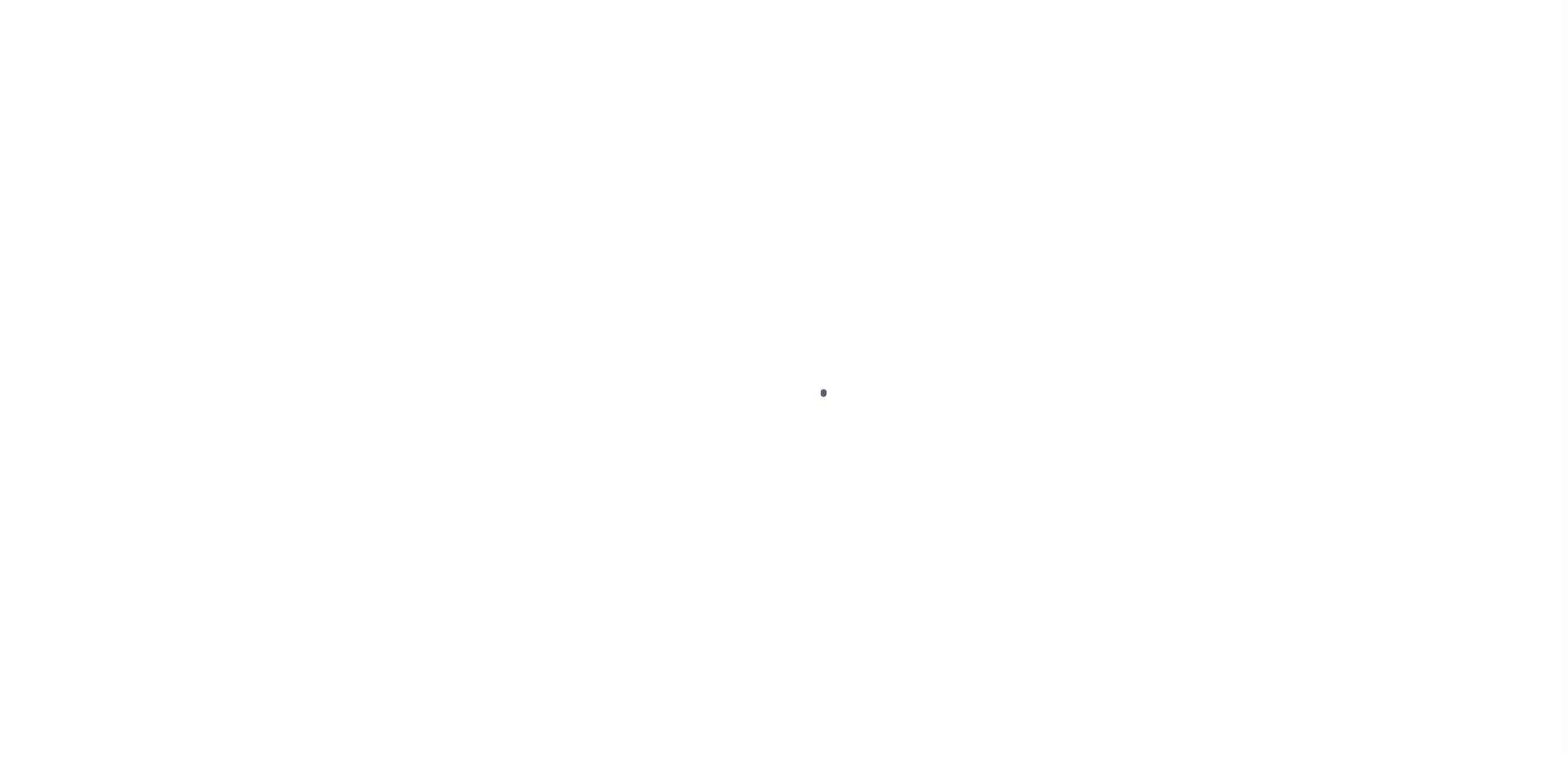
select select "1000"
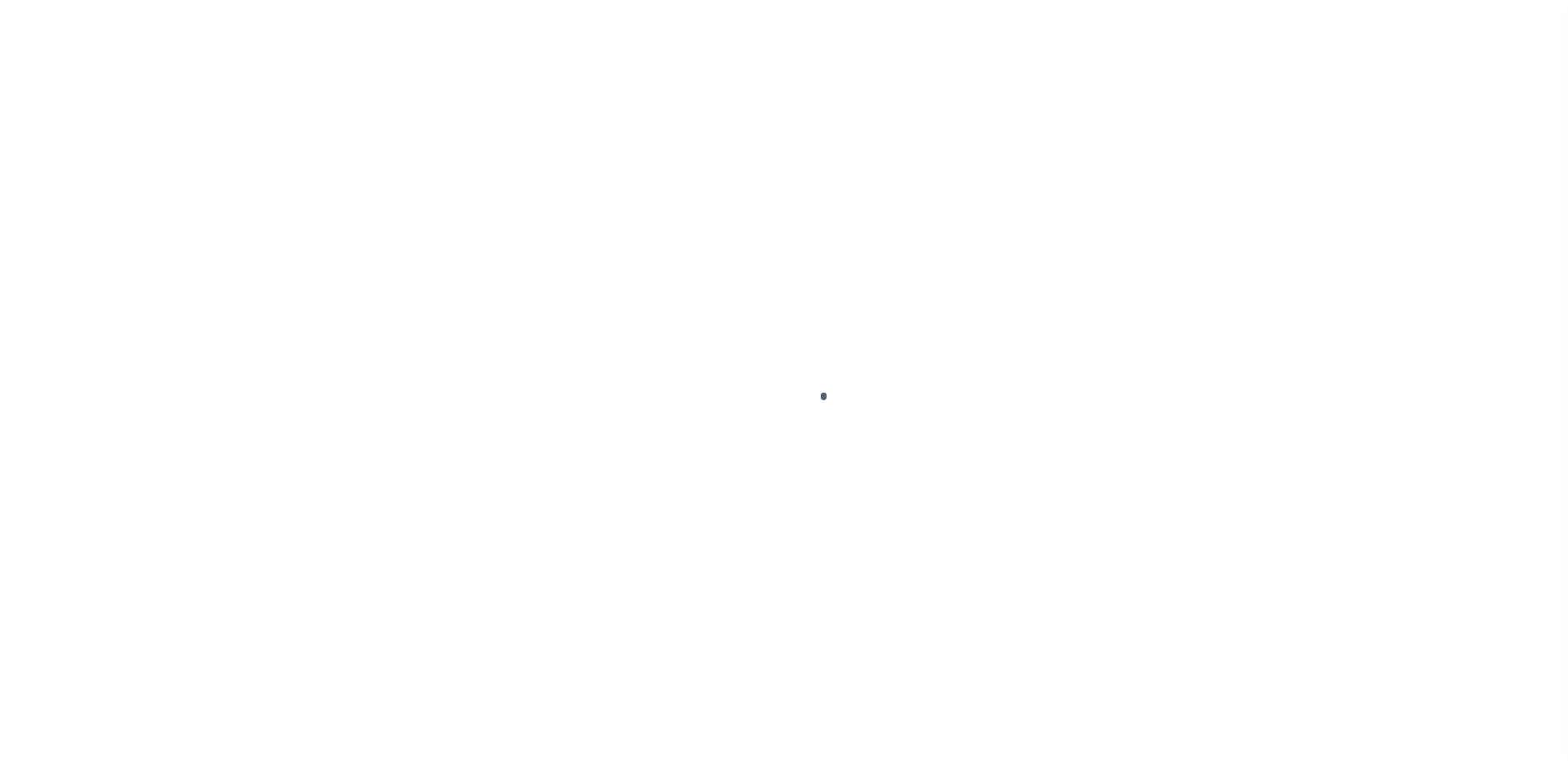
scroll to position [41, 0]
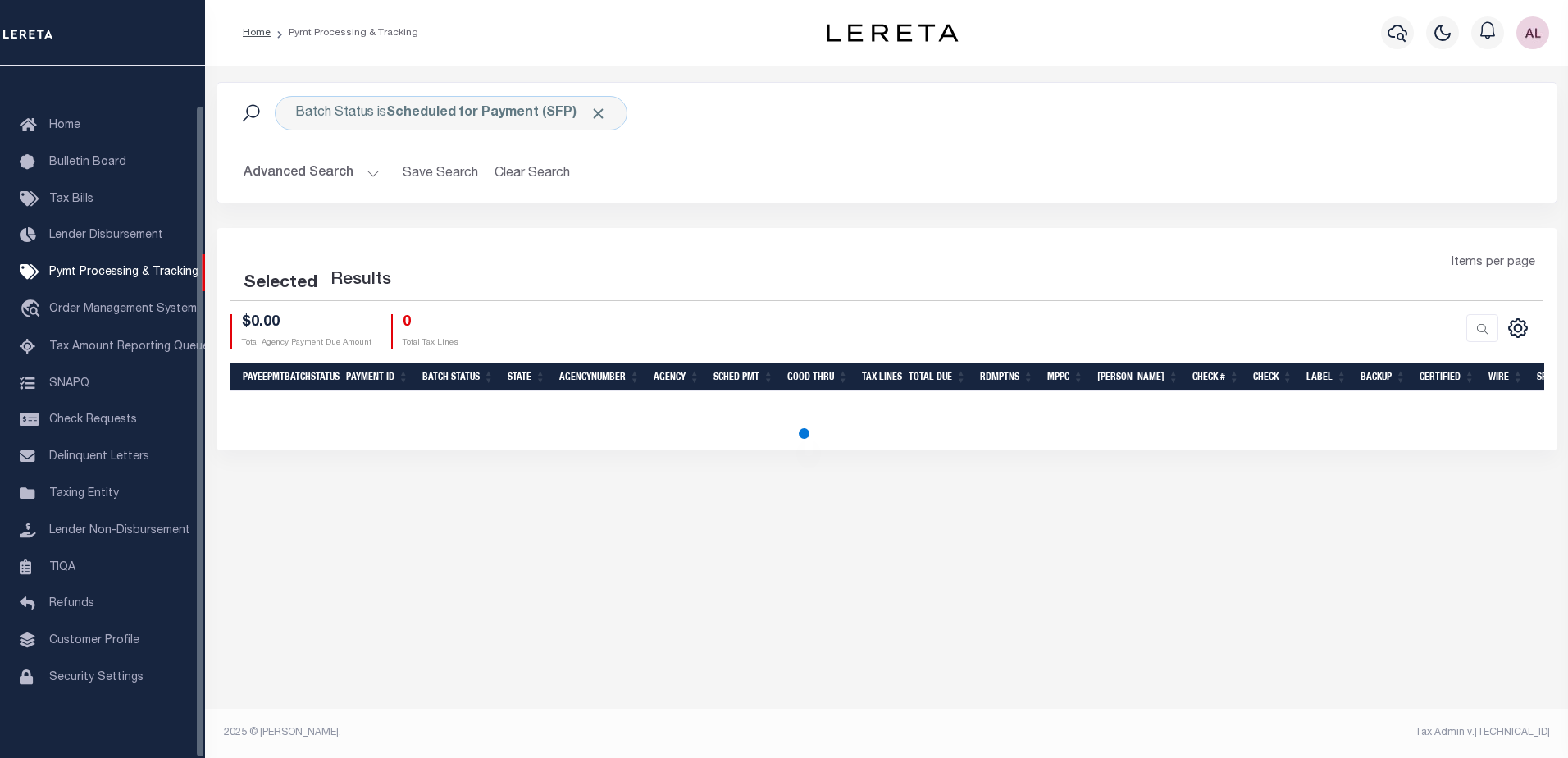
select select "1000"
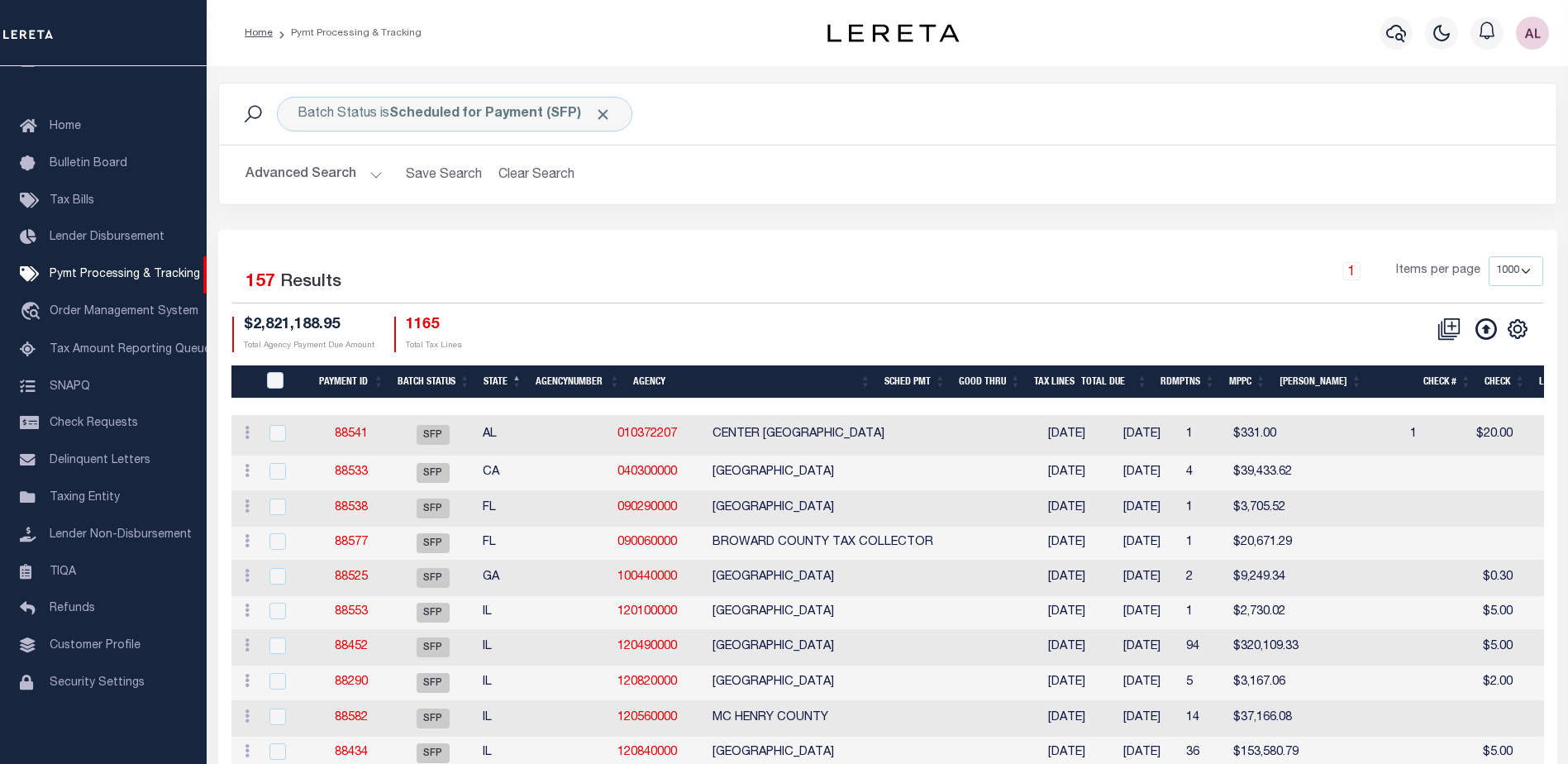
click at [507, 381] on th "State" at bounding box center [503, 382] width 52 height 34
select select
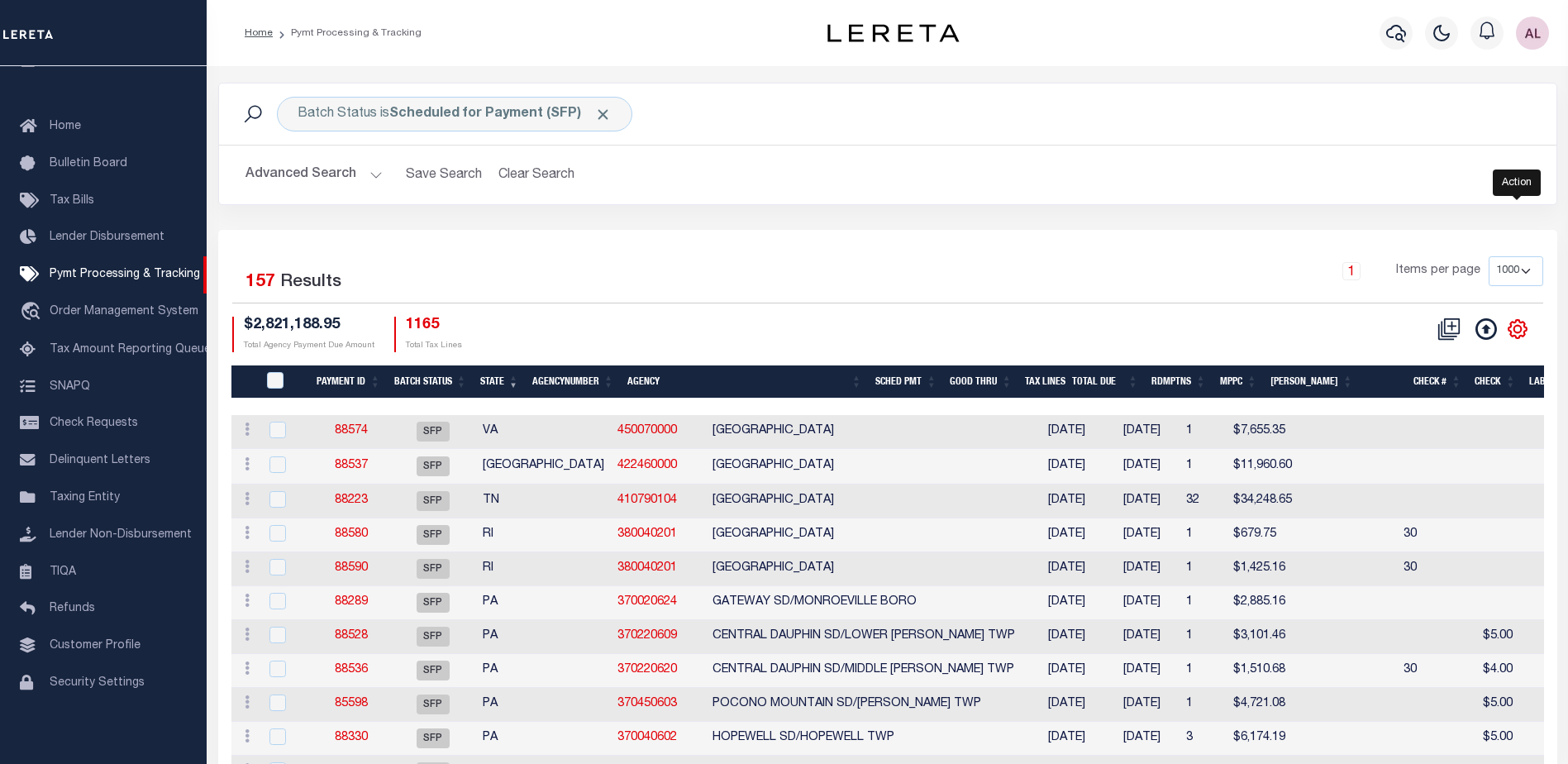
click at [1521, 330] on icon "" at bounding box center [1517, 328] width 8 height 8
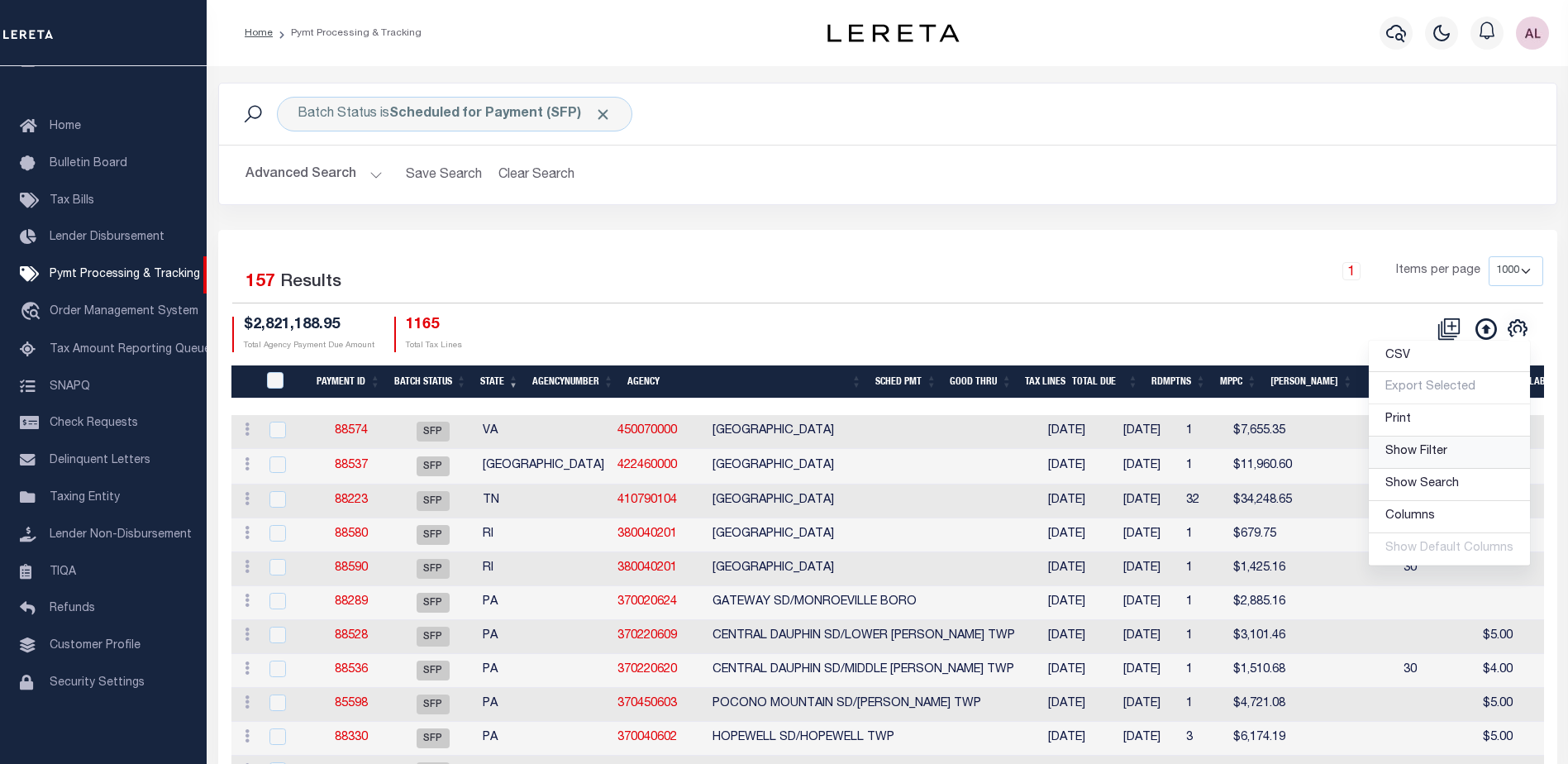
click at [1428, 449] on span "Show Filter" at bounding box center [1415, 451] width 62 height 12
select select
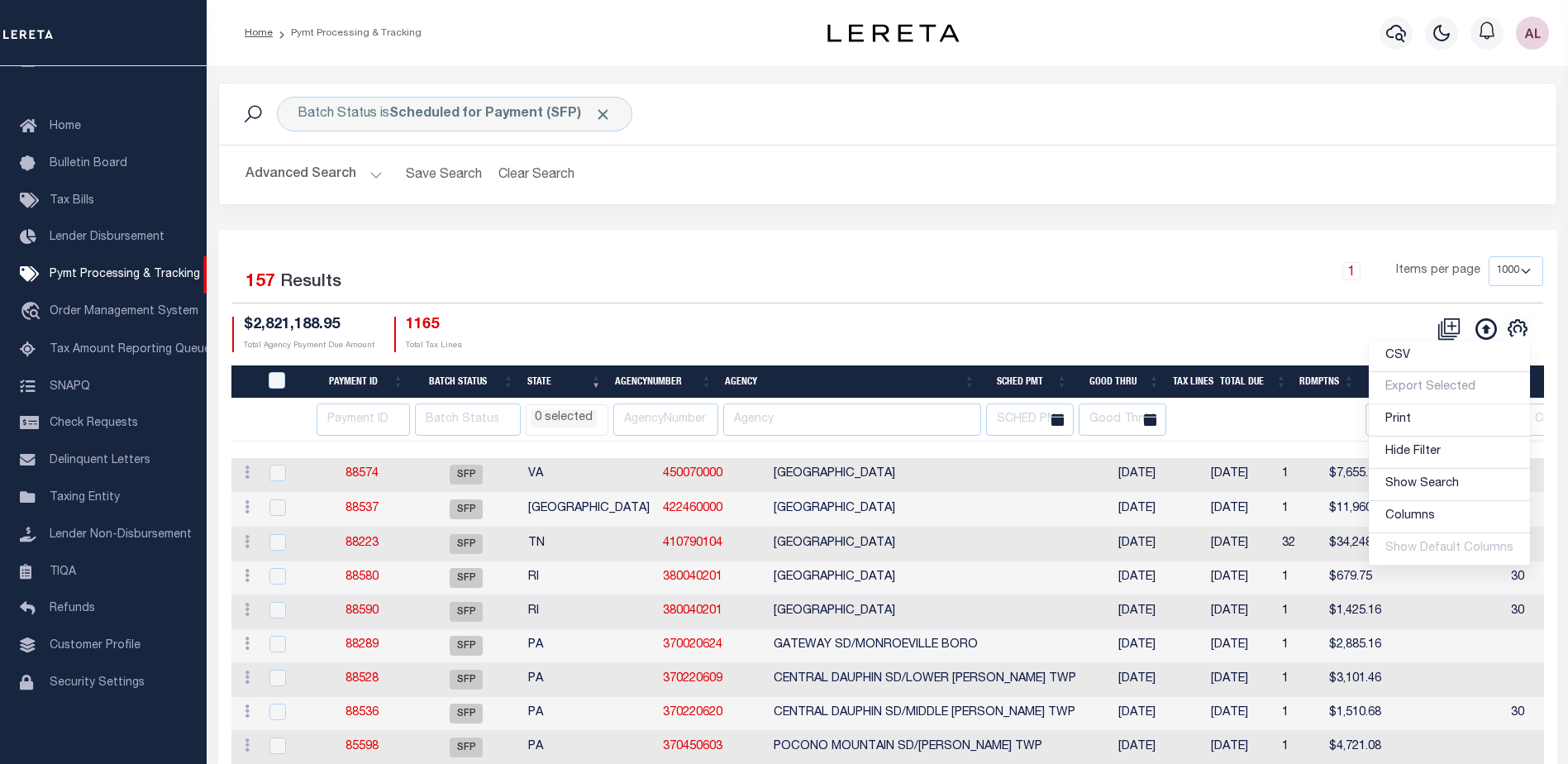
click at [586, 418] on li "0 selected" at bounding box center [563, 418] width 66 height 18
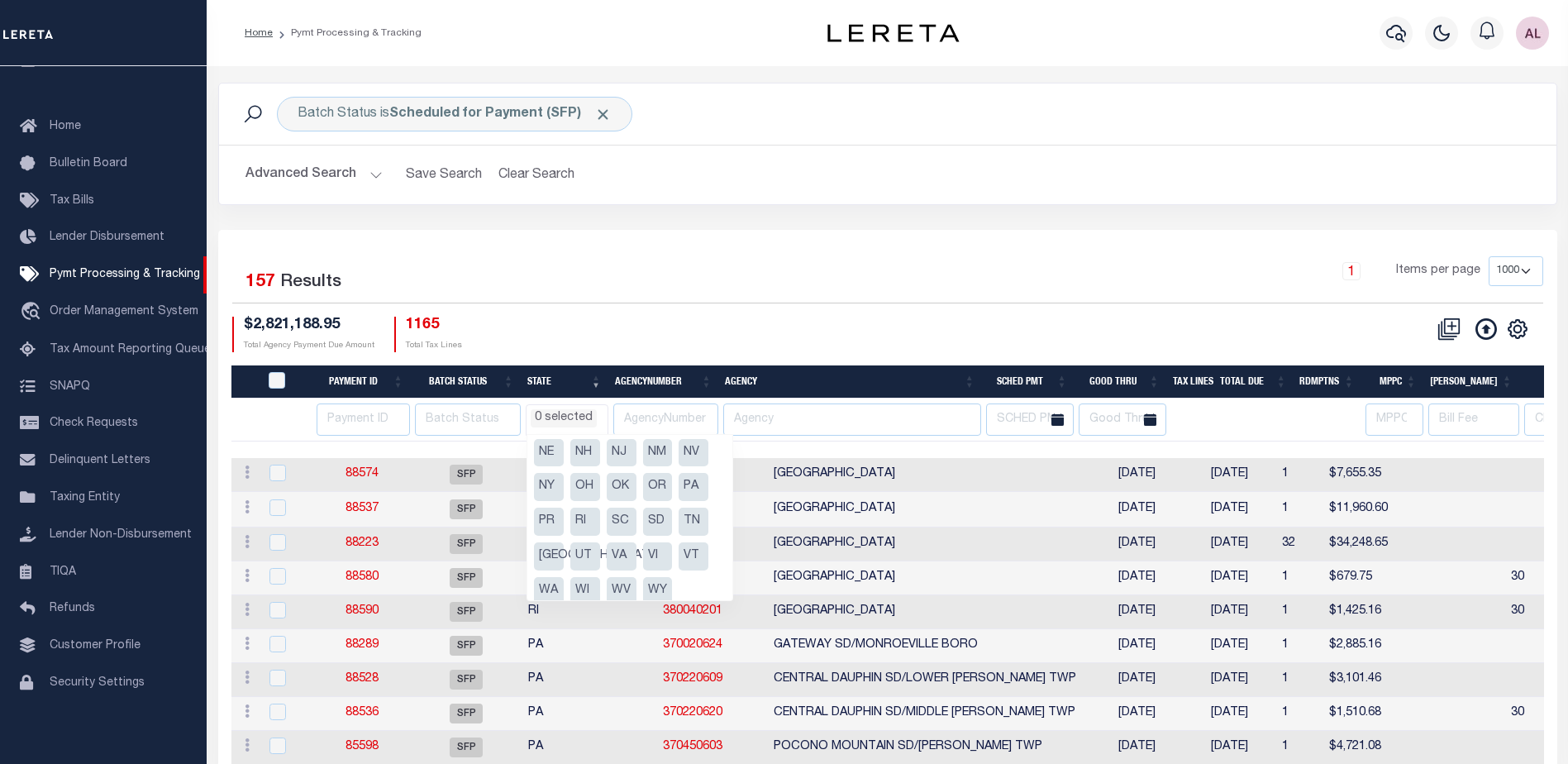
scroll to position [223, 0]
click at [691, 475] on li "PA" at bounding box center [693, 475] width 30 height 28
select select "PA"
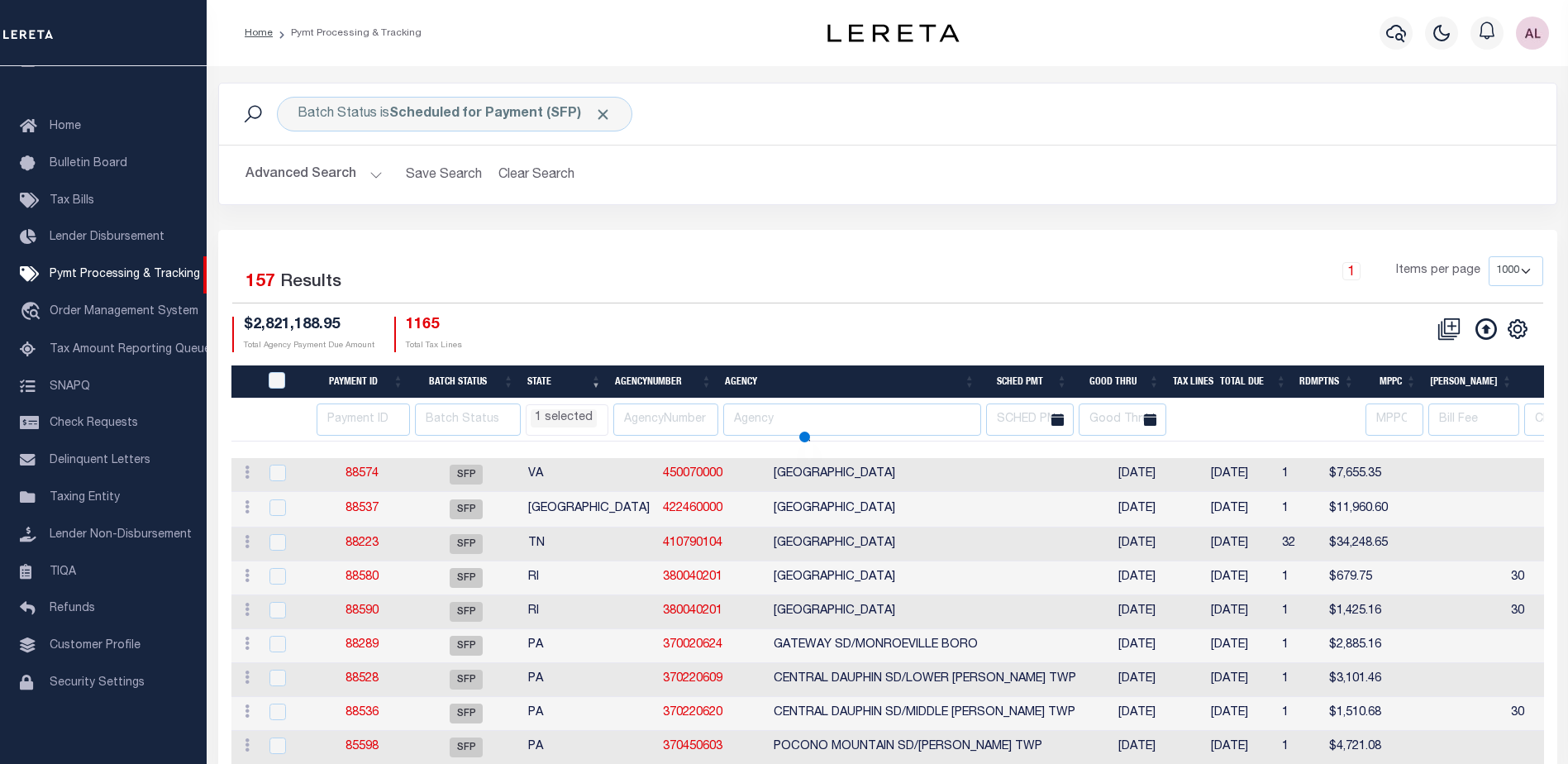
click at [700, 337] on div "$2,821,188.95 Total Agency Payment Due Amount 1165 Total Tax Lines" at bounding box center [559, 334] width 655 height 36
select select "PA"
select select
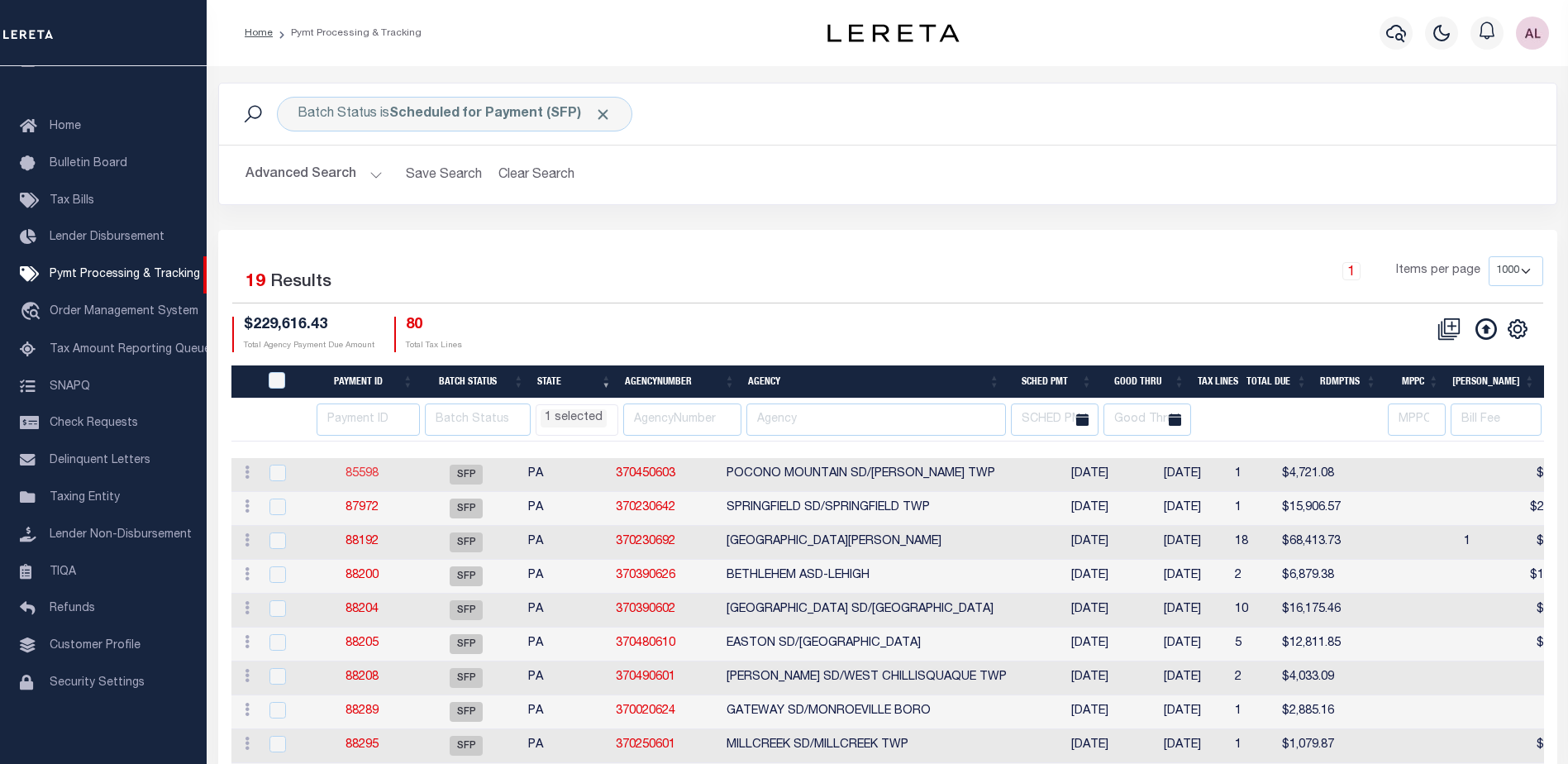
click at [367, 480] on link "85598" at bounding box center [362, 473] width 33 height 12
select select "SFP"
type input "04/30/2025"
type input "$4,721.08"
type input "Certify funds"
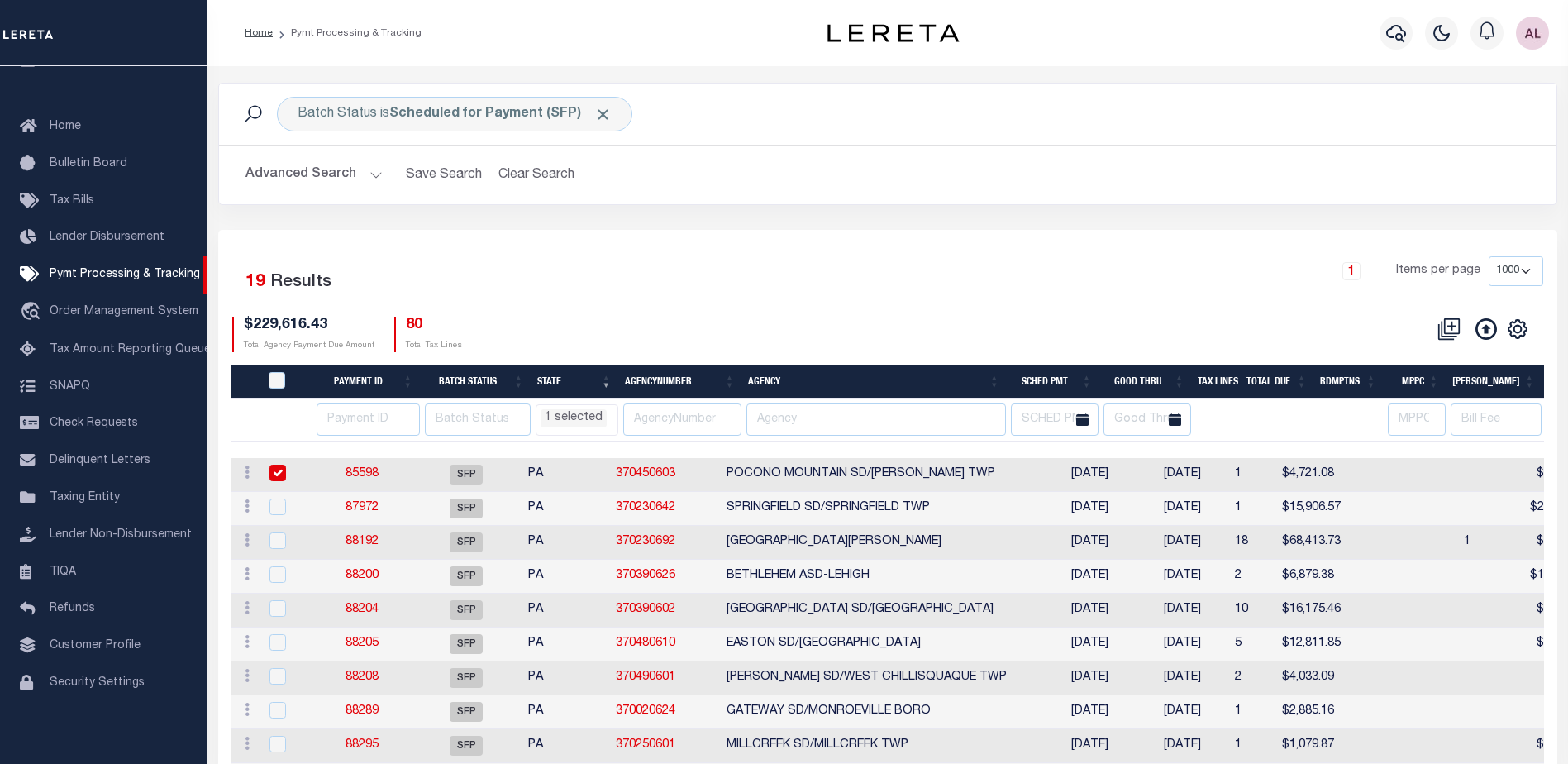
select select "Little, Audria"
type input "Audria"
type input "N"
radio input "true"
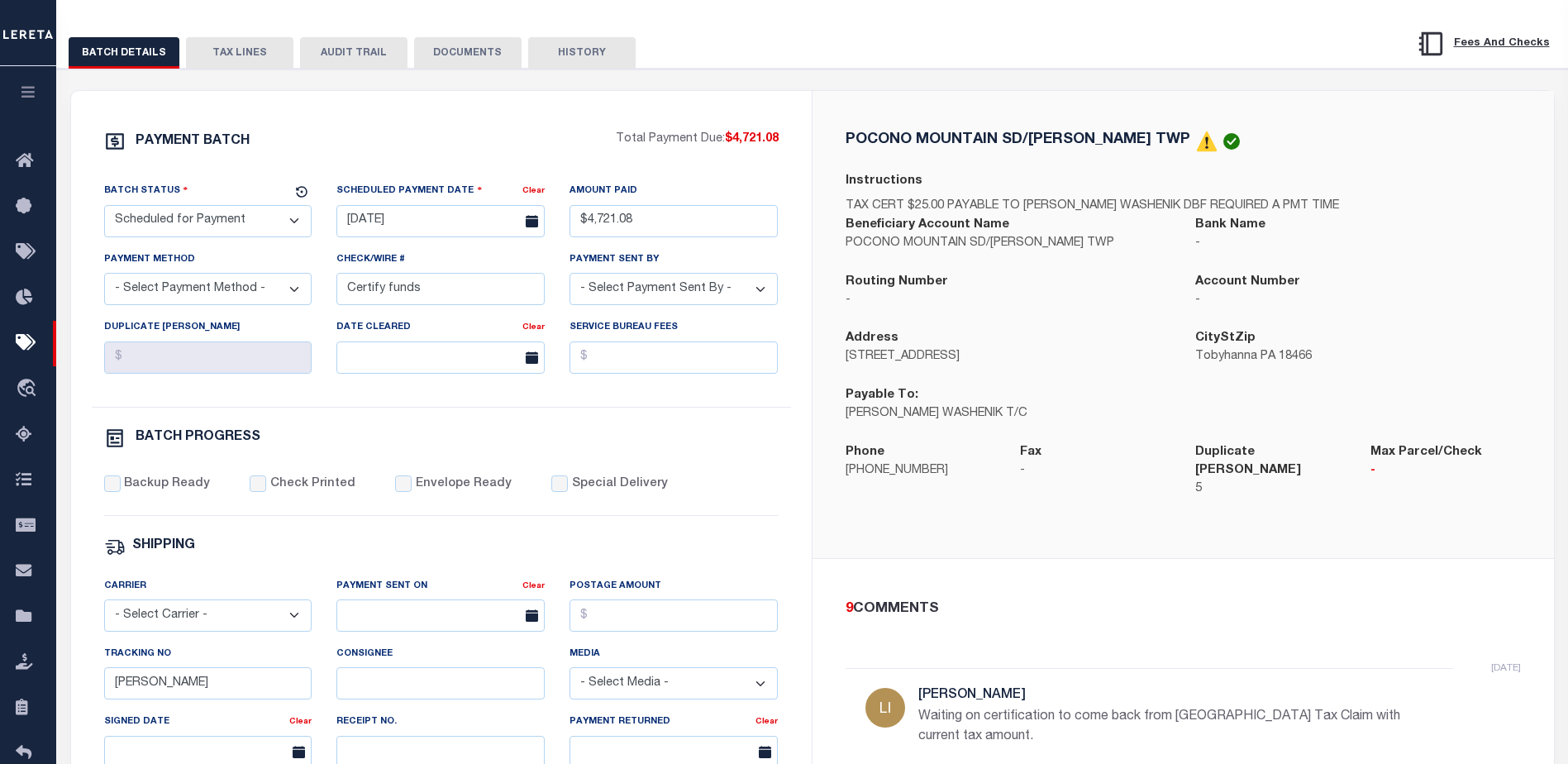
scroll to position [83, 0]
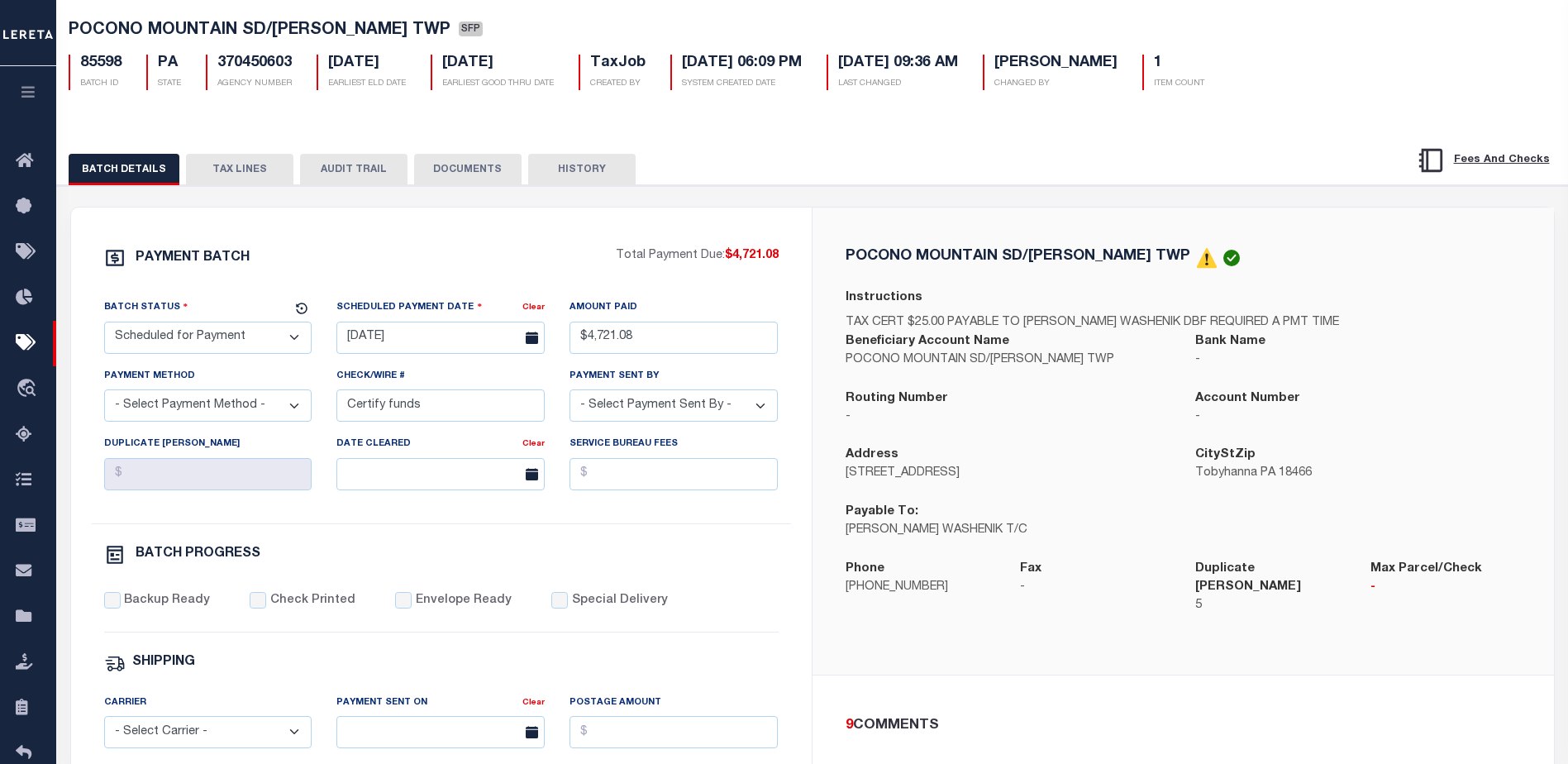
click at [240, 171] on button "TAX LINES" at bounding box center [240, 169] width 107 height 32
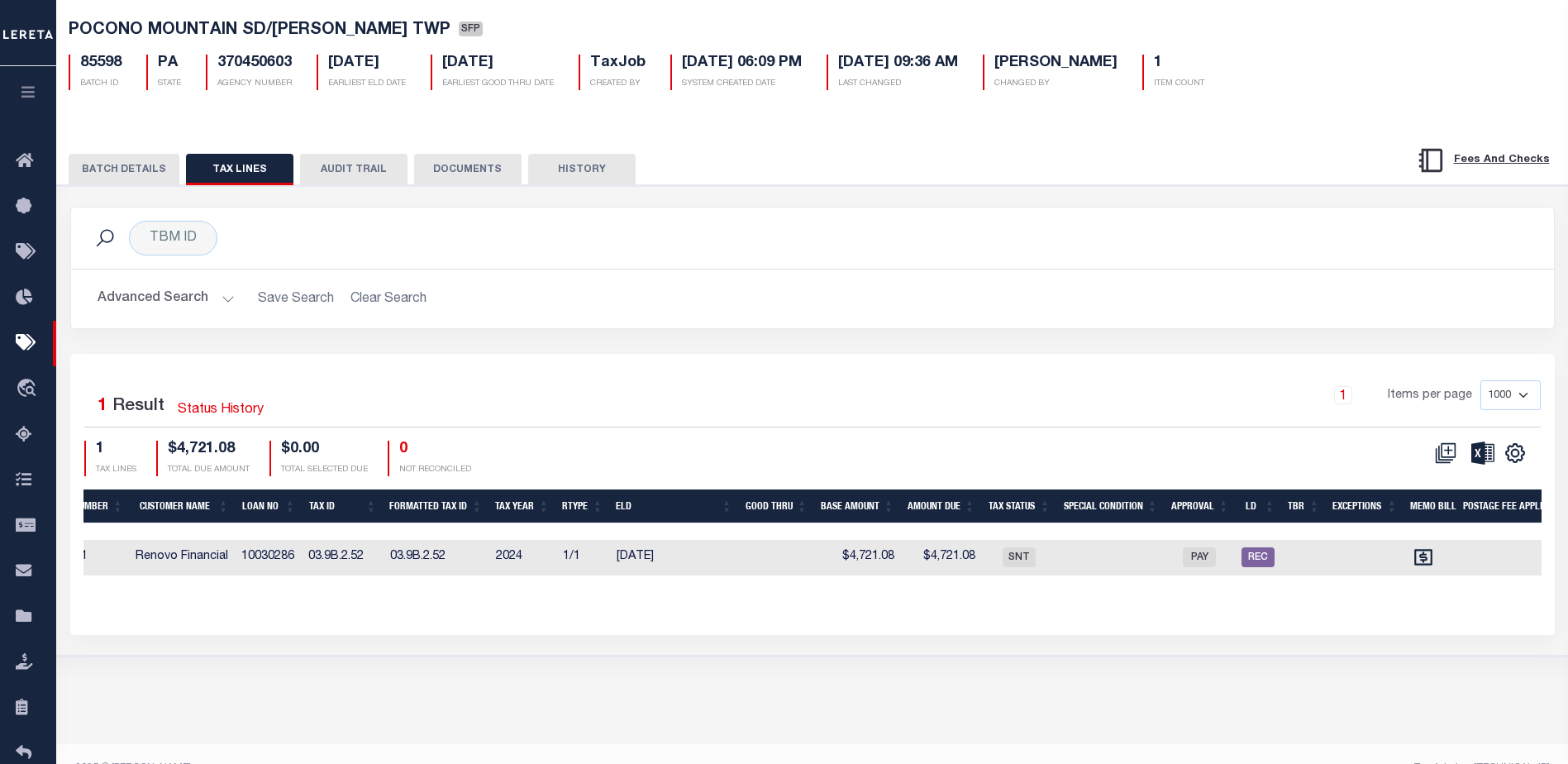
scroll to position [0, 0]
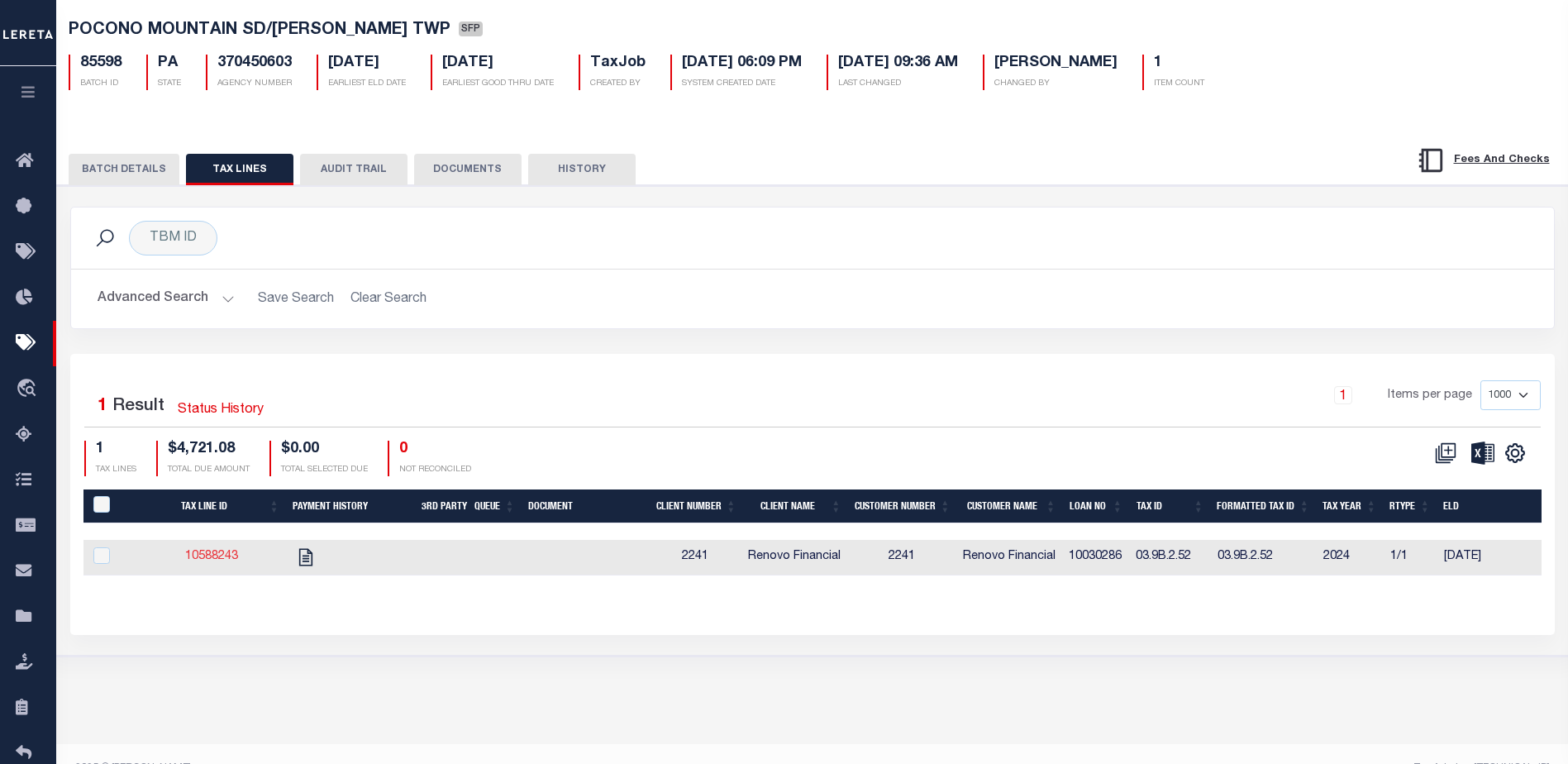
click at [217, 560] on link "10588243" at bounding box center [211, 557] width 53 height 12
checkbox input "true"
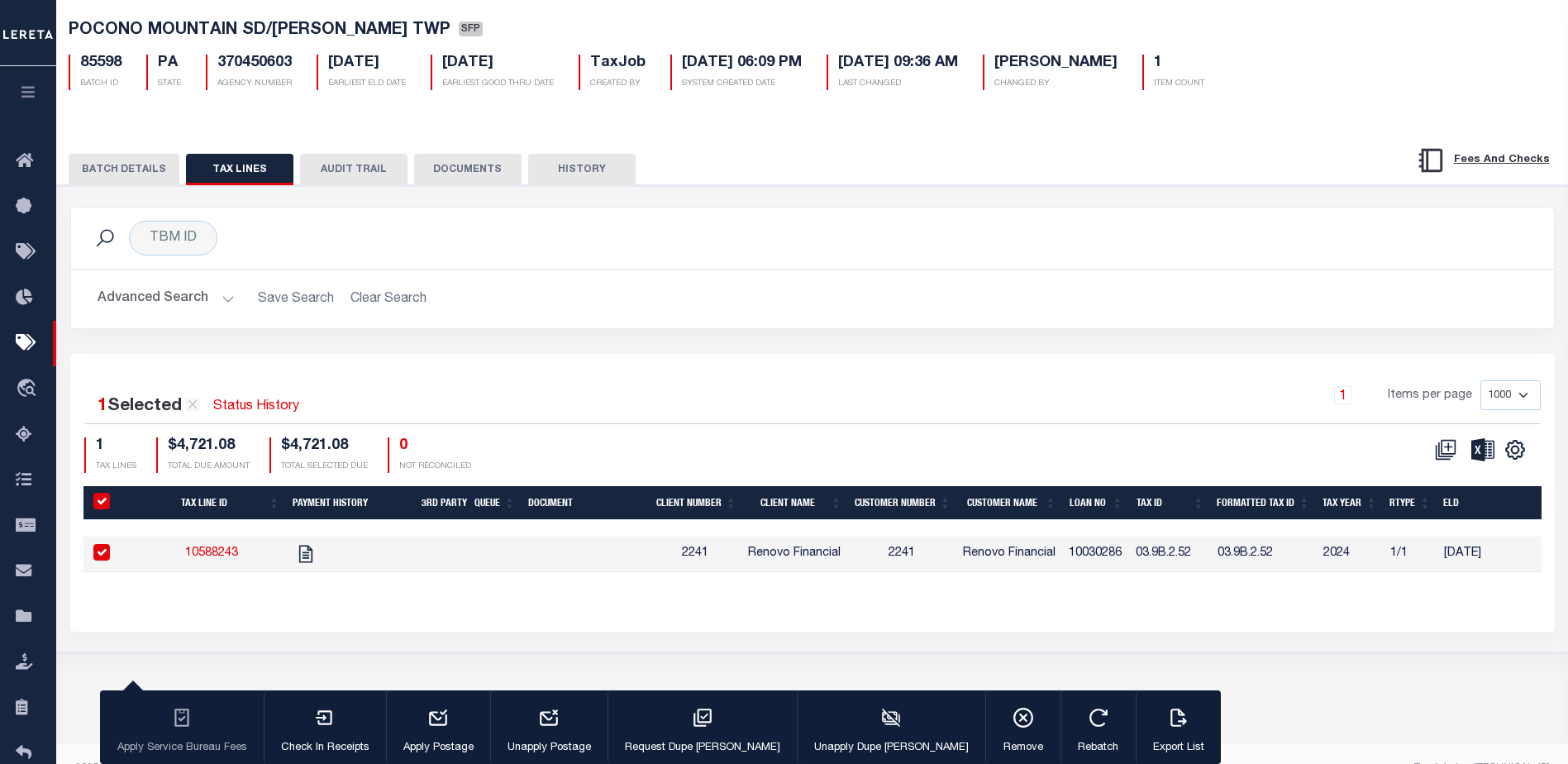
click at [144, 164] on button "BATCH DETAILS" at bounding box center [123, 169] width 110 height 32
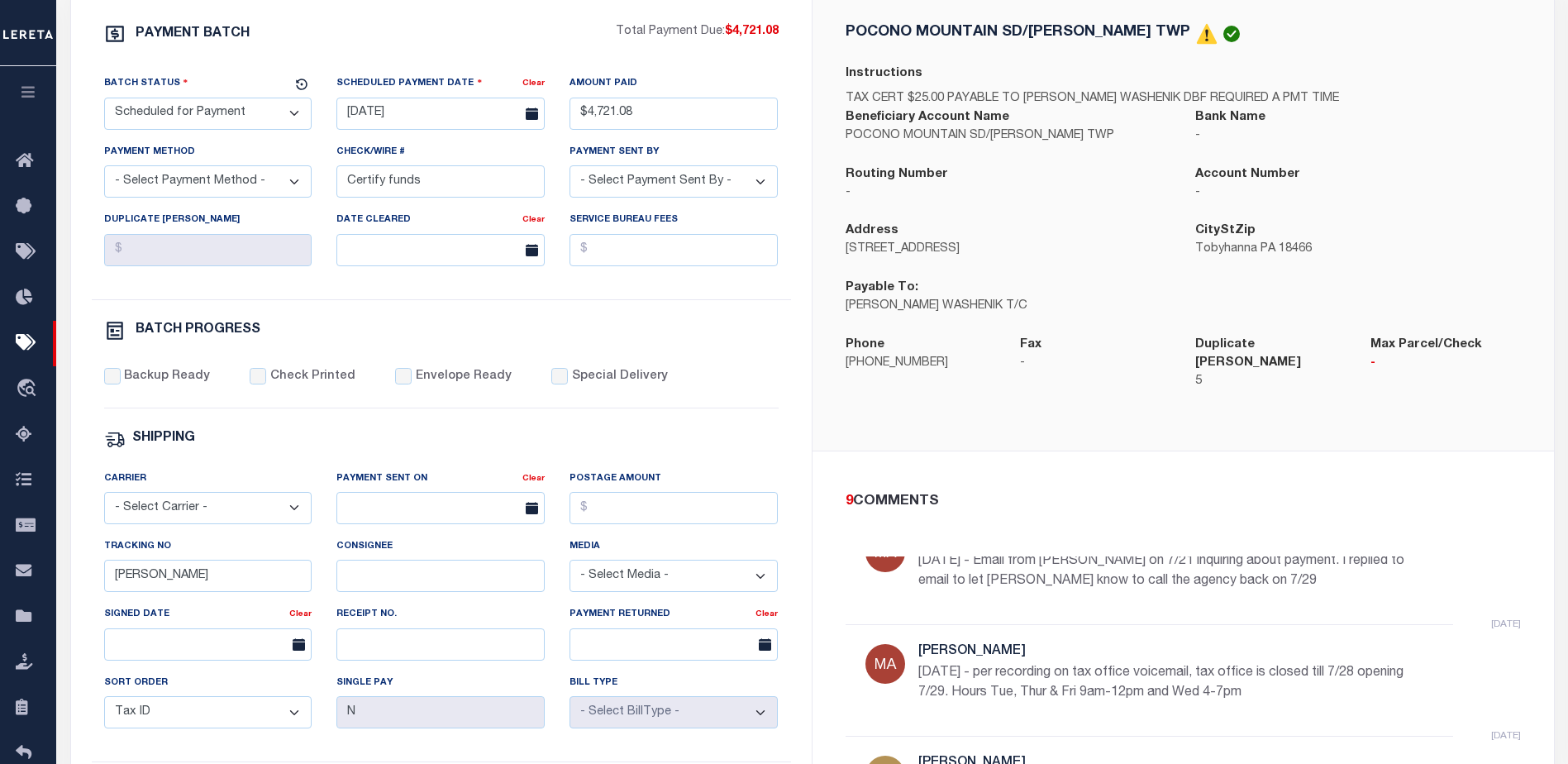
scroll to position [304, 0]
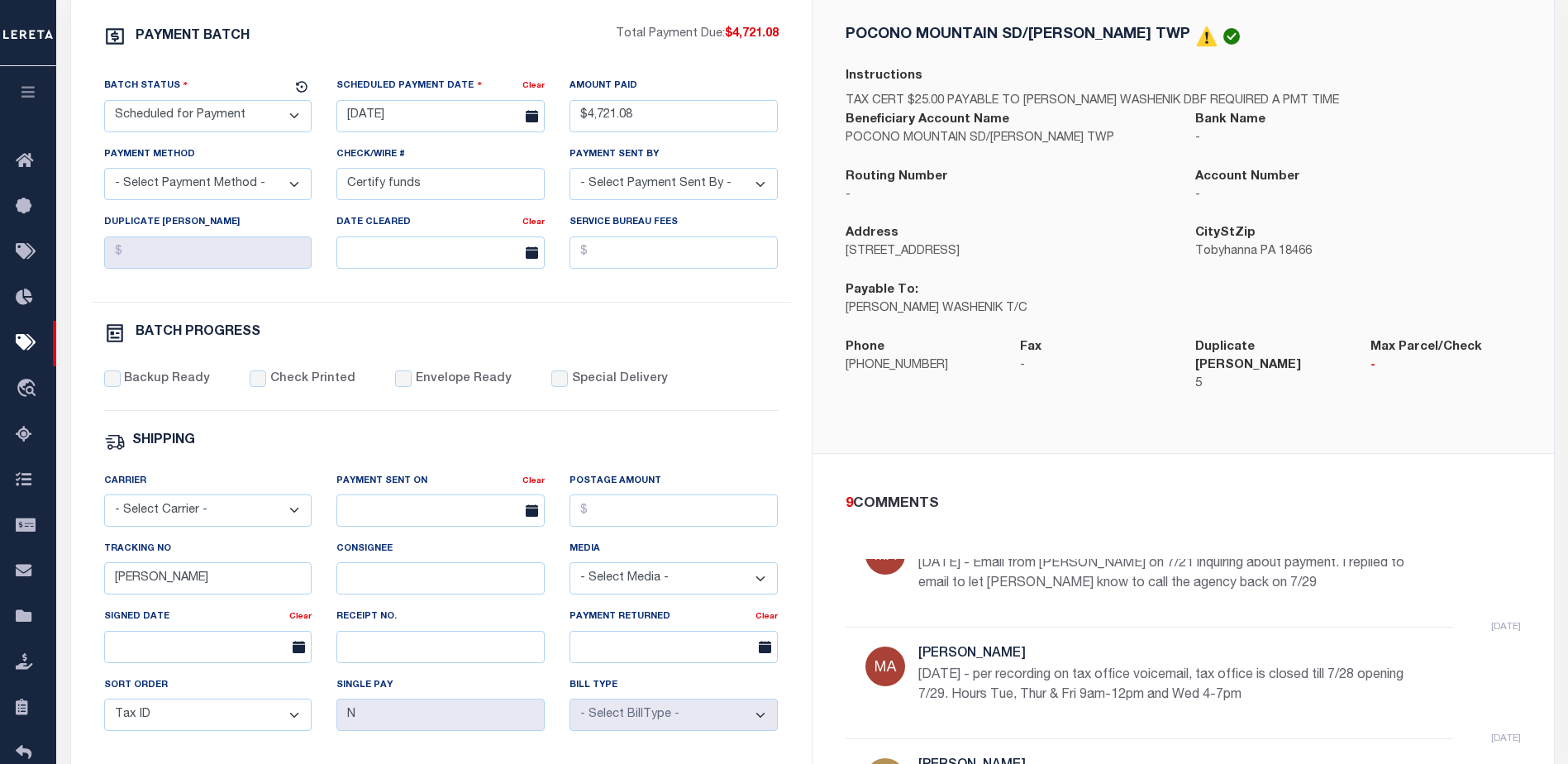
select select "PA"
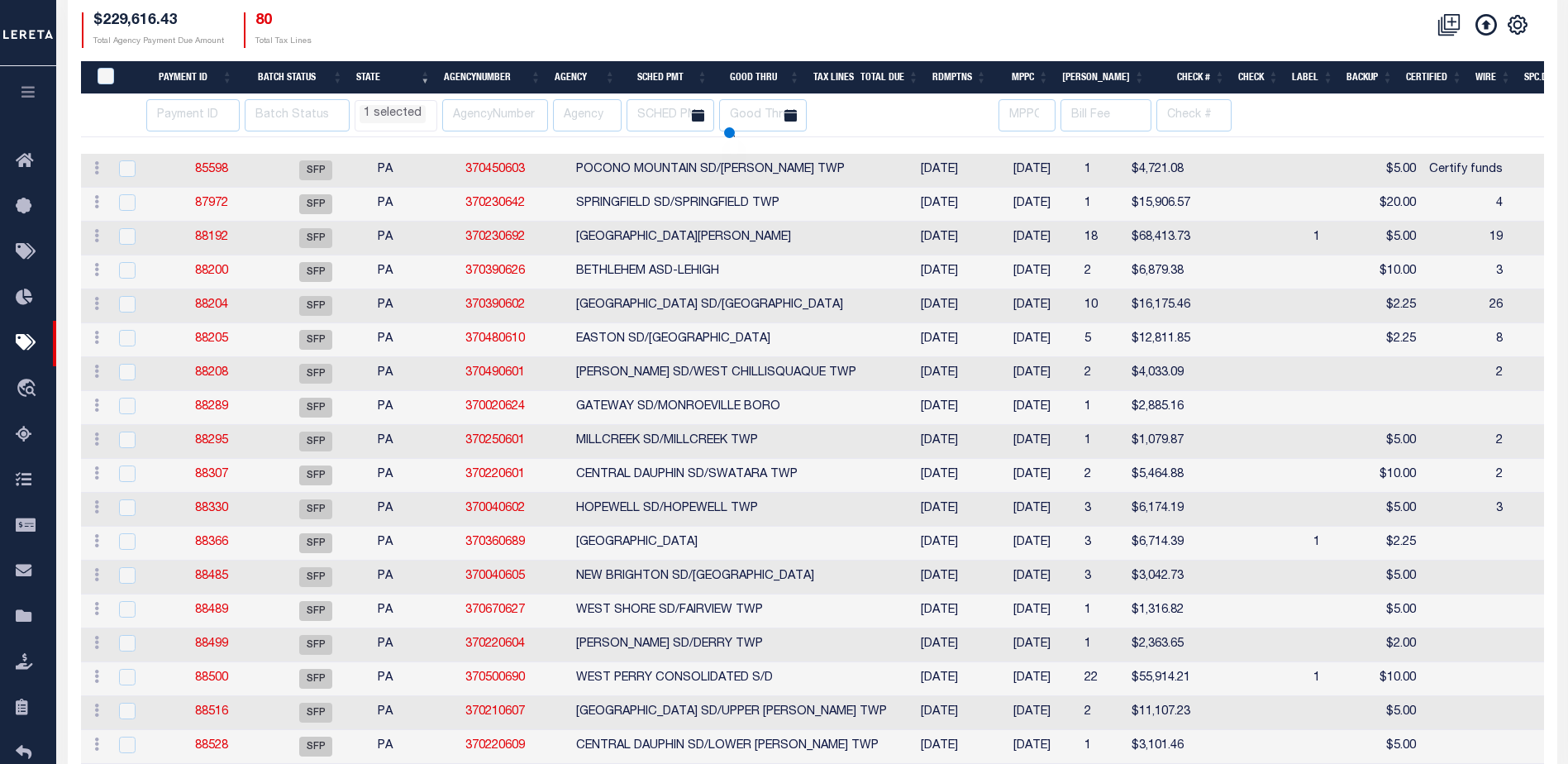
scroll to position [141, 0]
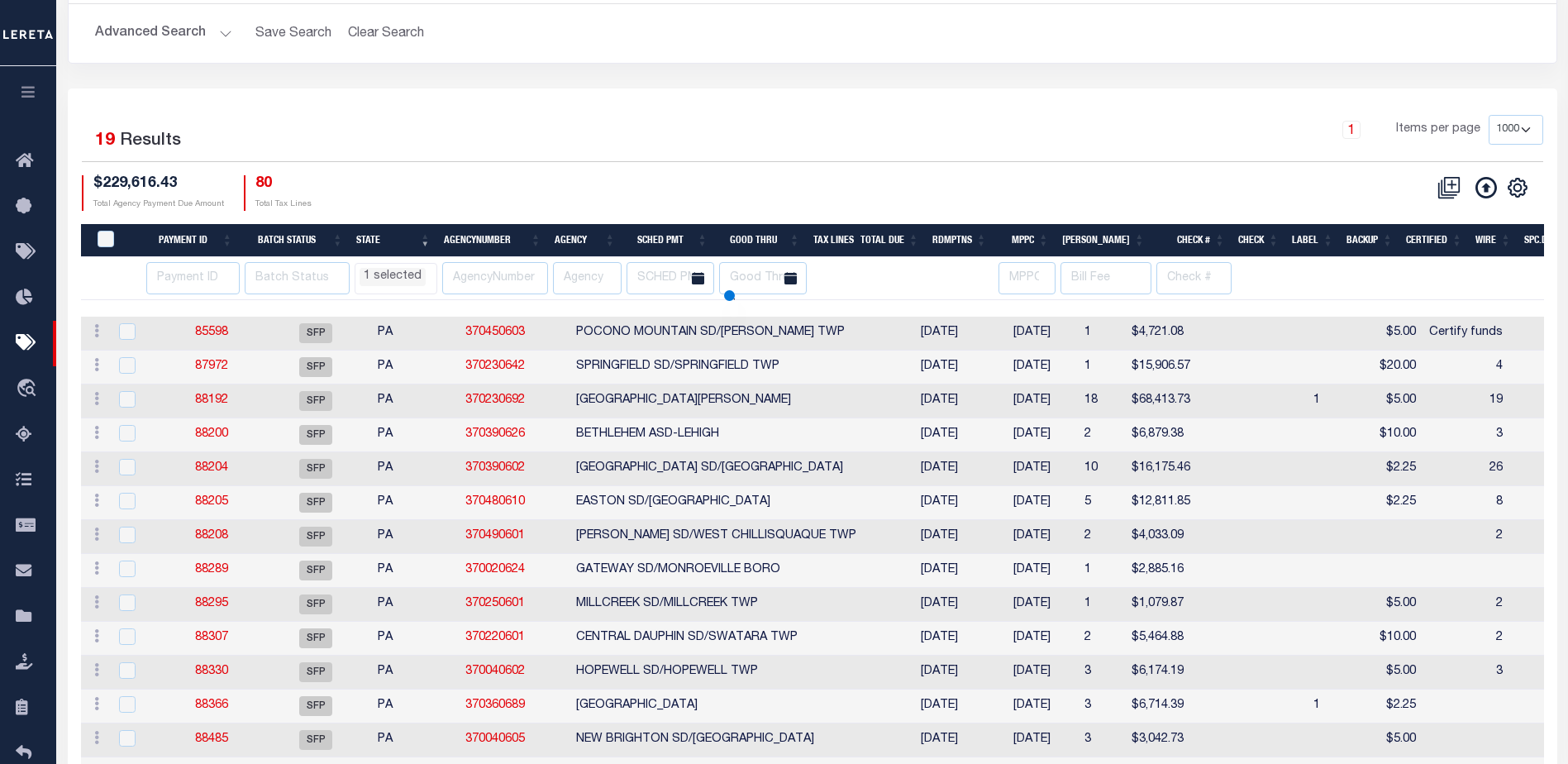
select select "PA"
select select
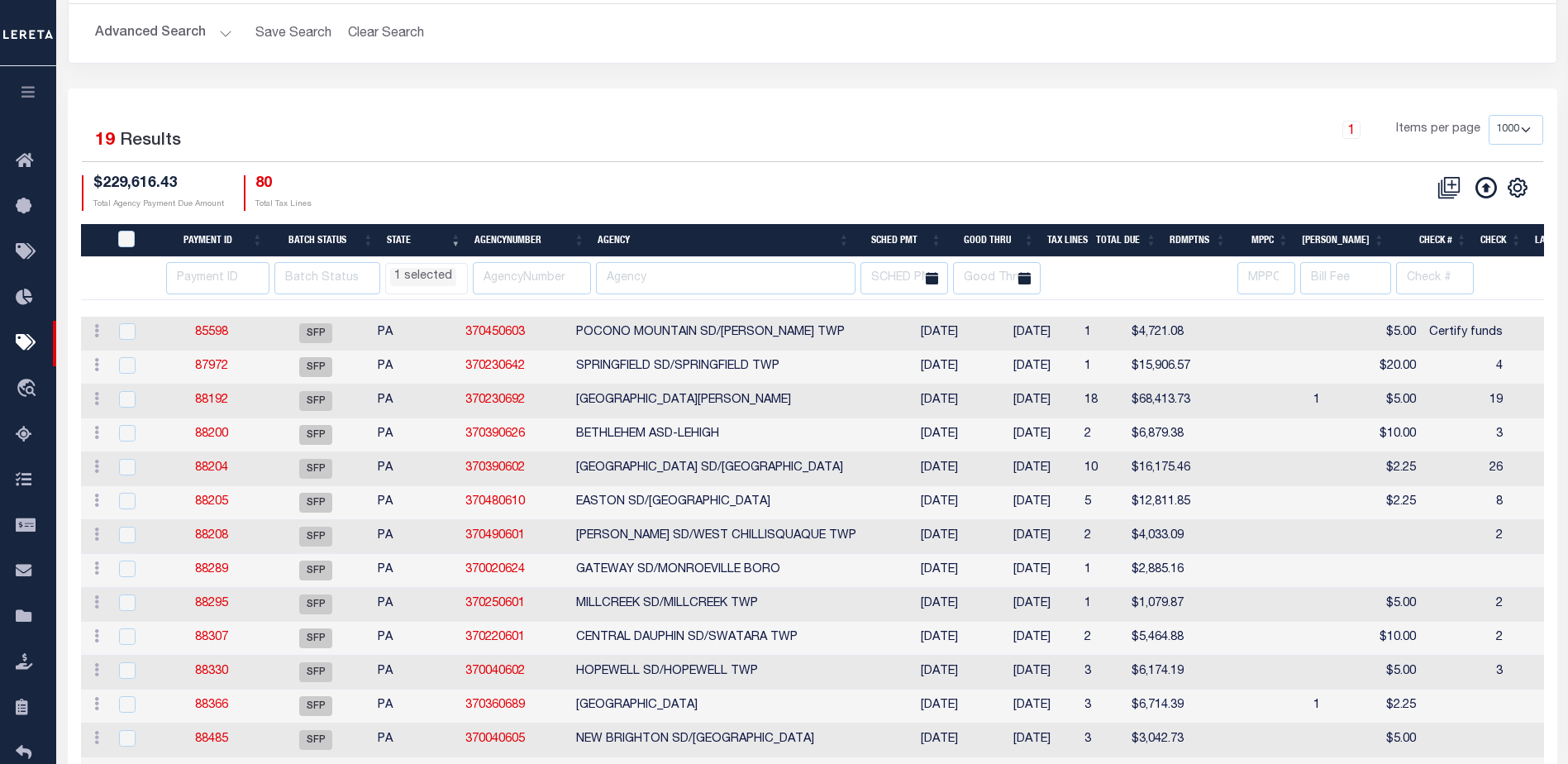
scroll to position [0, 0]
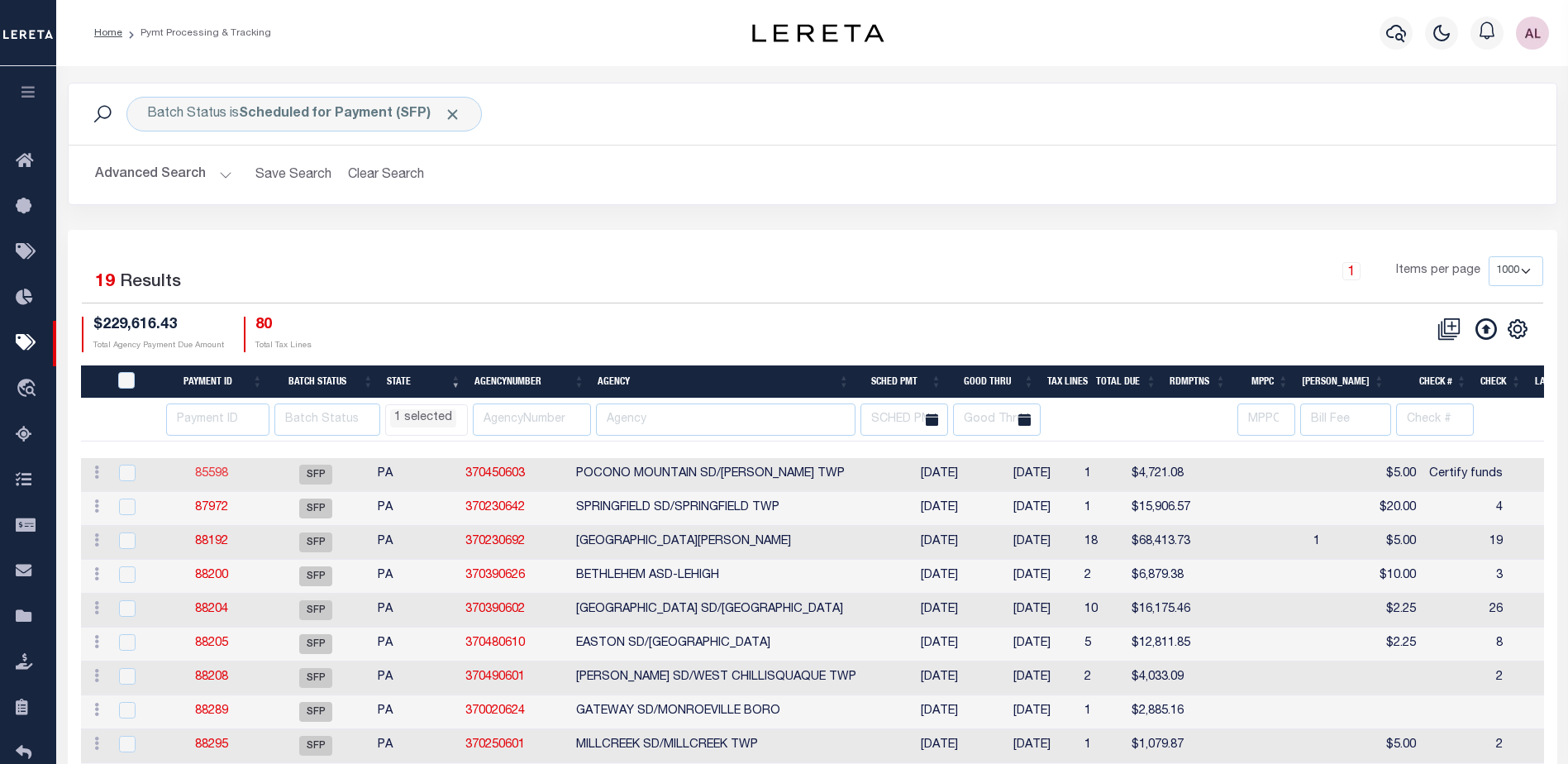
click at [211, 477] on link "85598" at bounding box center [211, 473] width 33 height 12
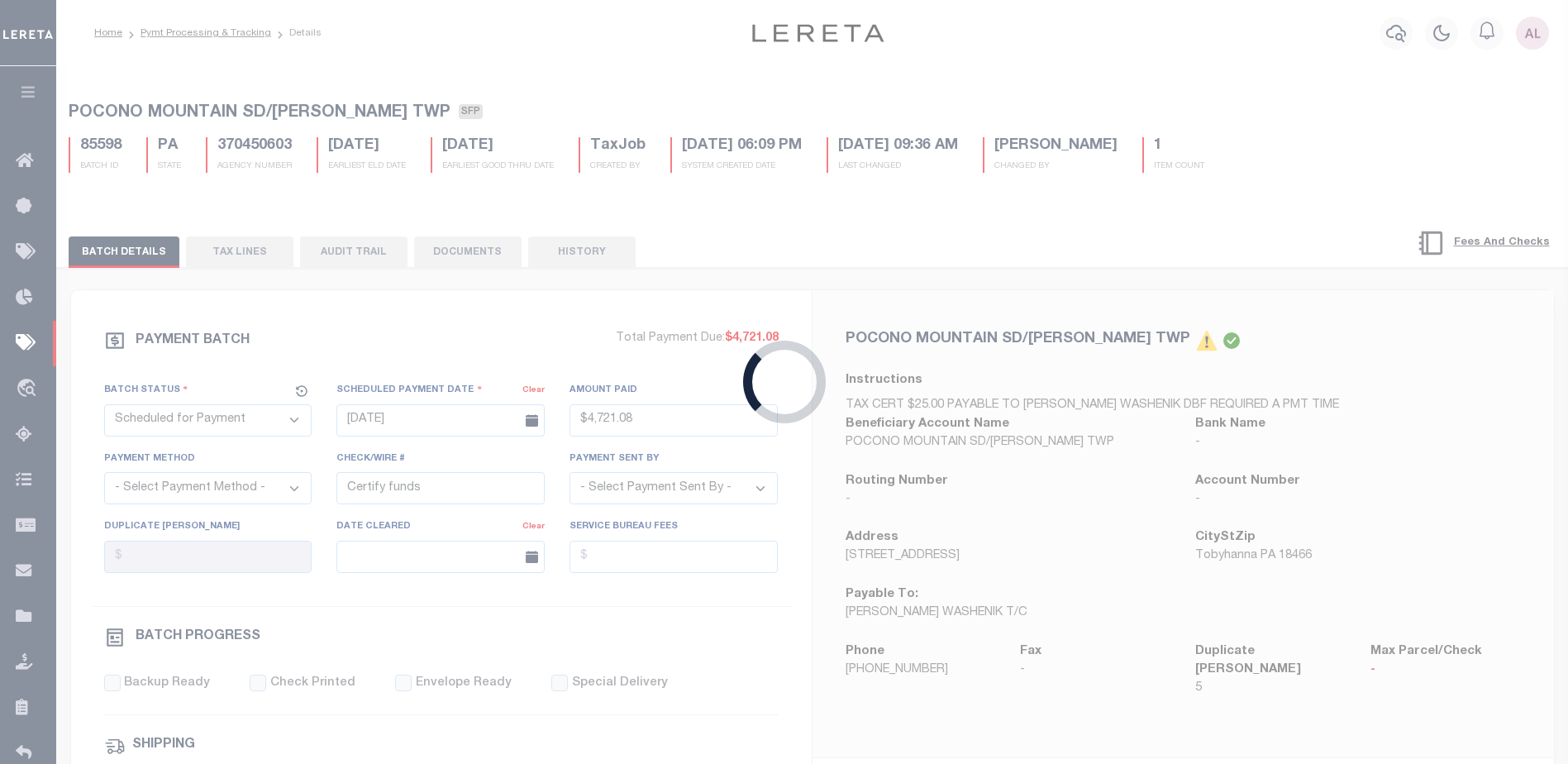
type input "$4,721.08"
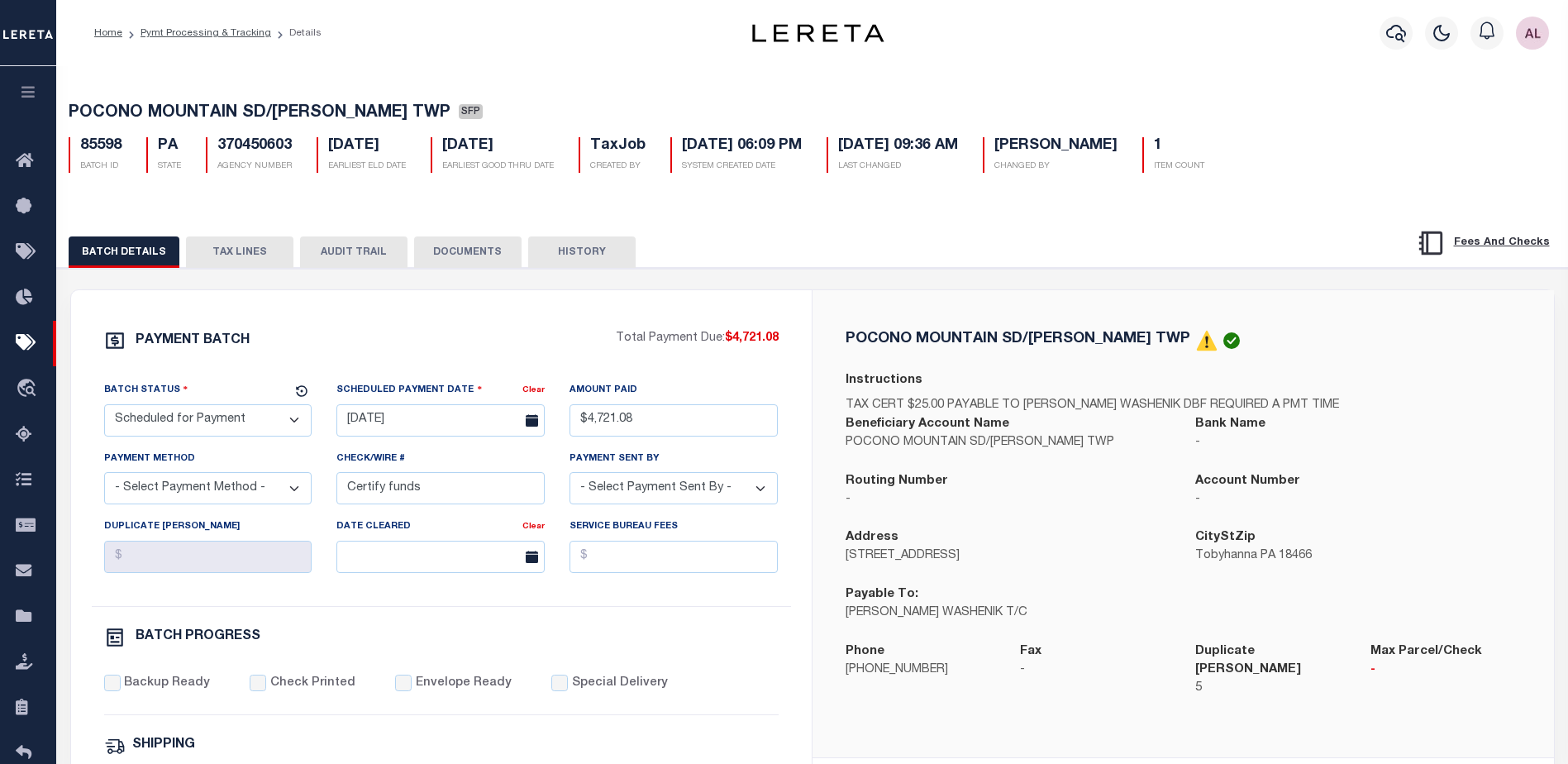
click at [248, 259] on button "TAX LINES" at bounding box center [240, 251] width 107 height 32
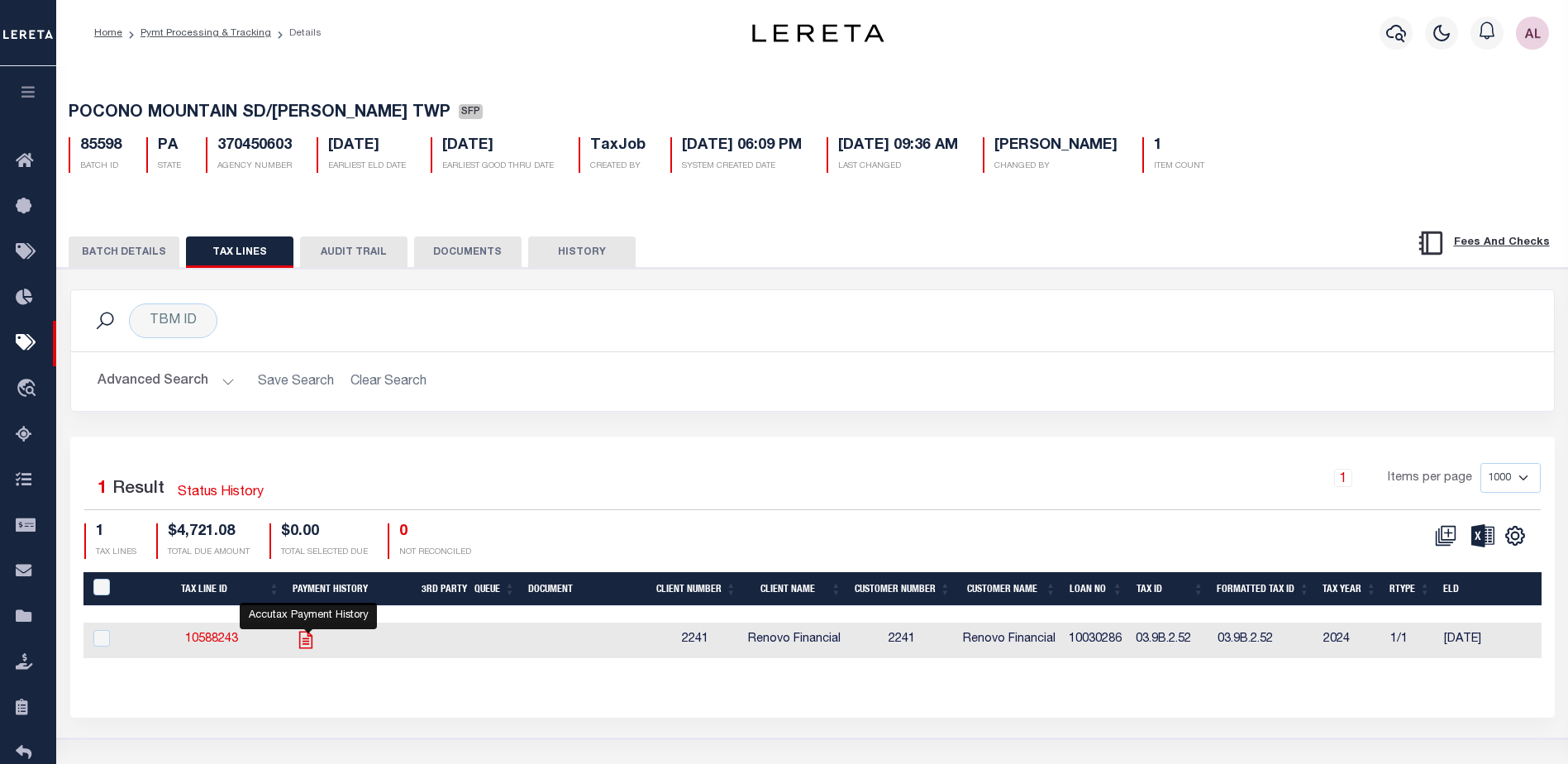
drag, startPoint x: 306, startPoint y: 636, endPoint x: 354, endPoint y: 635, distance: 48.0
click at [307, 636] on icon "" at bounding box center [306, 639] width 13 height 17
checkbox input "true"
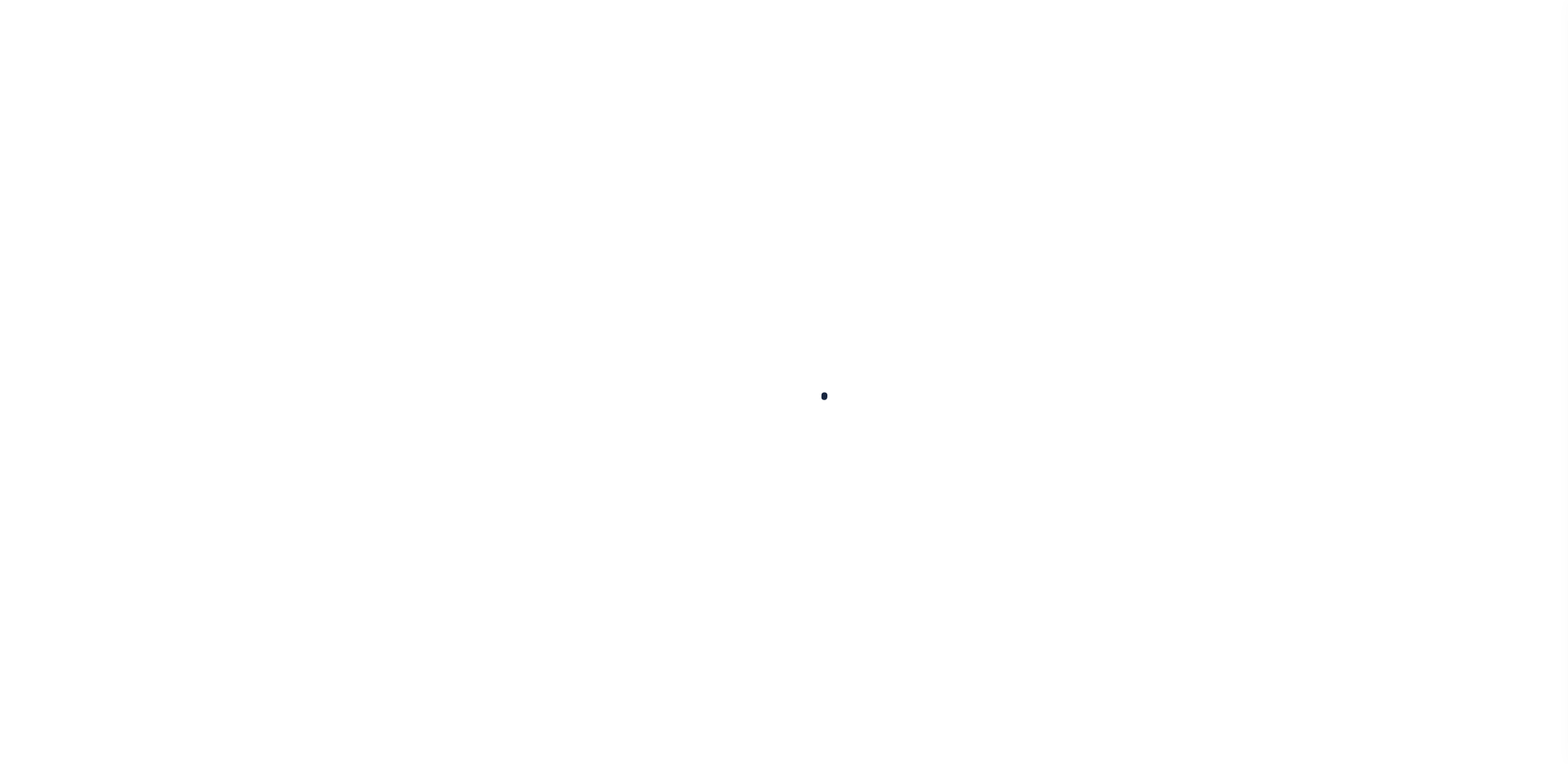
select select "SNT"
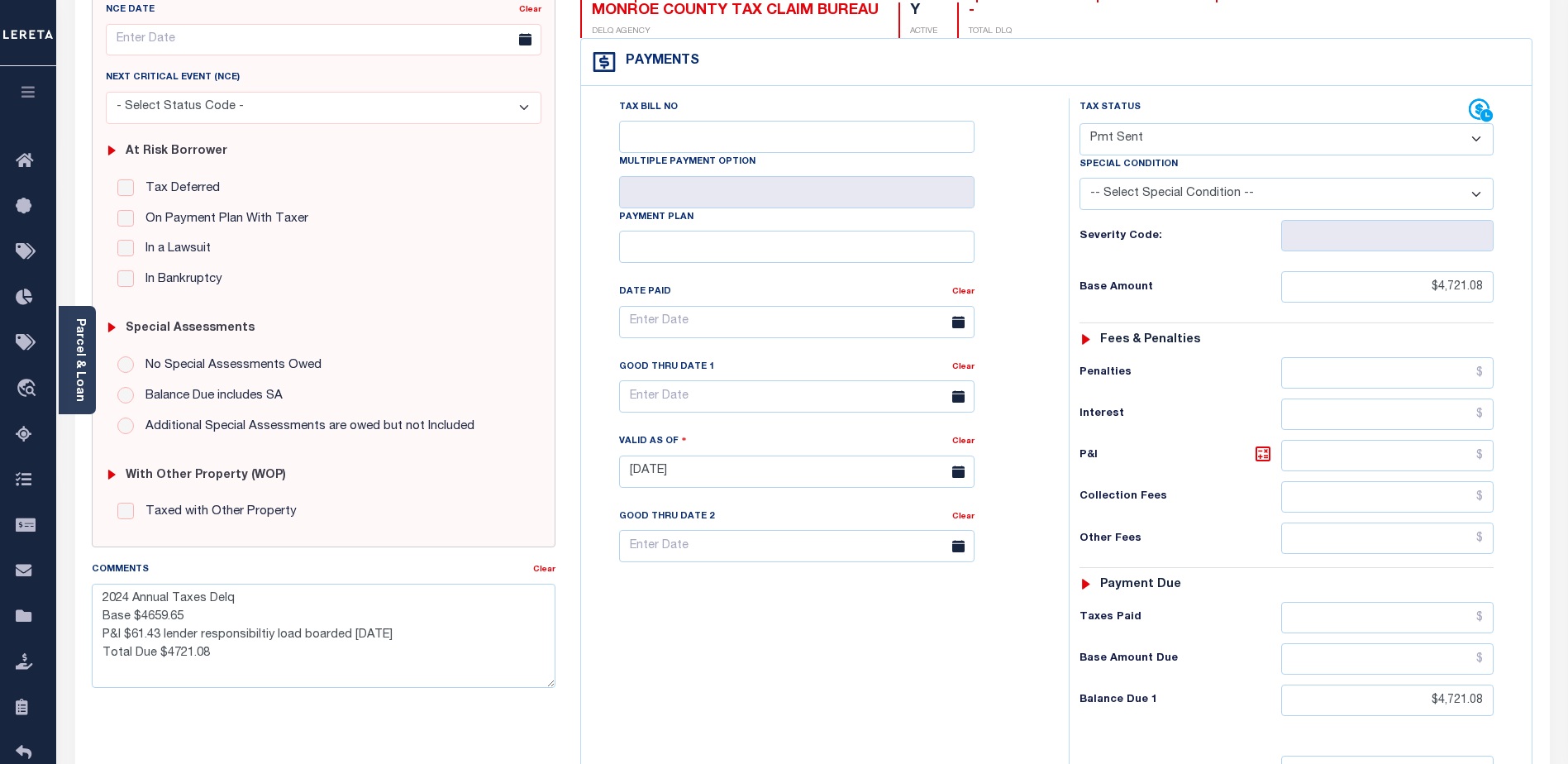
scroll to position [248, 0]
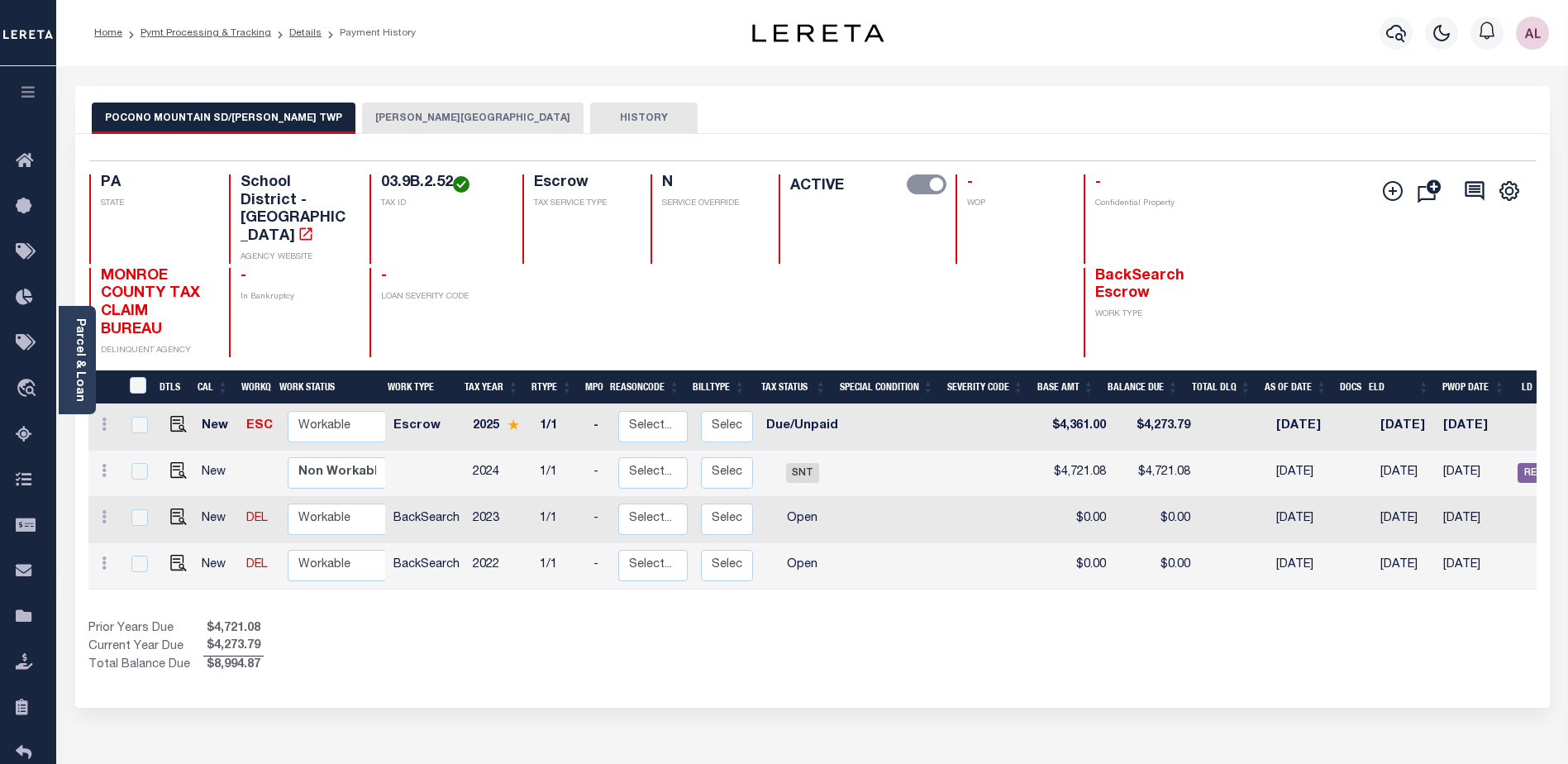
drag, startPoint x: 1084, startPoint y: 564, endPoint x: 1282, endPoint y: 572, distance: 198.2
click at [1282, 572] on div "DTLS CAL WorkQ Work Status Work Type Tax Year RType MPO ReasonCode BillType Tax…" at bounding box center [812, 523] width 1448 height 305
drag, startPoint x: 1271, startPoint y: 551, endPoint x: 1316, endPoint y: 549, distance: 45.0
click at [1315, 549] on td "10/17/2024" at bounding box center [1307, 566] width 75 height 46
checkbox input "true"
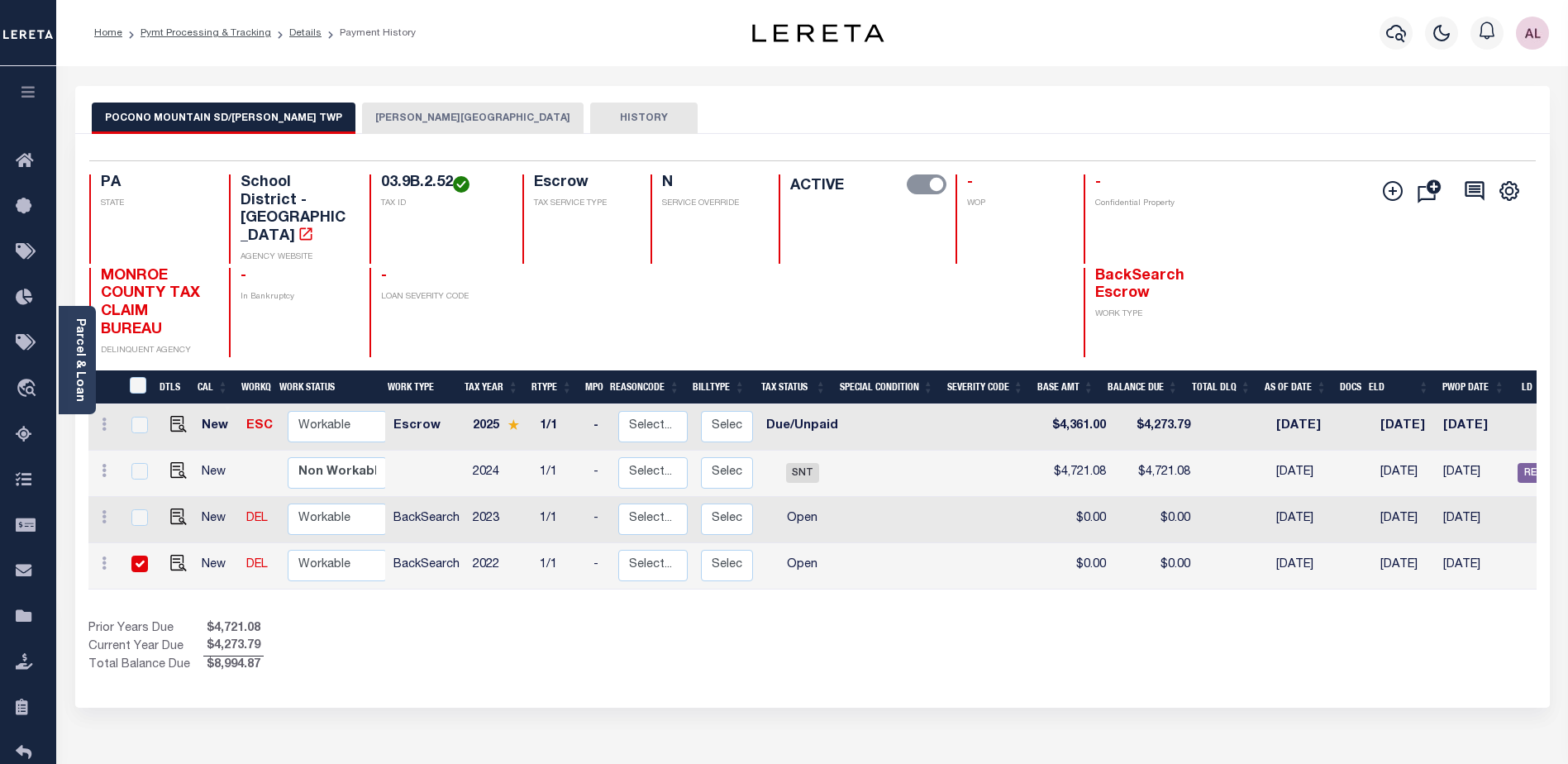
checkbox input "true"
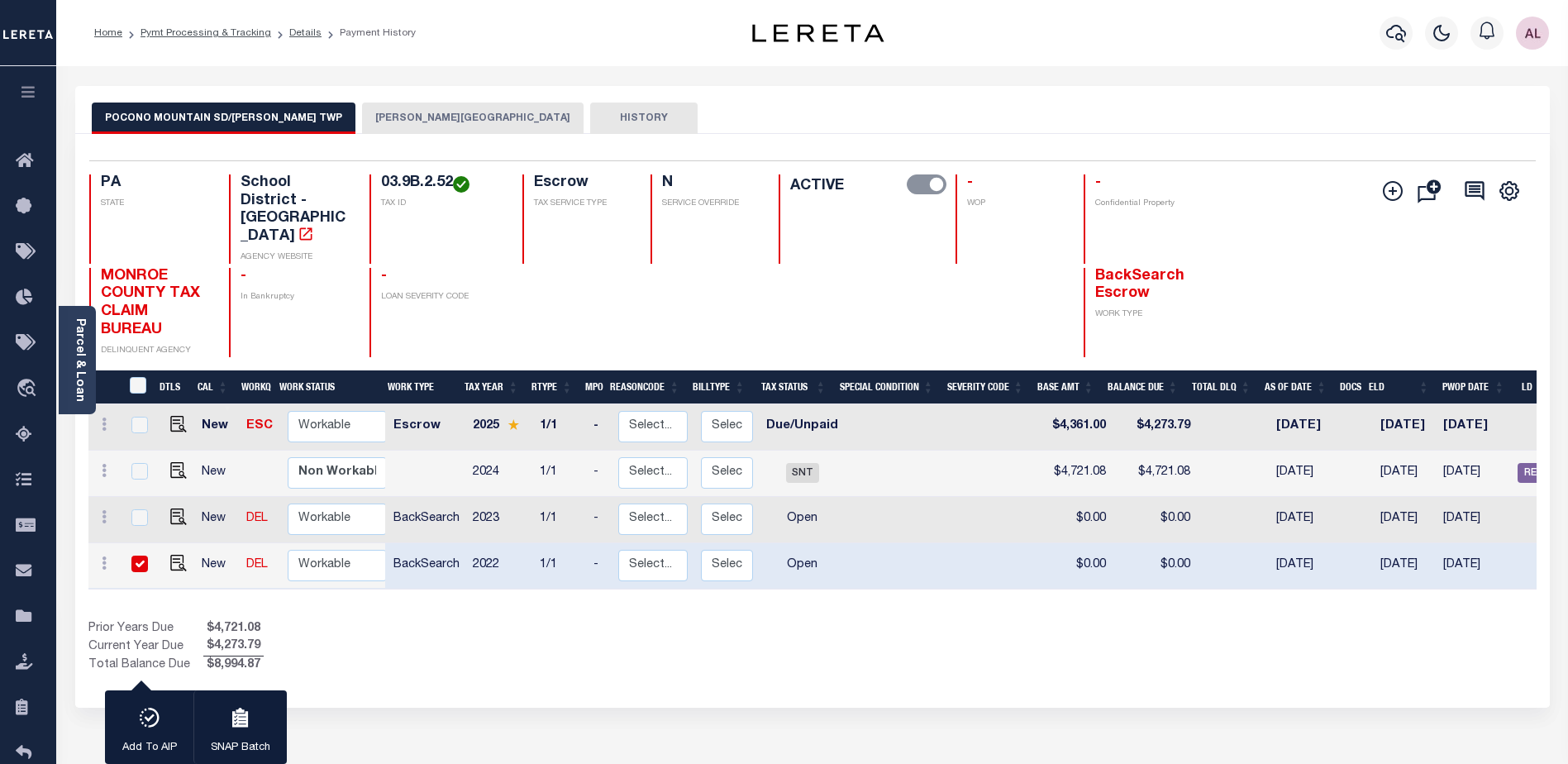
click at [1291, 620] on div "Show Tax Lines before Bill Release Date Prior Years Due $4,721.08 Current Year …" at bounding box center [812, 648] width 1448 height 56
click at [77, 372] on link "Parcel & Loan" at bounding box center [80, 360] width 12 height 84
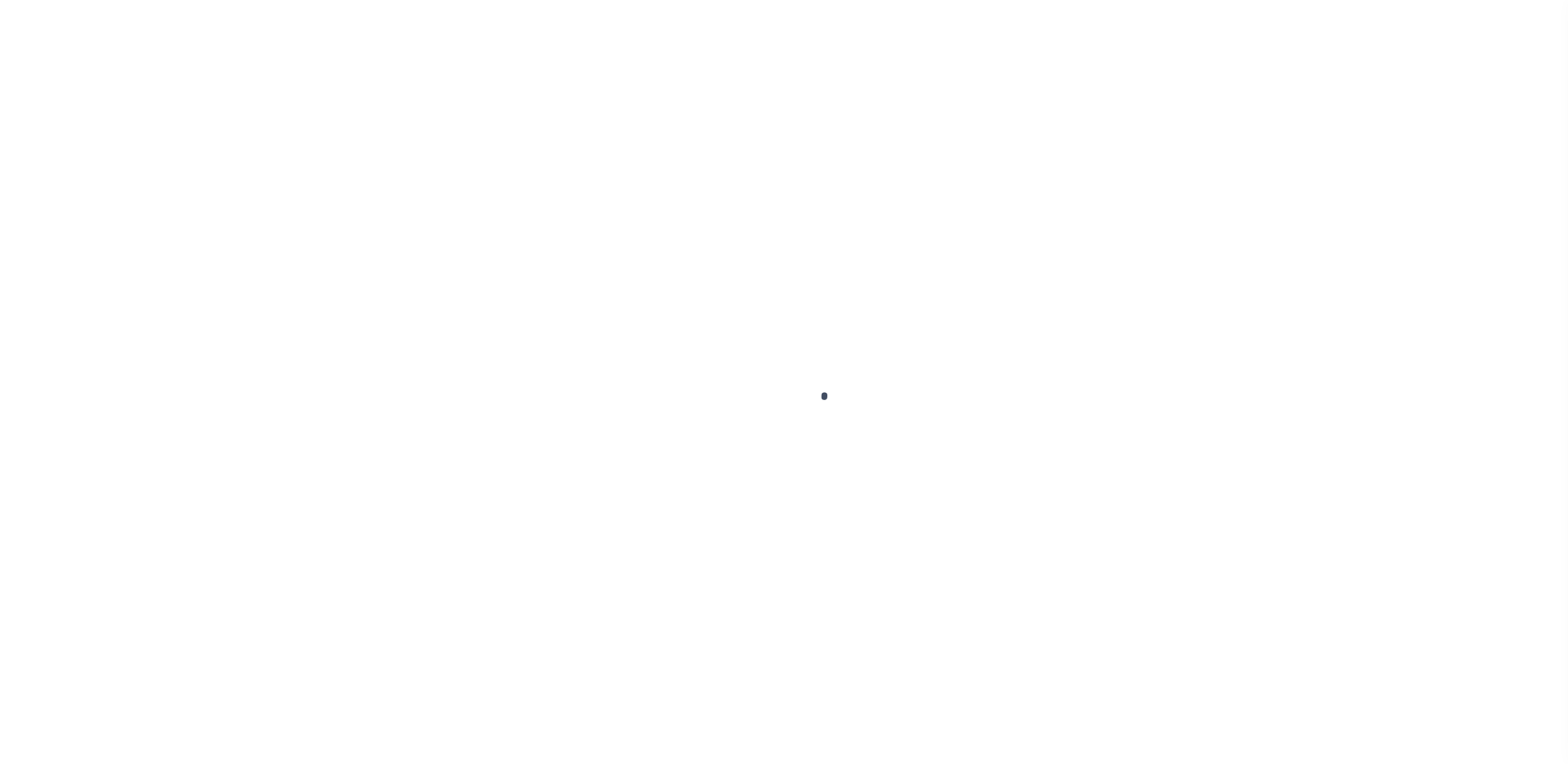
select select "SFP"
select select "[PERSON_NAME]"
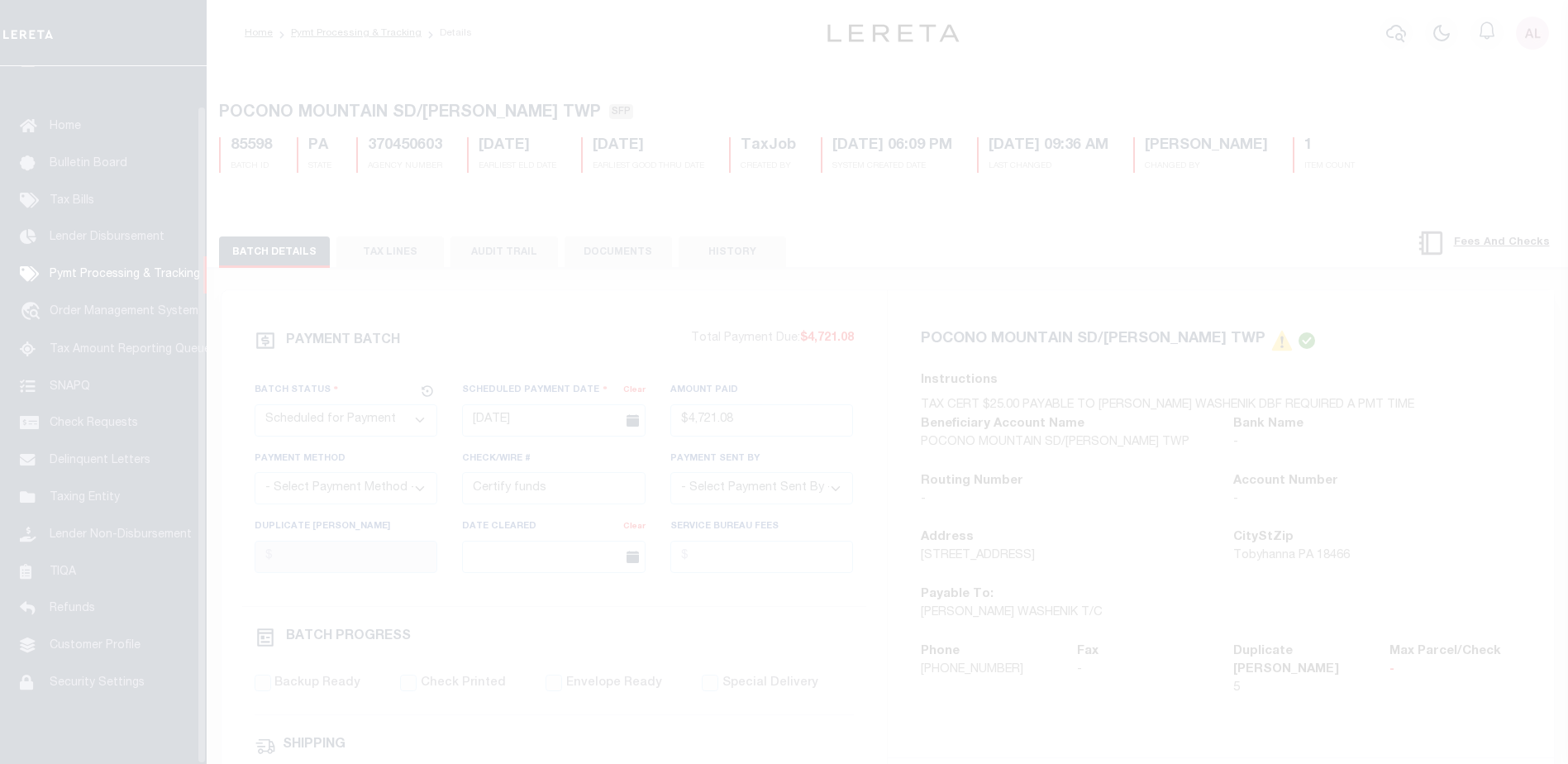
scroll to position [41, 0]
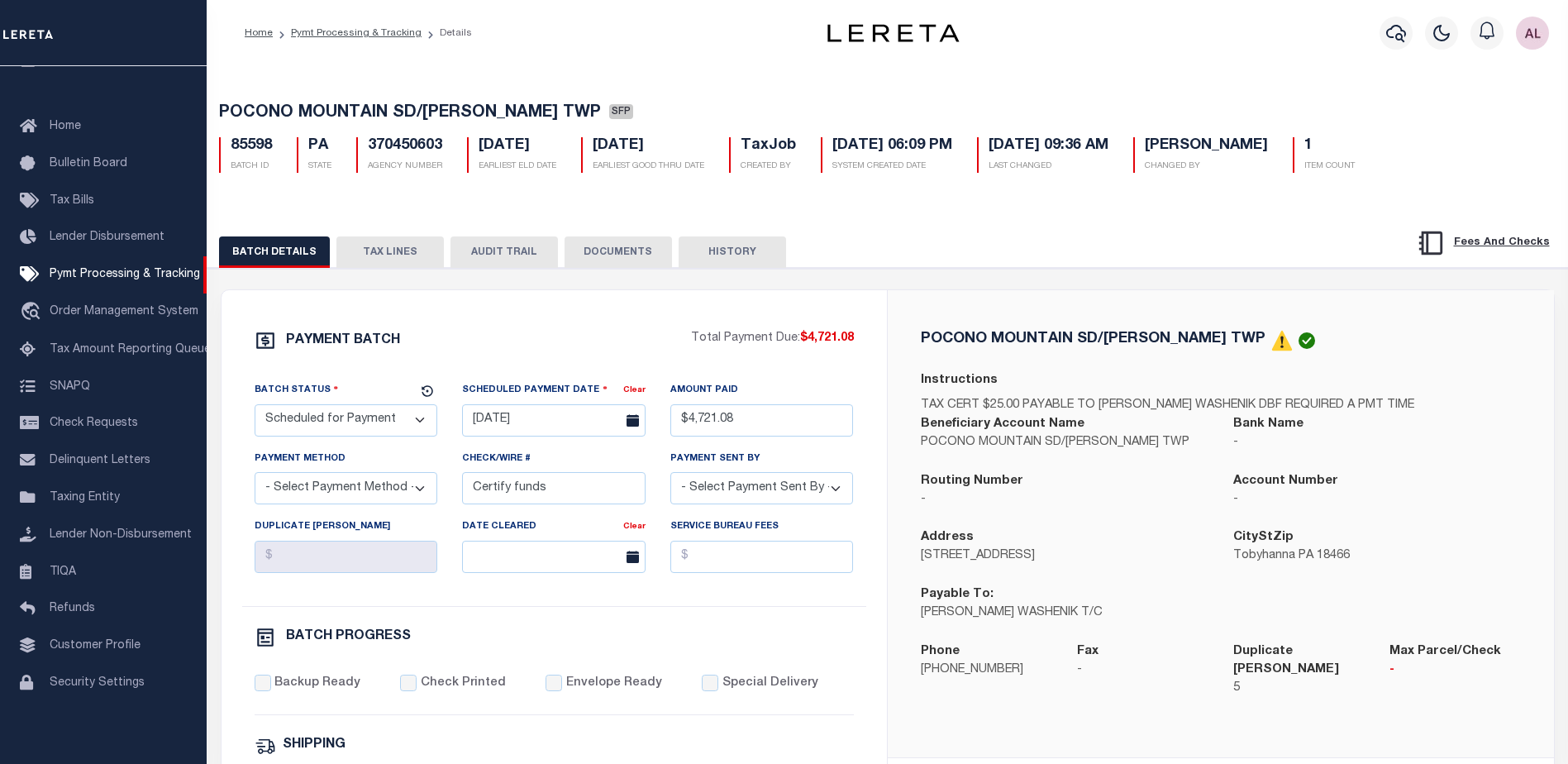
select select "1000"
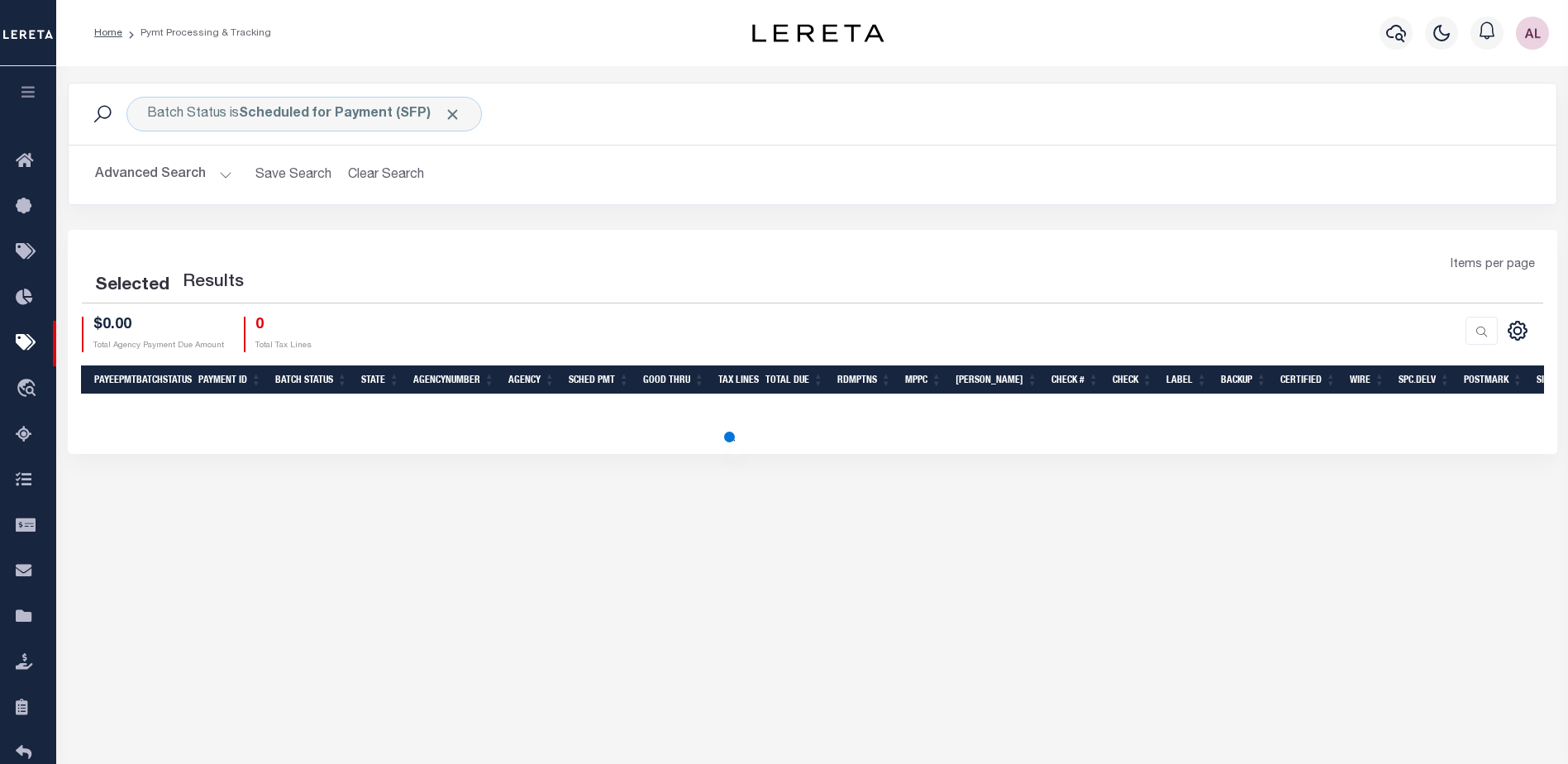
select select "1000"
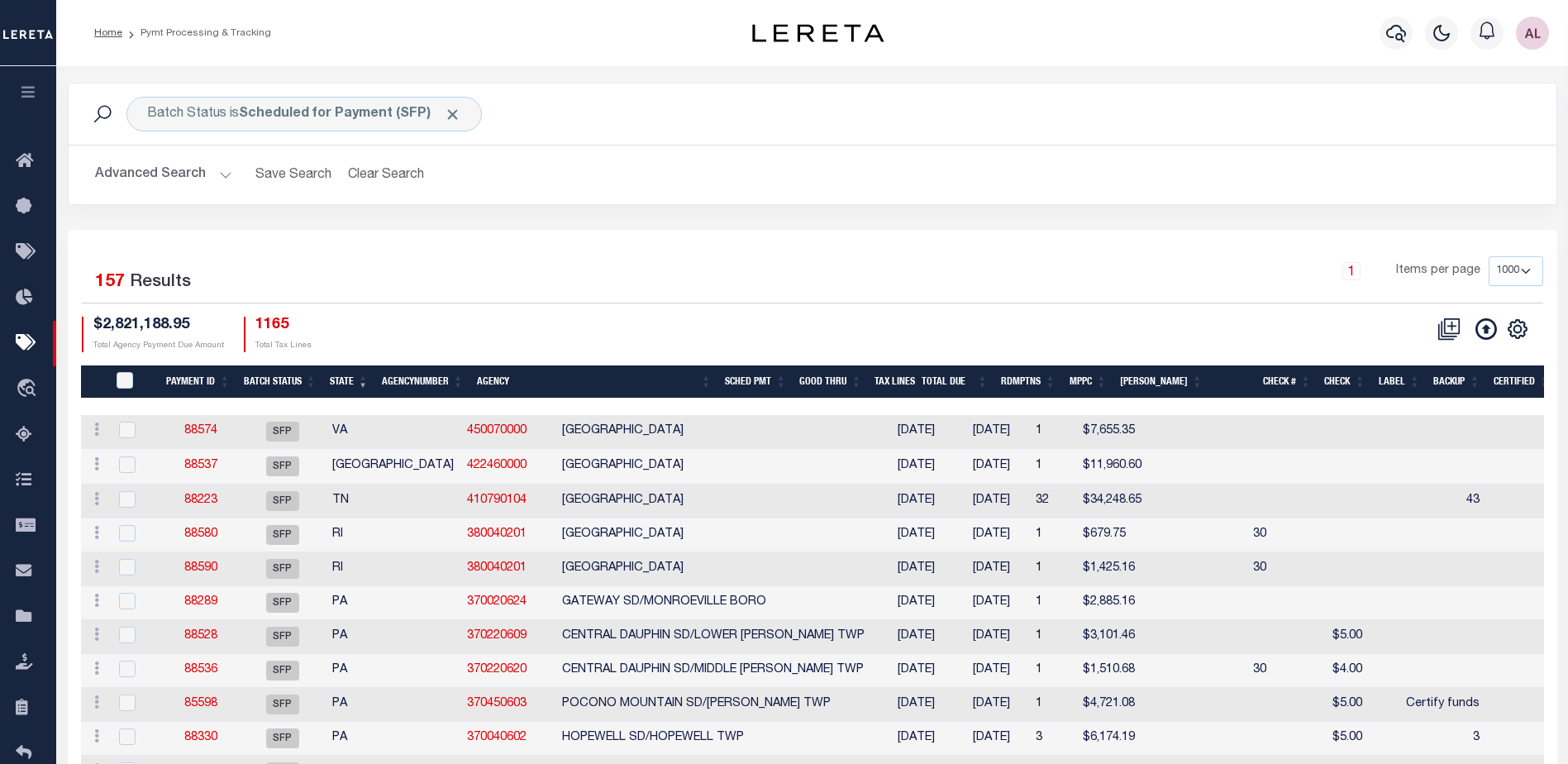
click at [341, 374] on th "State" at bounding box center [349, 382] width 52 height 34
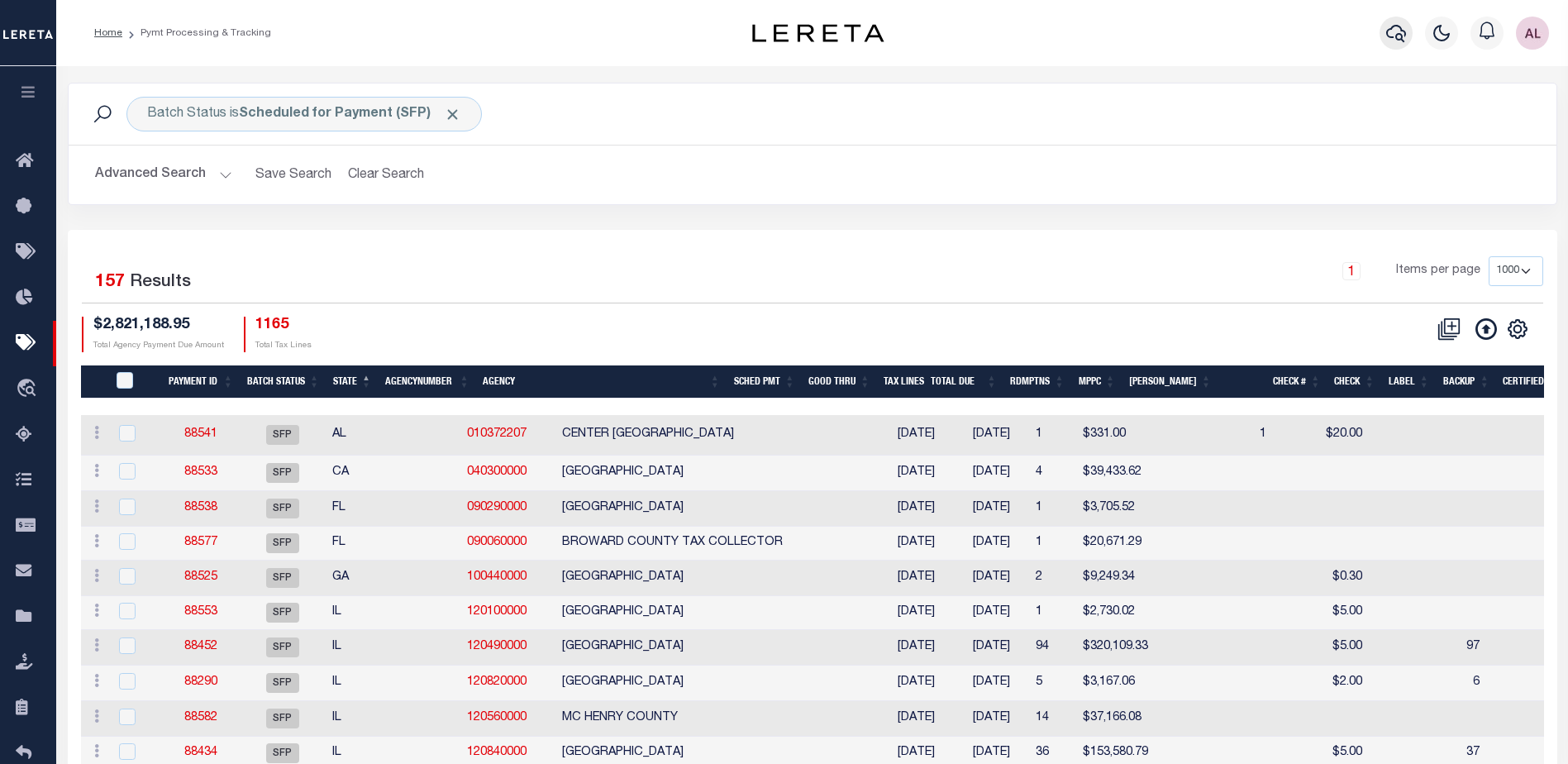
click at [1398, 25] on icon "button" at bounding box center [1395, 33] width 20 height 20
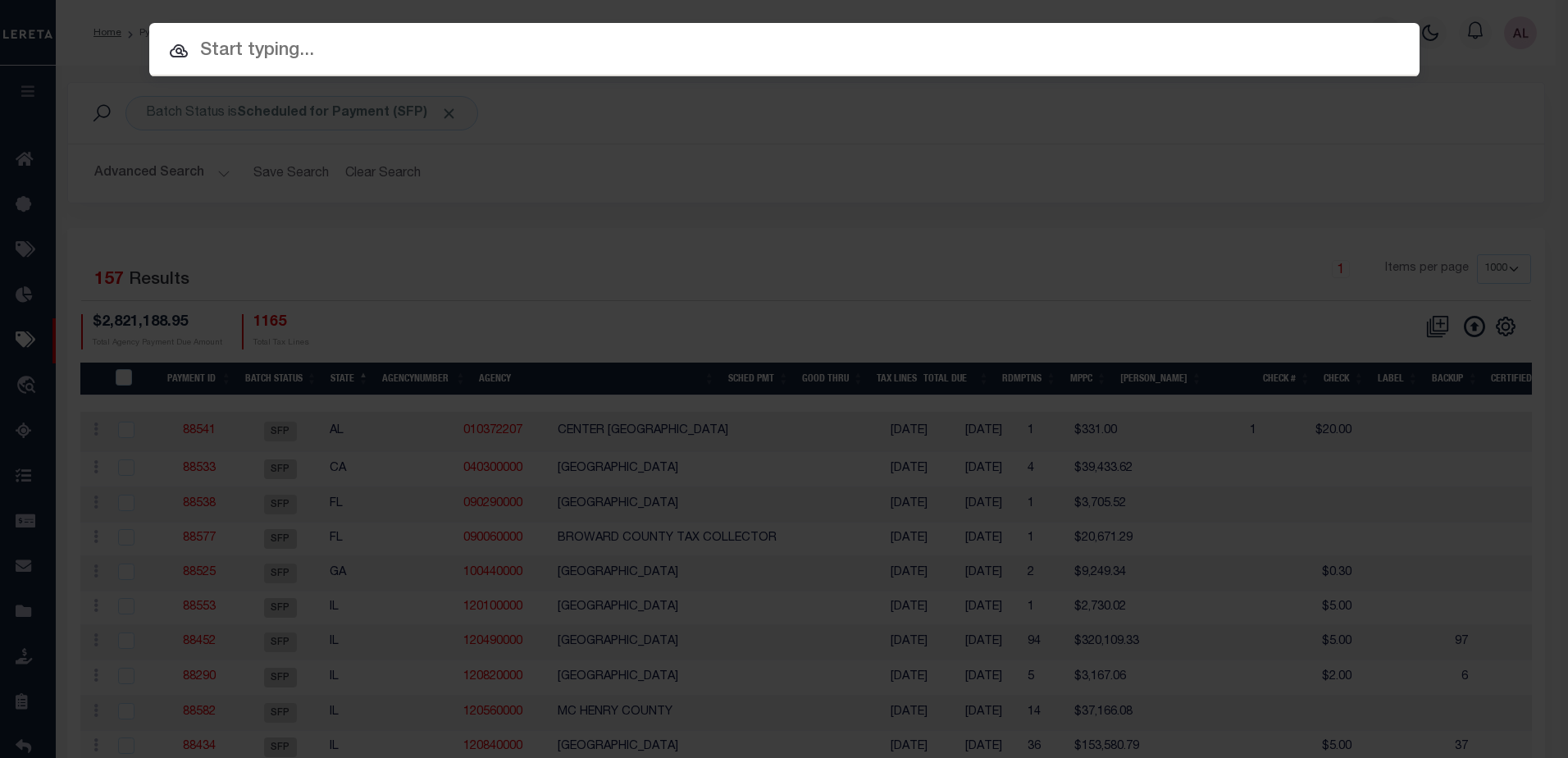
click at [343, 54] on input "text" at bounding box center [784, 51] width 1270 height 29
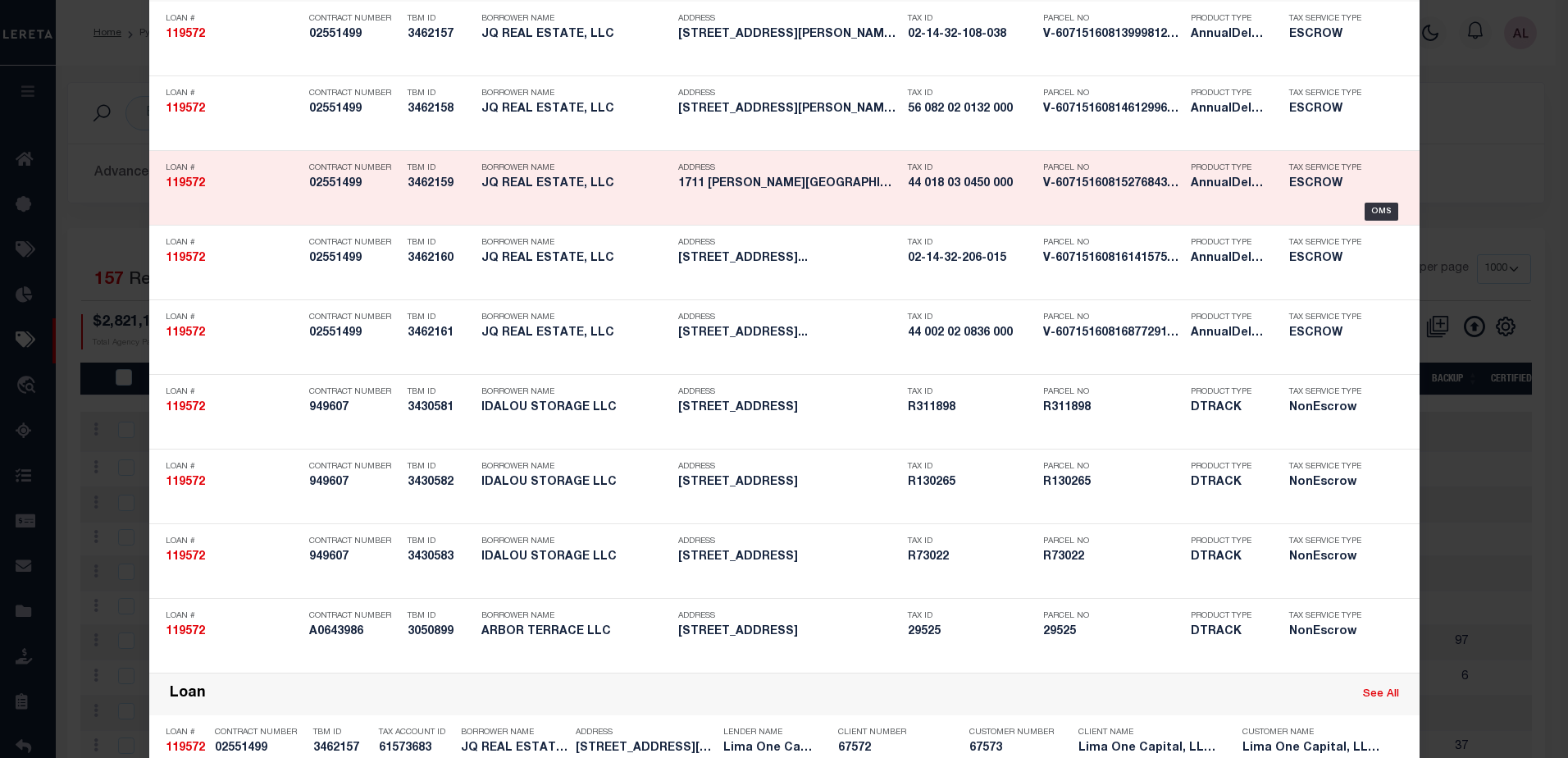
scroll to position [82, 0]
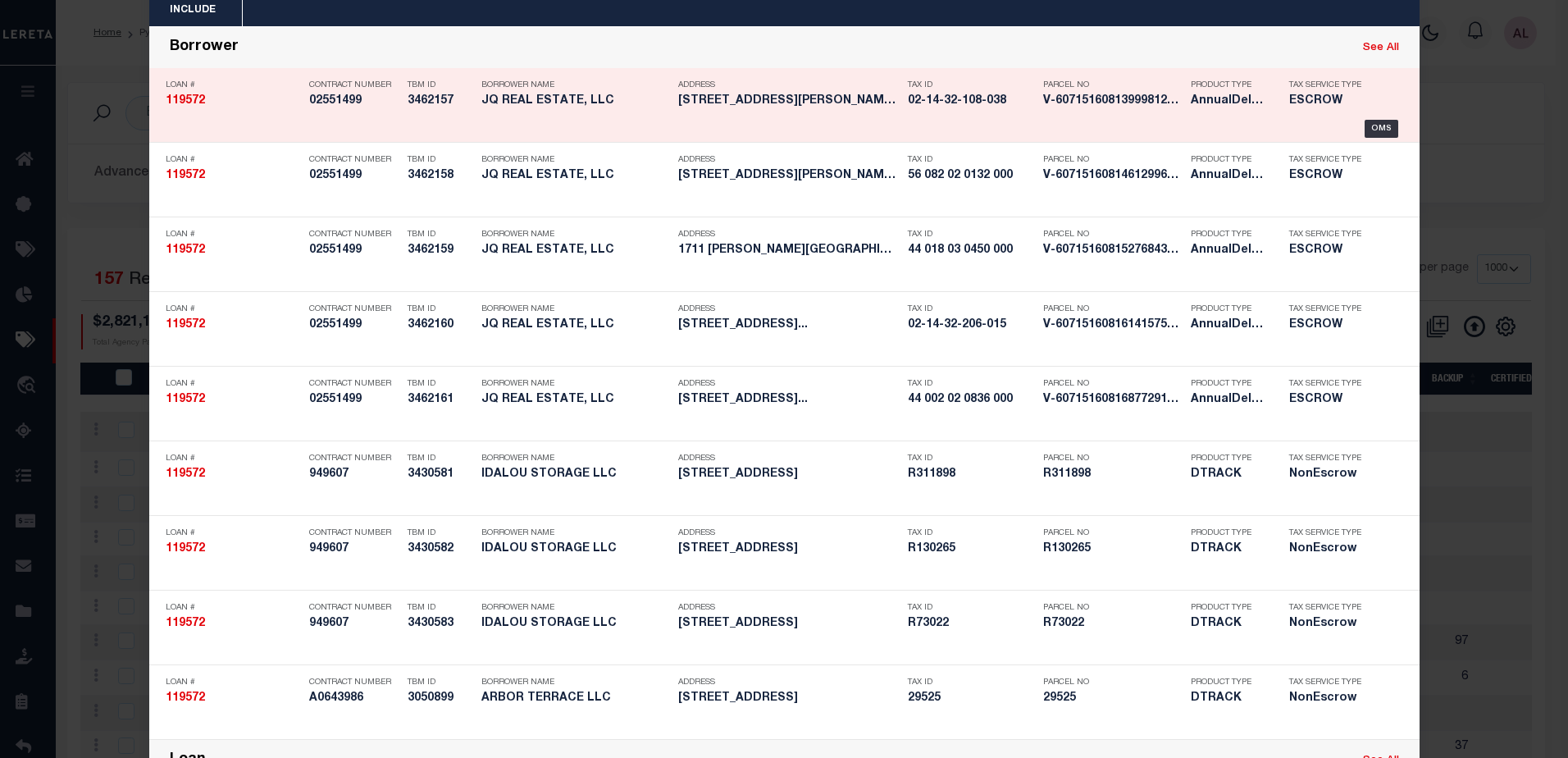
click at [1378, 50] on link "See All" at bounding box center [1380, 48] width 36 height 10
type input "119572"
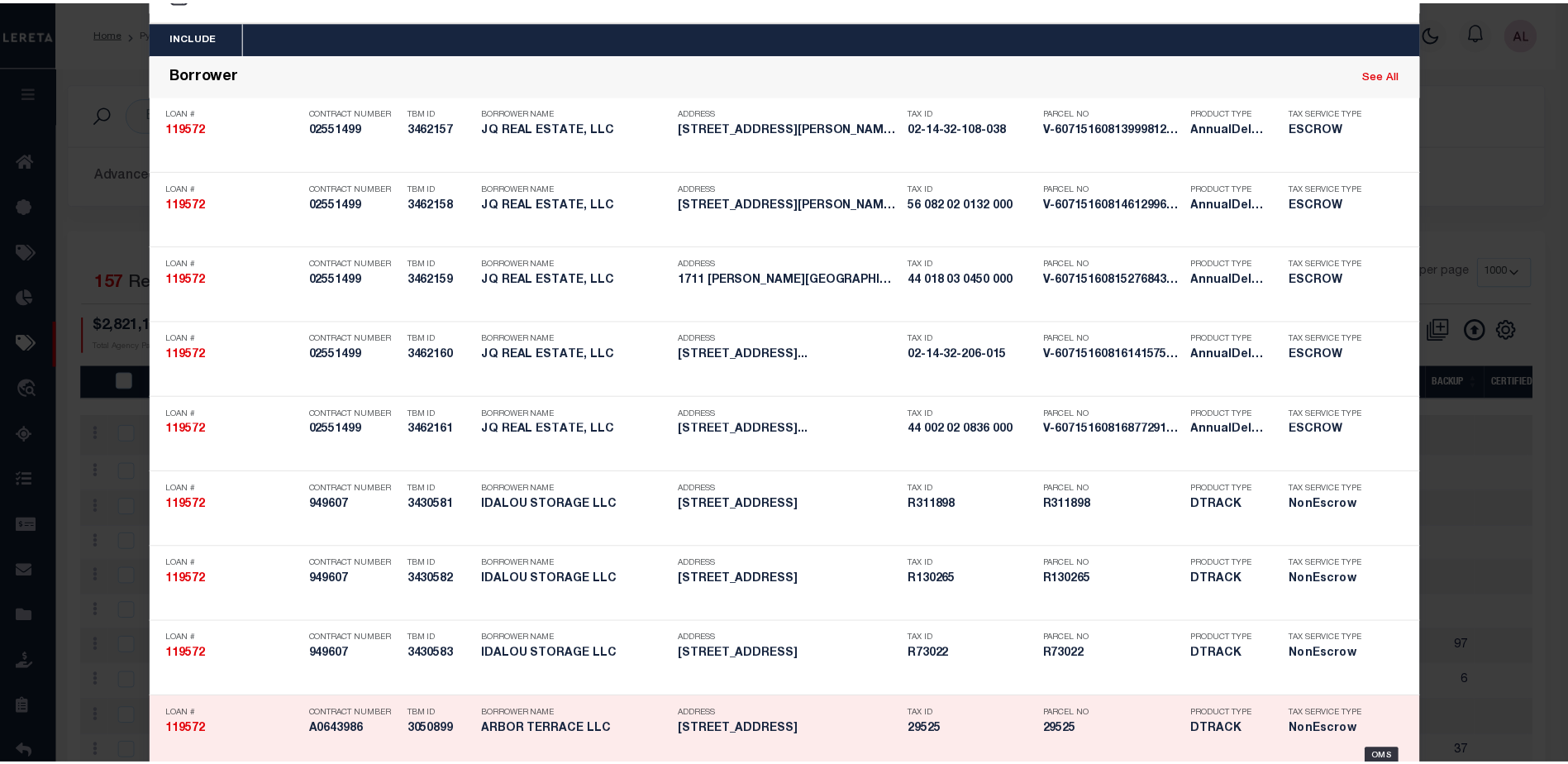
scroll to position [0, 0]
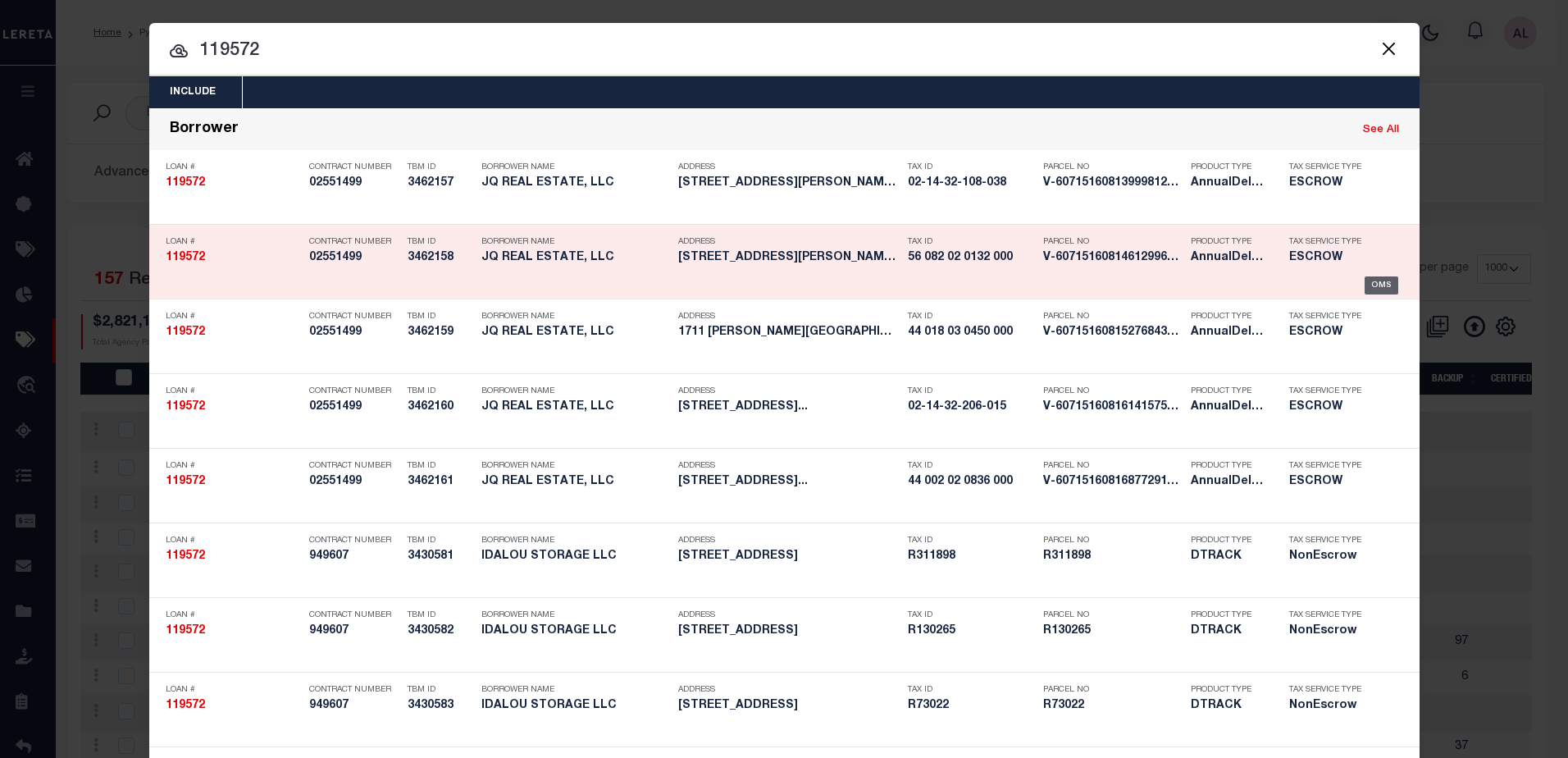
click at [1374, 280] on div "OMS" at bounding box center [1380, 285] width 33 height 18
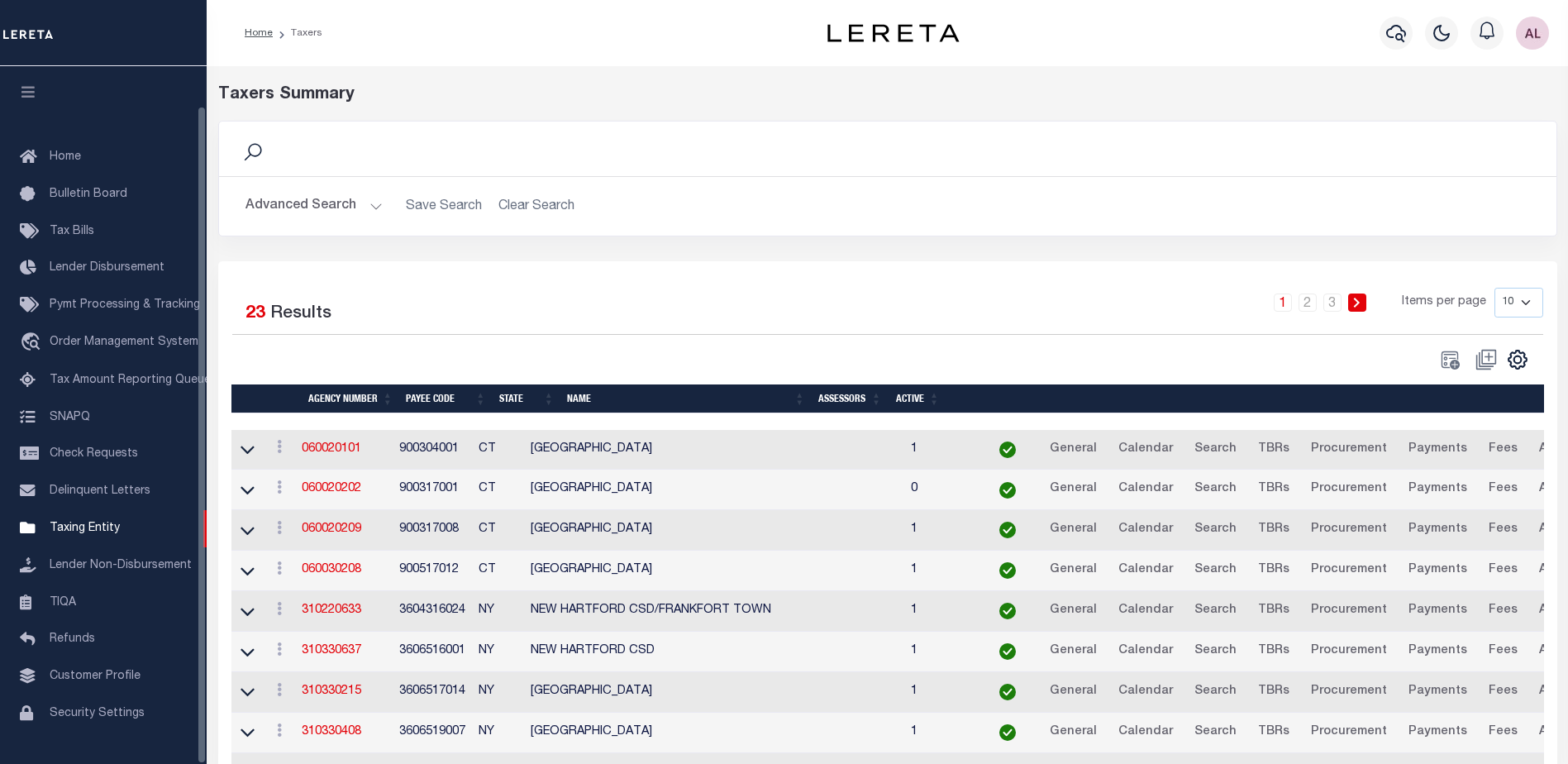
scroll to position [41, 0]
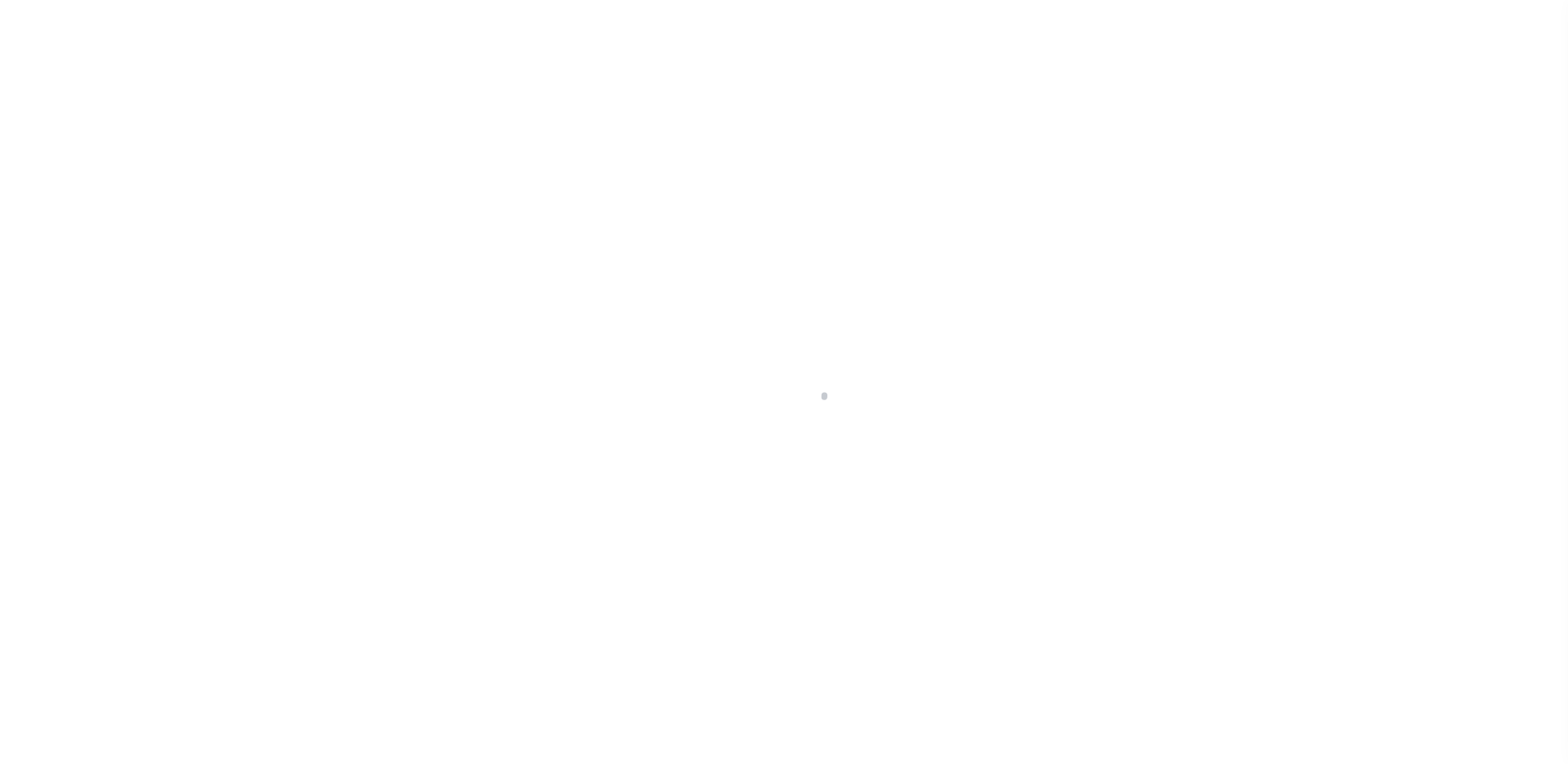
select select "Escrow"
select select "2"
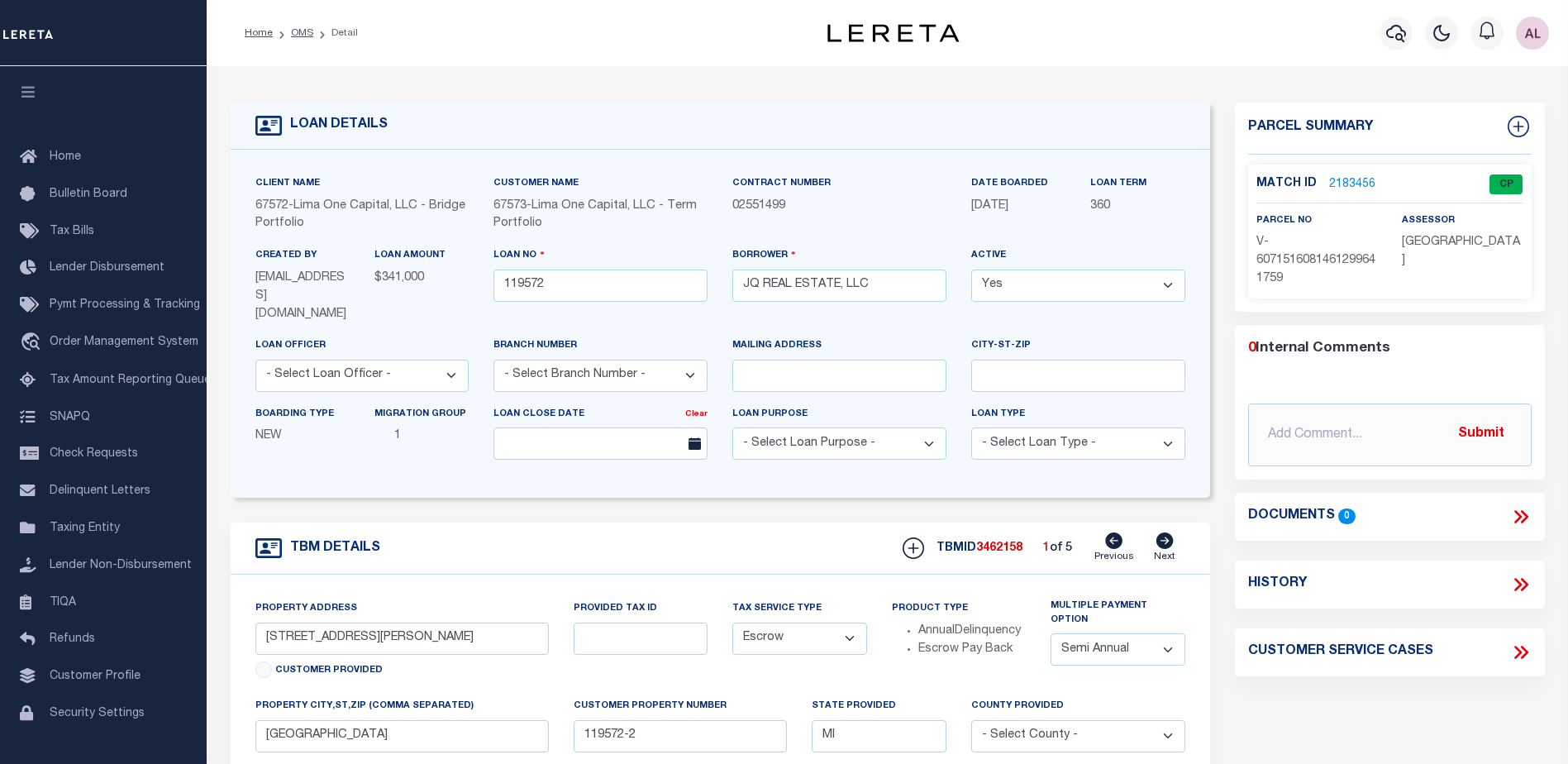
click at [1347, 180] on link "2183456" at bounding box center [1352, 184] width 46 height 17
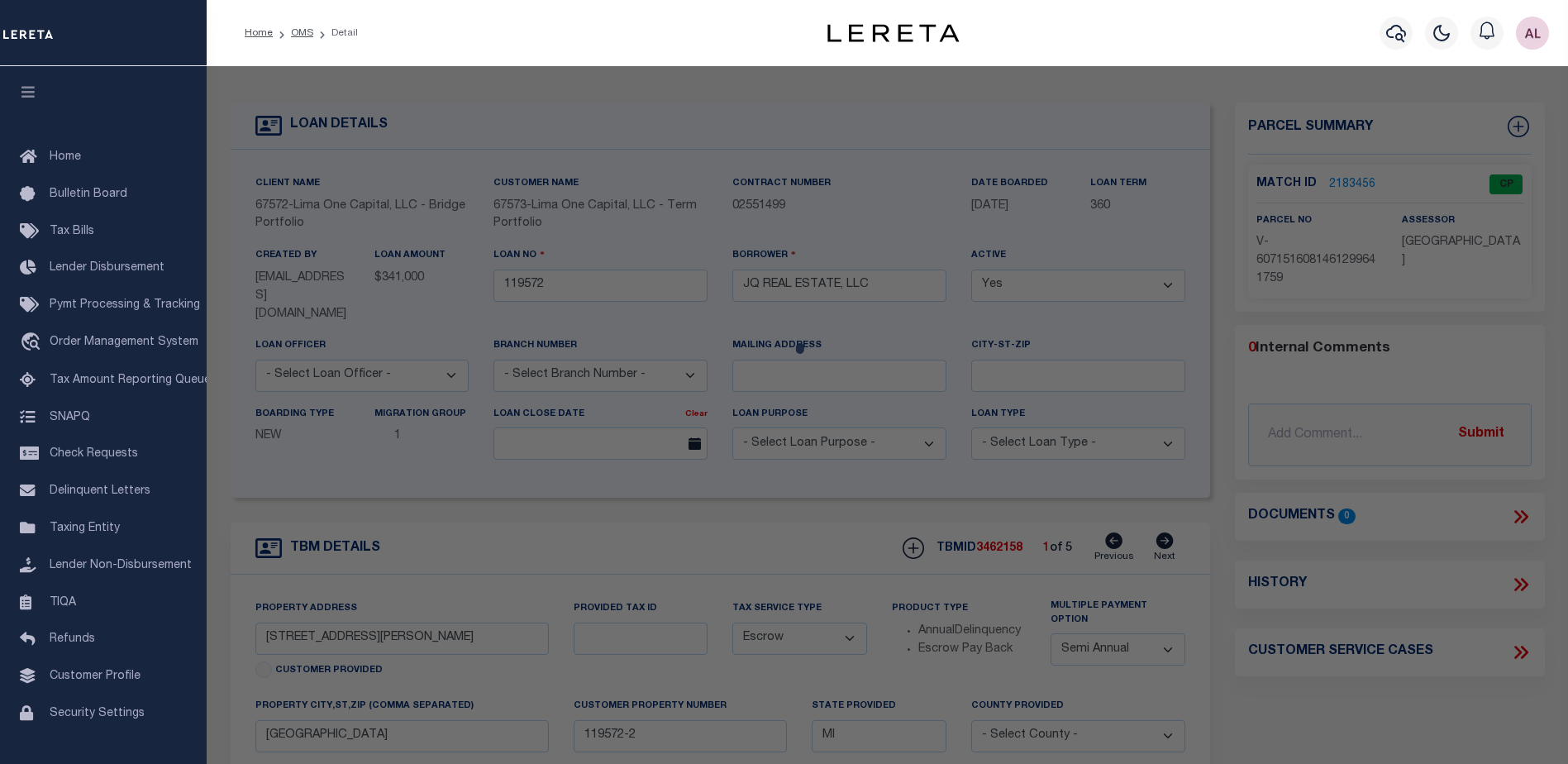
checkbox input "false"
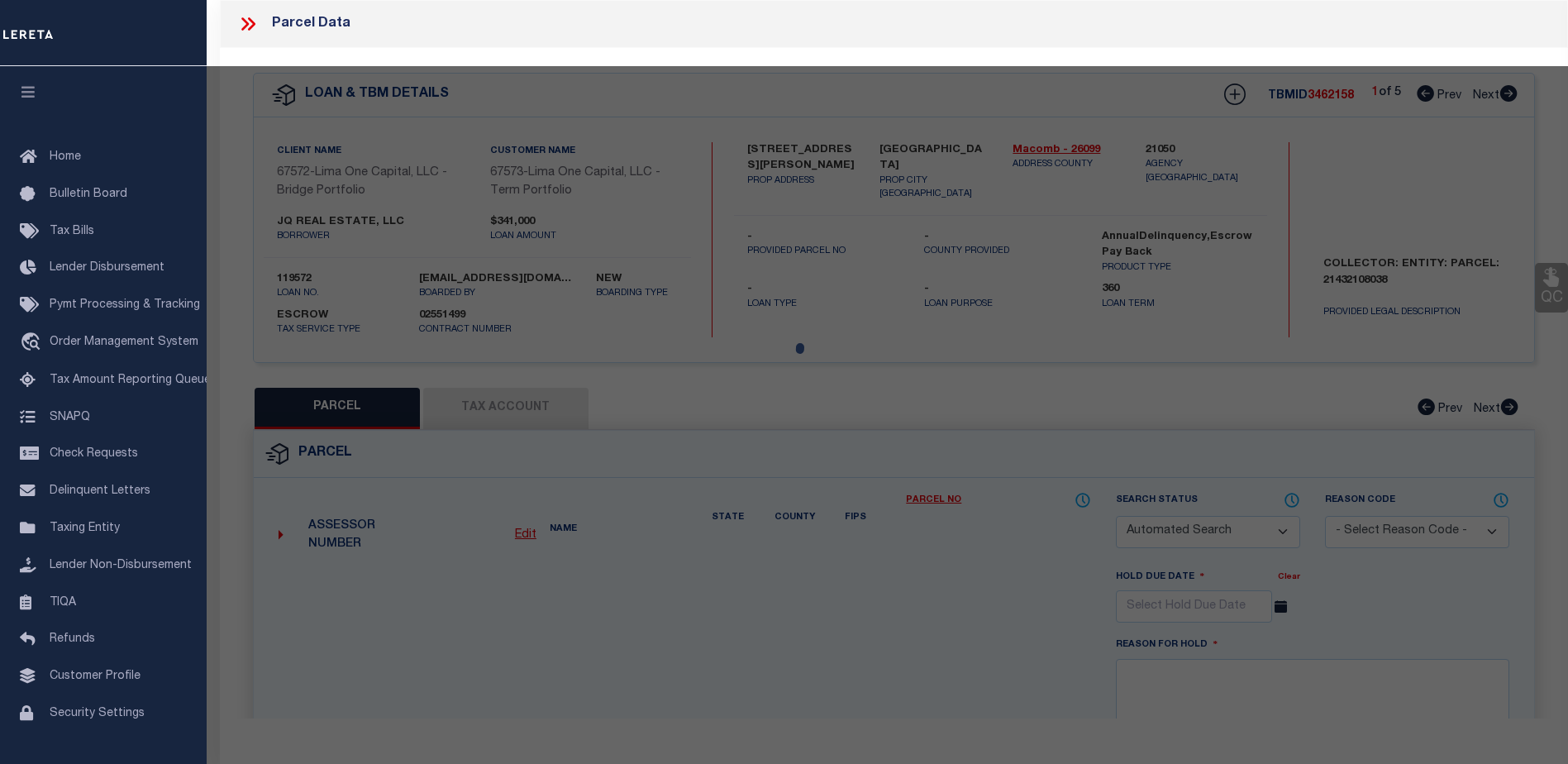
select select "CP"
select select "AGW"
select select
type input "5759 FARNUM STREET"
checkbox input "false"
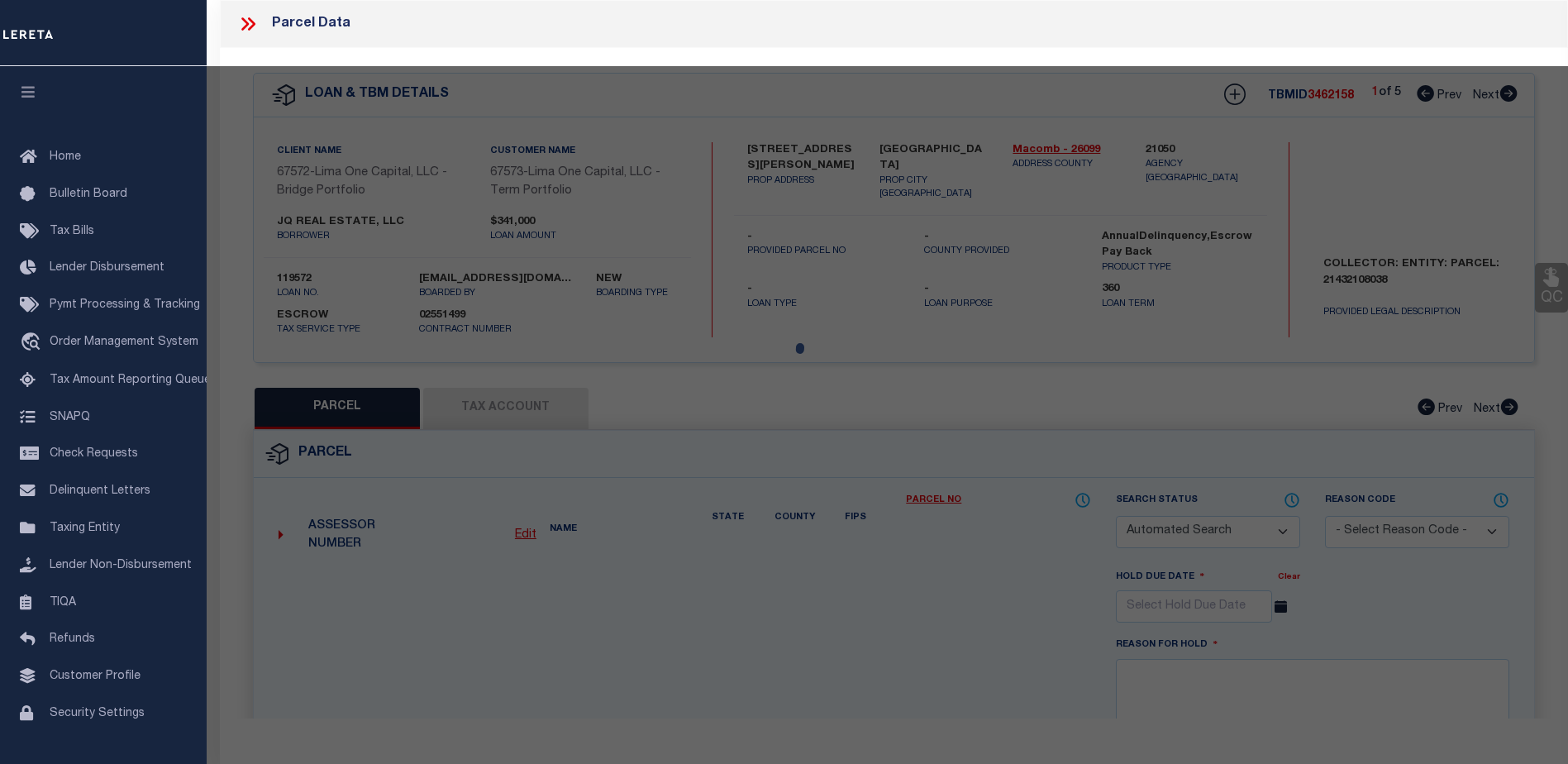
type input "WESTLAND MI 48186"
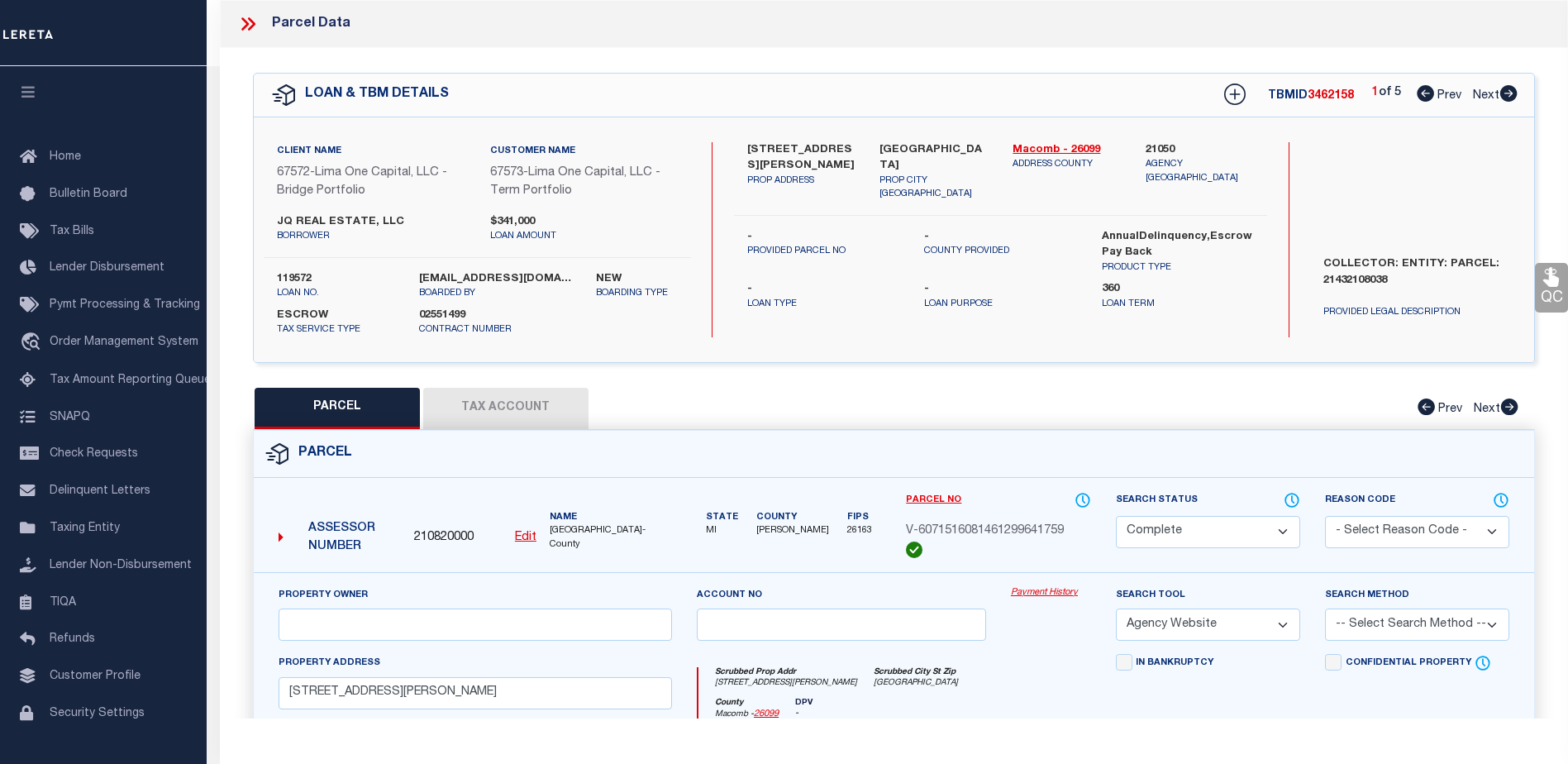
click at [1051, 593] on link "Payment History" at bounding box center [1051, 593] width 81 height 14
click at [1509, 95] on icon at bounding box center [1508, 93] width 18 height 16
select select "AS"
select select
checkbox input "false"
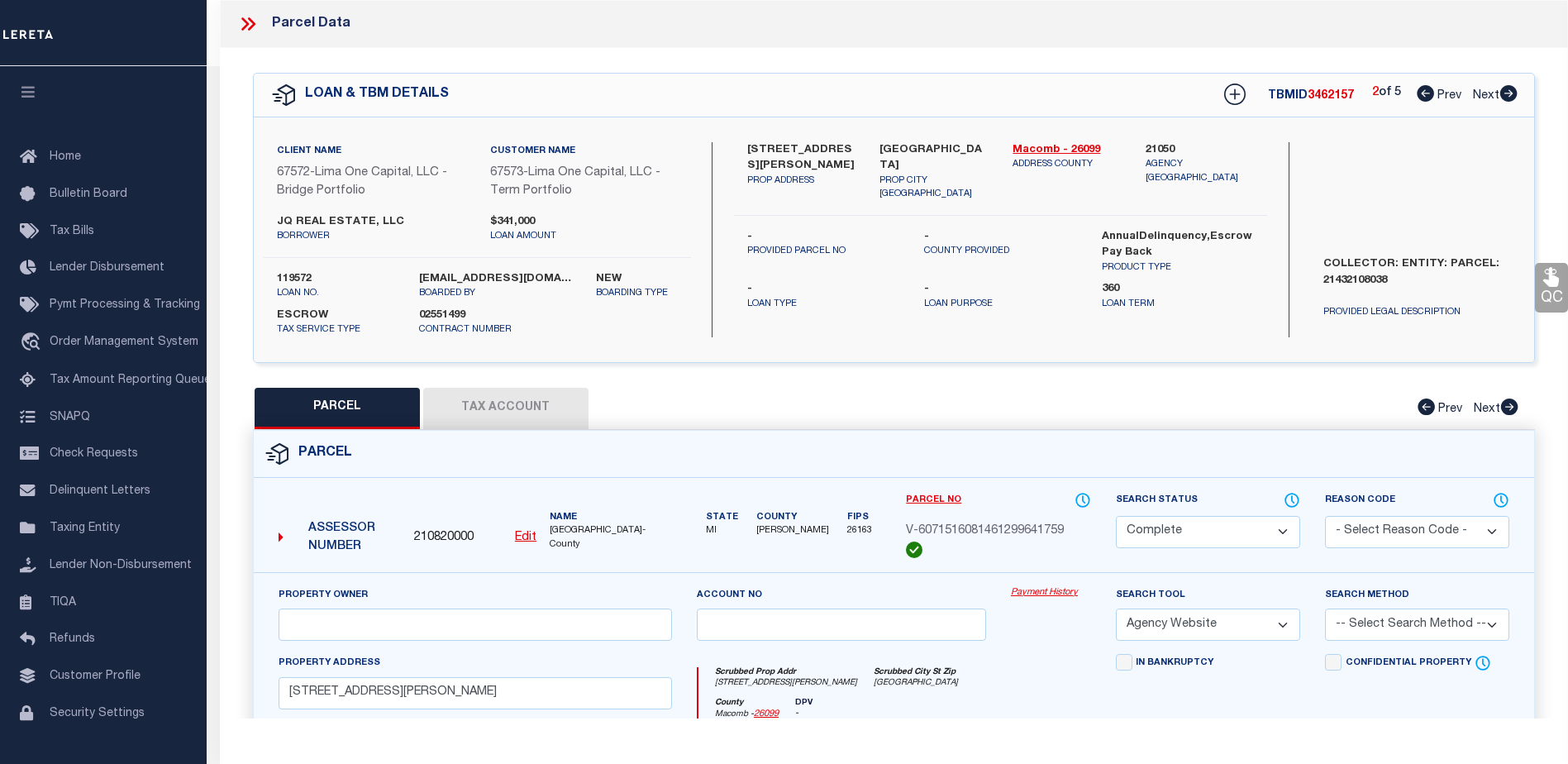
checkbox input "false"
select select "CP"
select select "AGW"
select select
type input "22047 DAVID AVENUE"
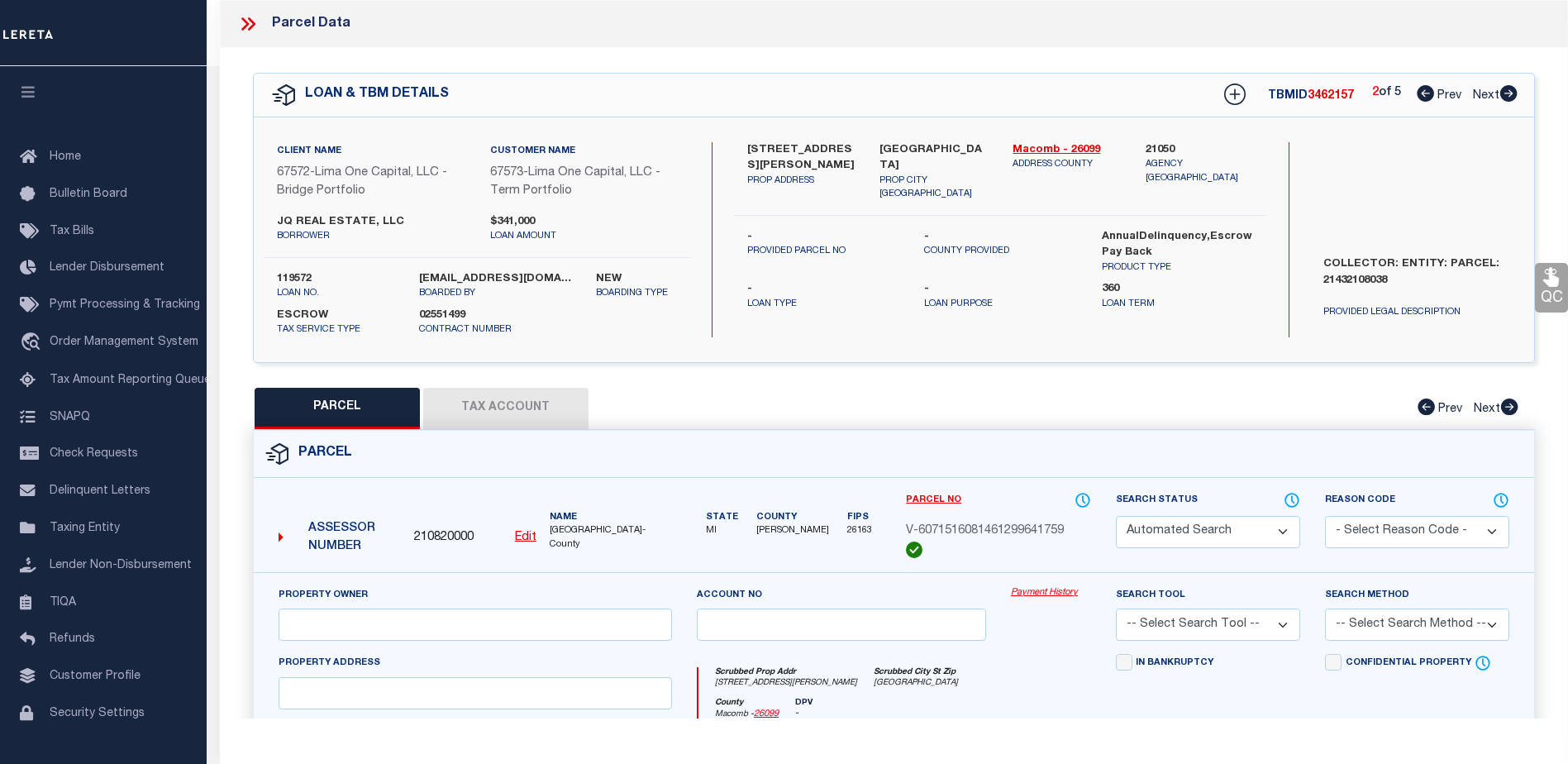
checkbox input "false"
type input "EASTPOINTE MI 48021"
click at [1050, 592] on link "Payment History" at bounding box center [1051, 593] width 81 height 14
click at [1507, 93] on icon at bounding box center [1509, 93] width 17 height 16
select select "AS"
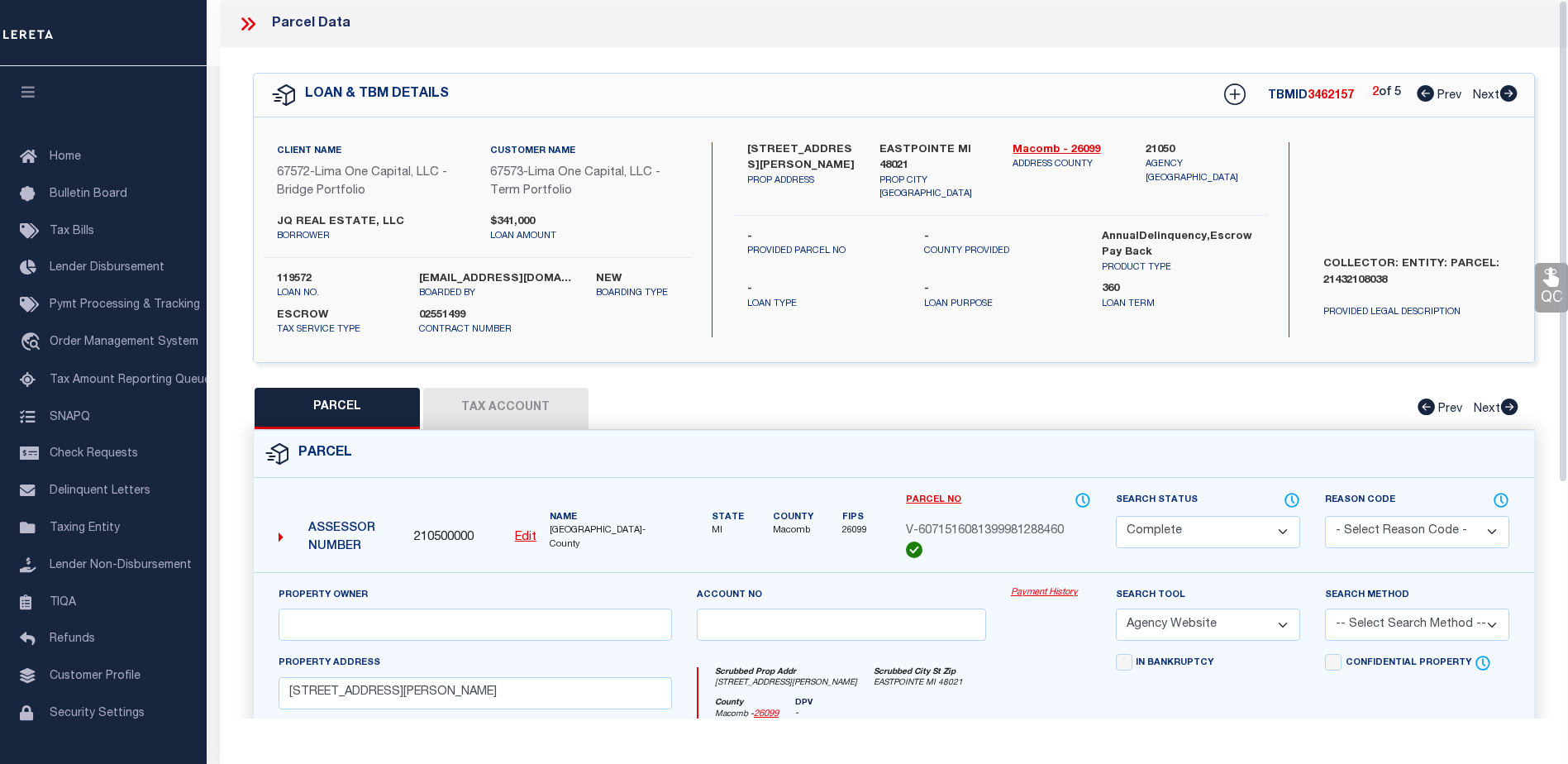
select select
checkbox input "false"
select select "CP"
select select "AGW"
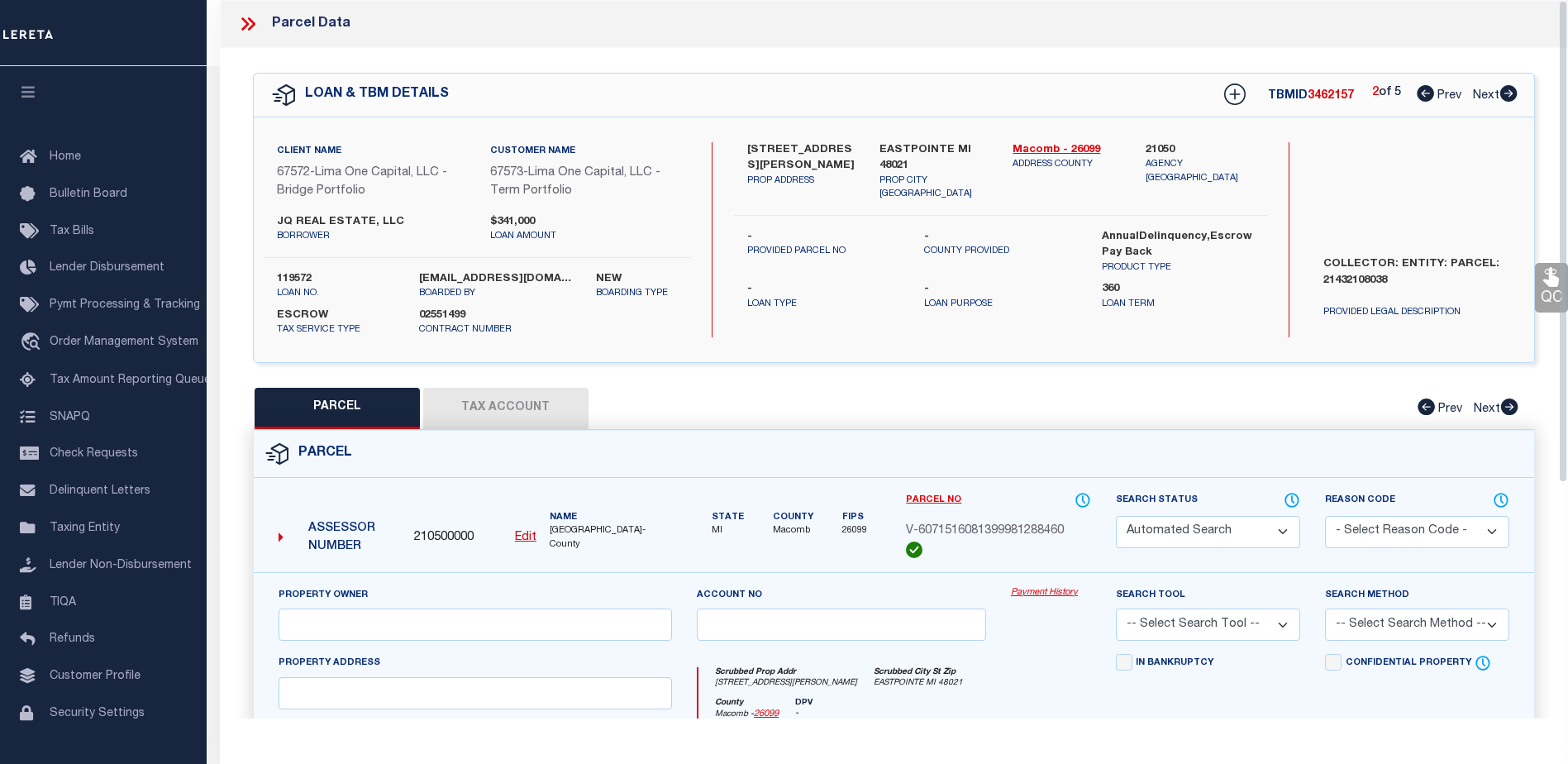
select select
type input "1711 FAIRBAIRN STREET"
checkbox input "false"
type input "INKSTER MI 48141"
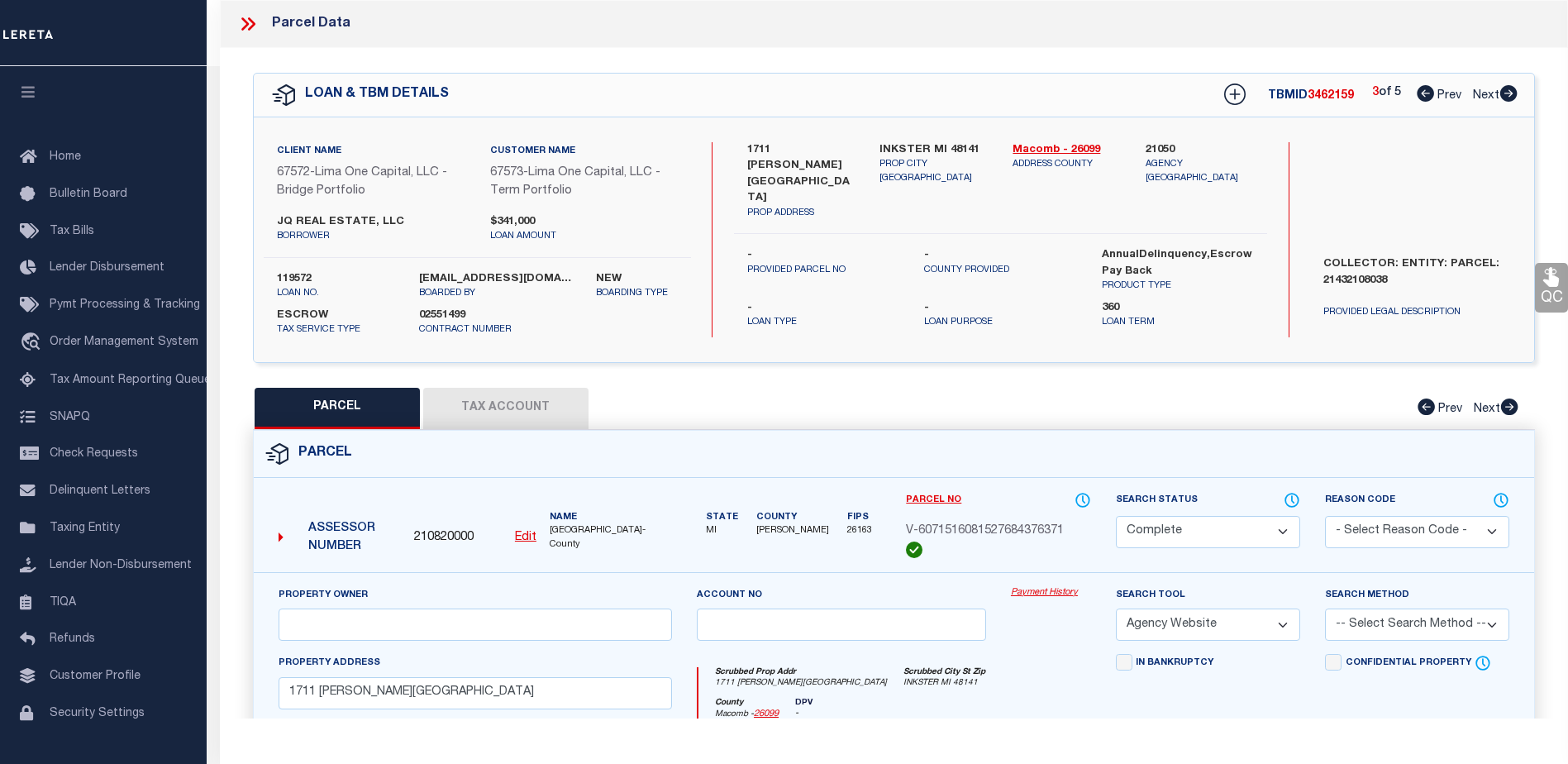
click at [1506, 91] on icon at bounding box center [1509, 93] width 17 height 16
select select "AS"
select select
checkbox input "false"
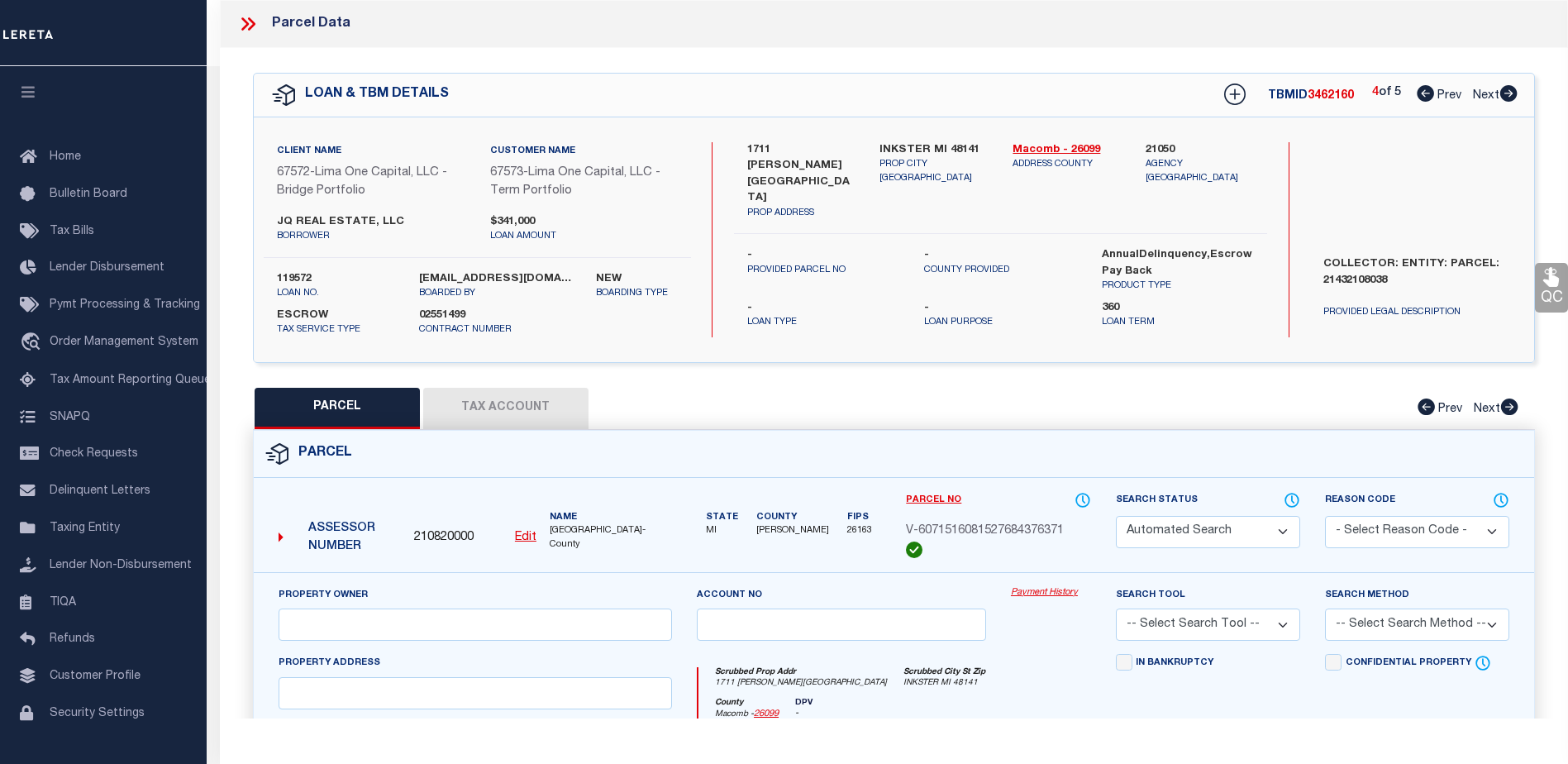
select select "CP"
select select "AGW"
select select
type input "18003 CURTAIN AVENUE"
checkbox input "false"
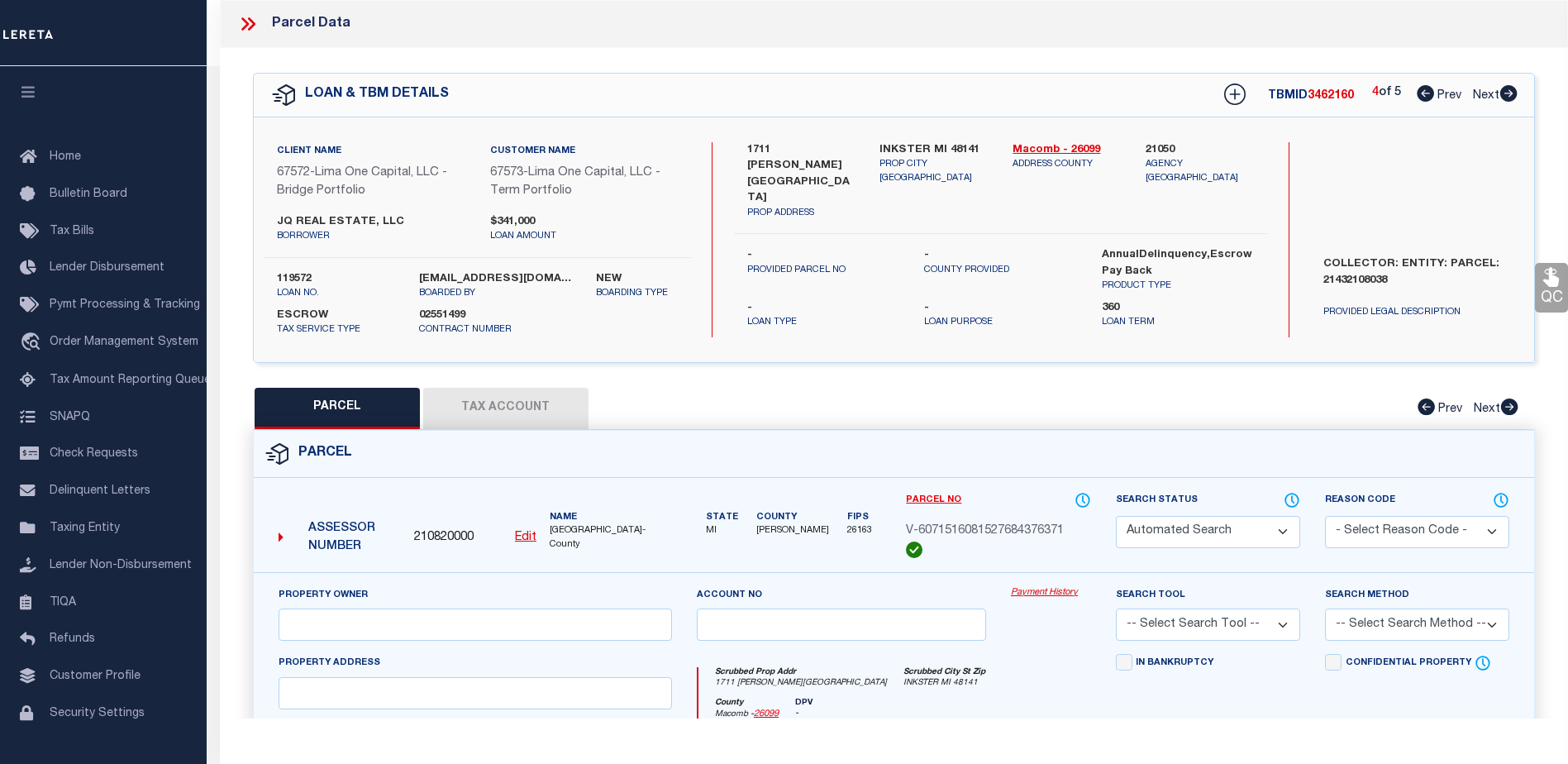
type input "EASTPOINTE MI 48021"
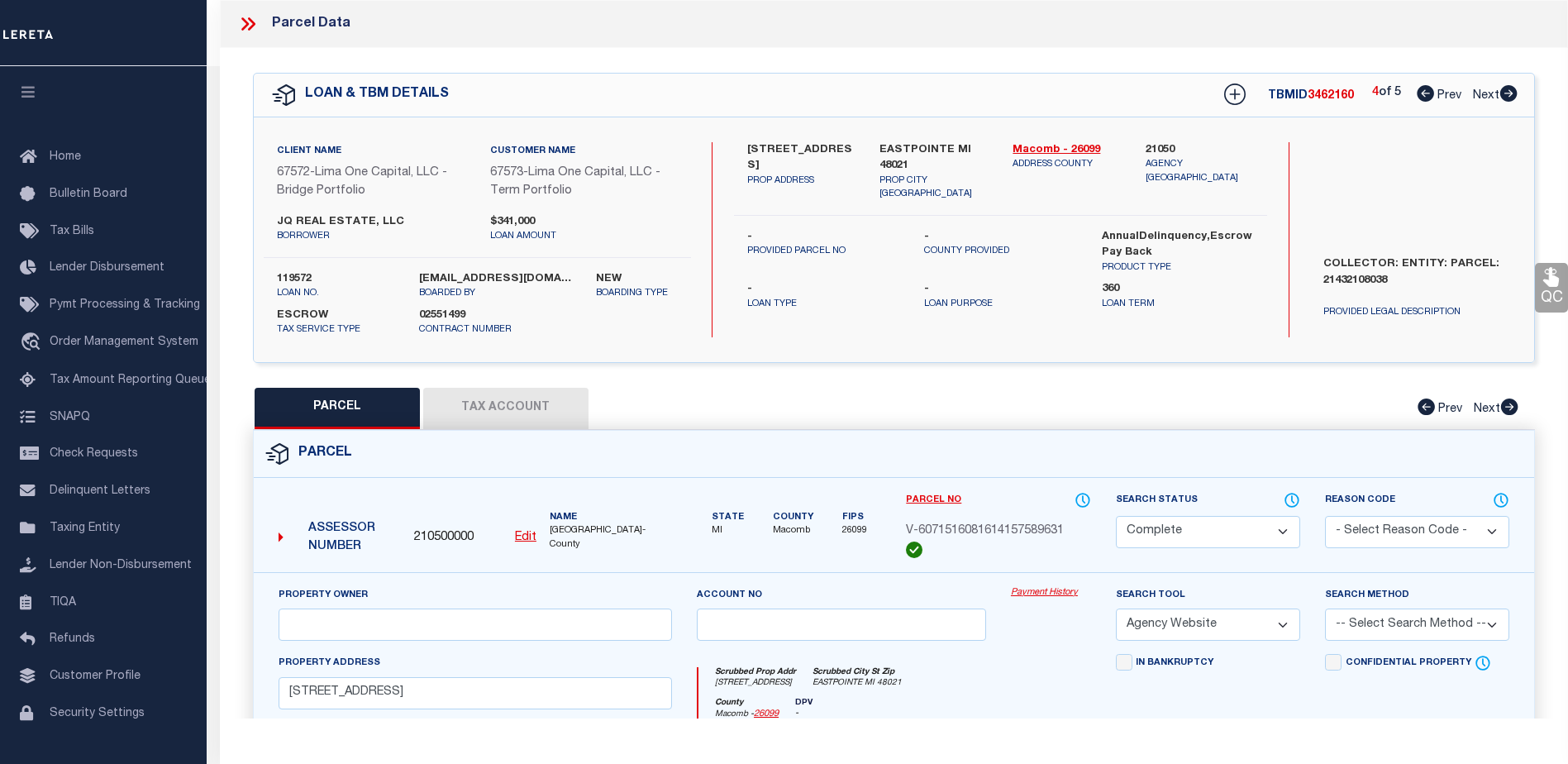
click at [1506, 91] on icon at bounding box center [1509, 93] width 17 height 16
select select "AS"
select select
checkbox input "false"
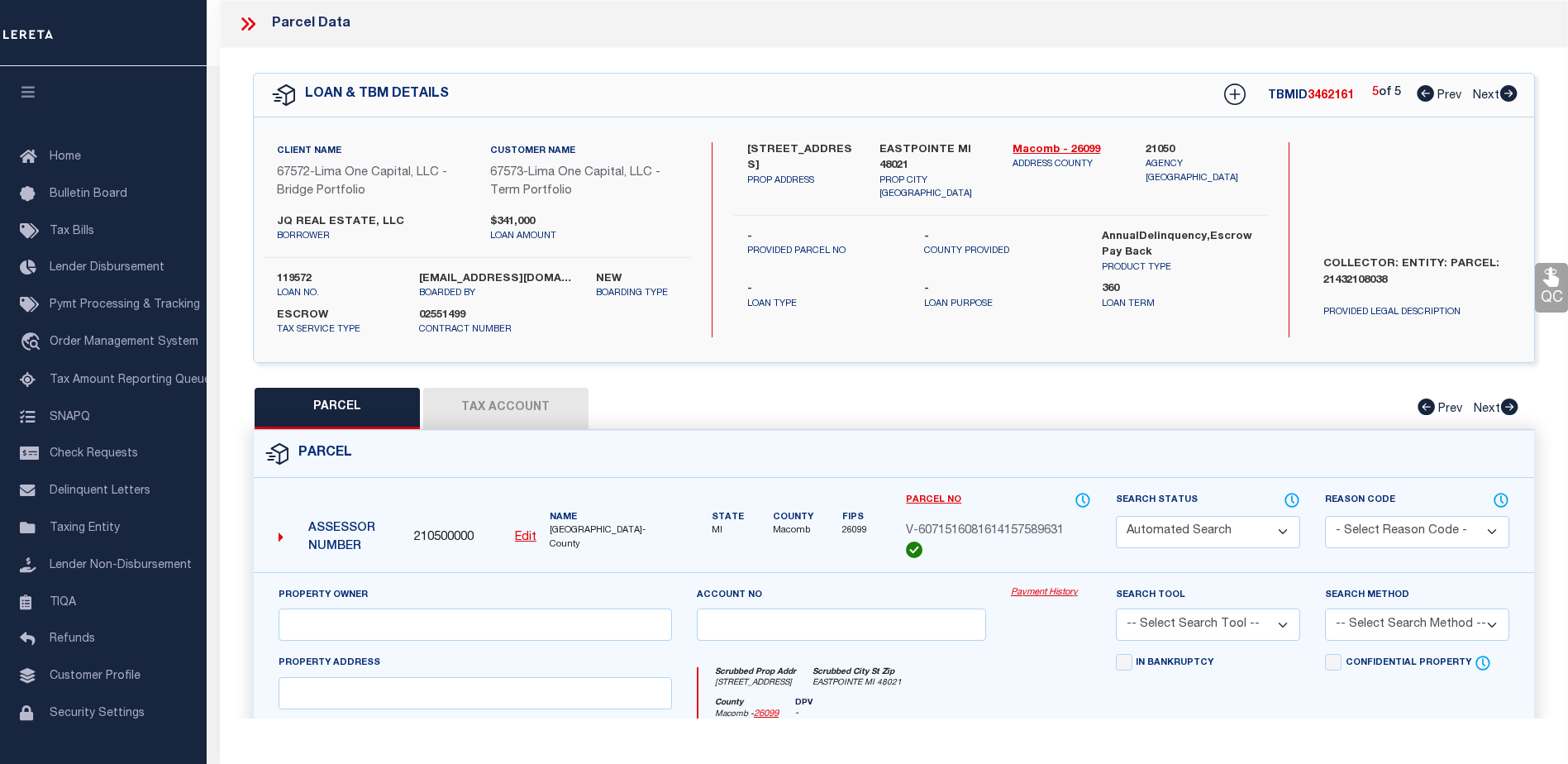
select select "CP"
select select "AGW"
select select
type input "30074 OAKWOOD STREET"
checkbox input "false"
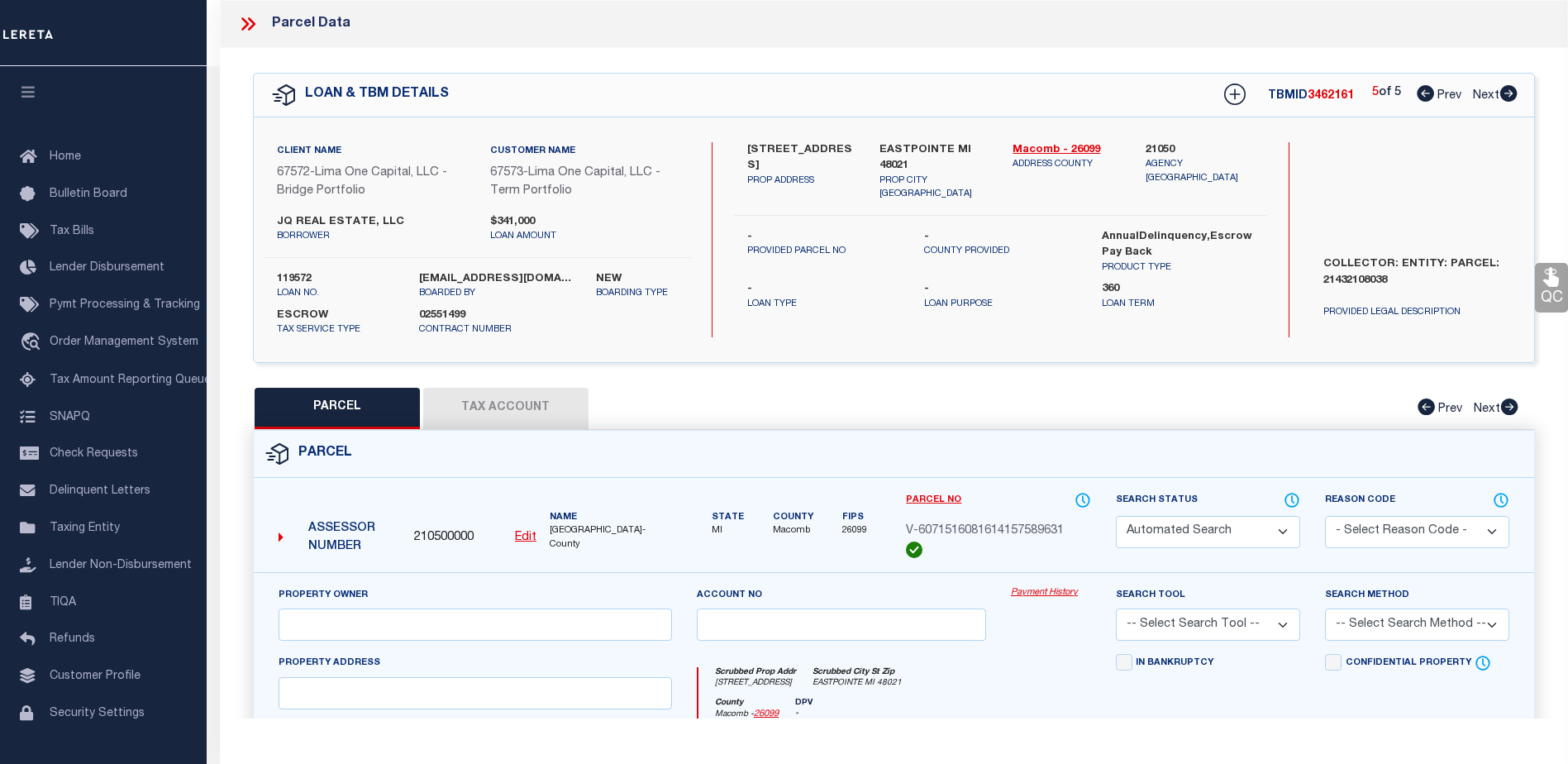
type input "INKSTER MI 48141"
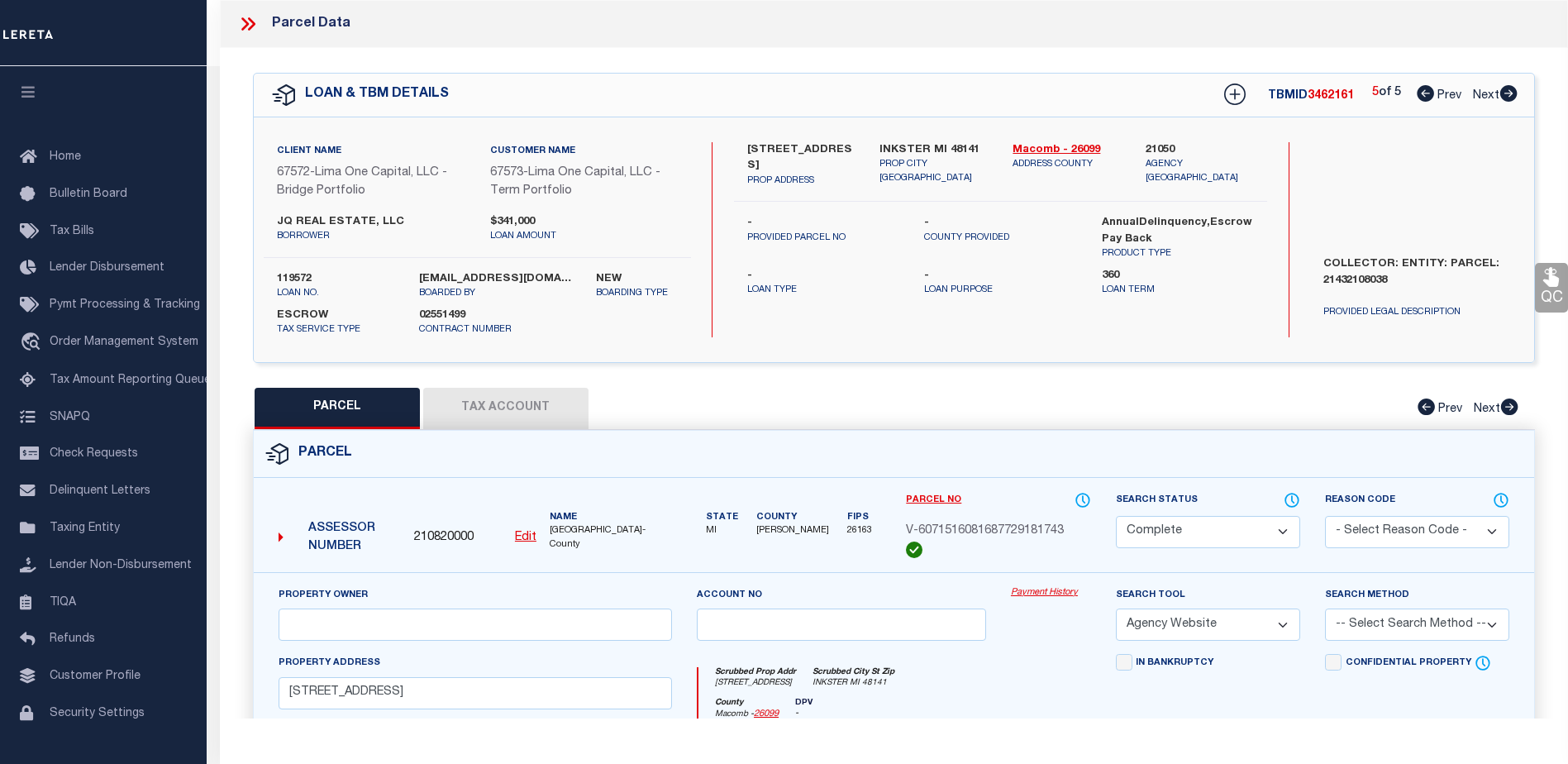
click at [1506, 91] on icon at bounding box center [1509, 93] width 17 height 16
click at [1041, 590] on link "Payment History" at bounding box center [1051, 593] width 81 height 14
click at [1420, 98] on icon at bounding box center [1425, 93] width 17 height 16
select select "AS"
select select
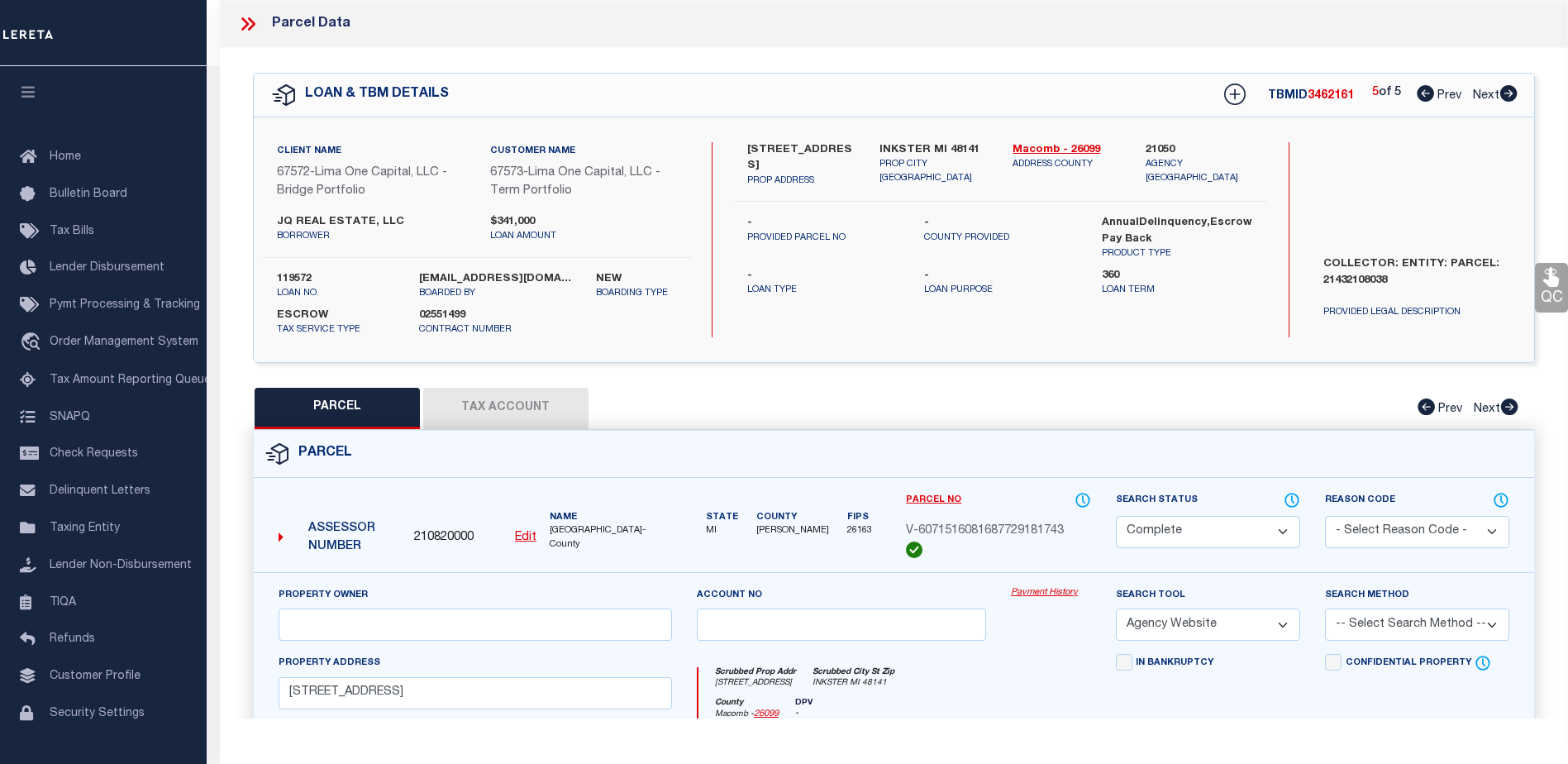
checkbox input "false"
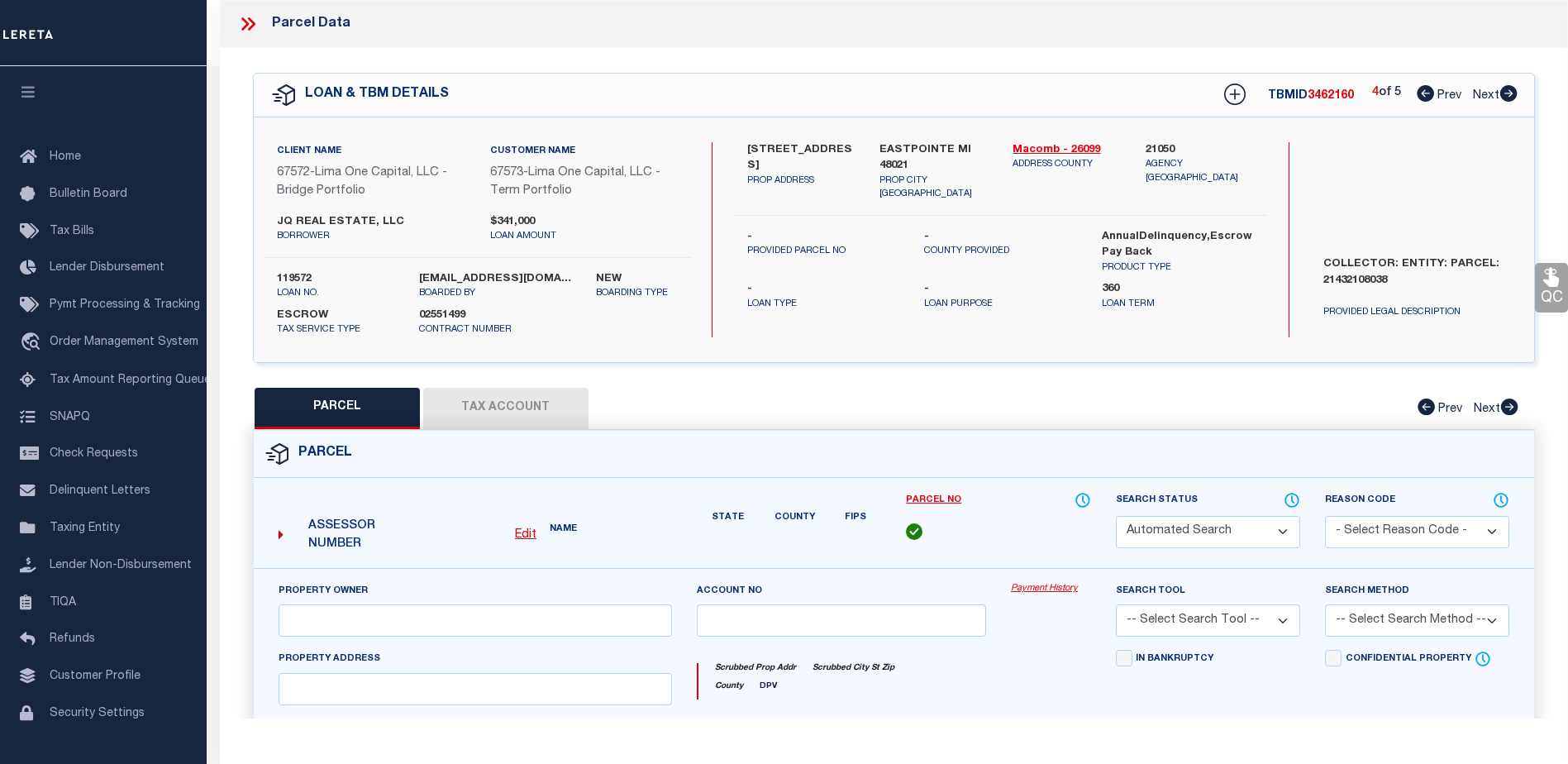
select select "CP"
select select "AGW"
select select
type input "18003 CURTAIN AVENUE"
checkbox input "false"
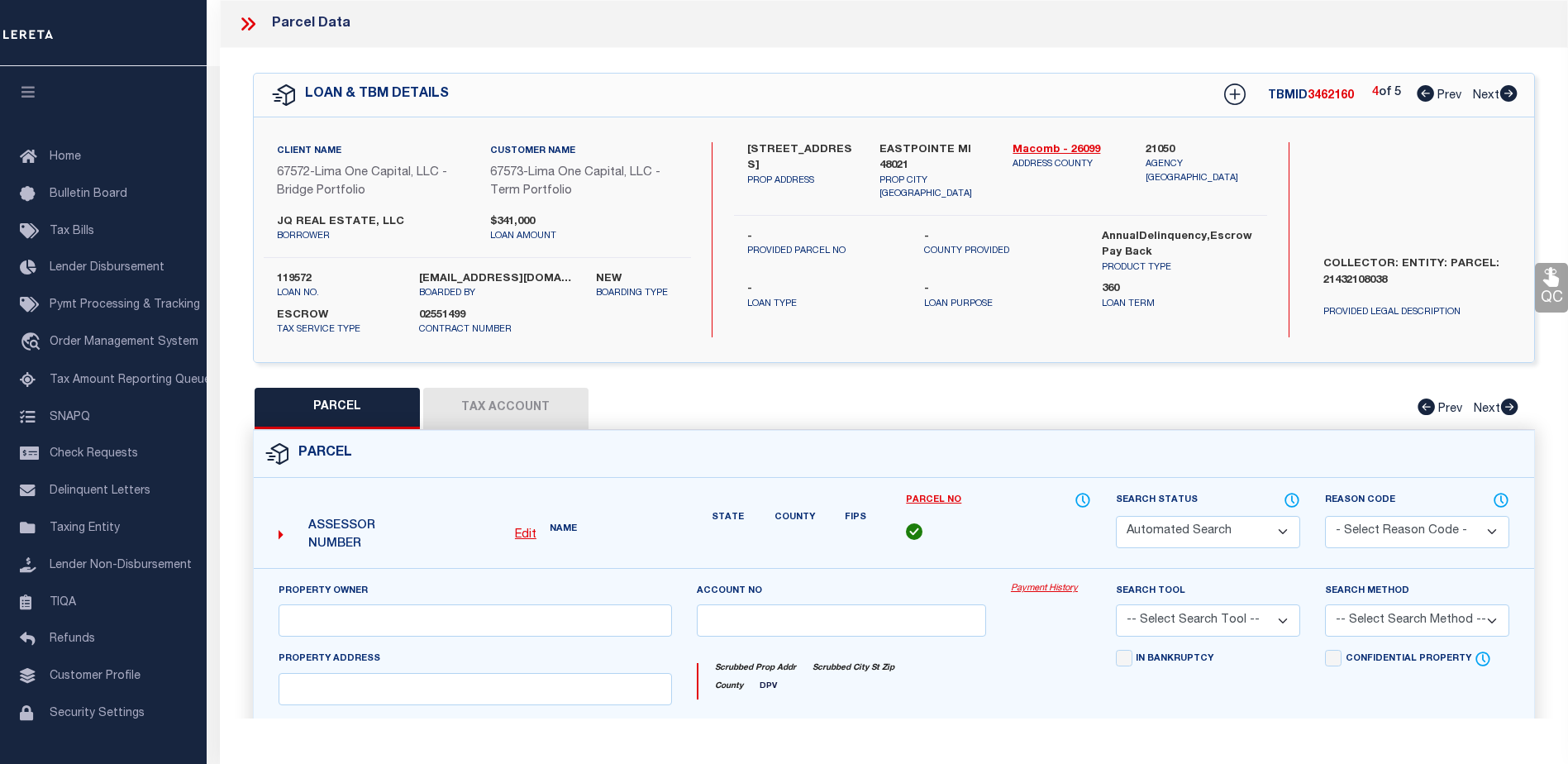
type input "EASTPOINTE MI 48021"
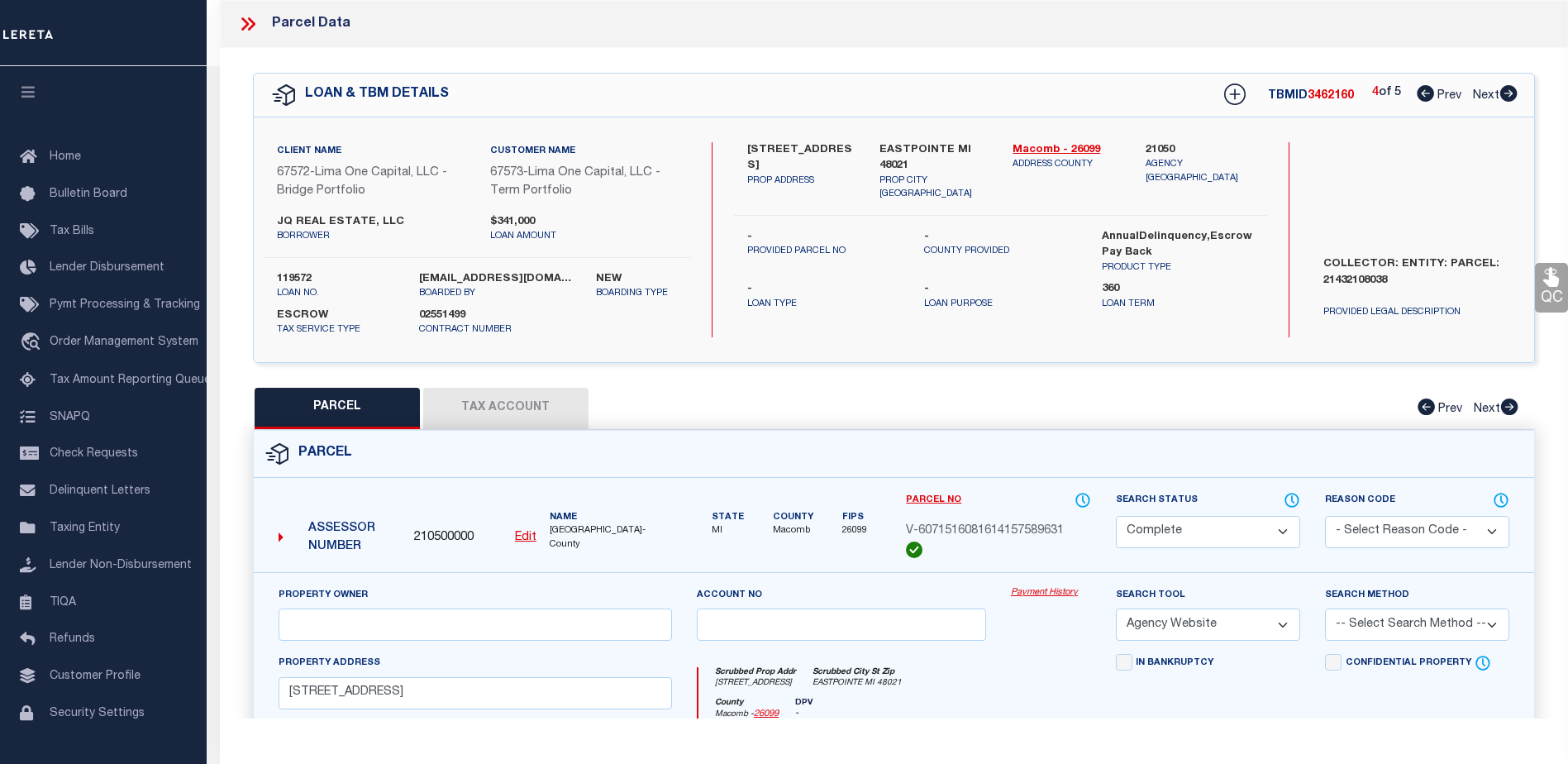
click at [1048, 592] on link "Payment History" at bounding box center [1051, 593] width 81 height 14
click at [1421, 105] on div "4 of 5 Prev Next" at bounding box center [1445, 95] width 146 height 21
click at [1420, 92] on icon at bounding box center [1425, 93] width 17 height 16
select select "AS"
select select
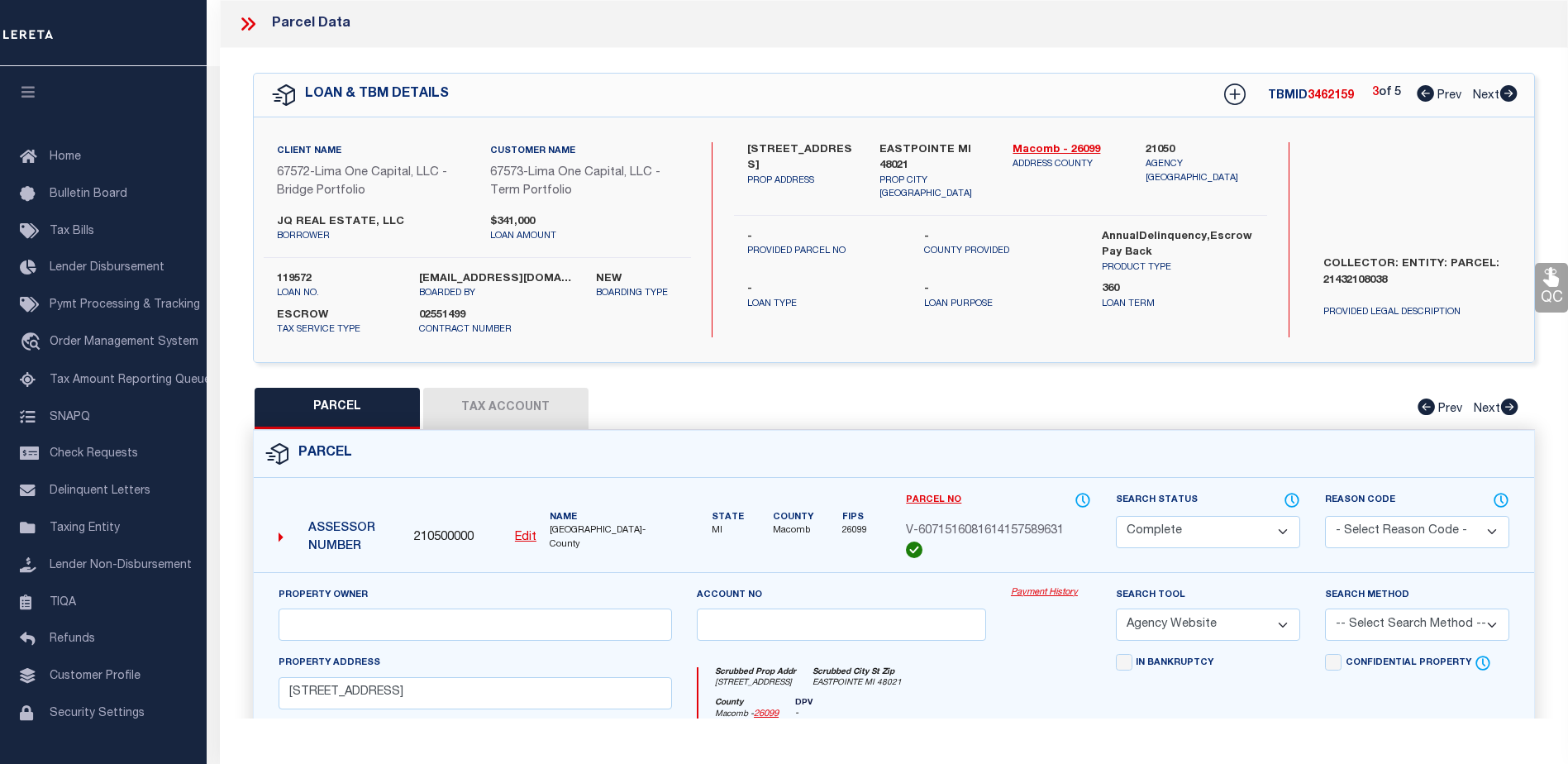
checkbox input "false"
select select "CP"
select select "AGW"
select select
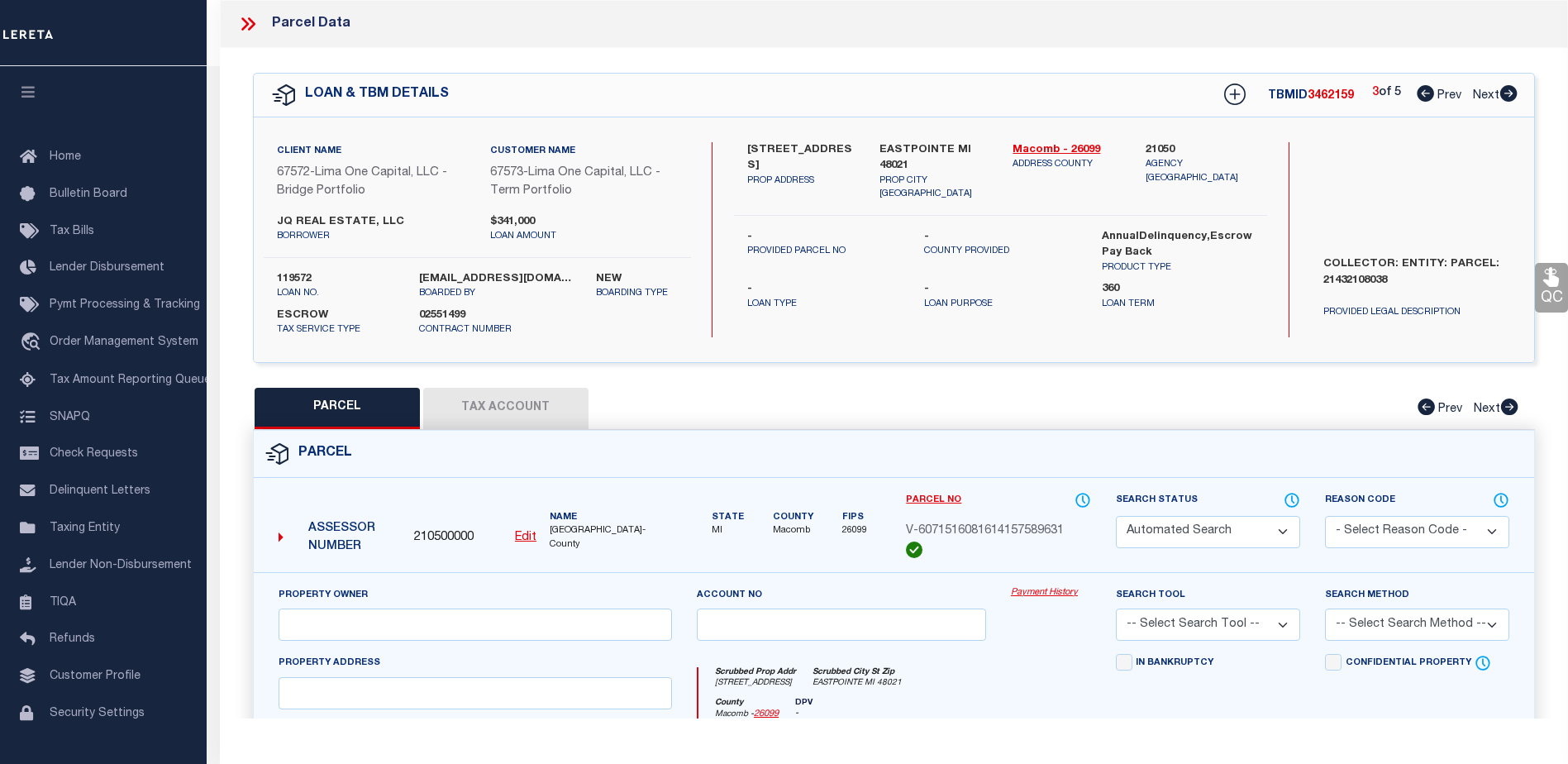
type input "1711 FAIRBAIRN STREET"
checkbox input "false"
type input "INKSTER MI 48141"
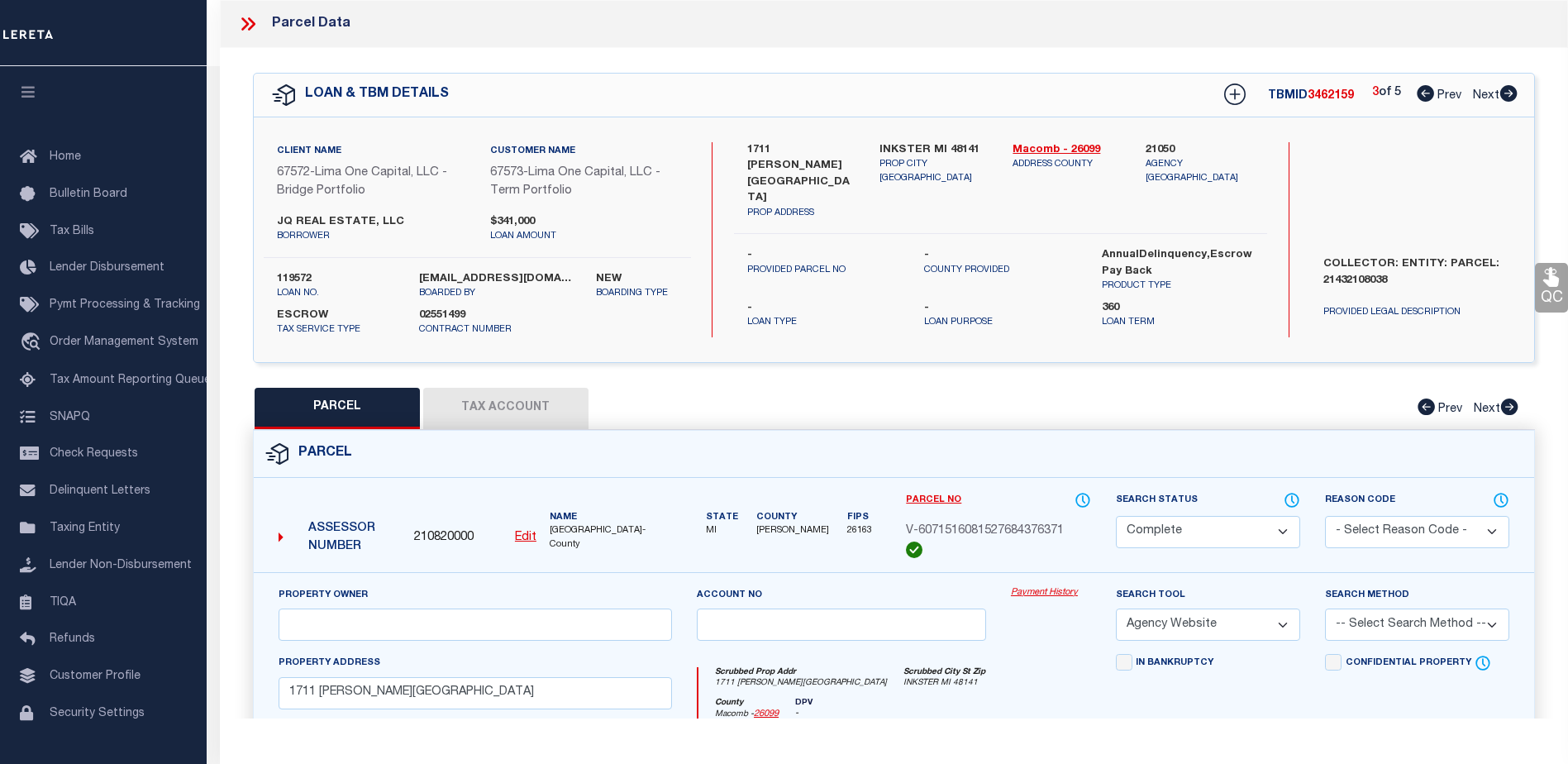
click at [1041, 589] on link "Payment History" at bounding box center [1051, 593] width 81 height 14
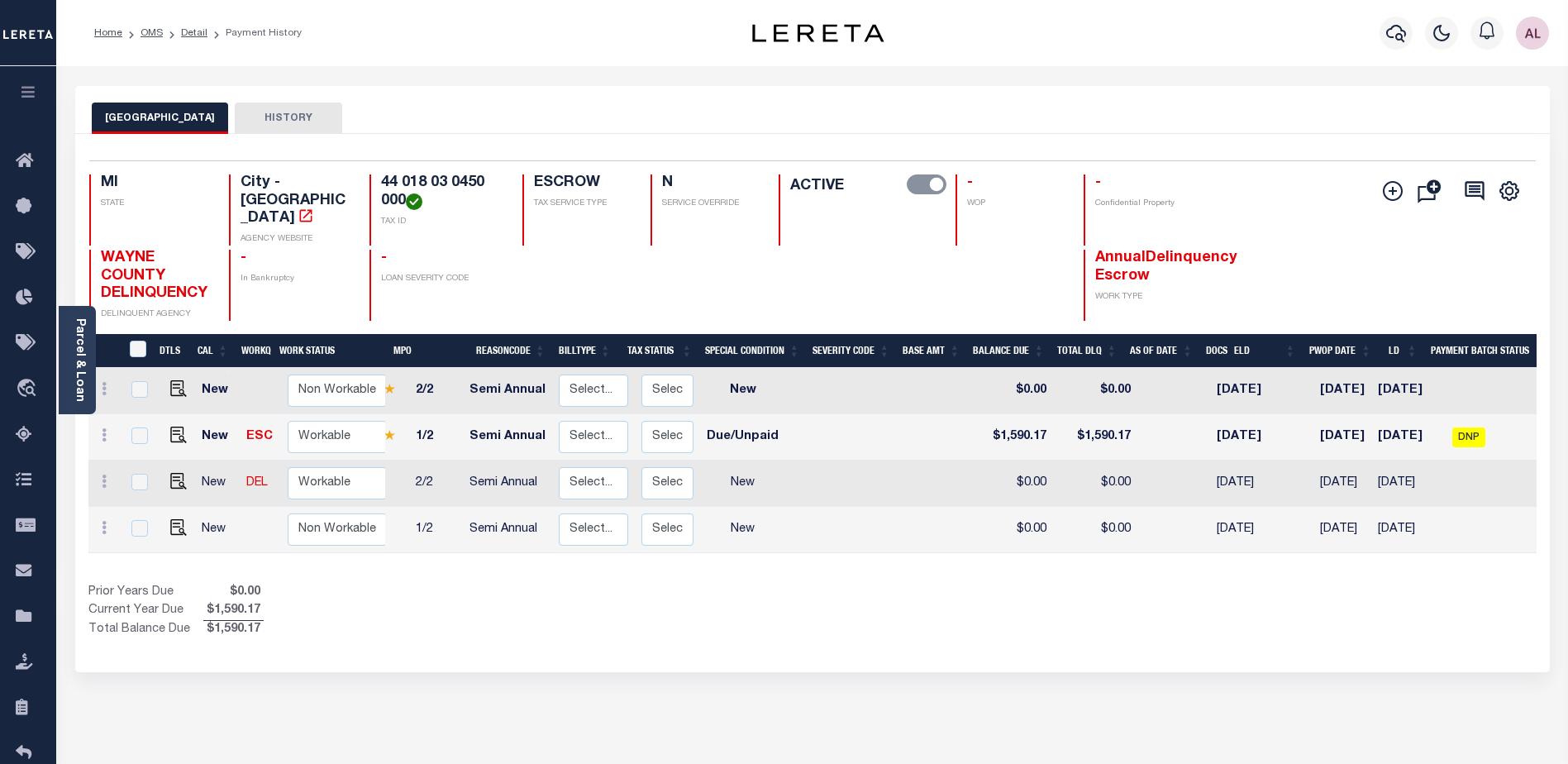
scroll to position [0, 160]
click at [1469, 438] on span "DNP" at bounding box center [1468, 437] width 33 height 20
checkbox input "true"
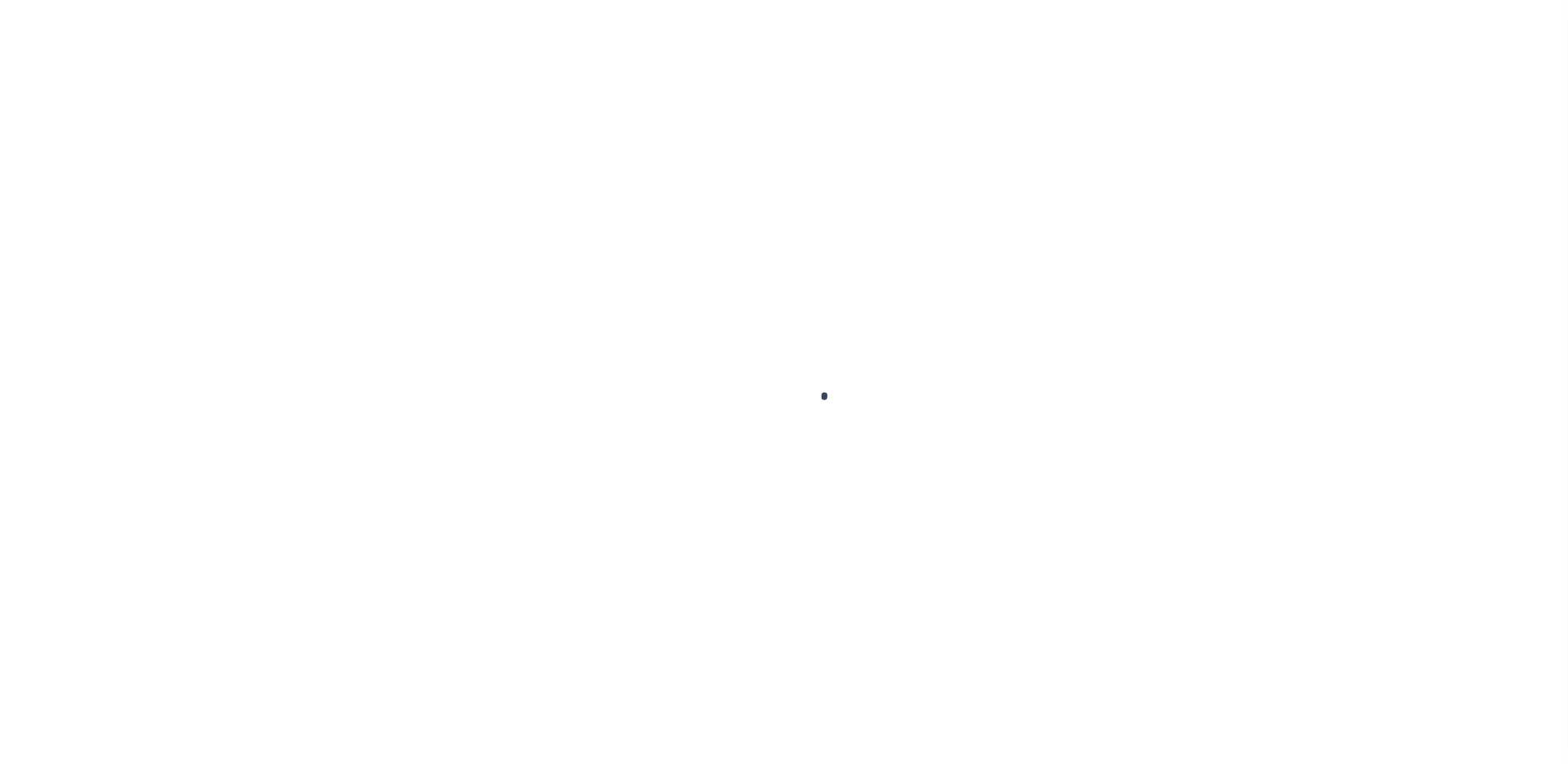
scroll to position [41, 0]
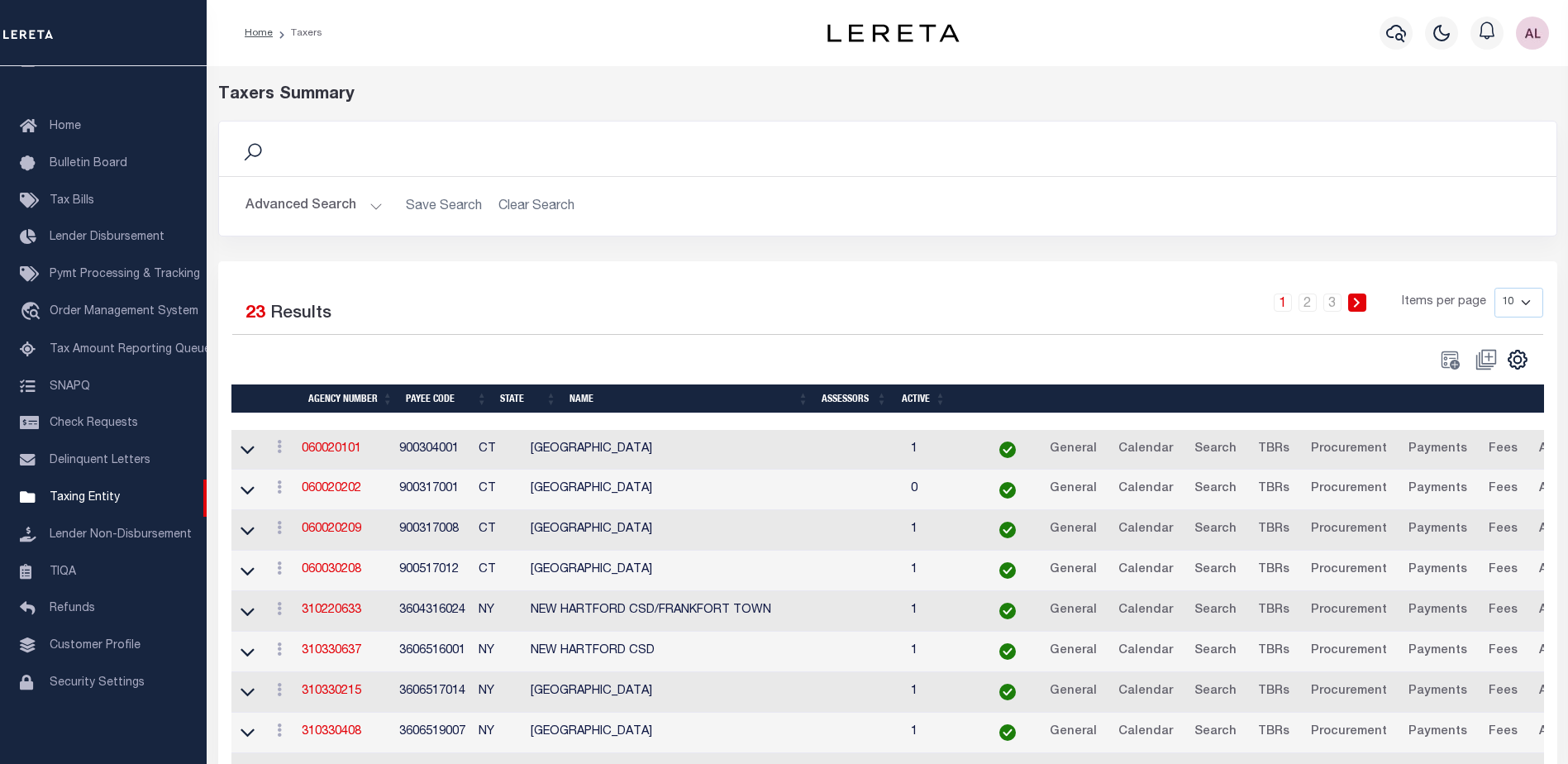
click at [371, 208] on button "Advanced Search" at bounding box center [314, 206] width 137 height 33
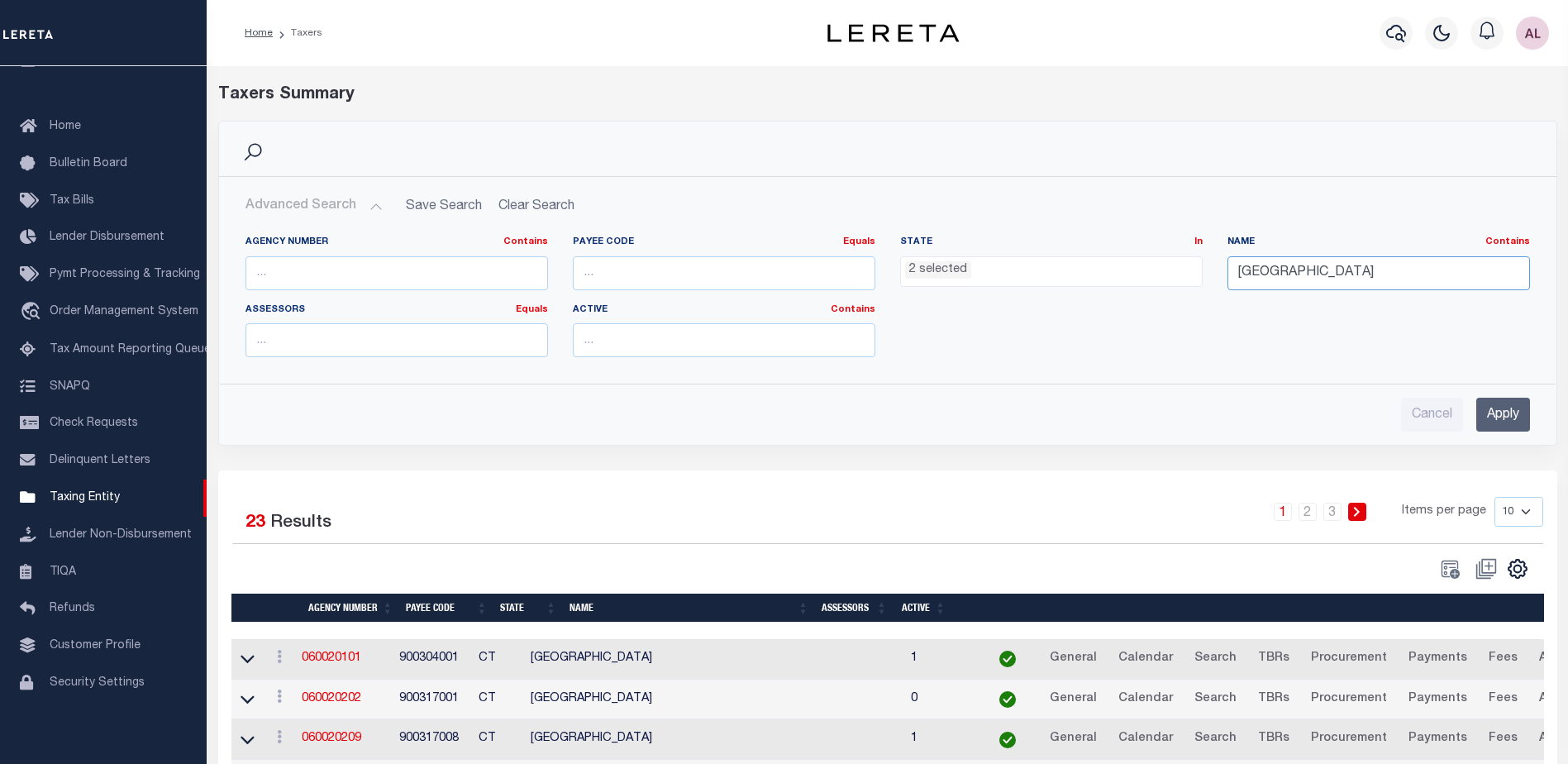
drag, startPoint x: 1296, startPoint y: 283, endPoint x: 1200, endPoint y: 281, distance: 96.0
click at [1200, 281] on div "Agency Number Contains Contains Is Payee Code Equals Equals Is Not Equal To Is …" at bounding box center [888, 302] width 1309 height 134
type input "waterbury"
click at [1498, 414] on input "Apply" at bounding box center [1503, 414] width 54 height 34
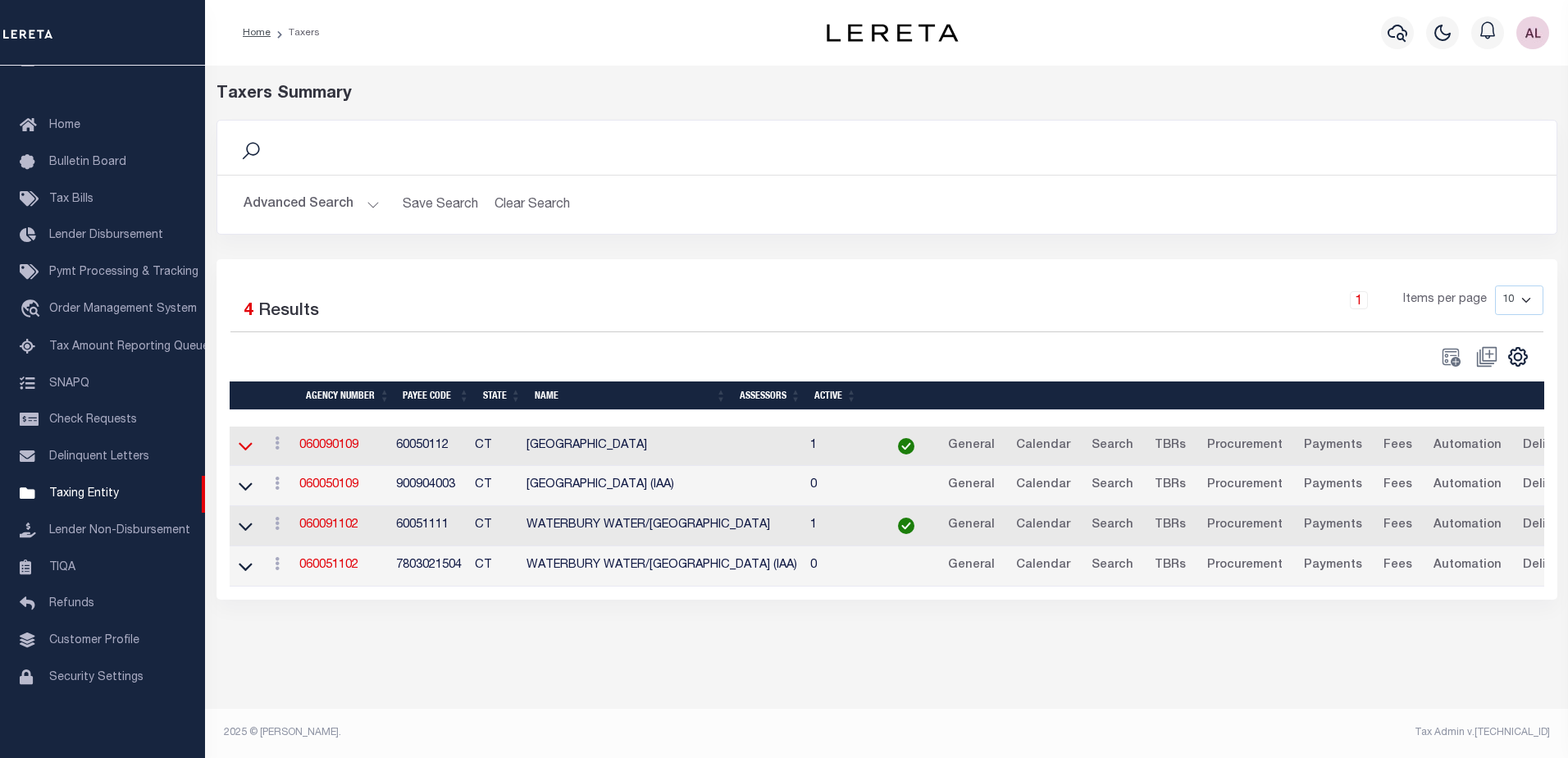
click at [246, 449] on icon at bounding box center [246, 446] width 14 height 17
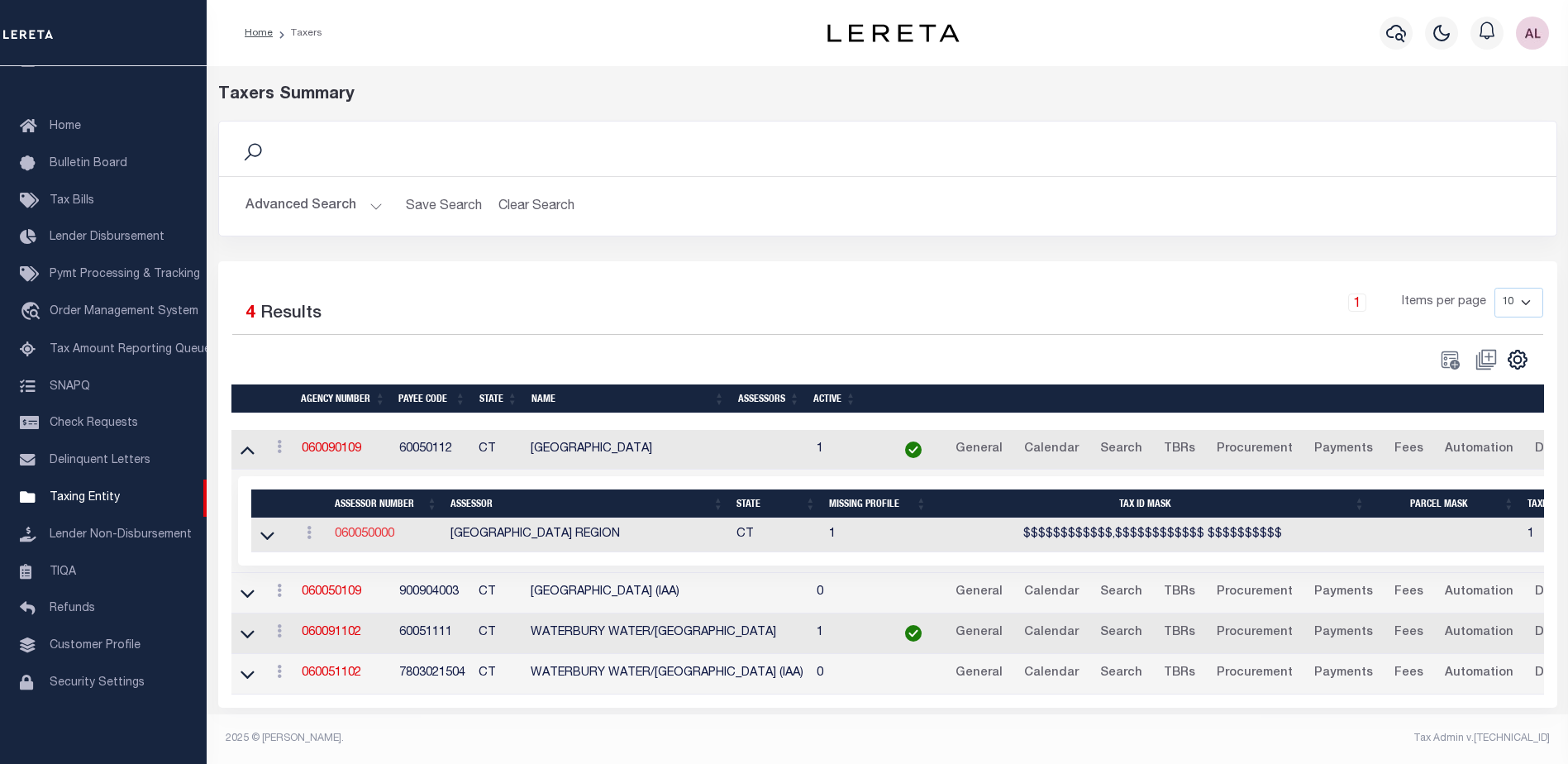
click at [345, 537] on link "060050000" at bounding box center [365, 534] width 59 height 12
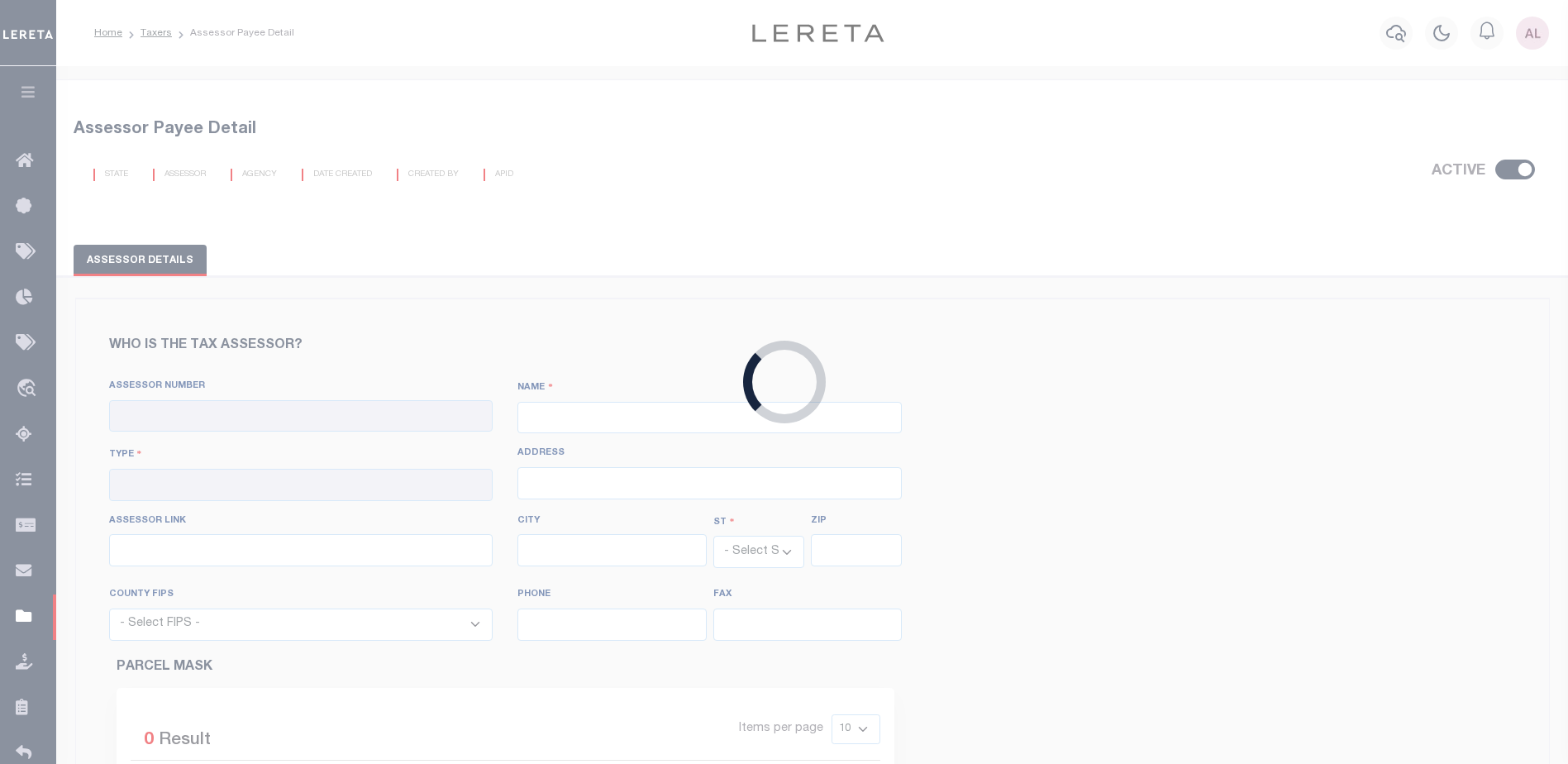
checkbox input "true"
type input "060050000"
type input "[GEOGRAPHIC_DATA] REGION"
type input "00 - County"
select select "CT"
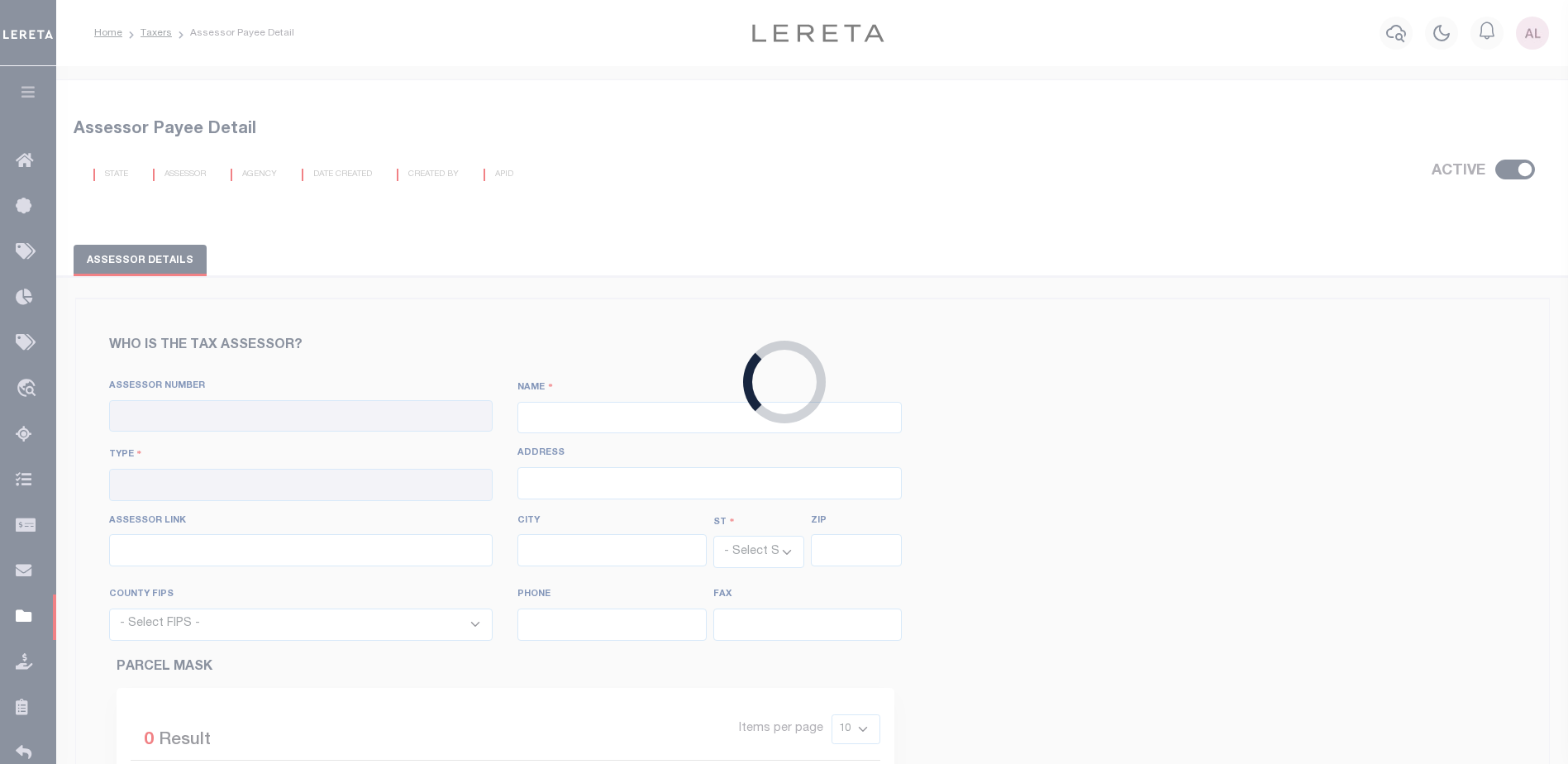
select select "9009"
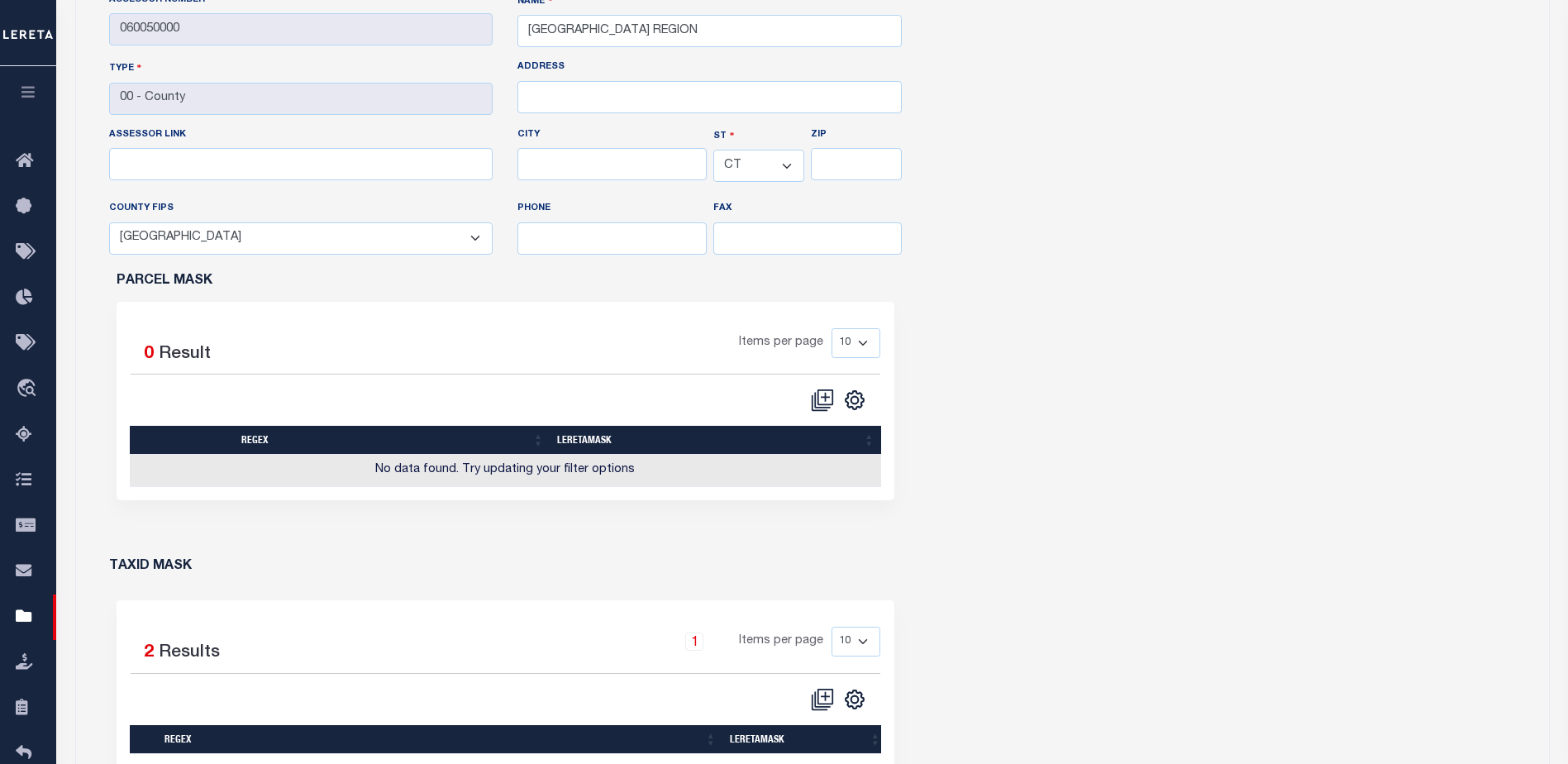
scroll to position [661, 0]
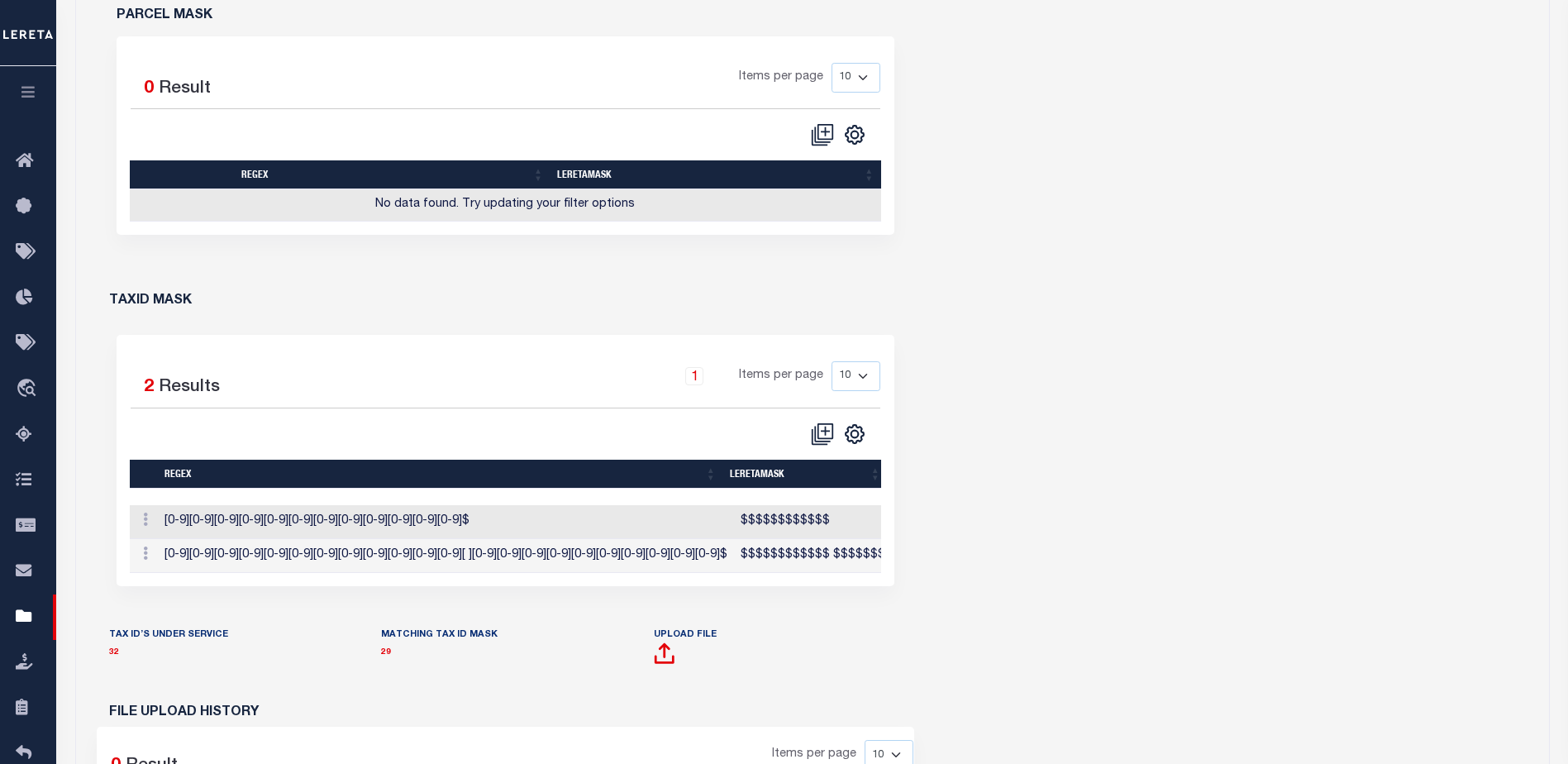
click at [109, 661] on p "32" at bounding box center [233, 652] width 248 height 18
click at [114, 657] on link "32" at bounding box center [114, 652] width 10 height 9
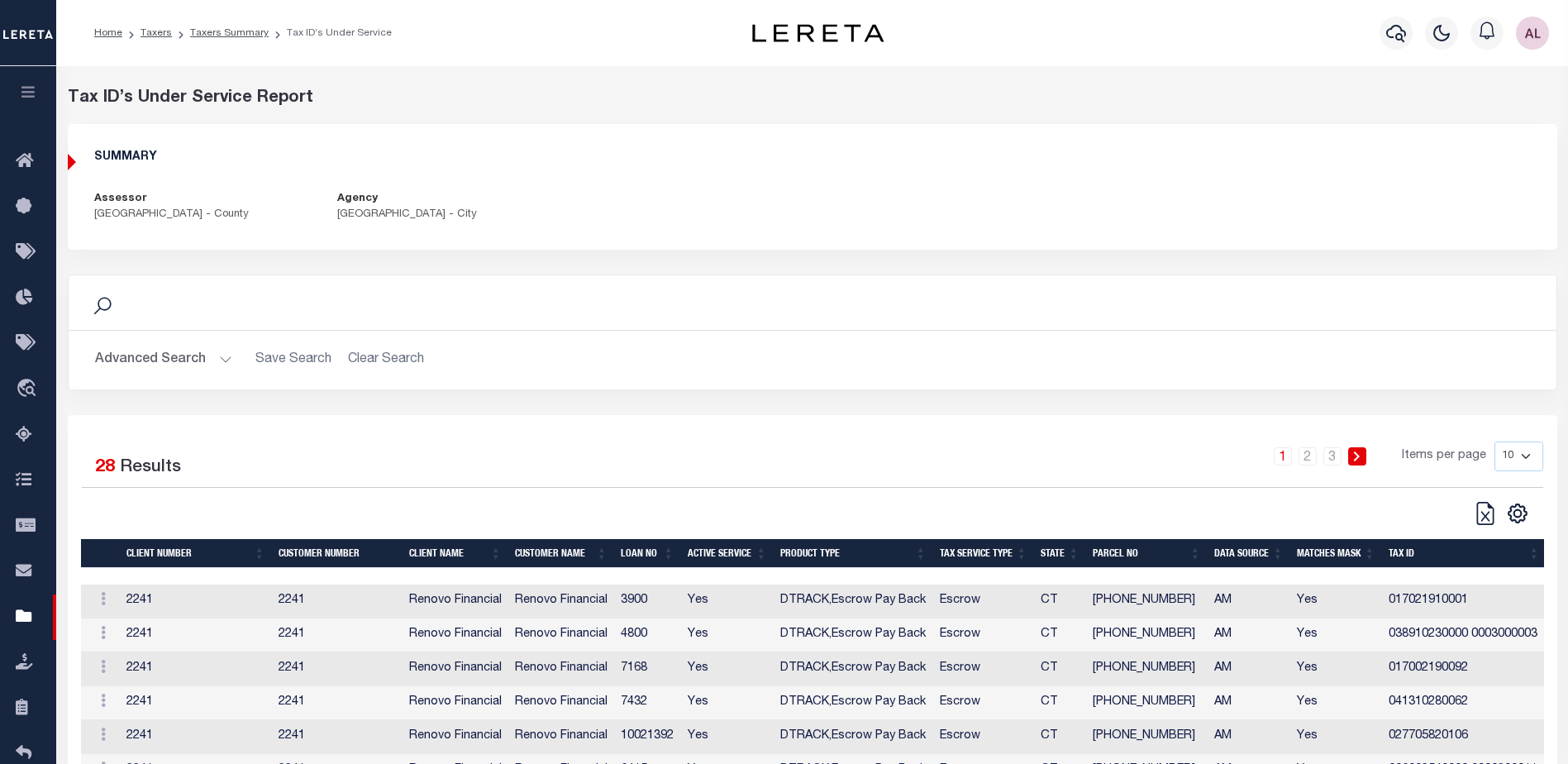
click at [1522, 456] on select "10 25 50 100" at bounding box center [1518, 456] width 49 height 30
select select "100"
click at [1494, 442] on select "10 25 50 100" at bounding box center [1518, 456] width 49 height 30
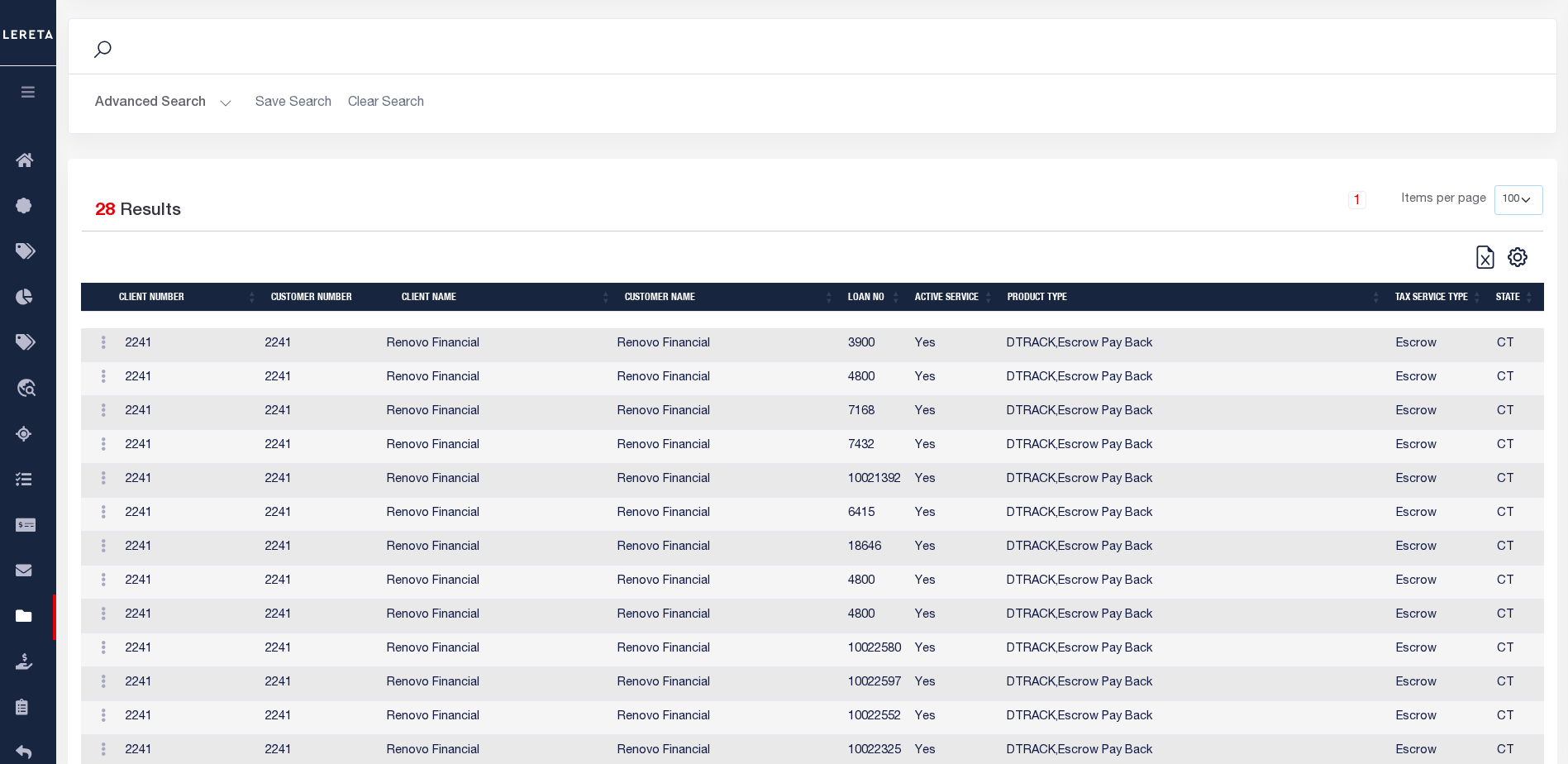
scroll to position [250, 0]
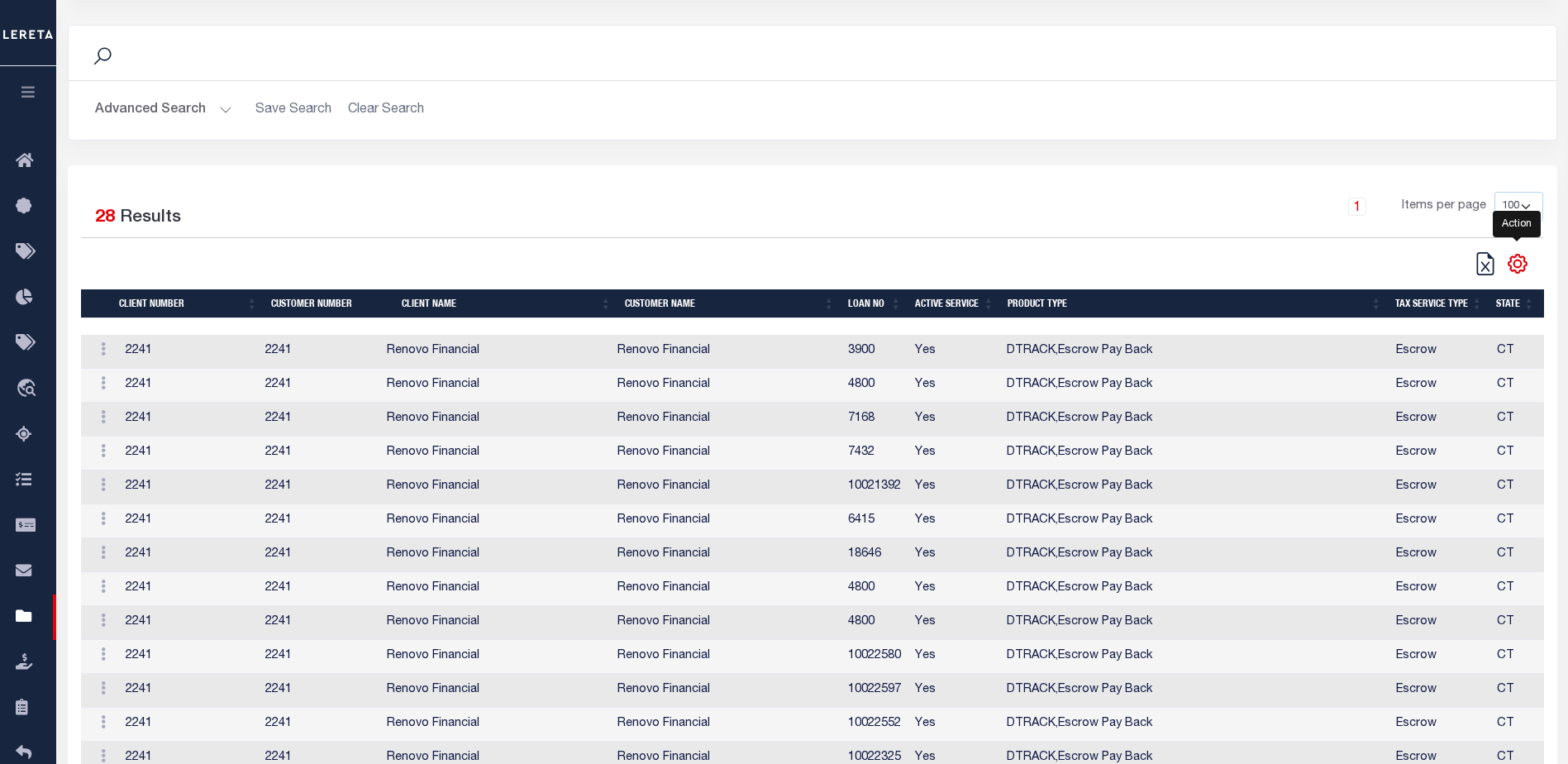
click at [1515, 266] on icon "" at bounding box center [1517, 264] width 21 height 21
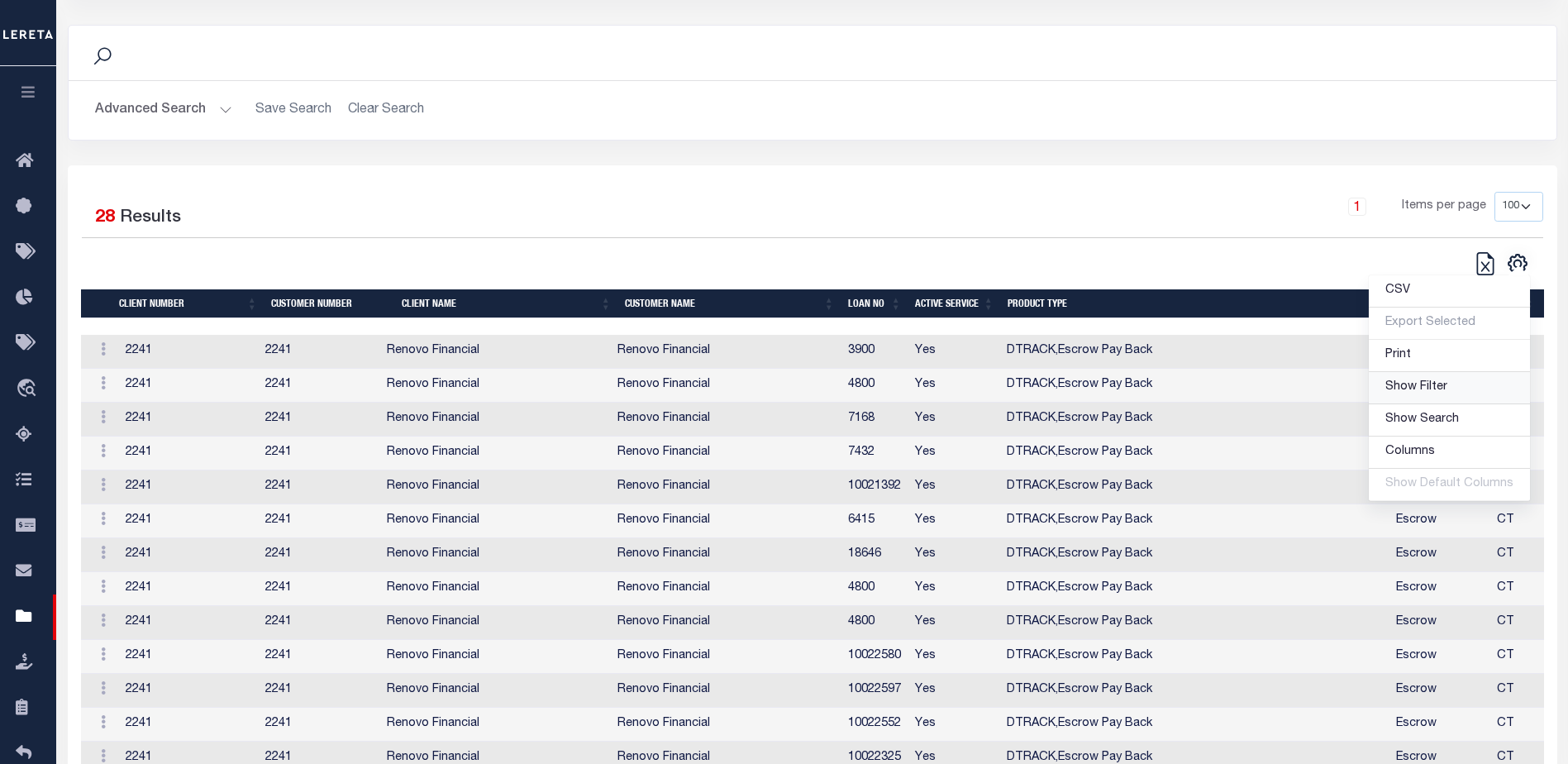
drag, startPoint x: 1418, startPoint y: 389, endPoint x: 1210, endPoint y: 366, distance: 209.3
click at [1415, 390] on span "Show Filter" at bounding box center [1415, 387] width 62 height 12
select select
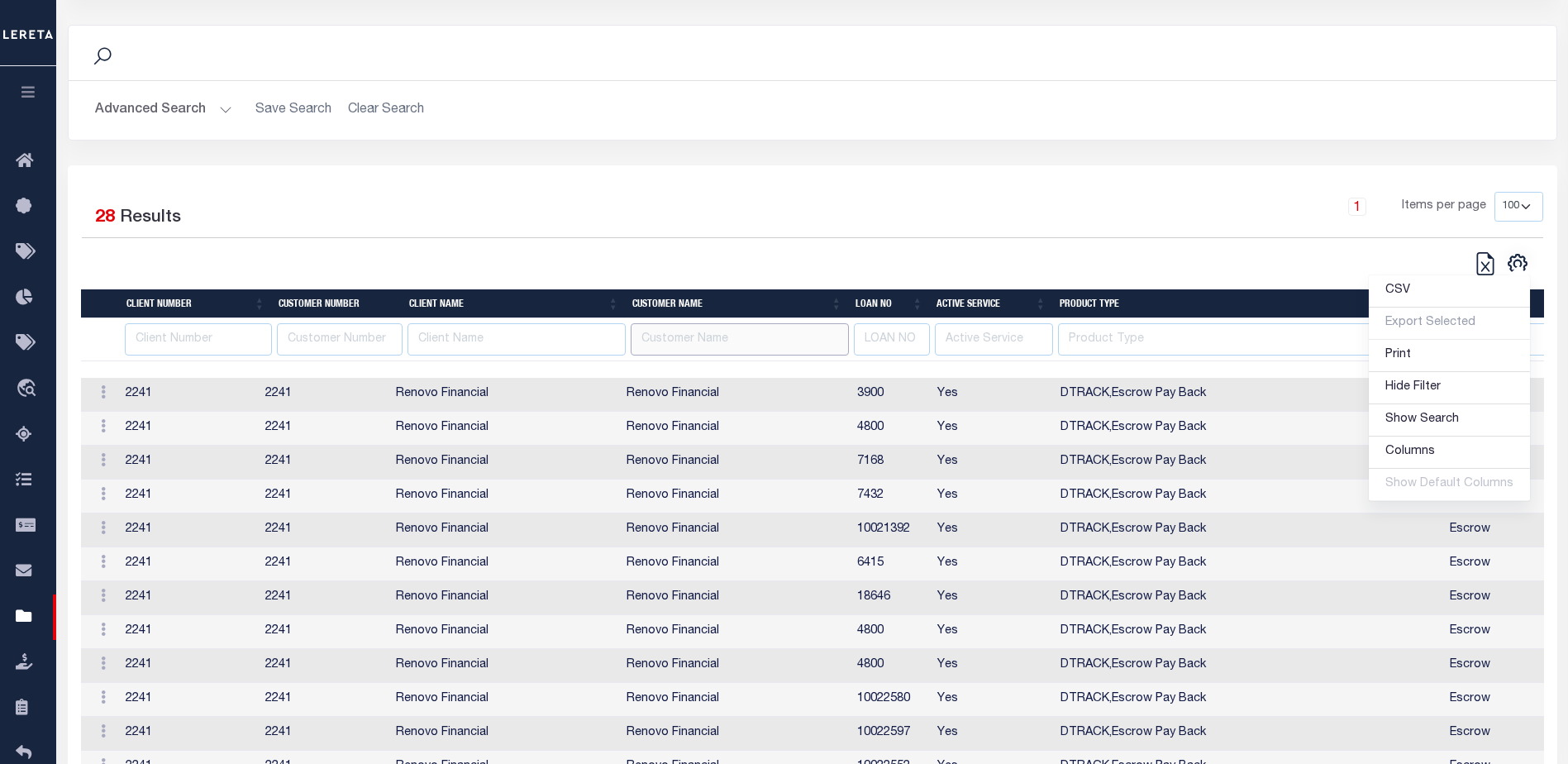
click at [685, 342] on input "text" at bounding box center [739, 340] width 218 height 33
type input "renovo"
select select
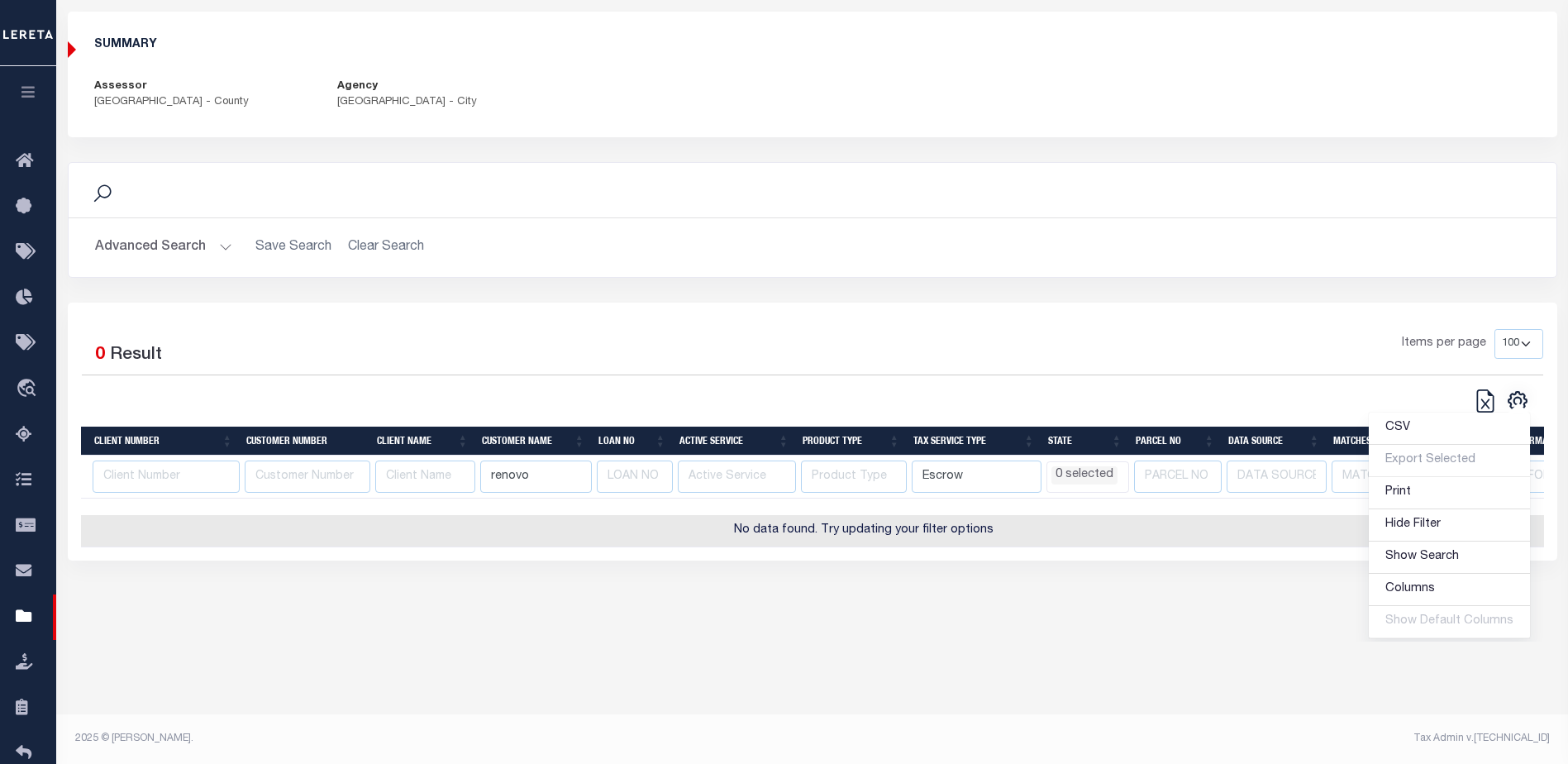
scroll to position [112, 0]
select select
click at [778, 344] on div "Items per page 10 25 50 100" at bounding box center [998, 350] width 1090 height 43
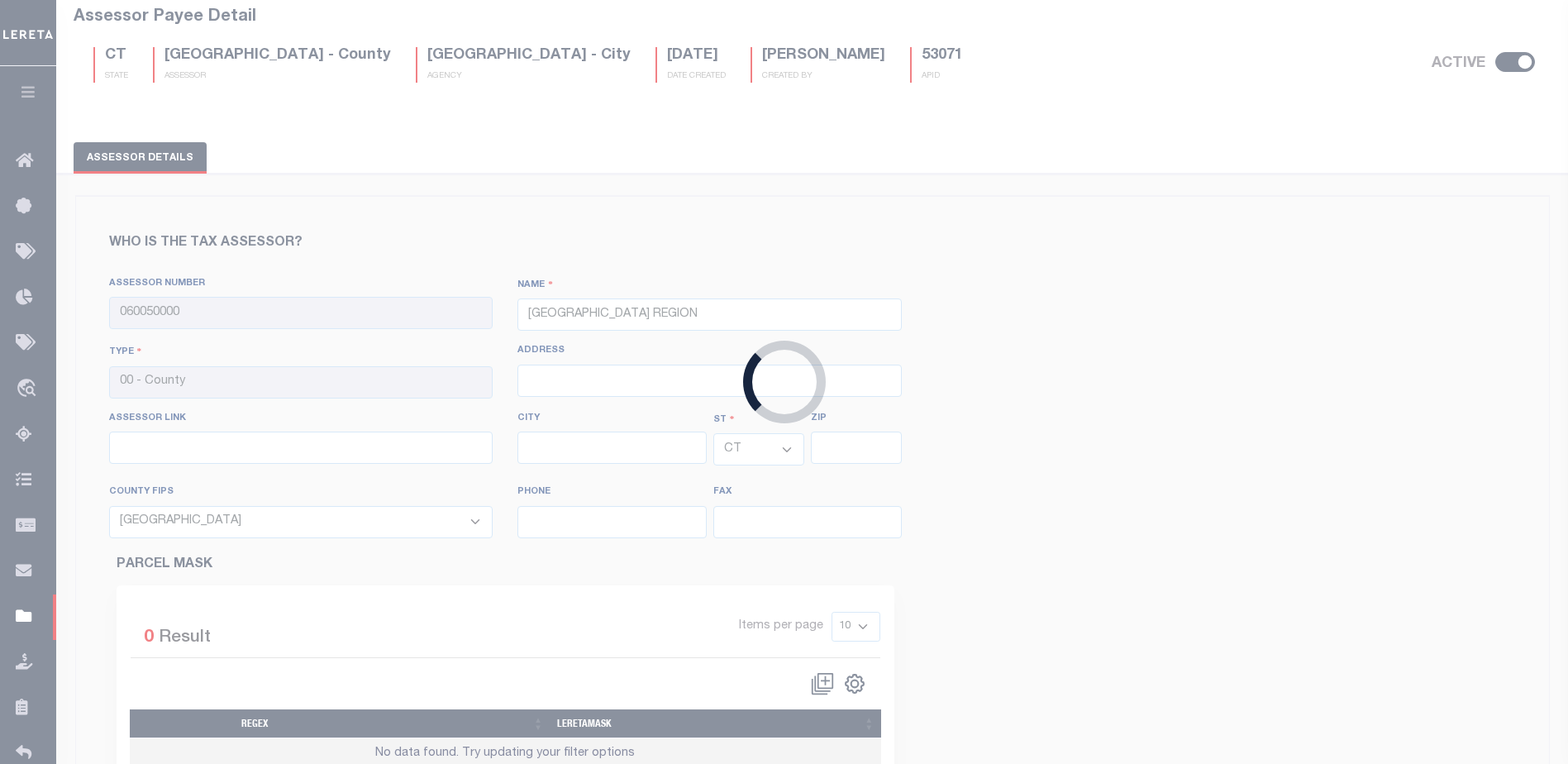
scroll to position [1078, 0]
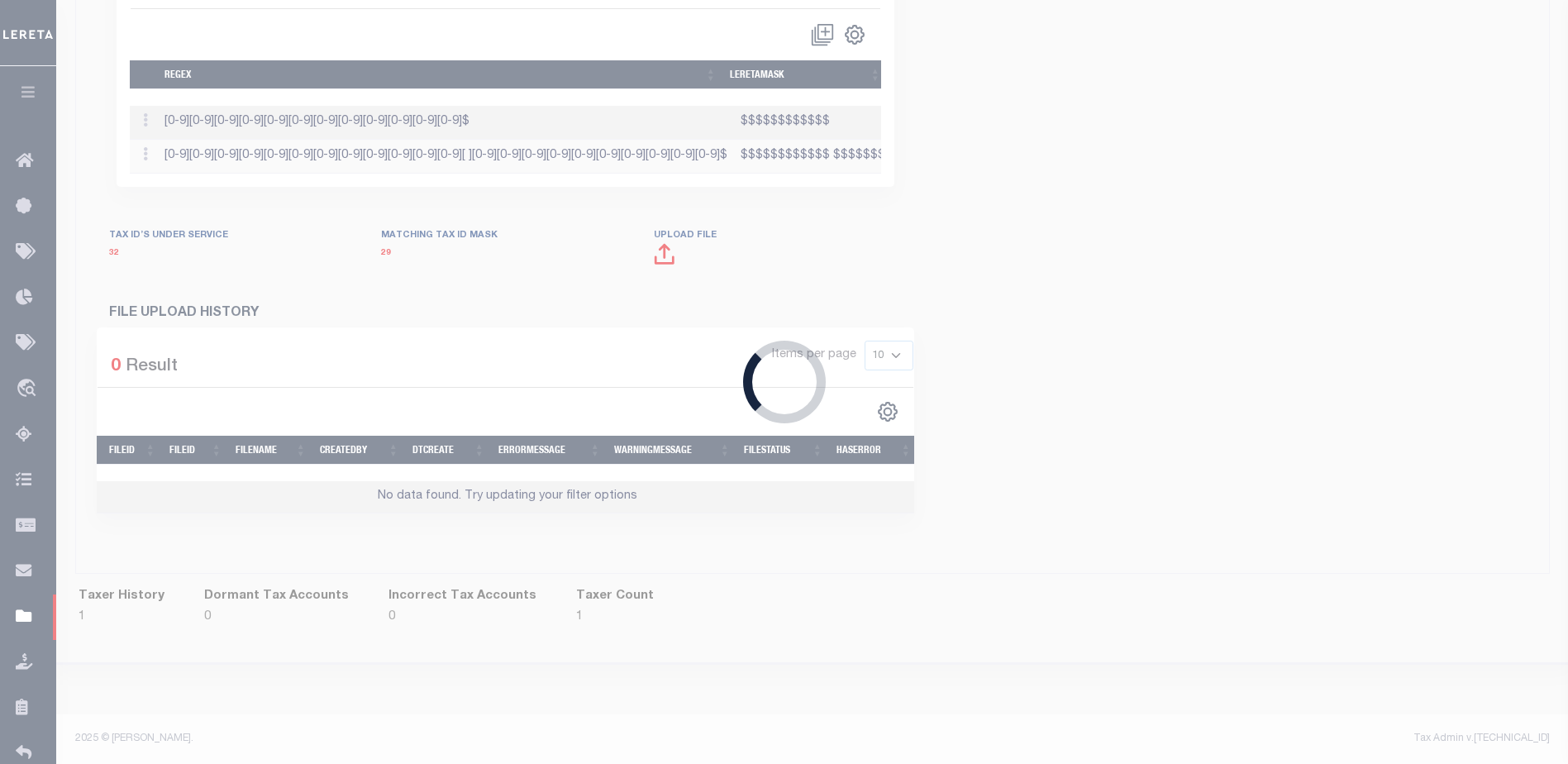
select select "9009"
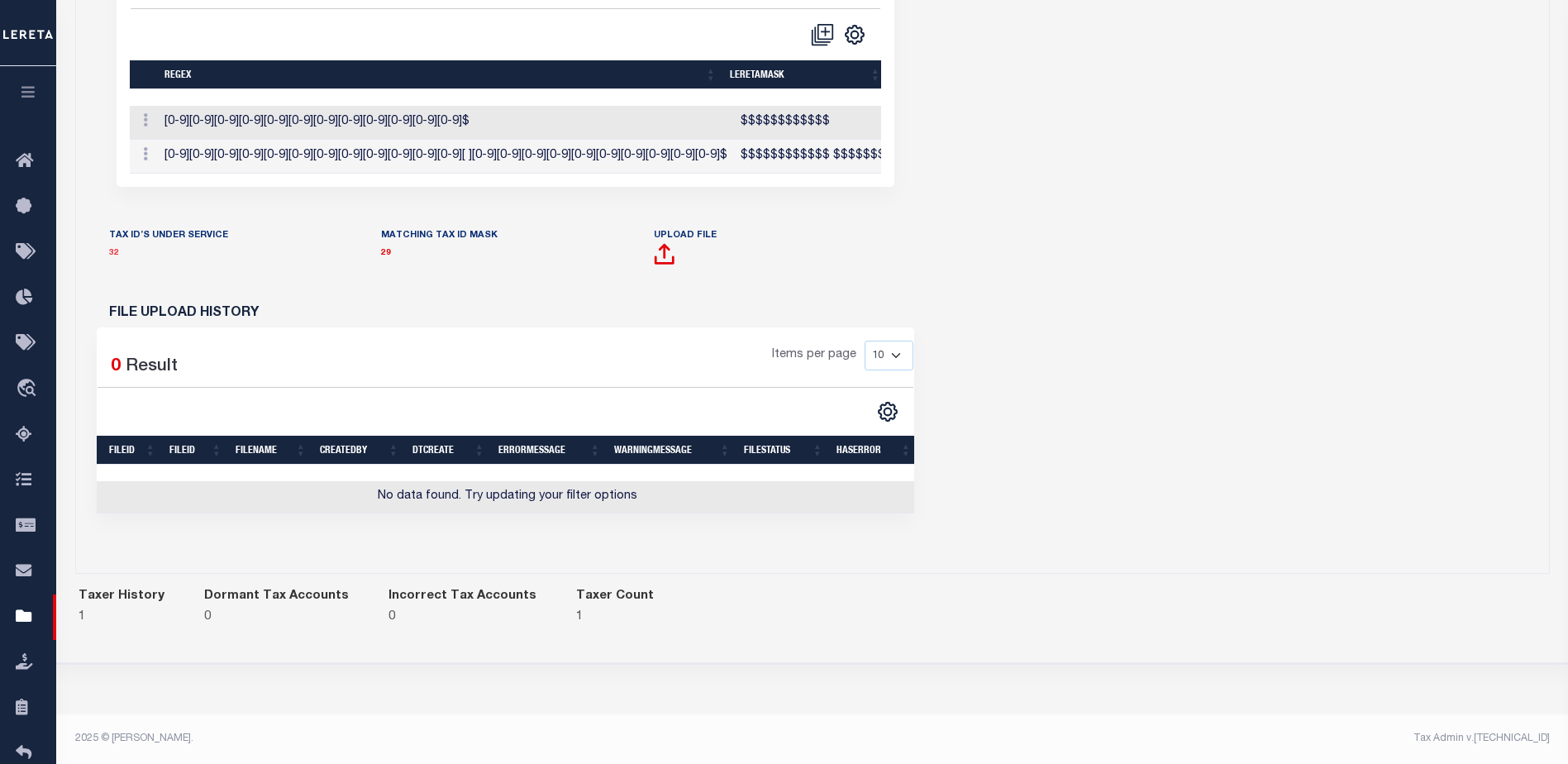
click at [109, 257] on link "32" at bounding box center [114, 252] width 10 height 9
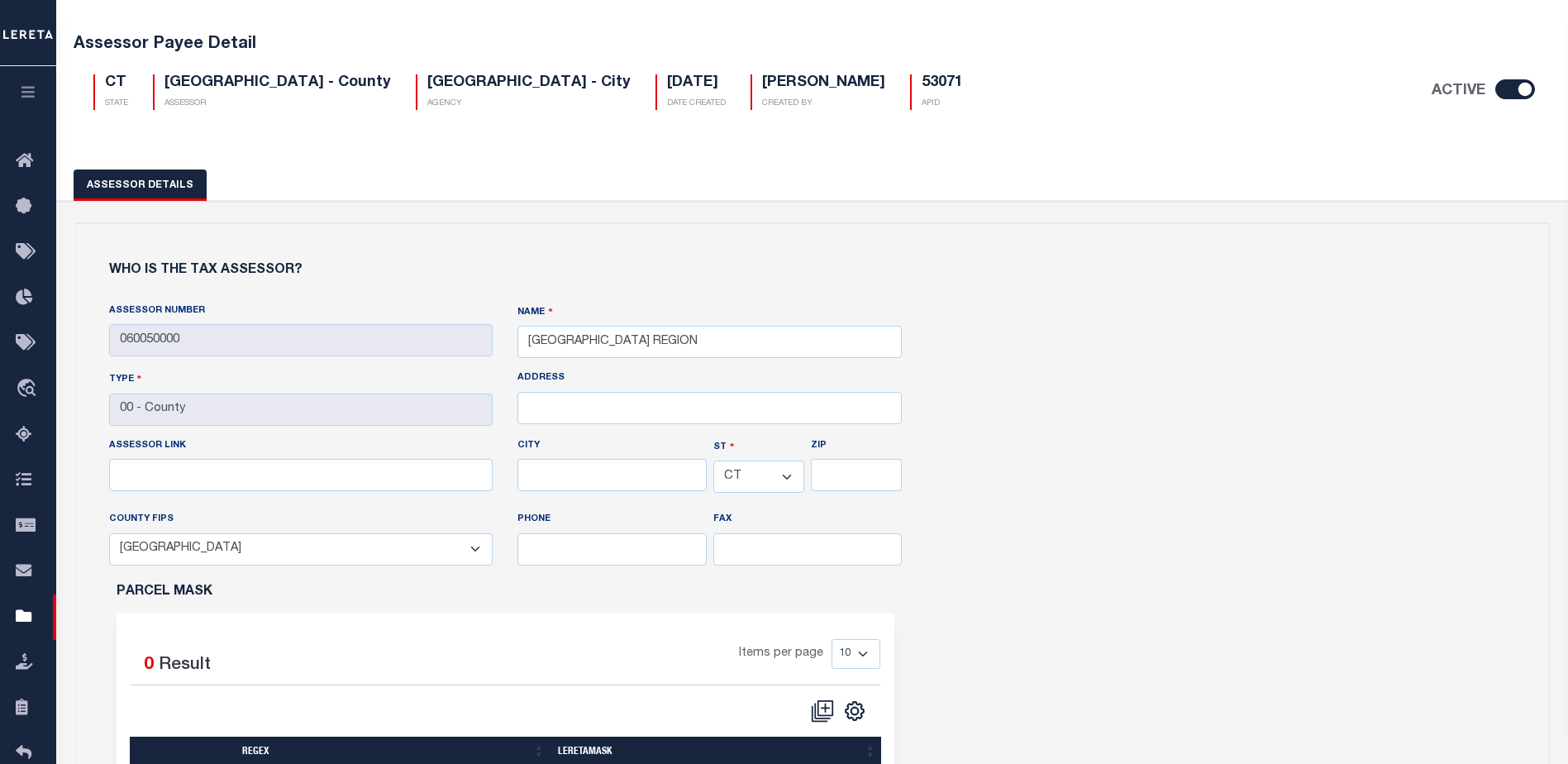
select select
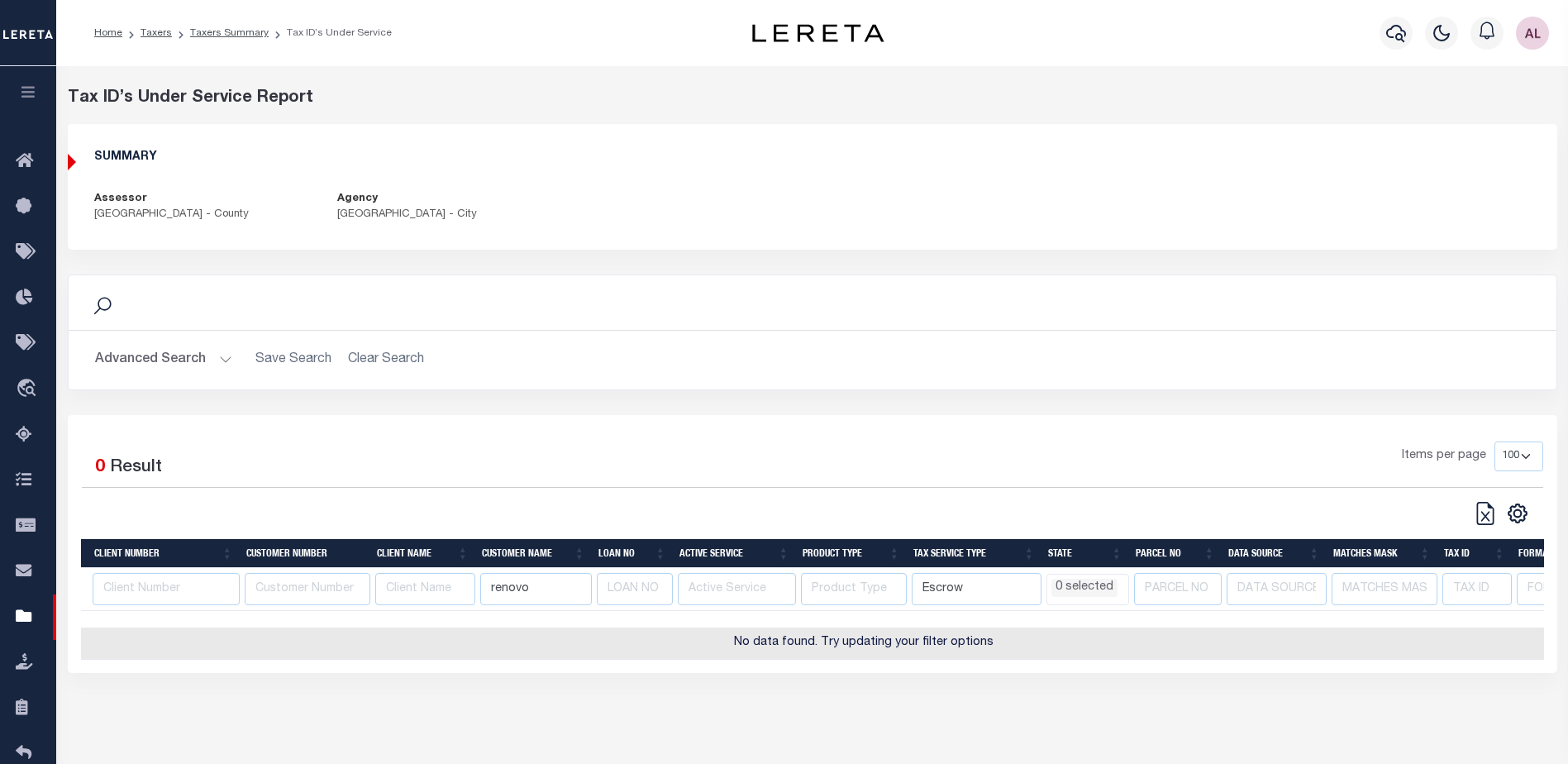
select select "100"
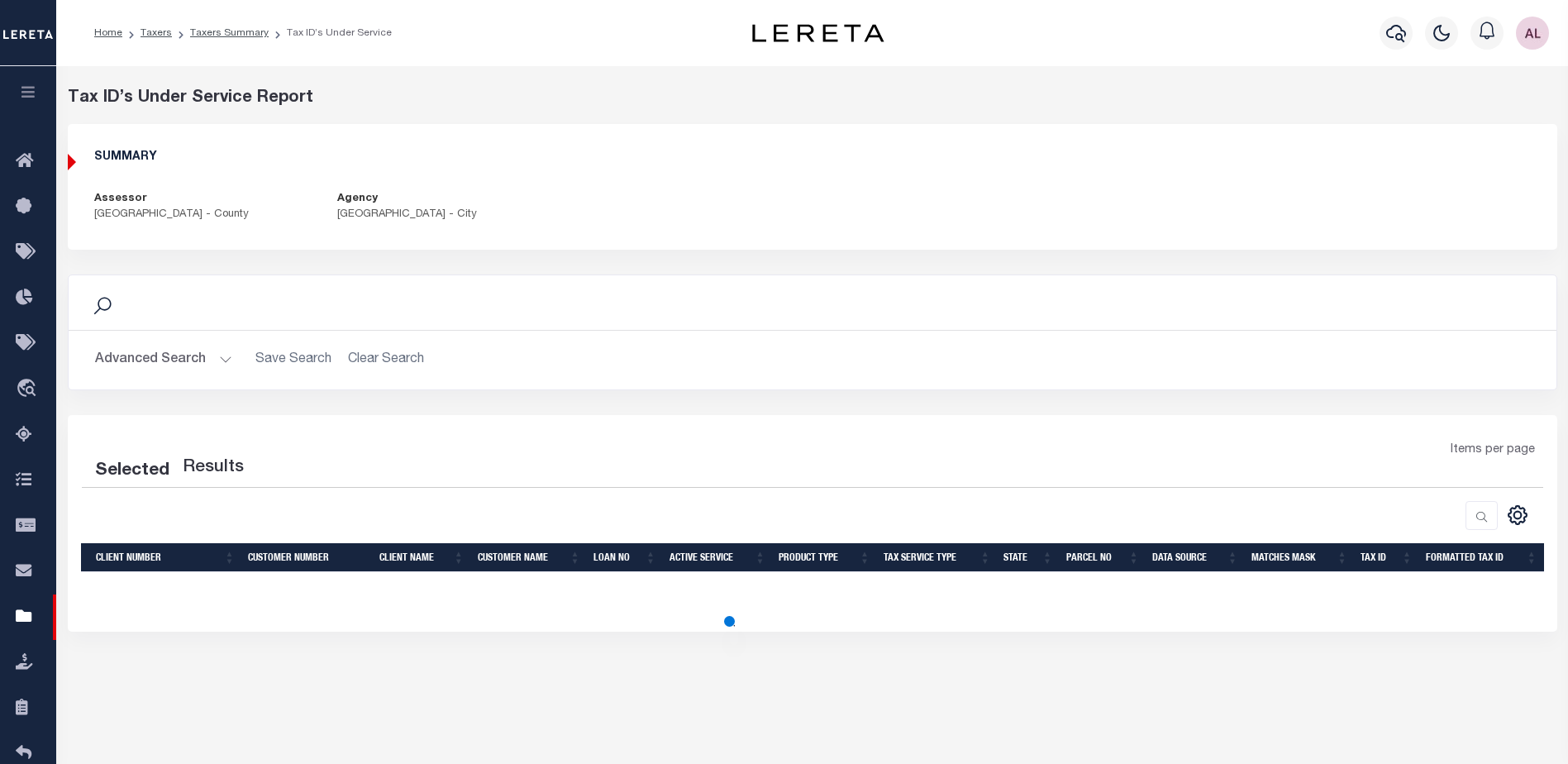
select select
select select "100"
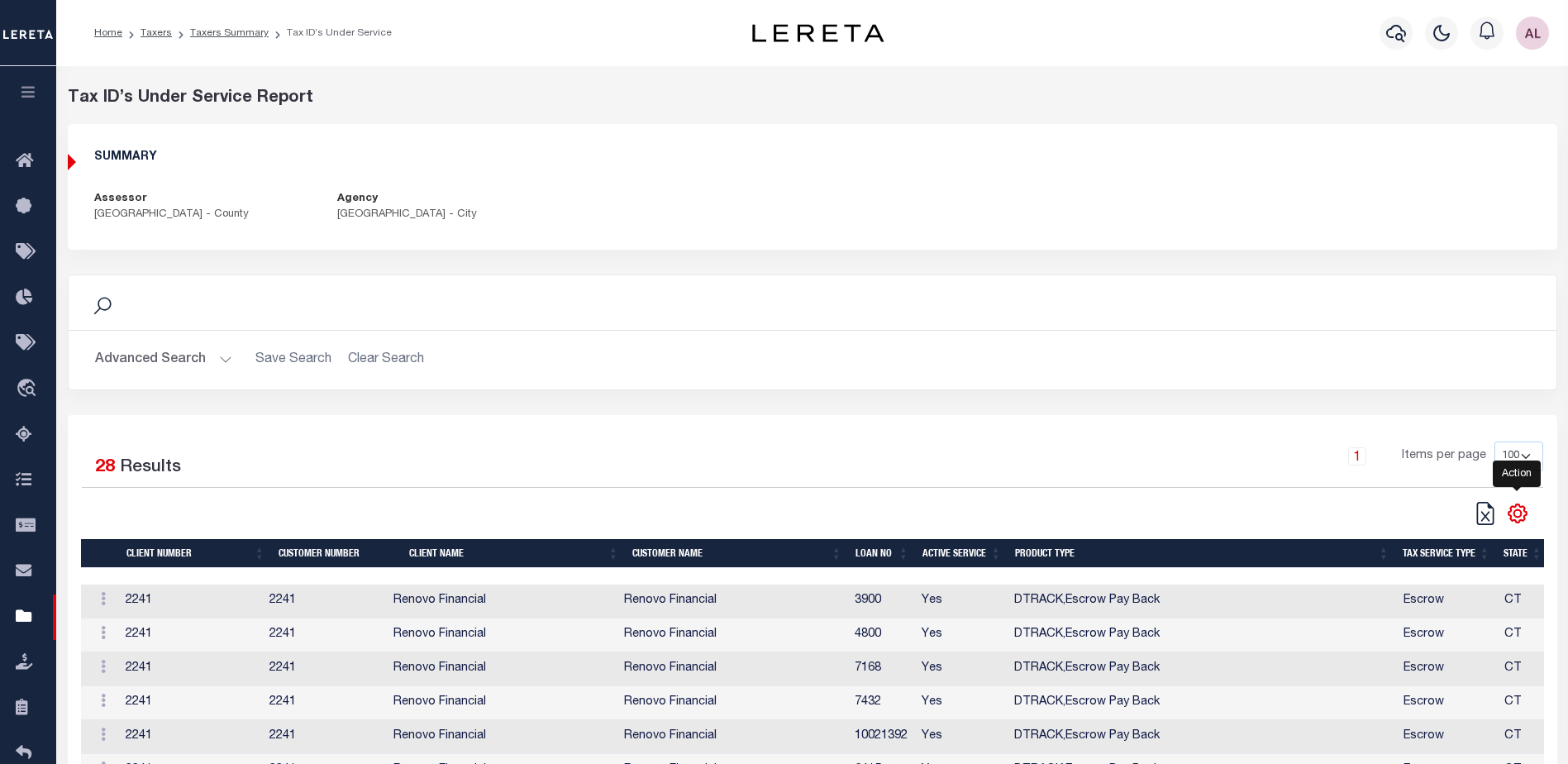
click at [1520, 512] on icon "" at bounding box center [1517, 513] width 8 height 8
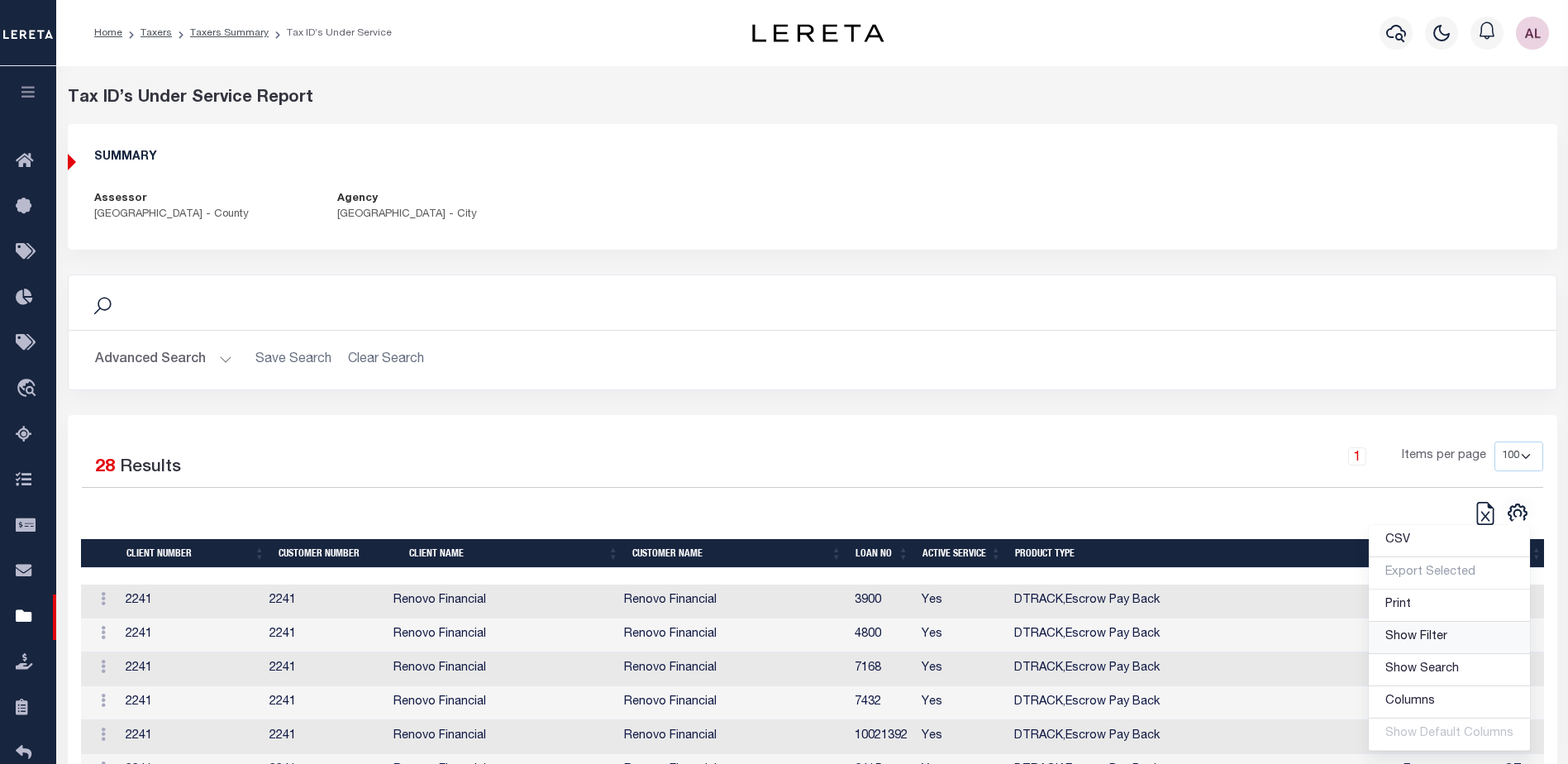
click at [1418, 642] on span "Show Filter" at bounding box center [1415, 636] width 62 height 12
select select
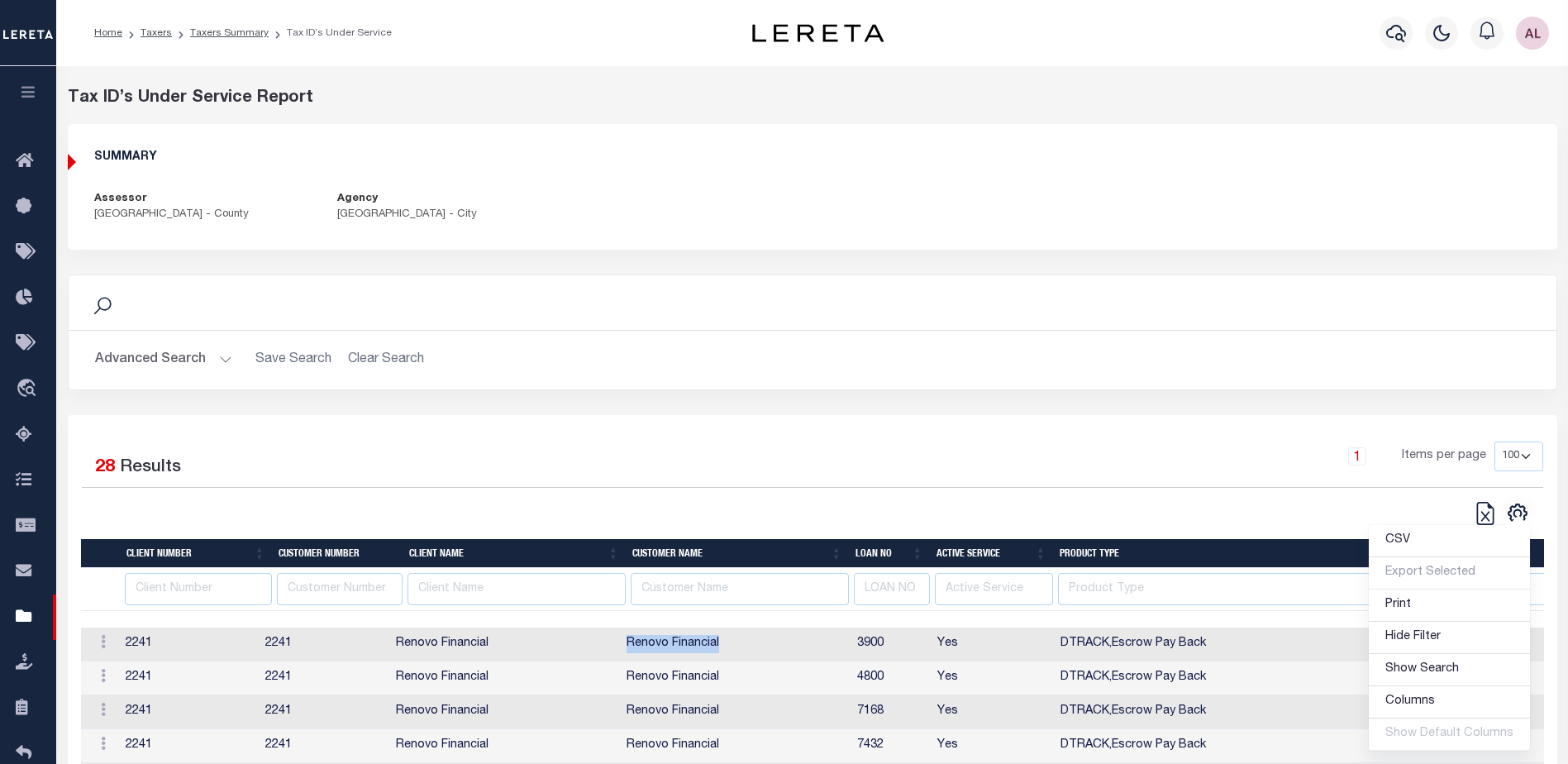
drag, startPoint x: 732, startPoint y: 646, endPoint x: 632, endPoint y: 643, distance: 100.0
click at [632, 643] on td "Renovo Financial" at bounding box center [735, 644] width 230 height 34
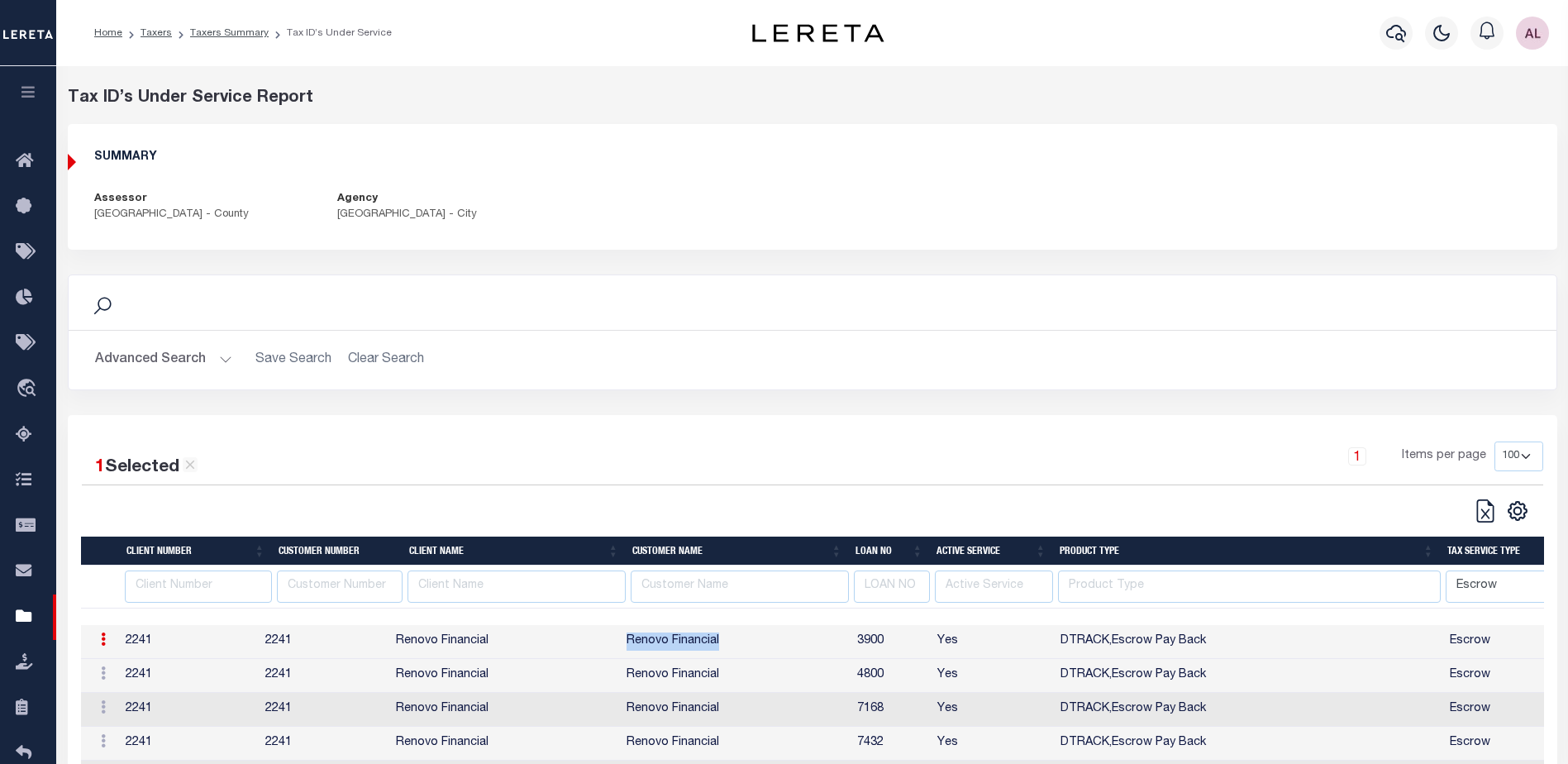
copy td "Renovo Financial"
click at [675, 583] on input "text" at bounding box center [739, 586] width 218 height 33
paste input "Renovo Financial"
type input "Renovo Financial"
select select
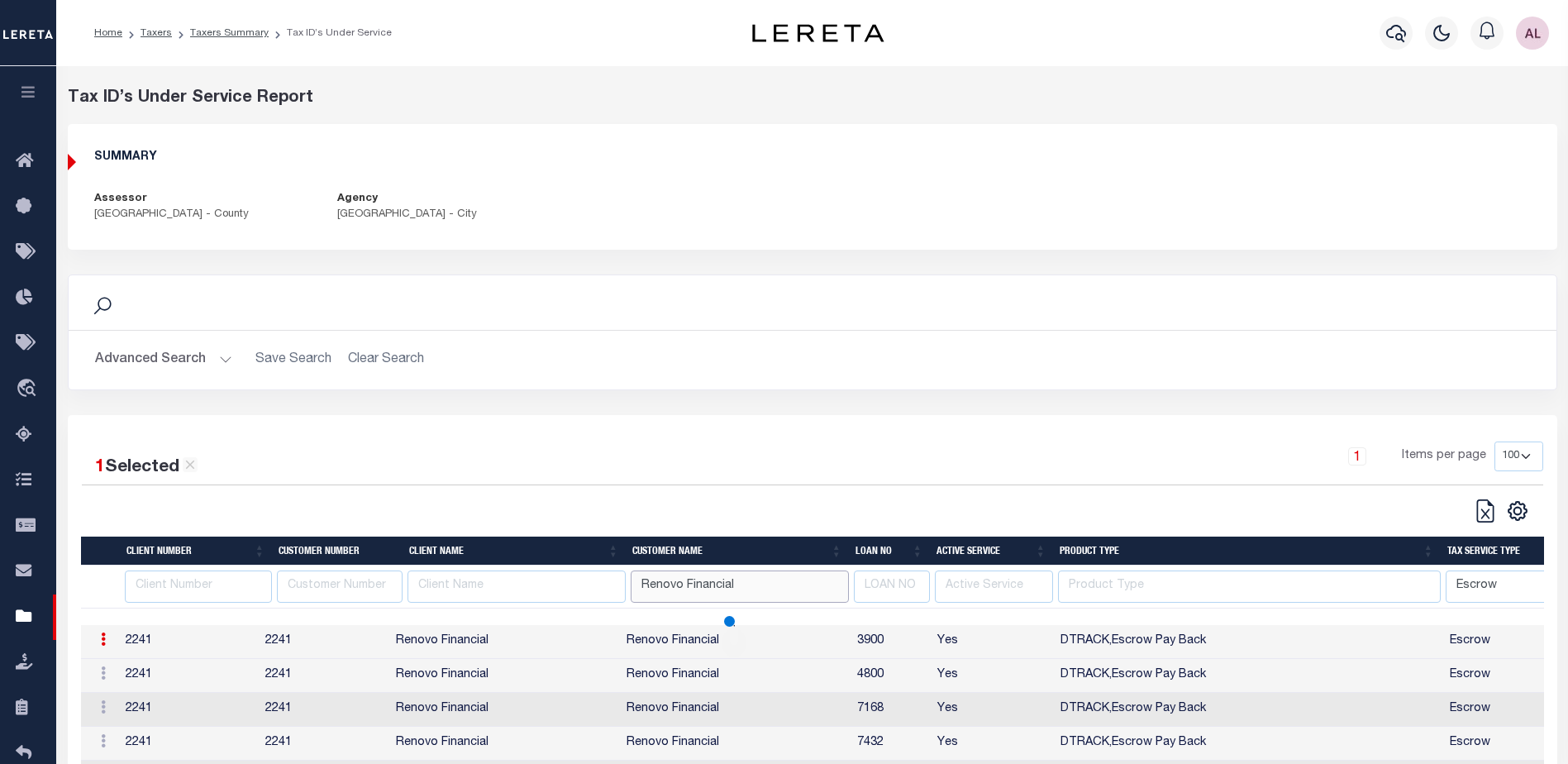
select select
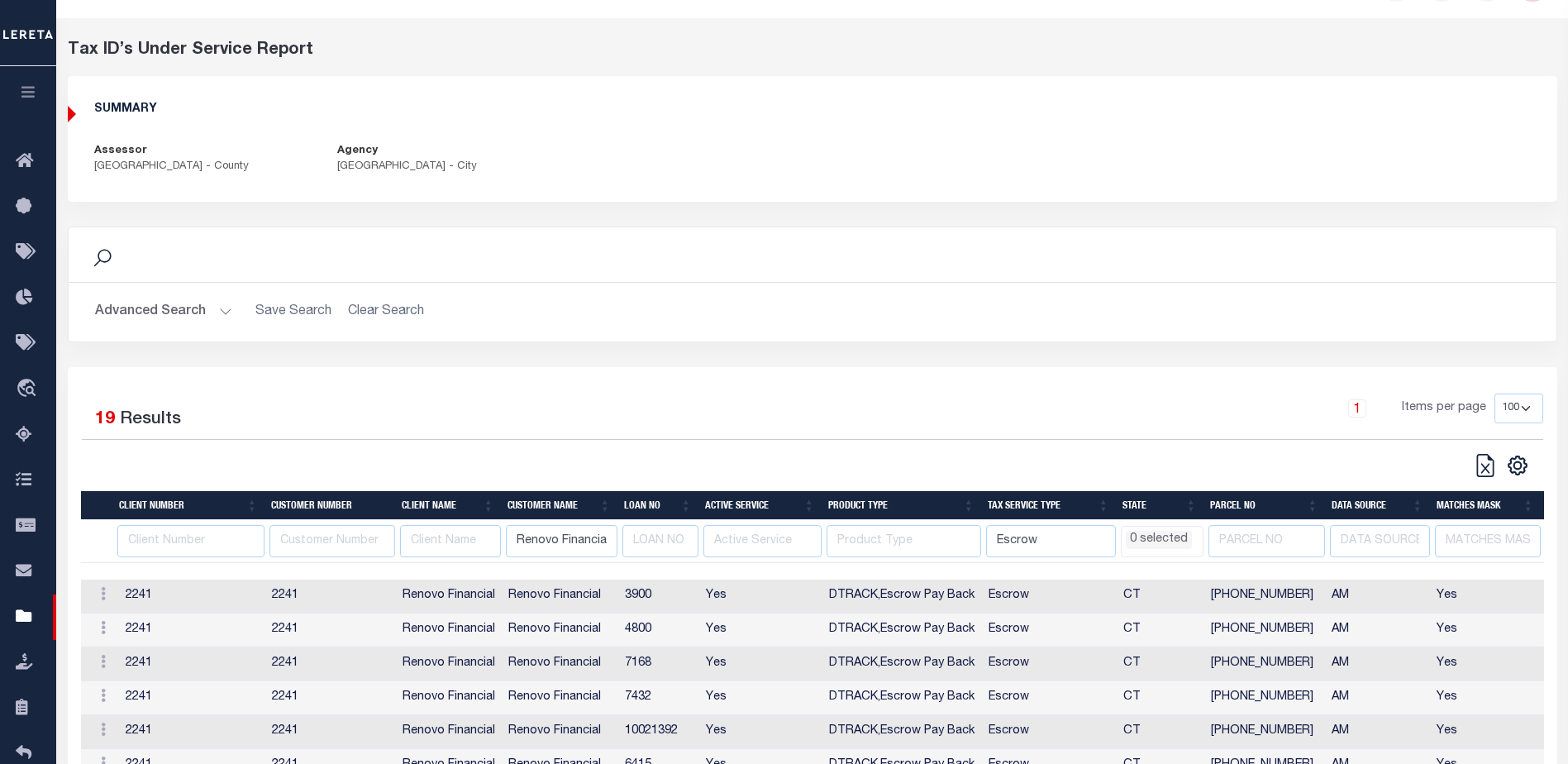
scroll to position [0, 3]
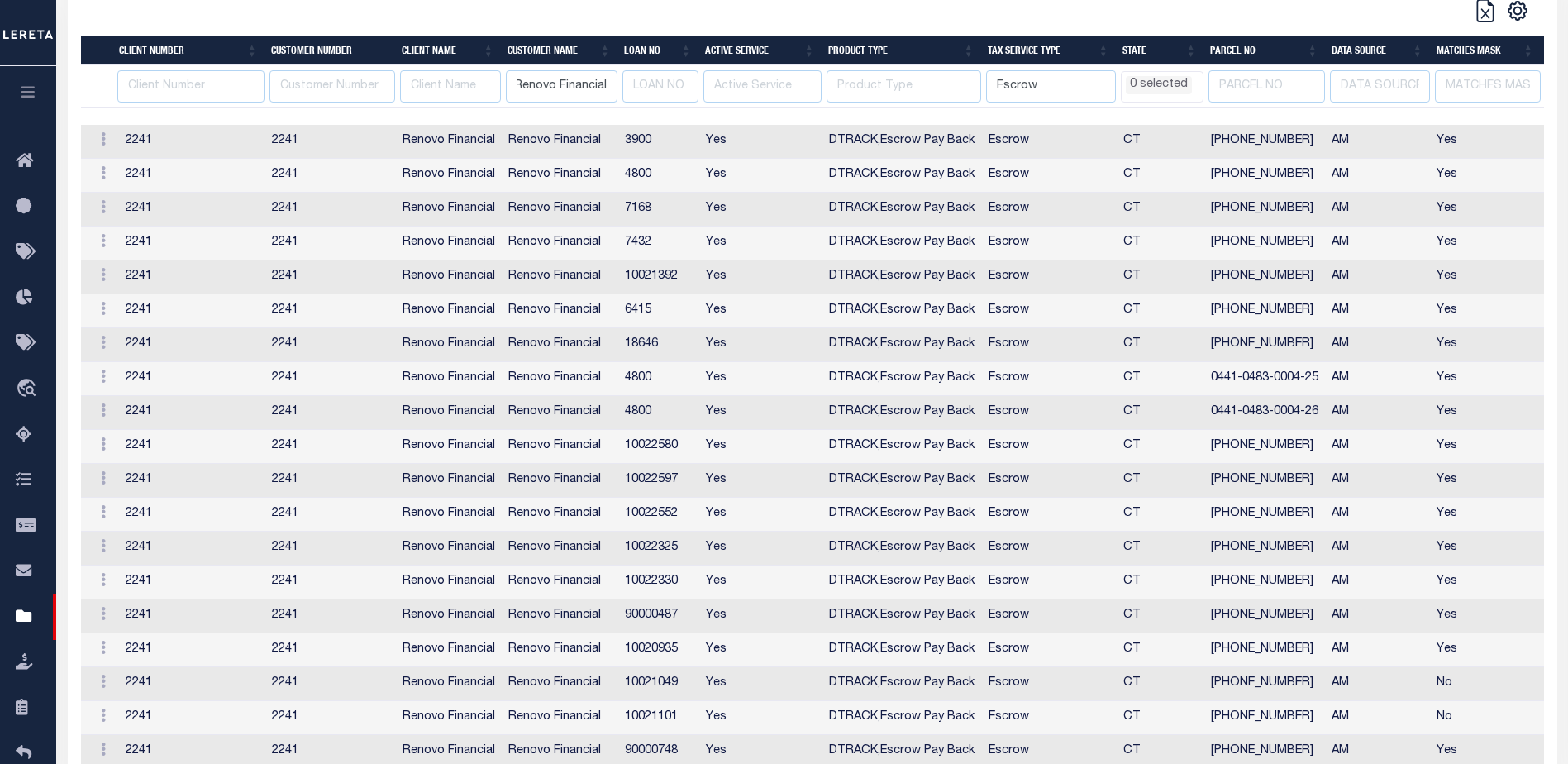
select select
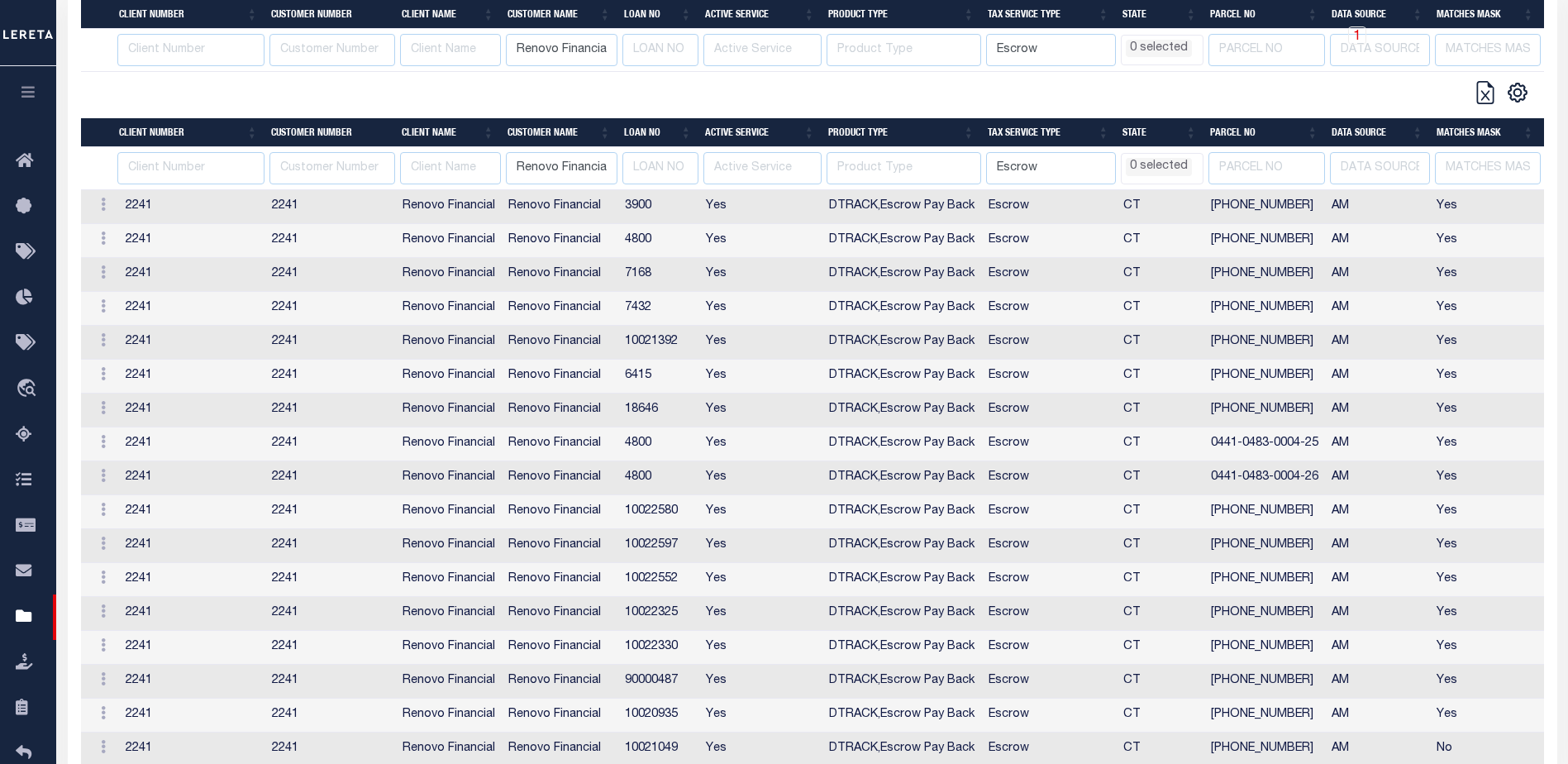
select select
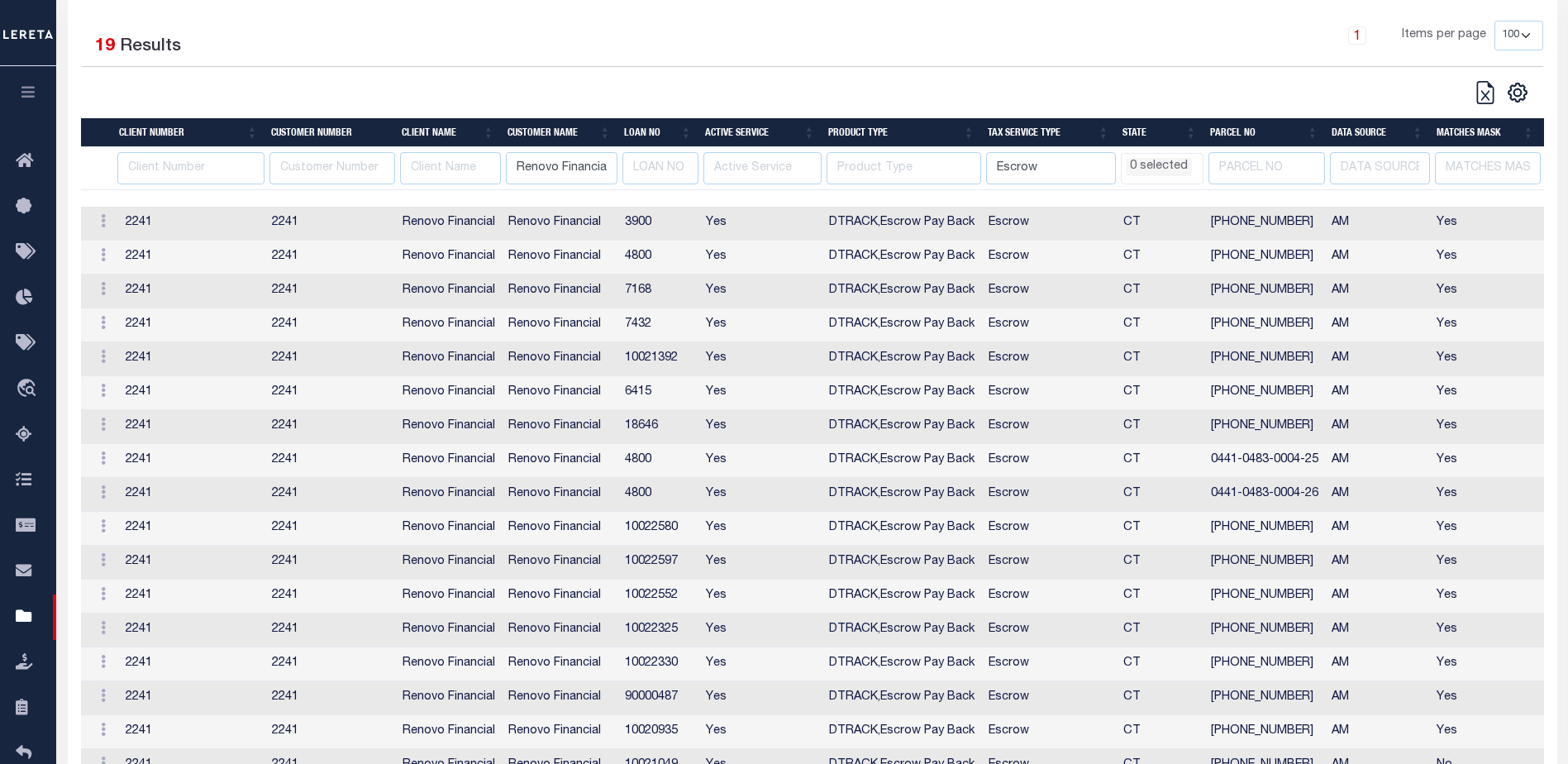
scroll to position [319, 0]
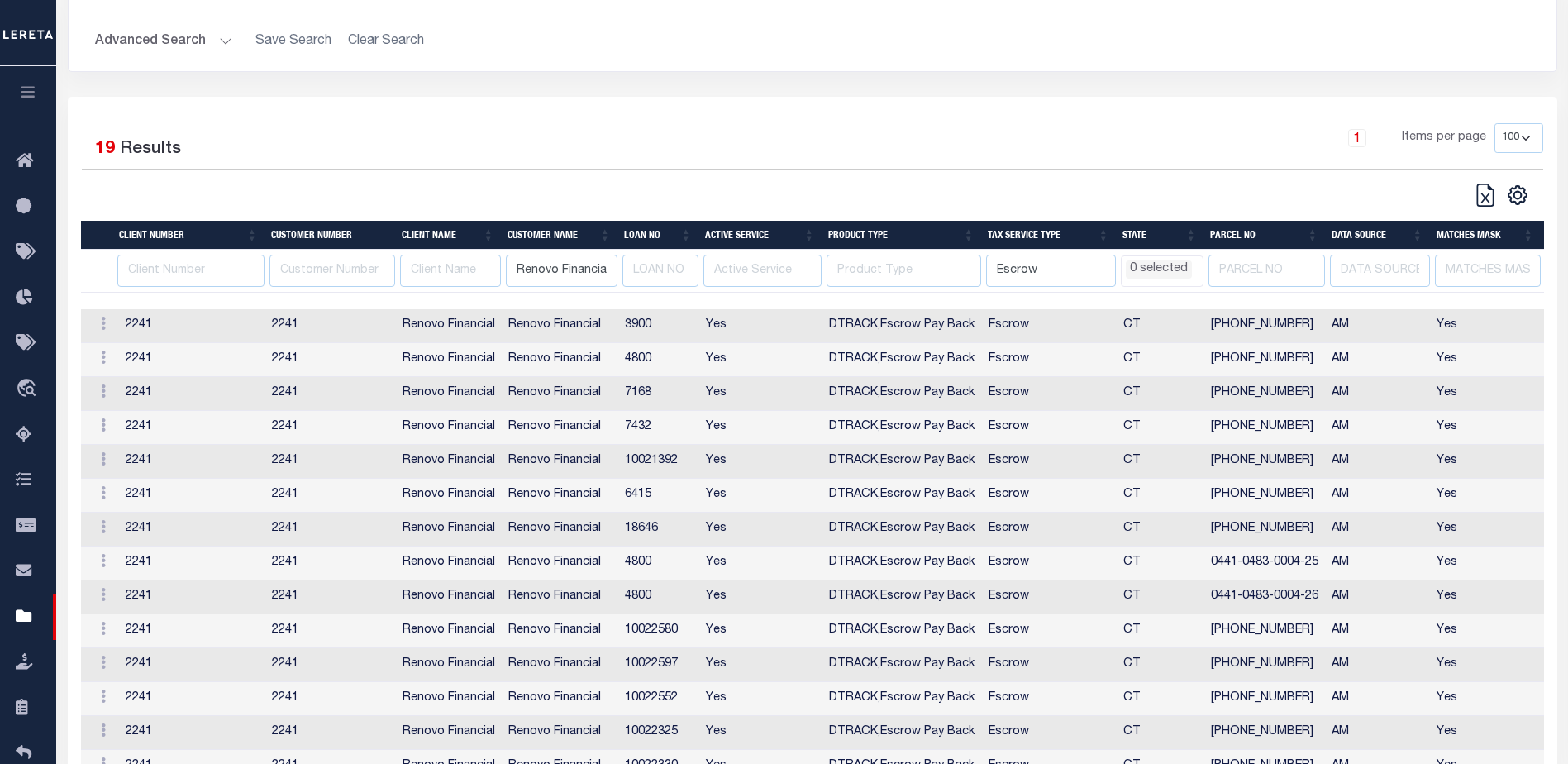
click at [1309, 235] on th "PARCEL NO" at bounding box center [1264, 235] width 122 height 29
select select
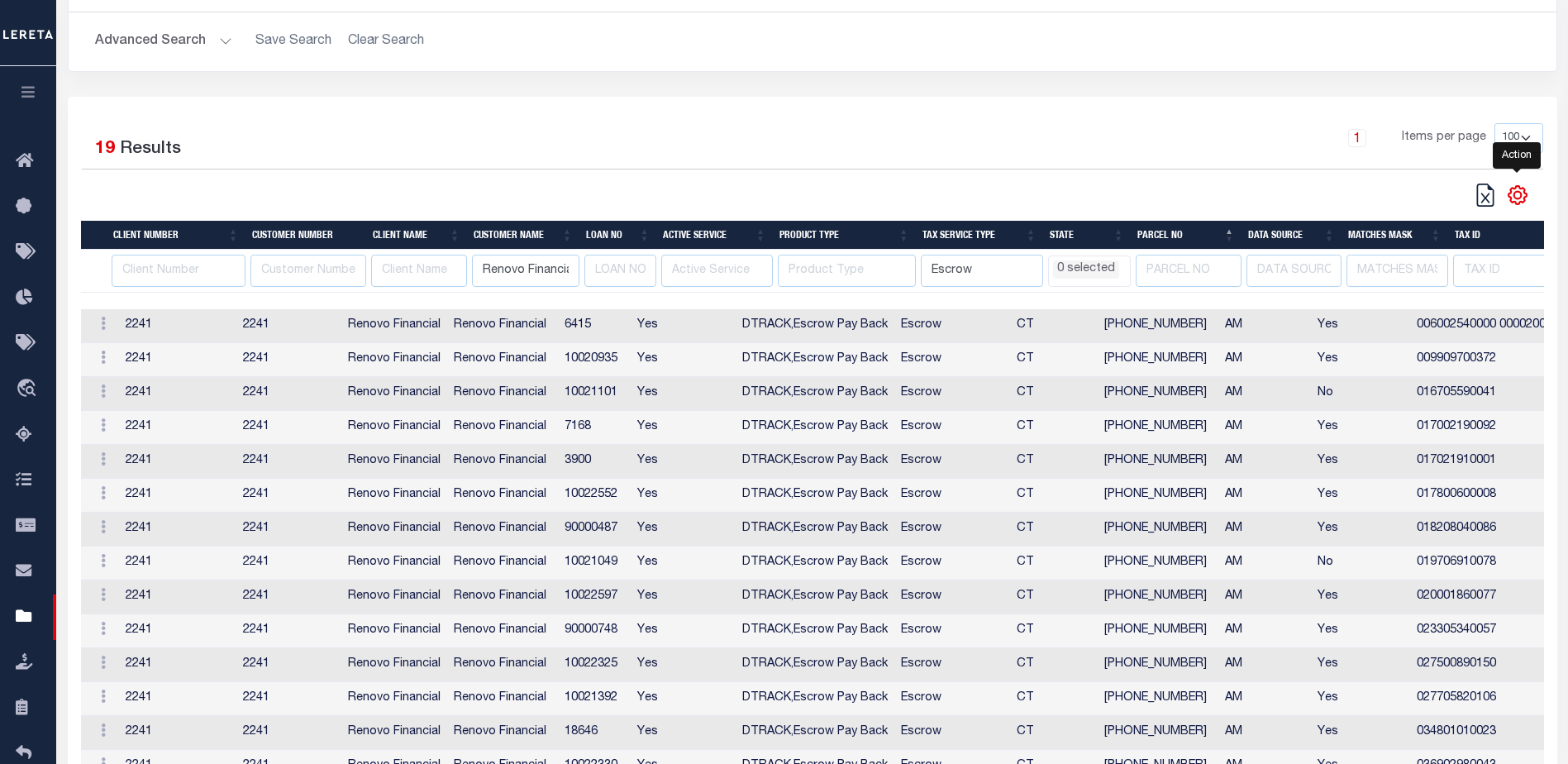
click at [1516, 200] on icon "" at bounding box center [1517, 196] width 8 height 8
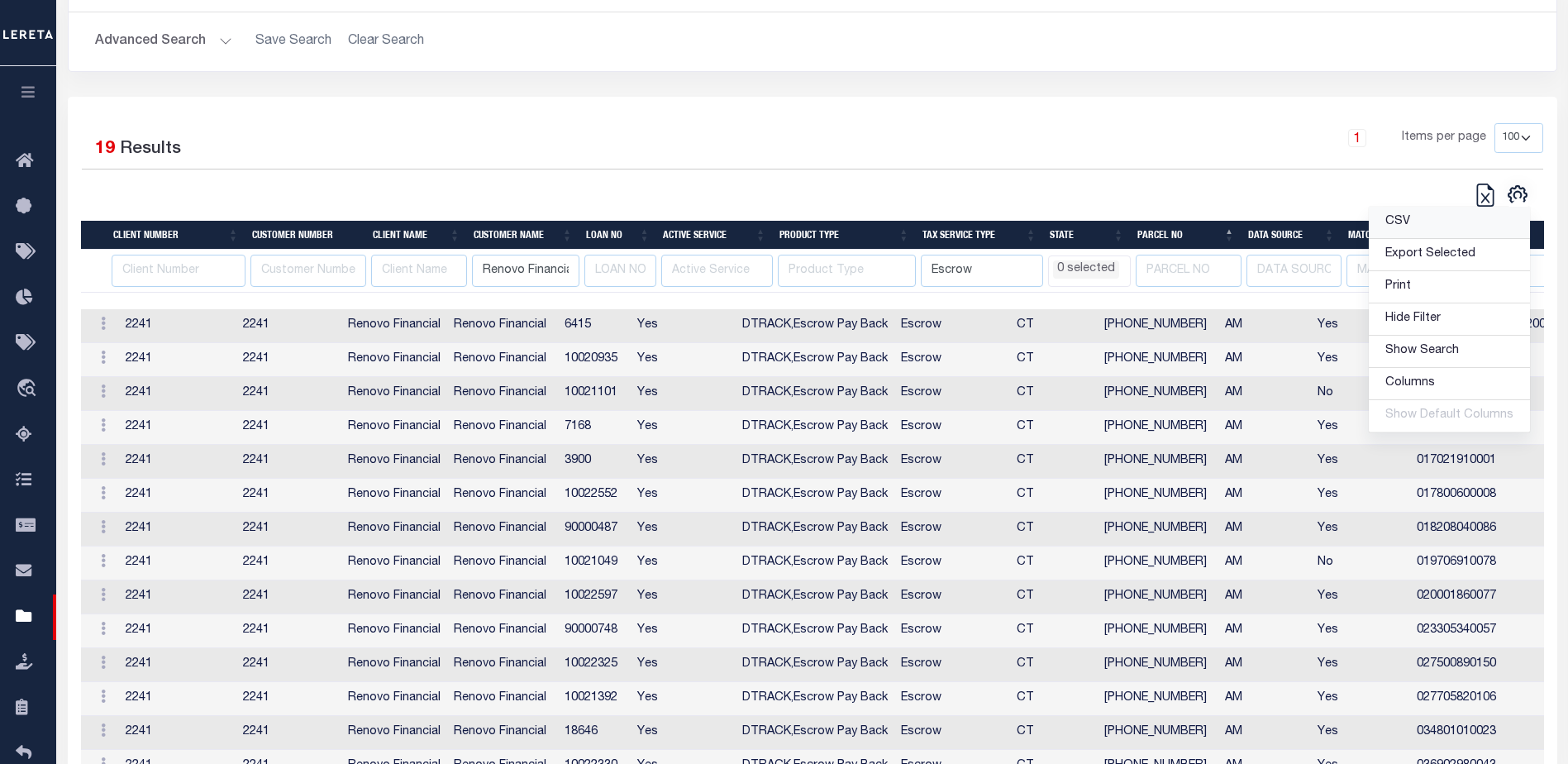
click at [1422, 222] on link "CSV" at bounding box center [1449, 223] width 161 height 33
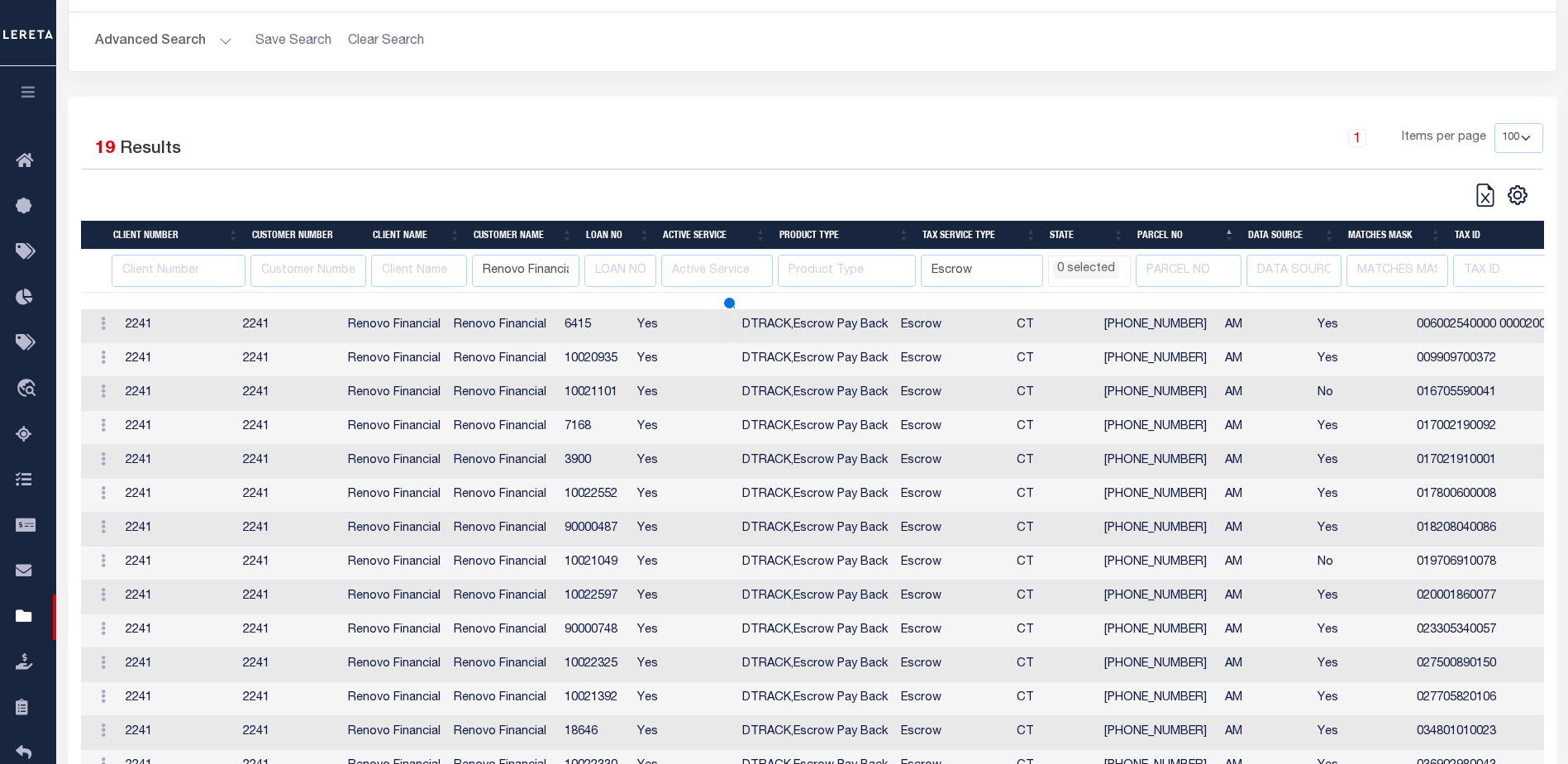
select select
